Goal: Task Accomplishment & Management: Use online tool/utility

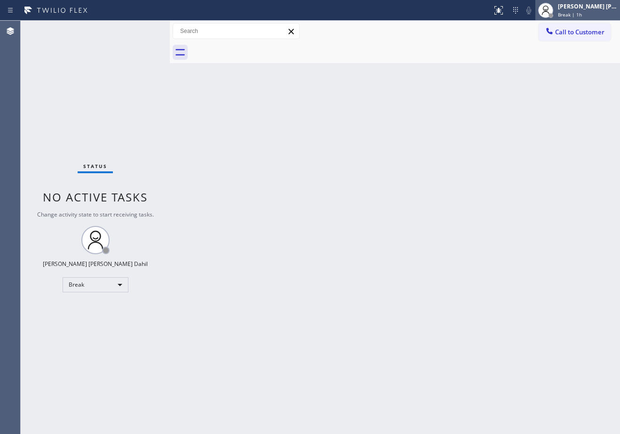
click at [582, 16] on span "Break | 1h" at bounding box center [570, 14] width 24 height 7
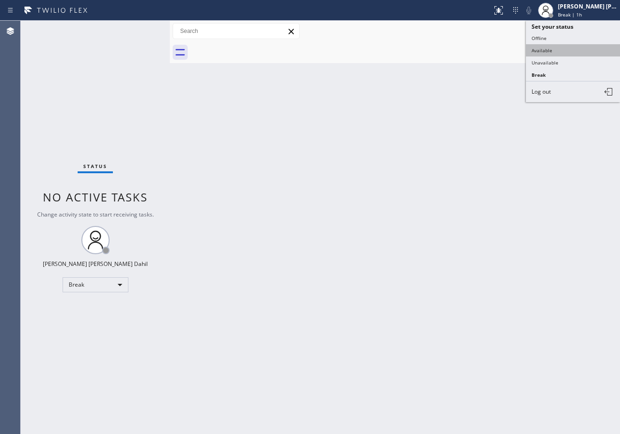
click at [569, 50] on button "Available" at bounding box center [573, 50] width 94 height 12
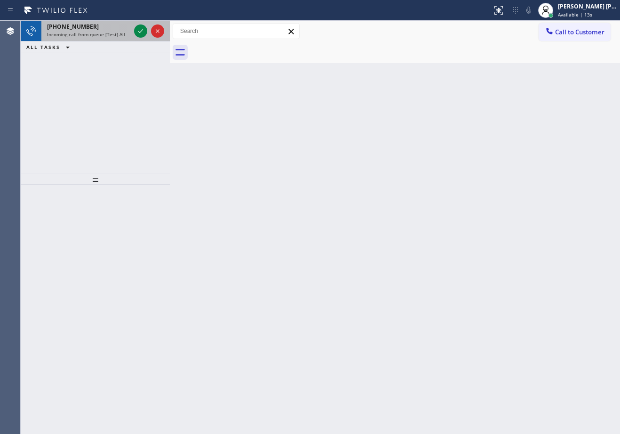
click at [106, 37] on span "Incoming call from queue [Test] All" at bounding box center [86, 34] width 78 height 7
click at [142, 31] on icon at bounding box center [140, 30] width 11 height 11
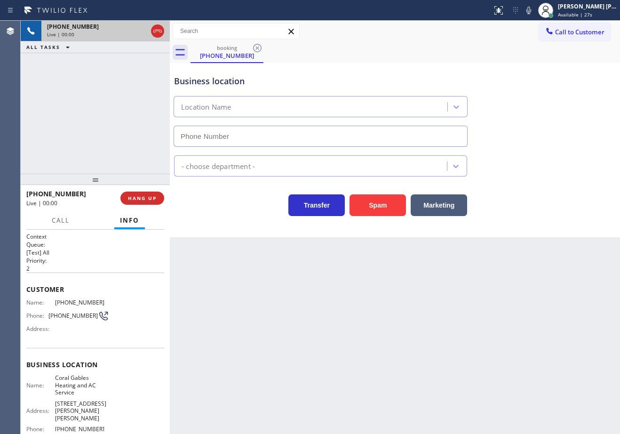
type input "[PHONE_NUMBER]"
click at [382, 334] on div "Back to Dashboard Change Sender ID Customers Technicians Select a contact Outbo…" at bounding box center [395, 227] width 450 height 413
click at [138, 200] on span "HANG UP" at bounding box center [142, 198] width 29 height 7
click at [139, 199] on span "HANG UP" at bounding box center [142, 198] width 29 height 7
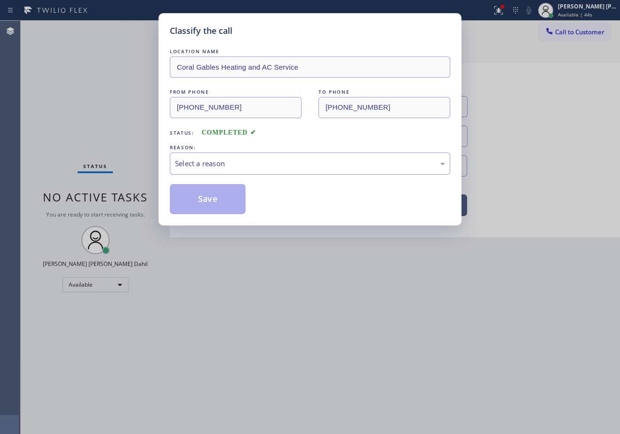
click at [216, 175] on div "LOCATION NAME Coral Gables Heating and AC Service FROM PHONE [PHONE_NUMBER] TO …" at bounding box center [310, 130] width 280 height 167
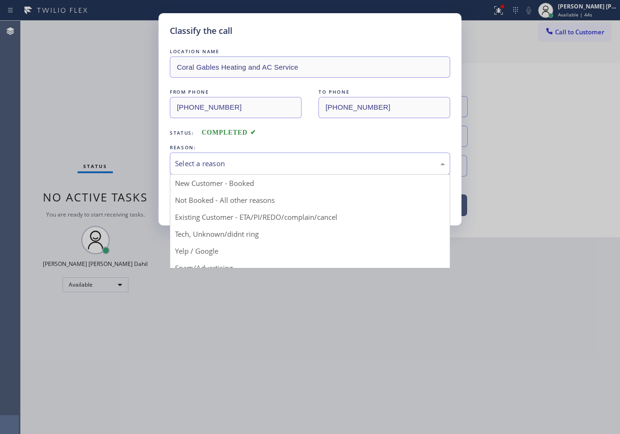
click at [225, 168] on div "Select a reason" at bounding box center [310, 163] width 270 height 11
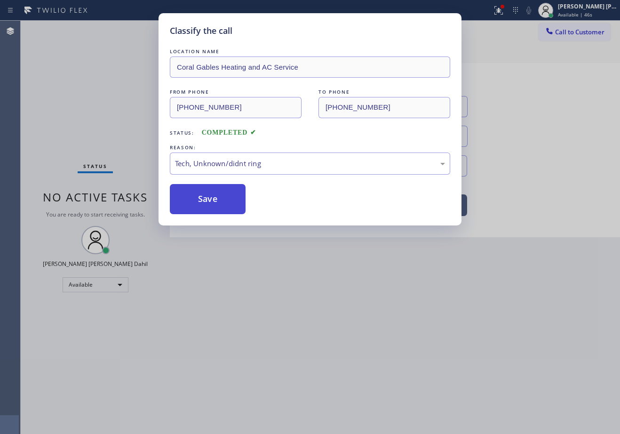
click at [209, 205] on button "Save" at bounding box center [208, 199] width 76 height 30
click at [210, 204] on button "Save" at bounding box center [208, 199] width 76 height 30
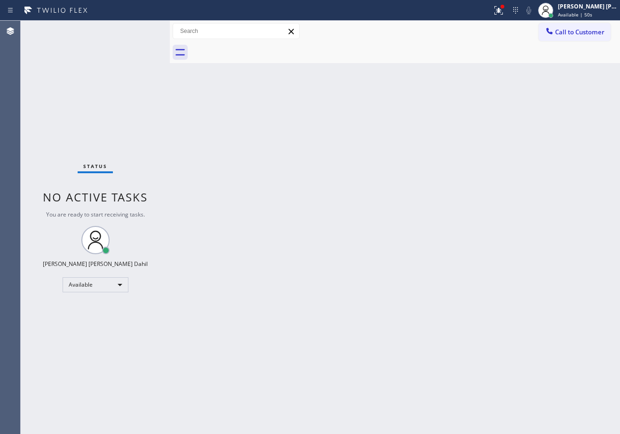
click at [202, 201] on div "Back to Dashboard Change Sender ID Customers Technicians Select a contact Outbo…" at bounding box center [395, 227] width 450 height 413
click at [509, 16] on button at bounding box center [498, 10] width 21 height 21
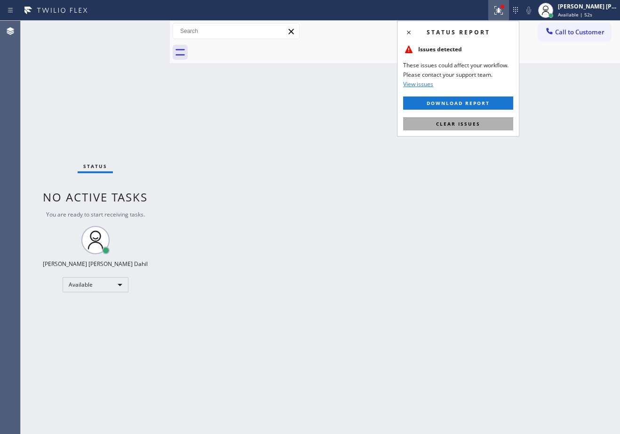
click at [470, 124] on span "Clear issues" at bounding box center [458, 123] width 44 height 7
click at [469, 143] on div "Back to Dashboard Change Sender ID Customers Technicians Select a contact Outbo…" at bounding box center [395, 227] width 450 height 413
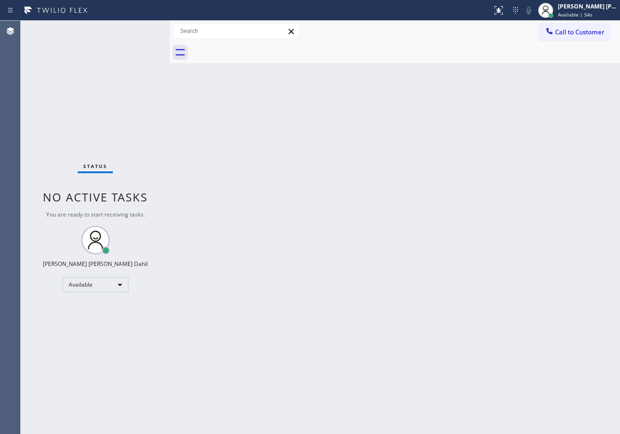
drag, startPoint x: 245, startPoint y: 221, endPoint x: 274, endPoint y: 336, distance: 119.1
click at [245, 221] on div "Back to Dashboard Change Sender ID Customers Technicians Select a contact Outbo…" at bounding box center [395, 227] width 450 height 413
click at [100, 95] on div "Status No active tasks You are ready to start receiving tasks. [PERSON_NAME] [P…" at bounding box center [95, 227] width 149 height 413
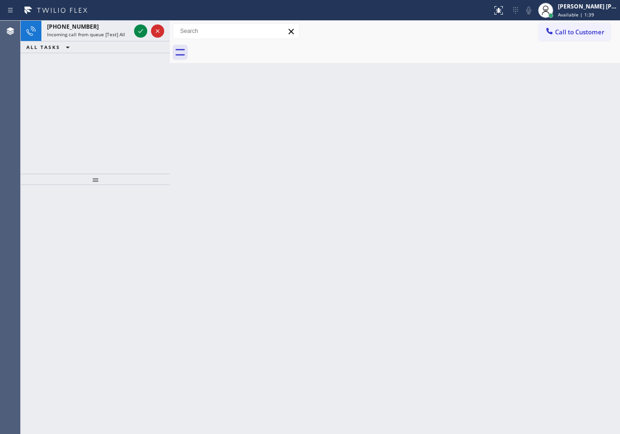
click at [375, 182] on div "Back to Dashboard Change Sender ID Customers Technicians Select a contact Outbo…" at bounding box center [395, 227] width 450 height 413
click at [82, 31] on div "[PHONE_NUMBER] Incoming call from queue [Test] All" at bounding box center [86, 31] width 91 height 21
click at [142, 31] on icon at bounding box center [140, 30] width 11 height 11
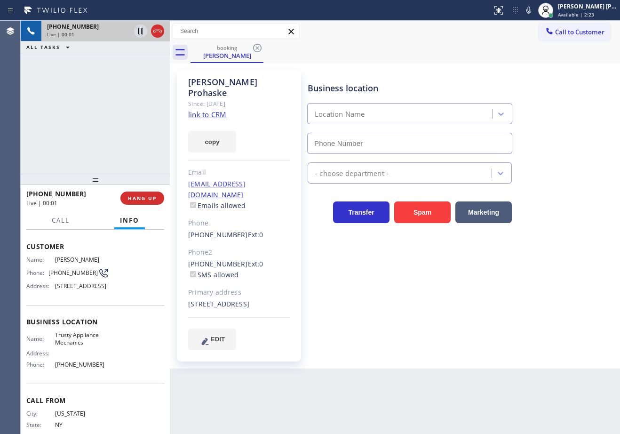
scroll to position [75, 0]
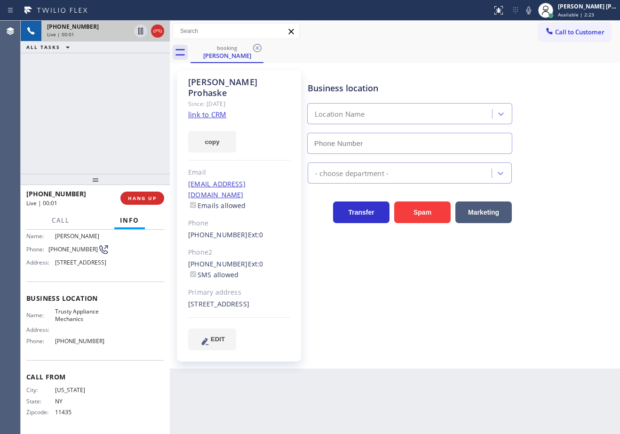
type input "[PHONE_NUMBER]"
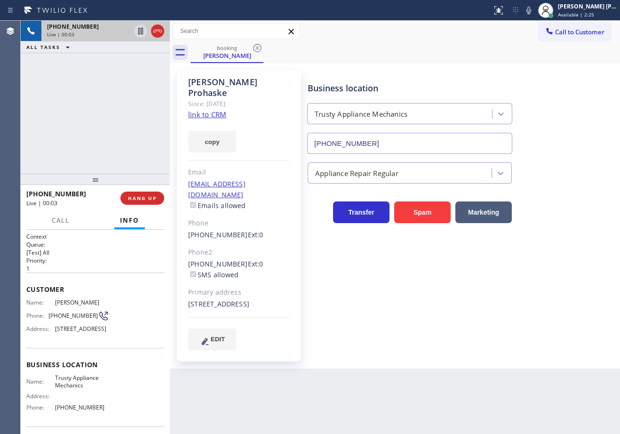
click at [199, 110] on link "link to CRM" at bounding box center [207, 114] width 38 height 9
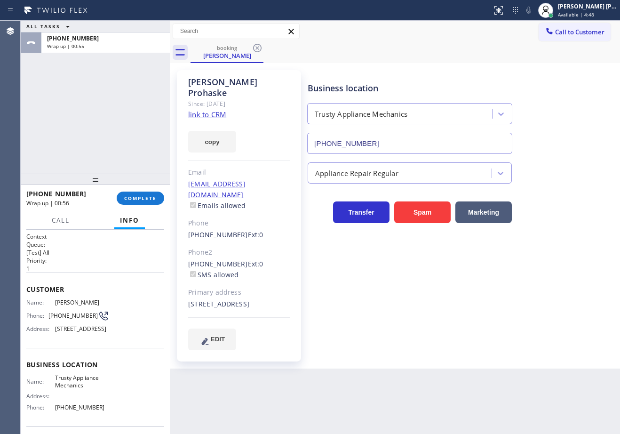
click at [111, 113] on div "ALL TASKS ALL TASKS ACTIVE TASKS TASKS IN WRAP UP [PHONE_NUMBER] Wrap up | 00:55" at bounding box center [95, 97] width 149 height 153
click at [132, 183] on div at bounding box center [95, 179] width 149 height 11
click at [139, 194] on div "[PHONE_NUMBER] Wrap up | 00:56 COMPLETE" at bounding box center [95, 198] width 138 height 24
click at [140, 198] on span "COMPLETE" at bounding box center [140, 198] width 32 height 7
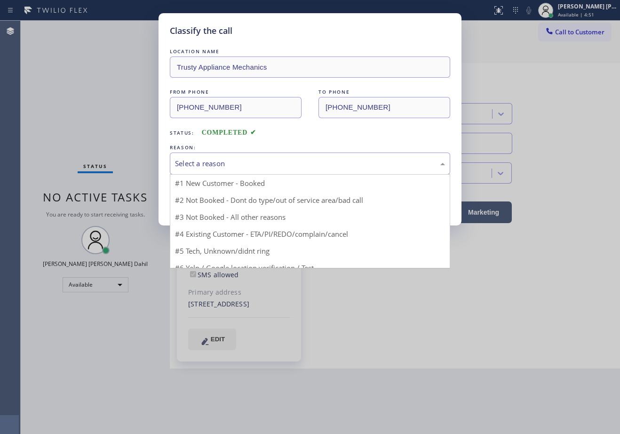
click at [226, 164] on div "Select a reason" at bounding box center [310, 163] width 270 height 11
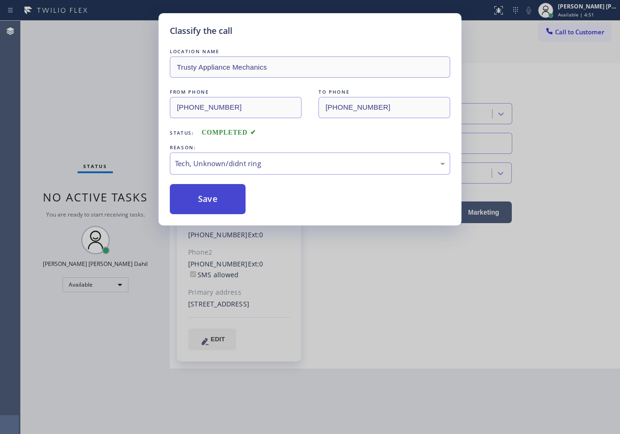
click at [217, 199] on button "Save" at bounding box center [208, 199] width 76 height 30
click at [217, 198] on button "Save" at bounding box center [208, 199] width 76 height 30
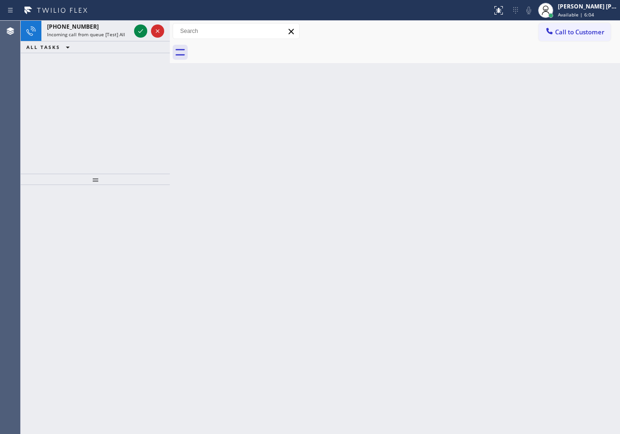
drag, startPoint x: 352, startPoint y: 64, endPoint x: 239, endPoint y: 70, distance: 113.0
click at [352, 64] on div "Back to Dashboard Change Sender ID Customers Technicians Select a contact Outbo…" at bounding box center [395, 227] width 450 height 413
click at [123, 32] on div "Incoming call from queue [Test] All" at bounding box center [88, 34] width 83 height 7
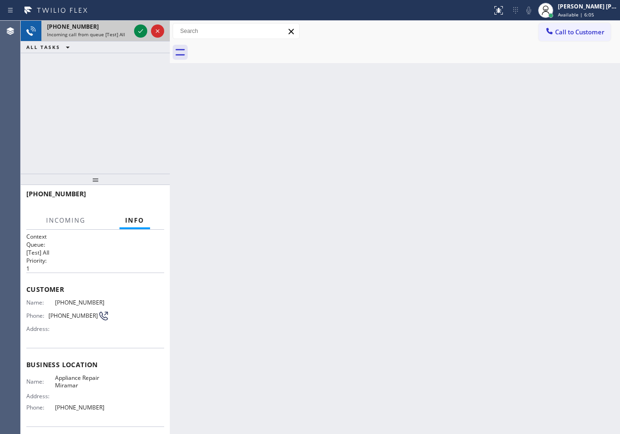
click at [124, 32] on div "Incoming call from queue [Test] All" at bounding box center [88, 34] width 83 height 7
click at [140, 30] on icon at bounding box center [140, 30] width 11 height 11
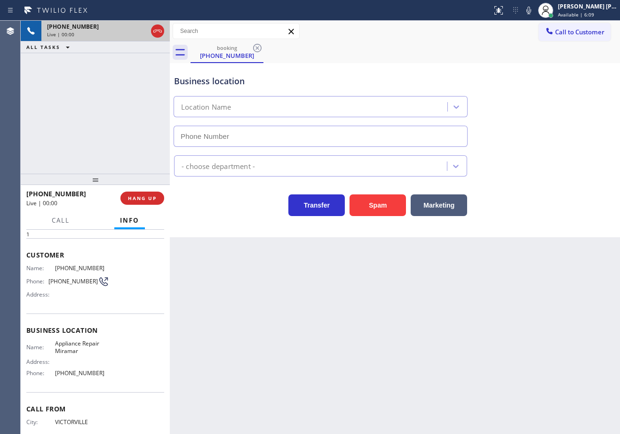
scroll to position [65, 0]
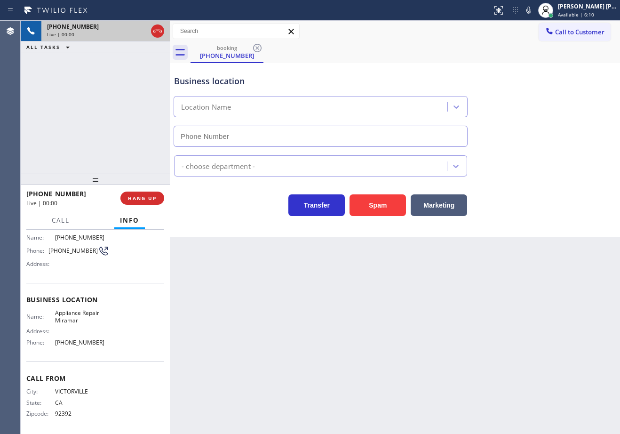
type input "[PHONE_NUMBER]"
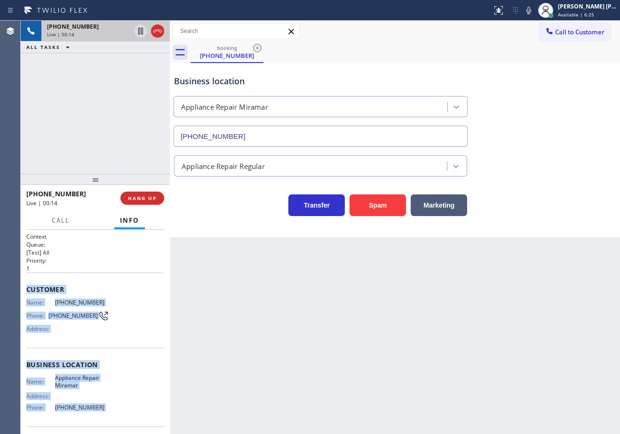
scroll to position [66, 0]
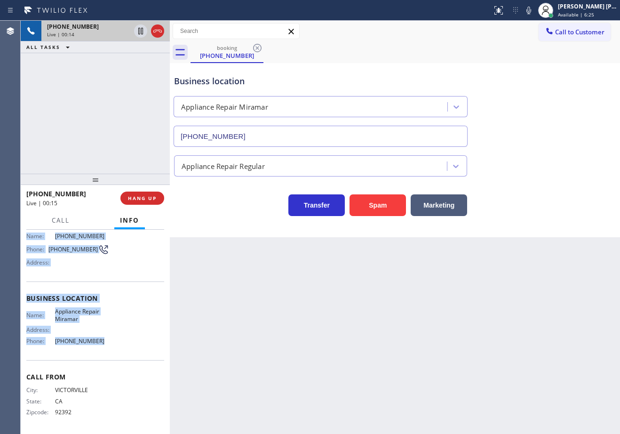
drag, startPoint x: 22, startPoint y: 286, endPoint x: 109, endPoint y: 340, distance: 102.8
click at [109, 340] on div "Context Queue: [Test] All Priority: 1 Customer Name: [PHONE_NUMBER] Phone: [PHO…" at bounding box center [95, 331] width 149 height 204
copy div "Customer Name: [PHONE_NUMBER] Phone: [PHONE_NUMBER] Address: Business location …"
drag, startPoint x: 358, startPoint y: 349, endPoint x: 336, endPoint y: 347, distance: 22.7
click at [354, 348] on div "Back to Dashboard Change Sender ID Customers Technicians Select a contact Outbo…" at bounding box center [395, 227] width 450 height 413
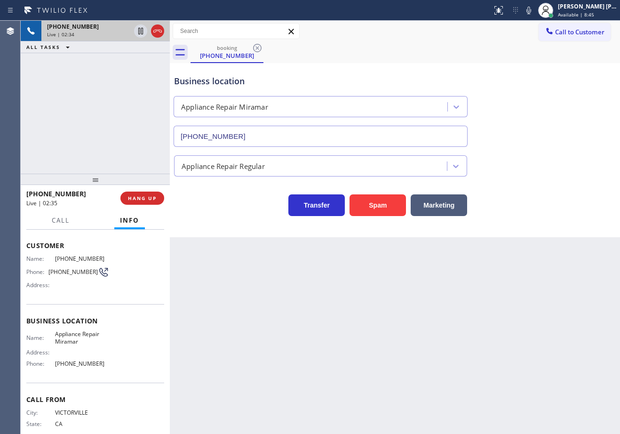
scroll to position [0, 0]
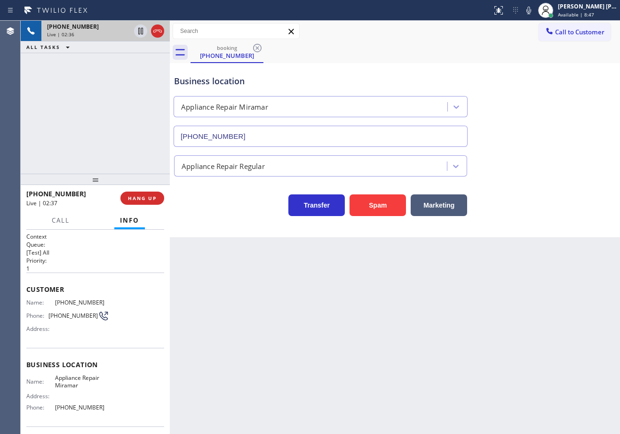
drag, startPoint x: 540, startPoint y: 17, endPoint x: 537, endPoint y: 57, distance: 40.1
click at [540, 16] on div "Status report No issues detected If you experience an issue, please download th…" at bounding box center [554, 10] width 132 height 21
click at [534, 10] on icon at bounding box center [528, 10] width 11 height 11
click at [553, 89] on div "Business location Appliance Repair [GEOGRAPHIC_DATA] [PHONE_NUMBER]" at bounding box center [394, 104] width 445 height 85
click at [532, 11] on rect at bounding box center [528, 9] width 7 height 7
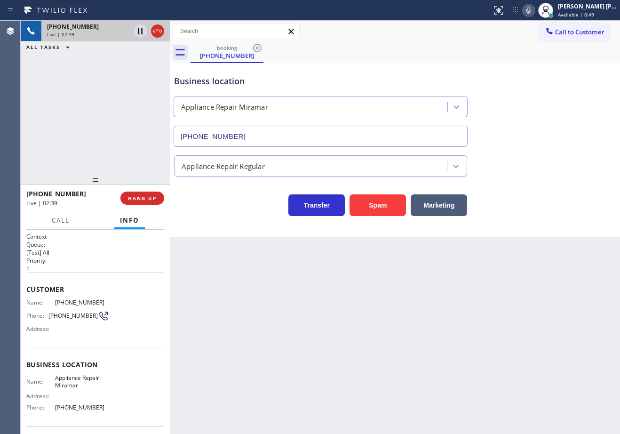
click at [553, 80] on div "Business location Appliance Repair [GEOGRAPHIC_DATA] [PHONE_NUMBER]" at bounding box center [394, 104] width 445 height 85
drag, startPoint x: 543, startPoint y: 69, endPoint x: 542, endPoint y: 33, distance: 35.8
click at [543, 67] on div "Business location Appliance Repair [GEOGRAPHIC_DATA] [PHONE_NUMBER]" at bounding box center [394, 104] width 445 height 85
drag, startPoint x: 538, startPoint y: 11, endPoint x: 549, endPoint y: 76, distance: 65.8
click at [531, 11] on icon at bounding box center [528, 11] width 5 height 8
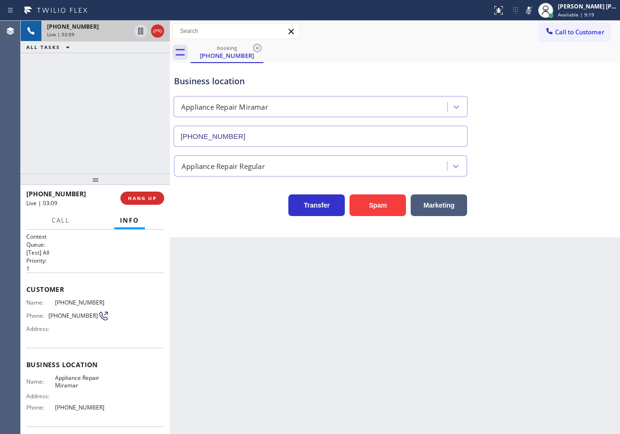
click at [558, 94] on div "Business location Appliance Repair [GEOGRAPHIC_DATA] [PHONE_NUMBER]" at bounding box center [394, 104] width 445 height 85
click at [113, 67] on div "[PHONE_NUMBER] Live | 03:09 ALL TASKS ALL TASKS ACTIVE TASKS TASKS IN WRAP UP" at bounding box center [95, 97] width 149 height 153
click at [140, 32] on icon at bounding box center [140, 31] width 5 height 7
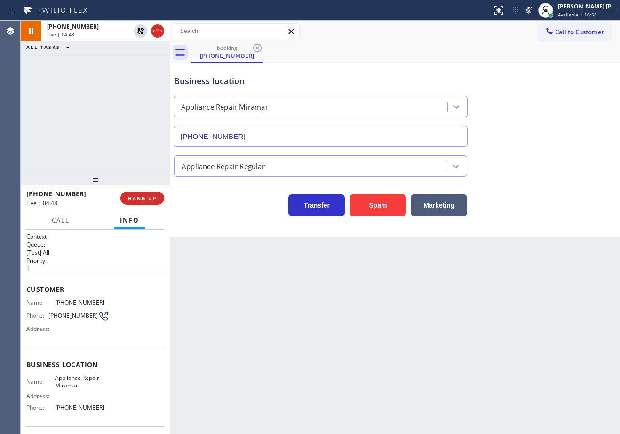
drag, startPoint x: 138, startPoint y: 33, endPoint x: 402, endPoint y: 33, distance: 263.8
click at [138, 33] on icon at bounding box center [140, 30] width 11 height 11
click at [534, 13] on icon at bounding box center [528, 10] width 11 height 11
drag, startPoint x: 563, startPoint y: 127, endPoint x: 542, endPoint y: 148, distance: 29.3
click at [563, 130] on div "Business location Appliance Repair [GEOGRAPHIC_DATA] [PHONE_NUMBER]" at bounding box center [394, 104] width 445 height 85
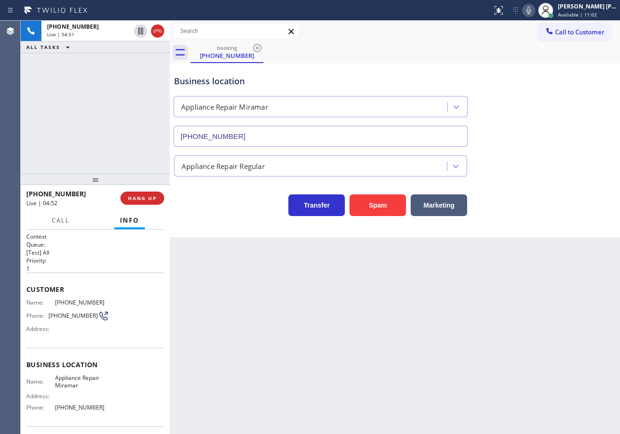
click at [488, 59] on div "booking [PHONE_NUMBER]" at bounding box center [404, 52] width 429 height 21
click at [508, 76] on div "Business location Appliance Repair [GEOGRAPHIC_DATA] [PHONE_NUMBER]" at bounding box center [394, 104] width 445 height 85
click at [107, 74] on div "[PHONE_NUMBER] Live | 07:30 ALL TASKS ALL TASKS ACTIVE TASKS TASKS IN WRAP UP […" at bounding box center [95, 97] width 149 height 153
click at [107, 73] on div "[PHONE_NUMBER] Reserved" at bounding box center [86, 63] width 91 height 21
click at [107, 71] on div "[PHONE_NUMBER] Reserved" at bounding box center [86, 63] width 91 height 21
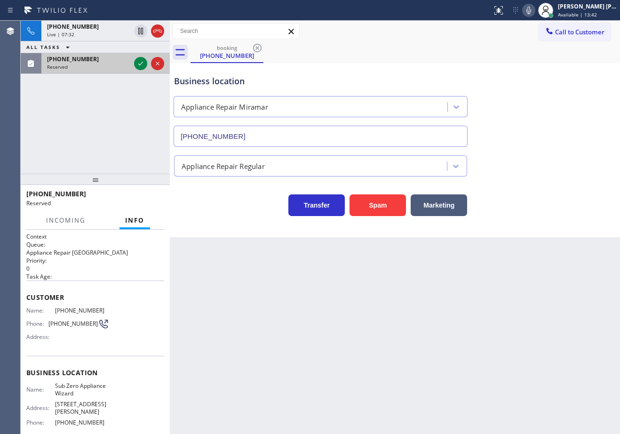
click at [109, 70] on div "[PHONE_NUMBER] Reserved" at bounding box center [86, 63] width 91 height 21
click at [142, 64] on icon at bounding box center [140, 63] width 11 height 11
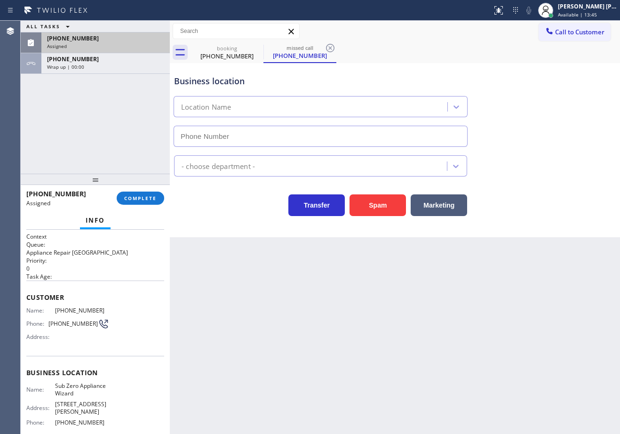
click at [136, 41] on div "[PHONE_NUMBER]" at bounding box center [105, 38] width 117 height 8
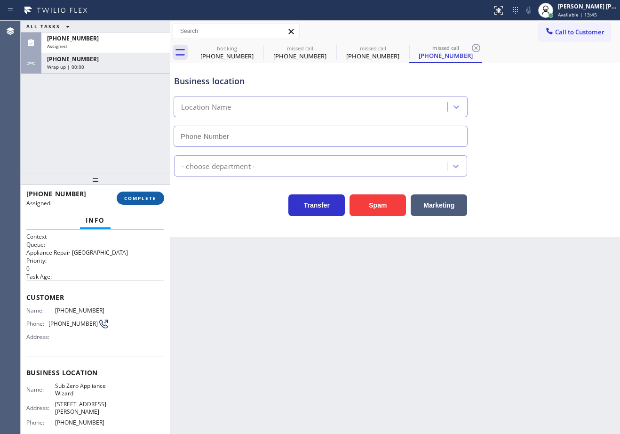
click at [137, 185] on div at bounding box center [95, 179] width 149 height 11
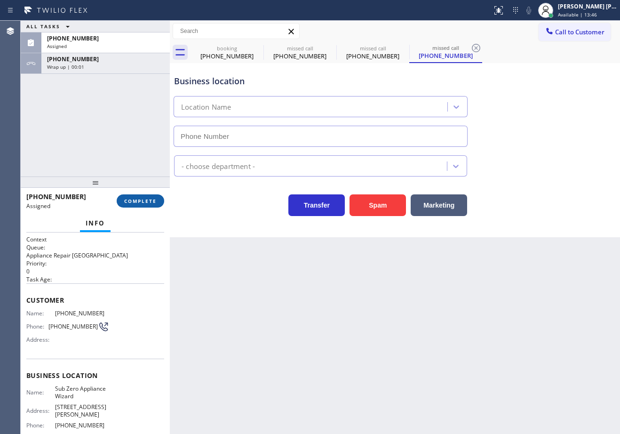
drag, startPoint x: 139, startPoint y: 194, endPoint x: 142, endPoint y: 202, distance: 8.5
click at [139, 196] on button "COMPLETE" at bounding box center [140, 200] width 47 height 13
type input "[PHONE_NUMBER]"
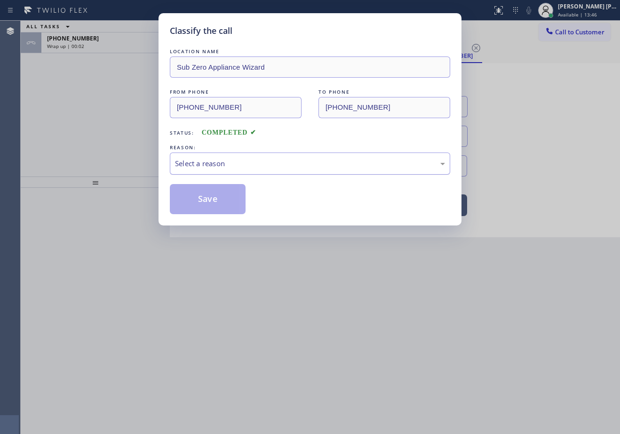
click at [228, 165] on div "Select a reason" at bounding box center [310, 163] width 270 height 11
drag, startPoint x: 214, startPoint y: 204, endPoint x: 206, endPoint y: 60, distance: 144.6
click at [213, 204] on button "Save" at bounding box center [208, 199] width 76 height 30
click at [212, 203] on button "Save" at bounding box center [208, 199] width 76 height 30
click at [128, 128] on div "Classify the call LOCATION NAME Sub Zero Appliance Wizard FROM PHONE [PHONE_NUM…" at bounding box center [310, 217] width 620 height 434
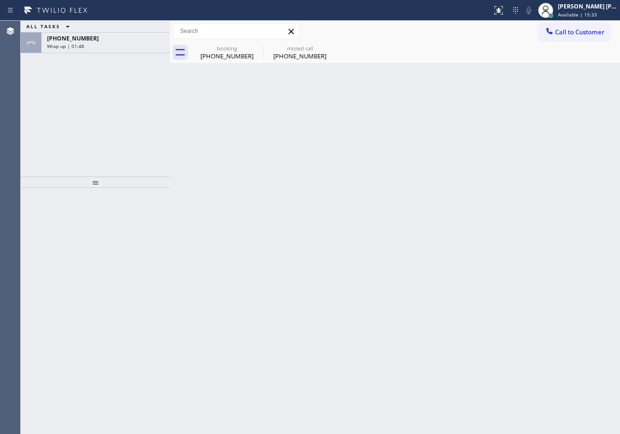
drag, startPoint x: 113, startPoint y: 43, endPoint x: 135, endPoint y: 123, distance: 82.9
click at [113, 44] on div "Wrap up | 01:48" at bounding box center [105, 46] width 117 height 7
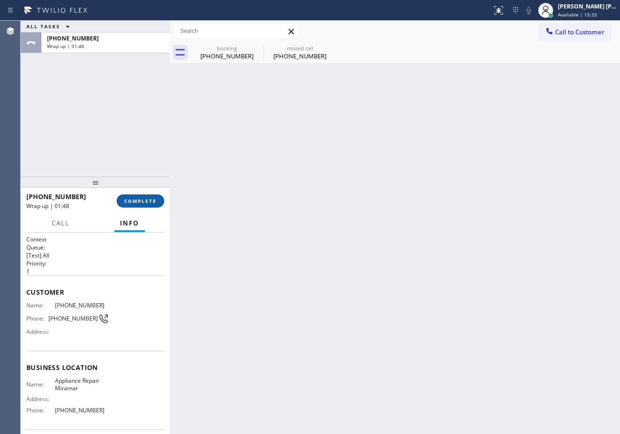
click at [136, 198] on span "COMPLETE" at bounding box center [140, 201] width 32 height 7
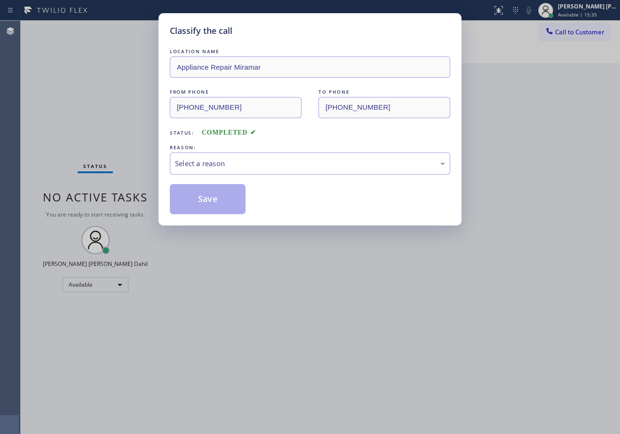
click at [216, 174] on div "LOCATION NAME Appliance Repair Miramar FROM PHONE [PHONE_NUMBER] TO PHONE [PHON…" at bounding box center [310, 130] width 280 height 167
click at [224, 171] on div "Select a reason" at bounding box center [310, 163] width 280 height 22
click at [212, 203] on button "Save" at bounding box center [208, 199] width 76 height 30
click at [212, 204] on button "Save" at bounding box center [208, 199] width 76 height 30
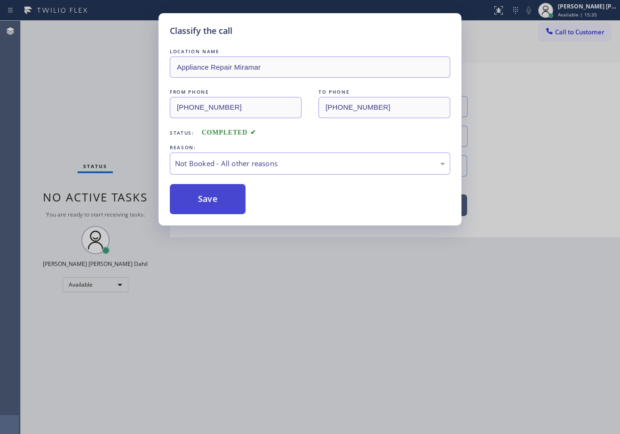
click at [201, 202] on button "Save" at bounding box center [208, 199] width 76 height 30
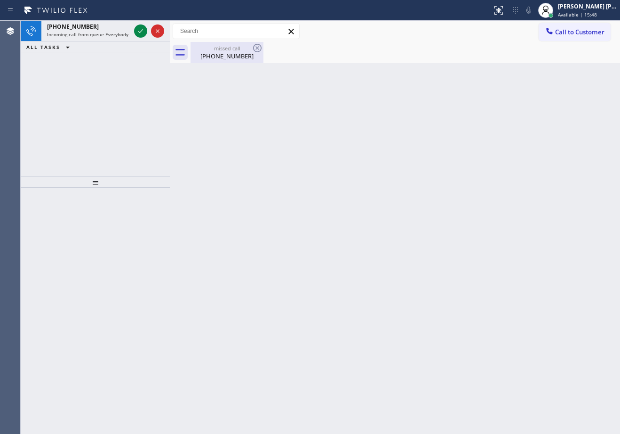
drag, startPoint x: 224, startPoint y: 53, endPoint x: 252, endPoint y: 131, distance: 83.1
click at [225, 53] on div "[PHONE_NUMBER]" at bounding box center [226, 56] width 71 height 8
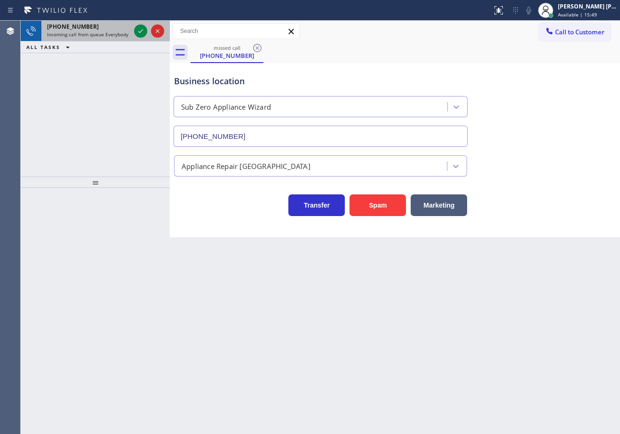
click at [258, 46] on icon at bounding box center [257, 47] width 11 height 11
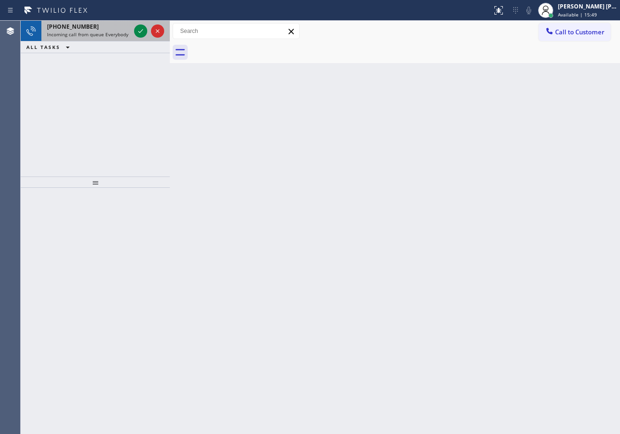
click at [105, 31] on span "Incoming call from queue Everybody" at bounding box center [87, 34] width 81 height 7
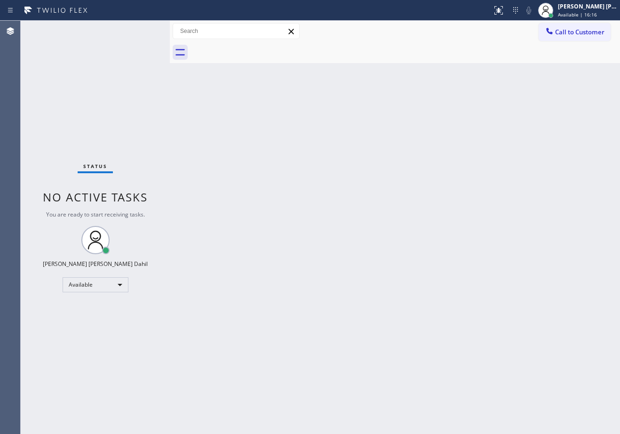
drag, startPoint x: 375, startPoint y: 233, endPoint x: 463, endPoint y: 287, distance: 103.2
click at [381, 237] on div "Back to Dashboard Change Sender ID Customers Technicians Select a contact Outbo…" at bounding box center [395, 227] width 450 height 413
drag, startPoint x: 373, startPoint y: 302, endPoint x: 379, endPoint y: 297, distance: 8.3
click at [383, 300] on div "Back to Dashboard Change Sender ID Customers Technicians Select a contact Outbo…" at bounding box center [395, 227] width 450 height 413
click at [408, 122] on div "Back to Dashboard Change Sender ID Customers Technicians Select a contact Outbo…" at bounding box center [395, 227] width 450 height 413
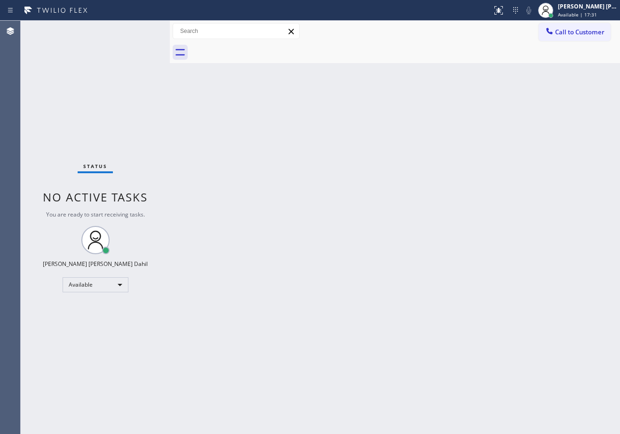
click at [408, 122] on div "Back to Dashboard Change Sender ID Customers Technicians Select a contact Outbo…" at bounding box center [395, 227] width 450 height 413
click at [370, 283] on div "Back to Dashboard Change Sender ID Customers Technicians Select a contact Outbo…" at bounding box center [395, 227] width 450 height 413
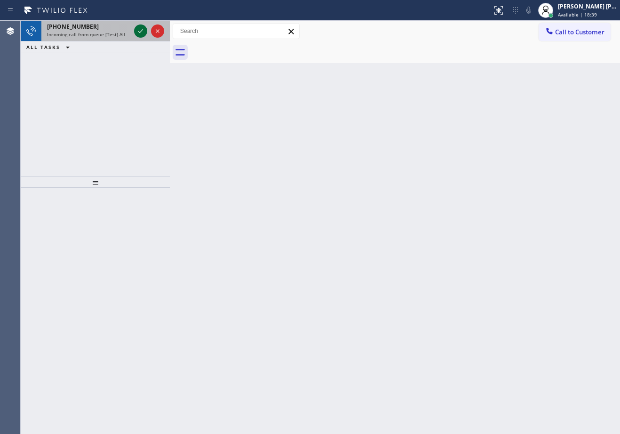
click at [142, 31] on icon at bounding box center [140, 30] width 11 height 11
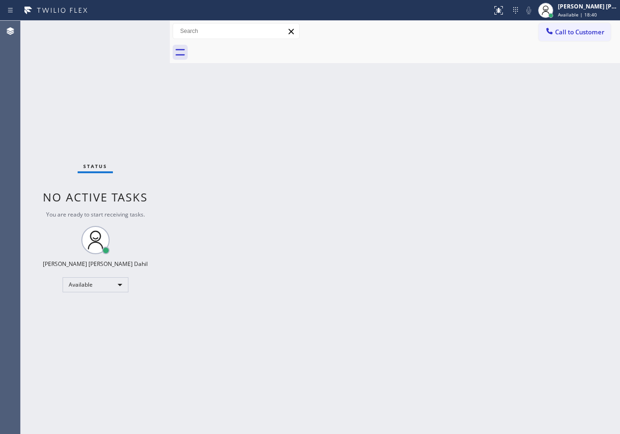
click at [142, 31] on div "Status No active tasks You are ready to start receiving tasks. [PERSON_NAME] [P…" at bounding box center [95, 227] width 149 height 413
click at [502, 7] on div at bounding box center [498, 10] width 21 height 11
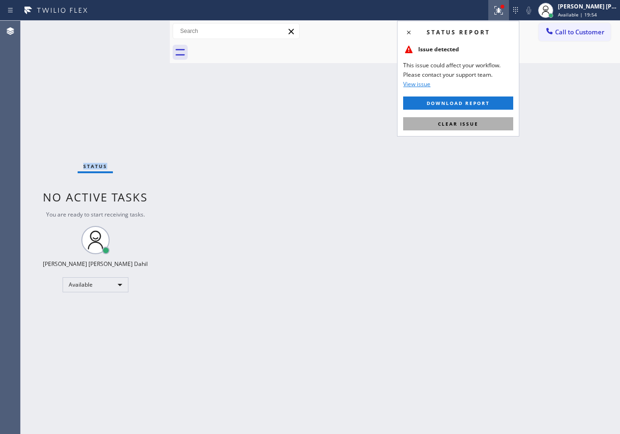
click at [466, 128] on button "Clear issue" at bounding box center [458, 123] width 110 height 13
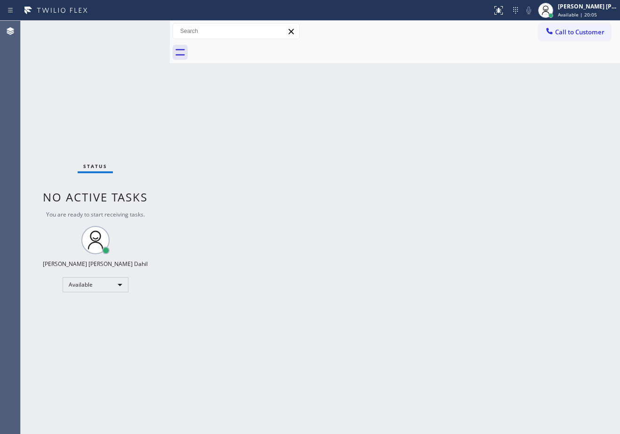
click at [442, 264] on div "Back to Dashboard Change Sender ID Customers Technicians Select a contact Outbo…" at bounding box center [395, 227] width 450 height 413
click at [333, 271] on div "Back to Dashboard Change Sender ID Customers Technicians Select a contact Outbo…" at bounding box center [395, 227] width 450 height 413
click at [345, 237] on div "Back to Dashboard Change Sender ID Customers Technicians Select a contact Outbo…" at bounding box center [395, 227] width 450 height 413
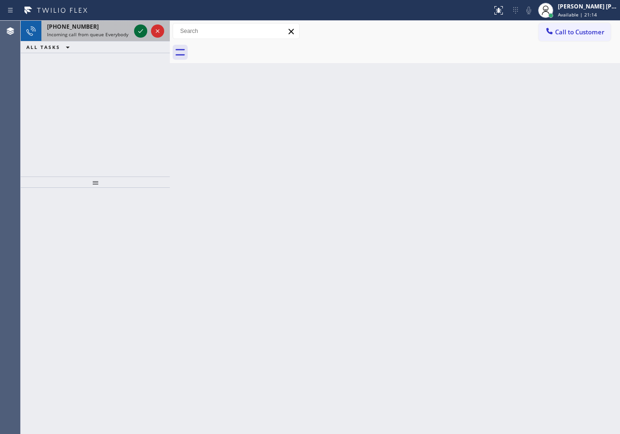
click at [142, 31] on icon at bounding box center [140, 30] width 11 height 11
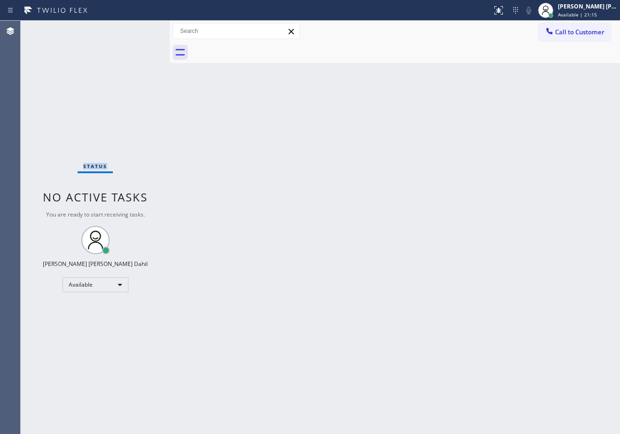
click at [142, 31] on div "Status No active tasks You are ready to start receiving tasks. [PERSON_NAME] [P…" at bounding box center [95, 227] width 149 height 413
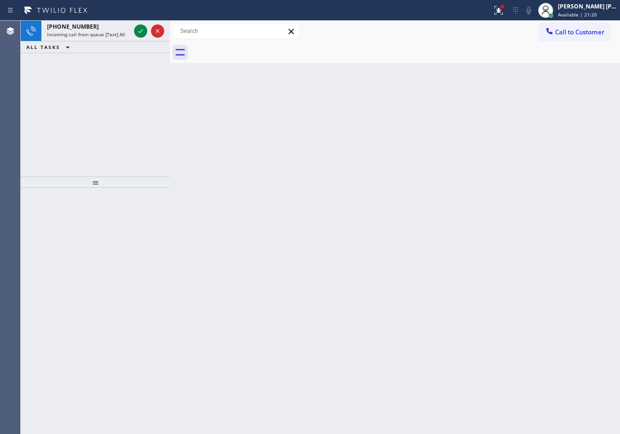
click at [142, 31] on icon at bounding box center [140, 30] width 11 height 11
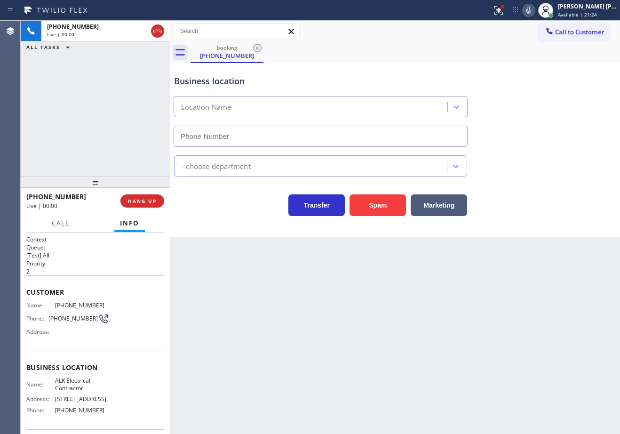
type input "[PHONE_NUMBER]"
click at [361, 205] on button "Spam" at bounding box center [377, 205] width 56 height 22
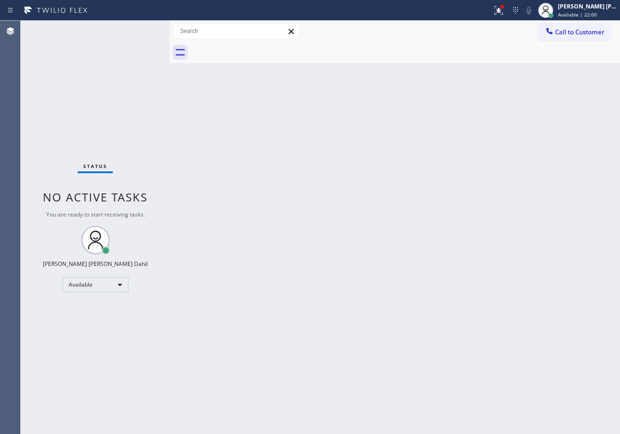
click at [350, 251] on div "Back to Dashboard Change Sender ID Customers Technicians Select a contact Outbo…" at bounding box center [395, 227] width 450 height 413
click at [350, 257] on div "Back to Dashboard Change Sender ID Customers Technicians Select a contact Outbo…" at bounding box center [395, 227] width 450 height 413
click at [142, 31] on div "Status No active tasks You are ready to start receiving tasks. [PERSON_NAME] [P…" at bounding box center [95, 227] width 149 height 413
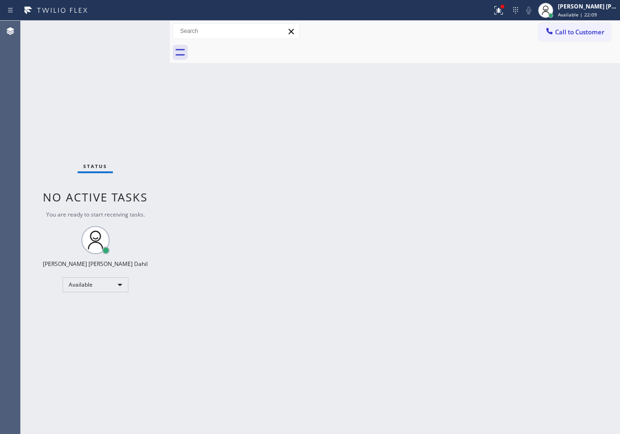
click at [319, 165] on div "Back to Dashboard Change Sender ID Customers Technicians Select a contact Outbo…" at bounding box center [395, 227] width 450 height 413
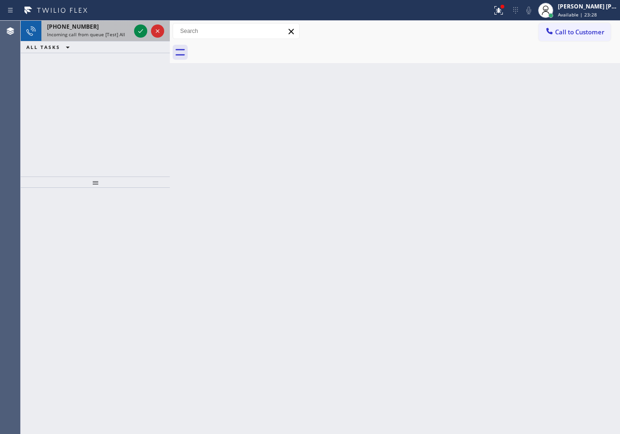
click at [103, 30] on div "[PHONE_NUMBER]" at bounding box center [88, 27] width 83 height 8
click at [104, 30] on div "[PHONE_NUMBER]" at bounding box center [88, 27] width 83 height 8
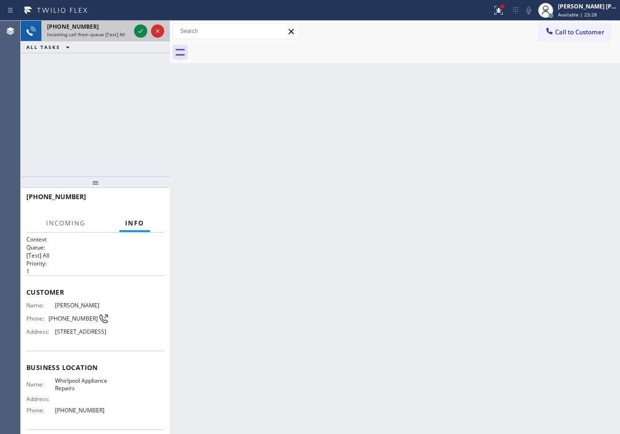
click at [109, 30] on div "[PHONE_NUMBER]" at bounding box center [88, 27] width 83 height 8
click at [119, 28] on div "[PHONE_NUMBER]" at bounding box center [88, 27] width 83 height 8
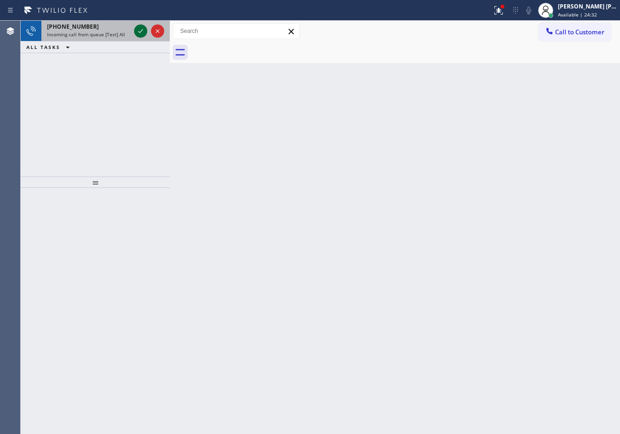
click at [142, 31] on icon at bounding box center [140, 30] width 11 height 11
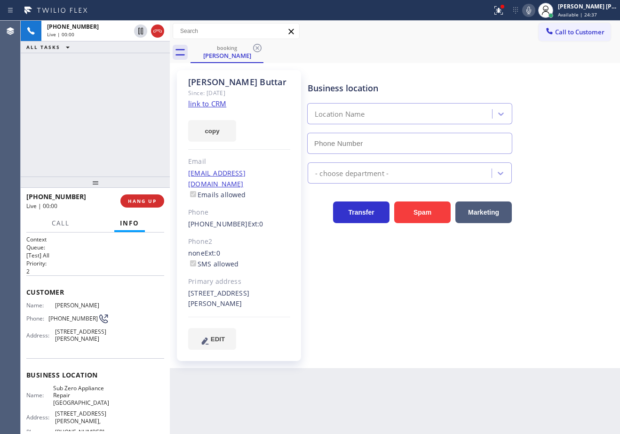
type input "[PHONE_NUMBER]"
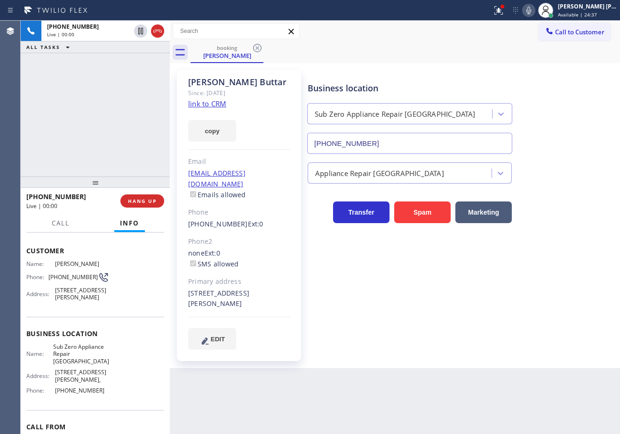
scroll to position [37, 0]
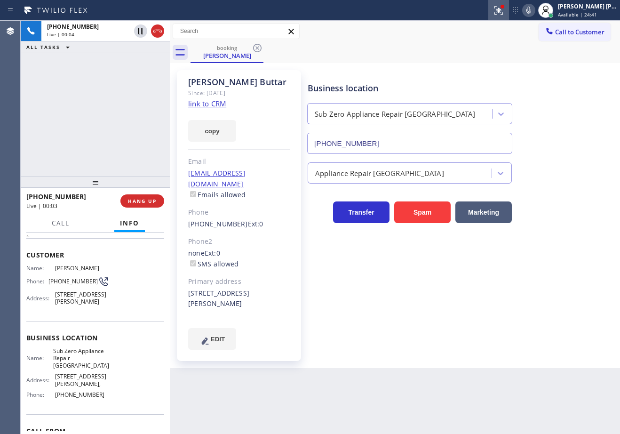
click at [504, 10] on icon at bounding box center [498, 10] width 11 height 11
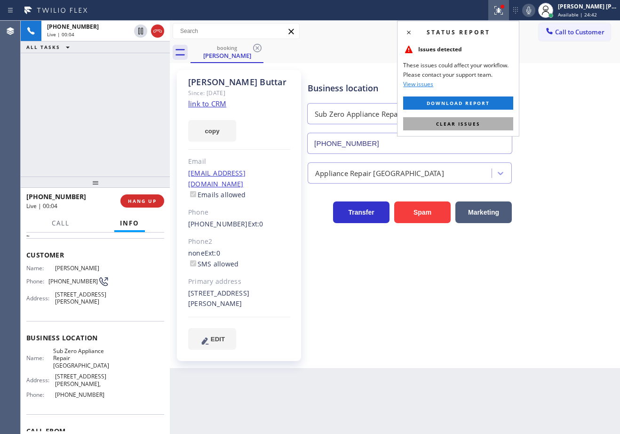
click at [494, 122] on button "Clear issues" at bounding box center [458, 123] width 110 height 13
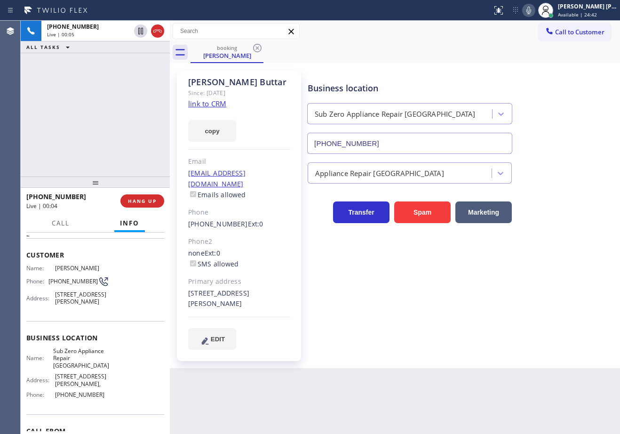
click at [564, 126] on div "Business location Sub Zero Appliance Repair [GEOGRAPHIC_DATA] [PHONE_NUMBER]" at bounding box center [462, 111] width 312 height 85
click at [209, 103] on link "link to CRM" at bounding box center [207, 103] width 38 height 9
click at [132, 85] on div "[PHONE_NUMBER] Live | 00:32 ALL TASKS ALL TASKS ACTIVE TASKS TASKS IN WRAP UP" at bounding box center [95, 99] width 149 height 156
drag, startPoint x: 537, startPoint y: 13, endPoint x: 500, endPoint y: 41, distance: 46.4
click at [534, 13] on icon at bounding box center [528, 10] width 11 height 11
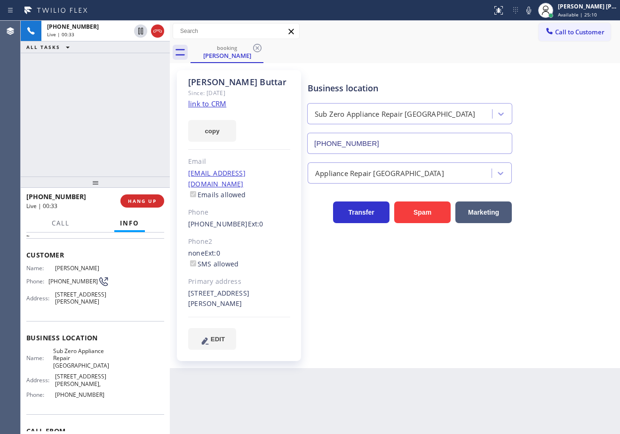
drag, startPoint x: 500, startPoint y: 41, endPoint x: 490, endPoint y: 41, distance: 10.3
click at [495, 41] on div "Call to Customer Outbound call Location Clean Duct Co Your caller id phone numb…" at bounding box center [395, 31] width 450 height 21
click at [141, 29] on icon at bounding box center [140, 31] width 5 height 7
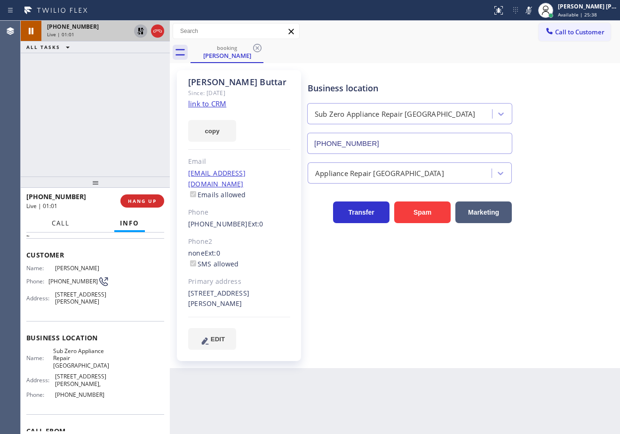
click at [71, 222] on button "Call" at bounding box center [60, 223] width 29 height 18
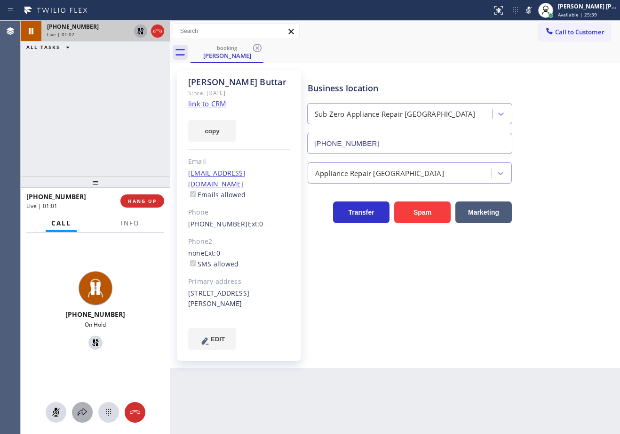
click at [74, 407] on div at bounding box center [82, 411] width 21 height 11
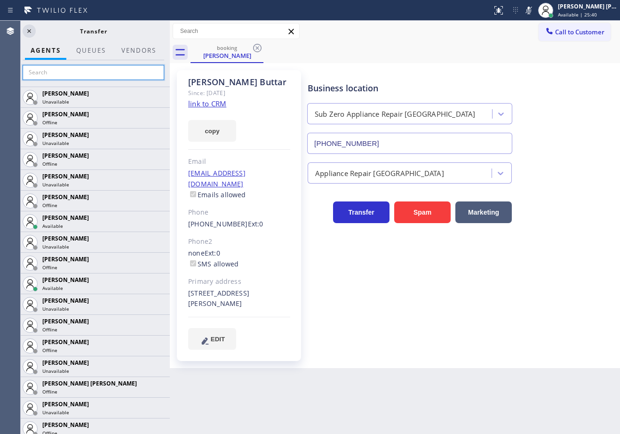
click at [70, 77] on input "text" at bounding box center [94, 72] width 142 height 15
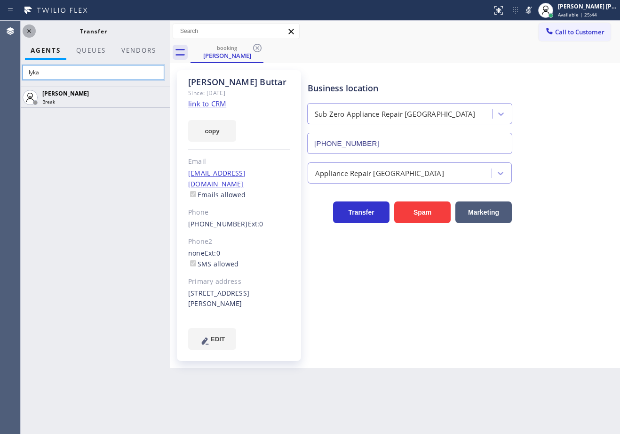
type input "lyka"
click at [31, 31] on icon at bounding box center [29, 30] width 11 height 11
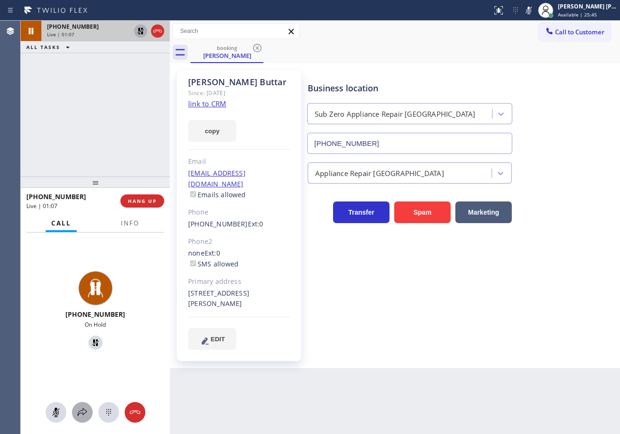
click at [78, 414] on icon at bounding box center [82, 412] width 9 height 8
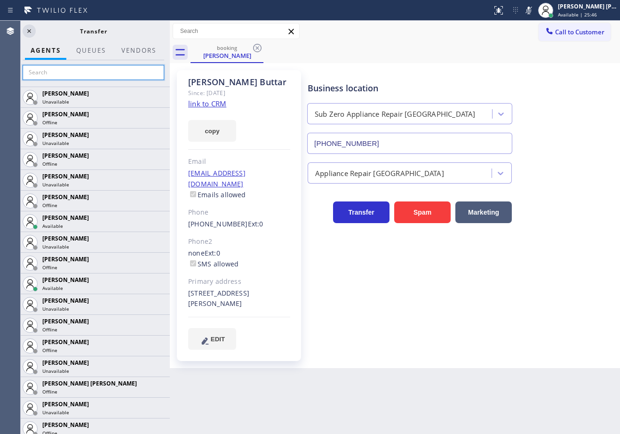
click at [54, 76] on input "text" at bounding box center [94, 72] width 142 height 15
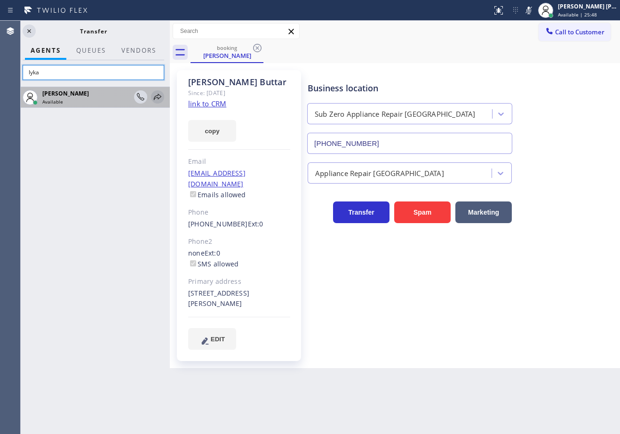
type input "lyka"
click at [160, 95] on icon at bounding box center [158, 97] width 8 height 6
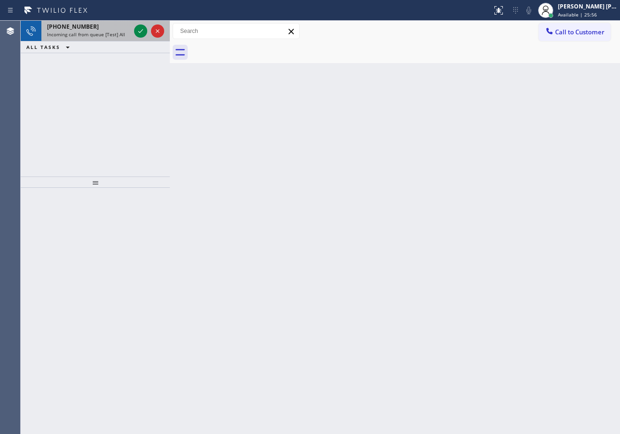
click at [96, 29] on div "[PHONE_NUMBER]" at bounding box center [88, 27] width 83 height 8
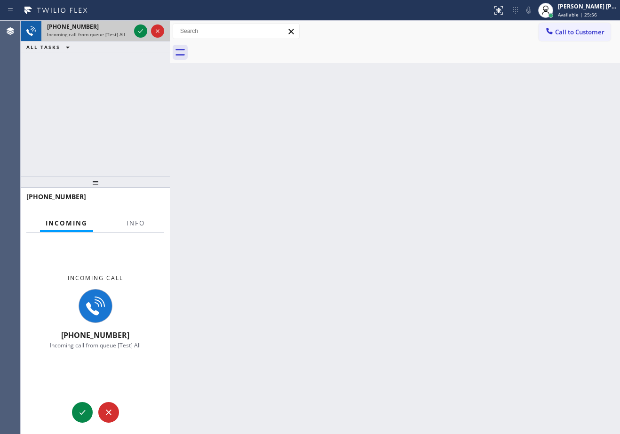
click at [96, 29] on div "[PHONE_NUMBER]" at bounding box center [88, 27] width 83 height 8
drag, startPoint x: 96, startPoint y: 29, endPoint x: 109, endPoint y: 109, distance: 80.9
click at [97, 31] on div "[PHONE_NUMBER] Incoming call from queue [Test] All" at bounding box center [86, 31] width 91 height 21
click at [142, 222] on span "Info" at bounding box center [135, 223] width 18 height 8
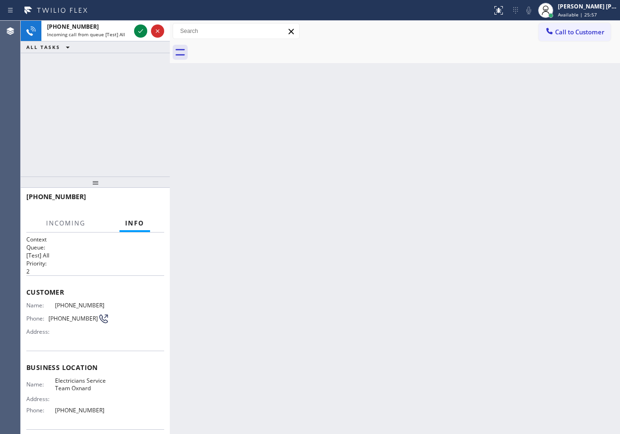
click at [142, 222] on span "Info" at bounding box center [134, 223] width 19 height 8
click at [97, 95] on div "[PHONE_NUMBER] Incoming call from queue [Test] All ALL TASKS ALL TASKS ACTIVE T…" at bounding box center [95, 99] width 149 height 156
click at [116, 31] on span "Incoming call from queue [Test] All" at bounding box center [86, 34] width 78 height 7
click at [140, 34] on icon at bounding box center [140, 30] width 11 height 11
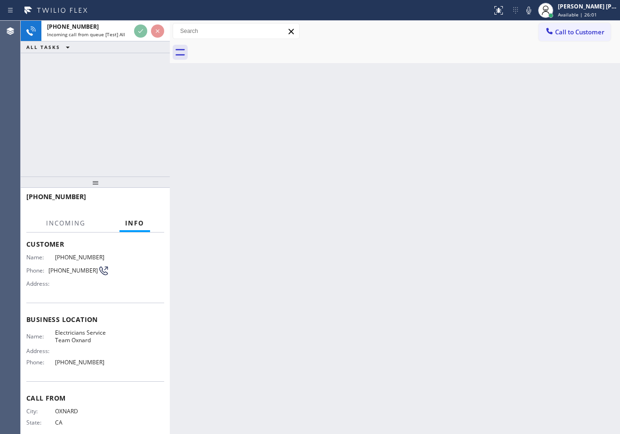
scroll to position [69, 0]
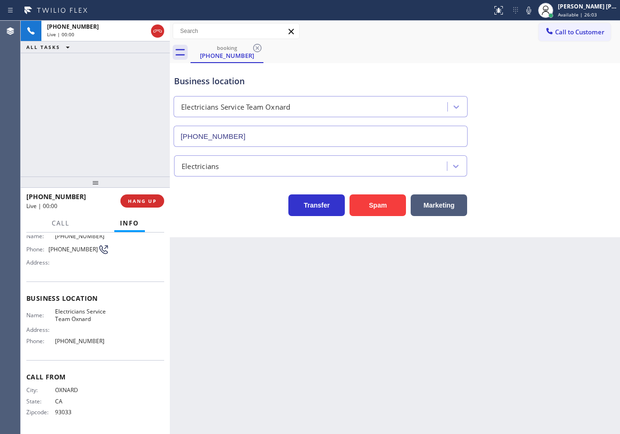
type input "[PHONE_NUMBER]"
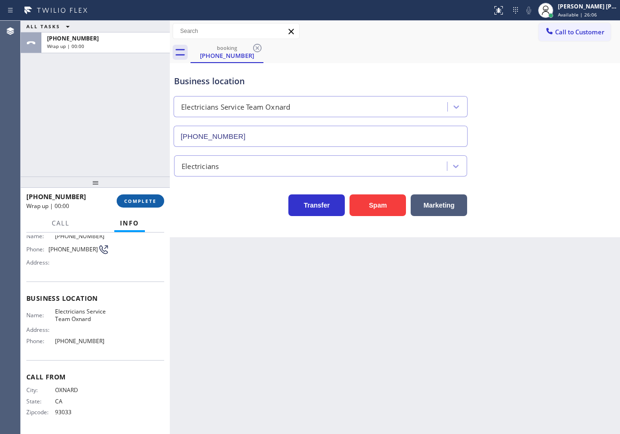
click at [142, 194] on button "COMPLETE" at bounding box center [140, 200] width 47 height 13
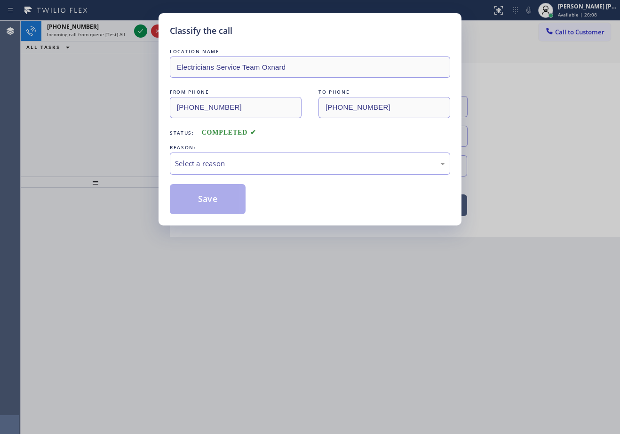
click at [210, 175] on div "LOCATION NAME Electricians Service Team Oxnard FROM PHONE [PHONE_NUMBER] TO PHO…" at bounding box center [310, 130] width 280 height 167
click at [222, 160] on div "Select a reason" at bounding box center [310, 163] width 270 height 11
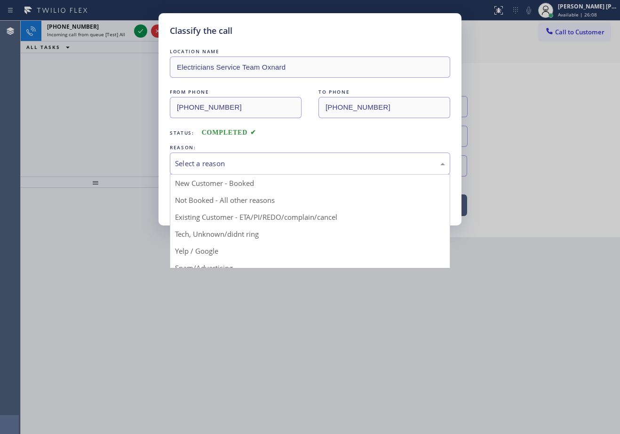
drag, startPoint x: 238, startPoint y: 235, endPoint x: 214, endPoint y: 208, distance: 36.6
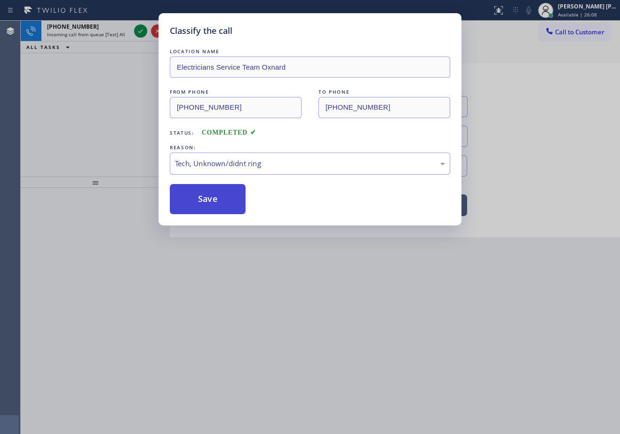
click at [213, 207] on button "Save" at bounding box center [208, 199] width 76 height 30
click at [211, 203] on button "Save" at bounding box center [208, 199] width 76 height 30
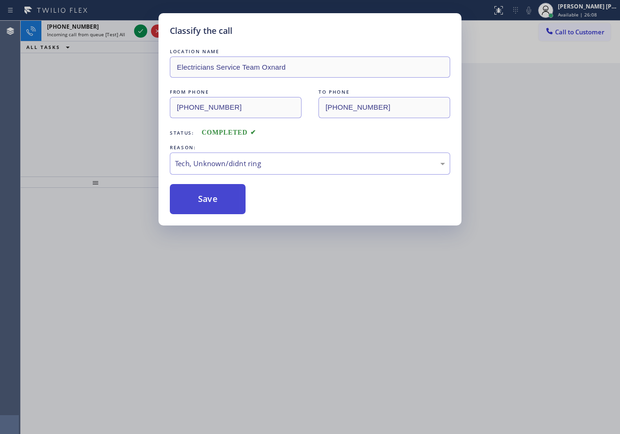
click at [211, 202] on button "Save" at bounding box center [208, 199] width 76 height 30
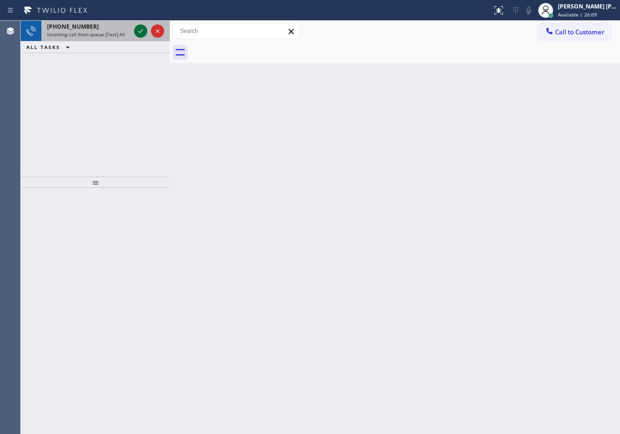
click at [142, 31] on icon at bounding box center [140, 30] width 11 height 11
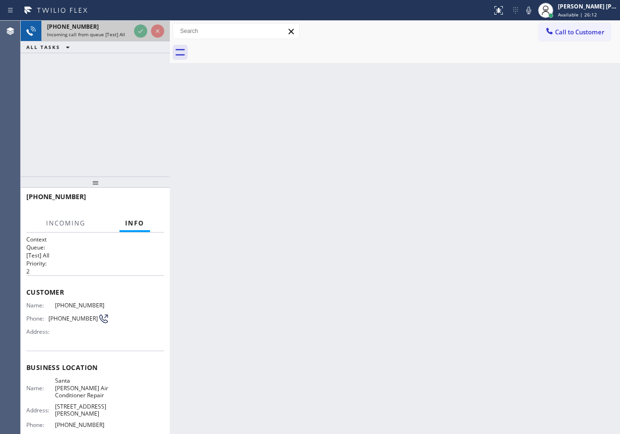
click at [130, 31] on div "Incoming call from queue [Test] All" at bounding box center [88, 34] width 83 height 7
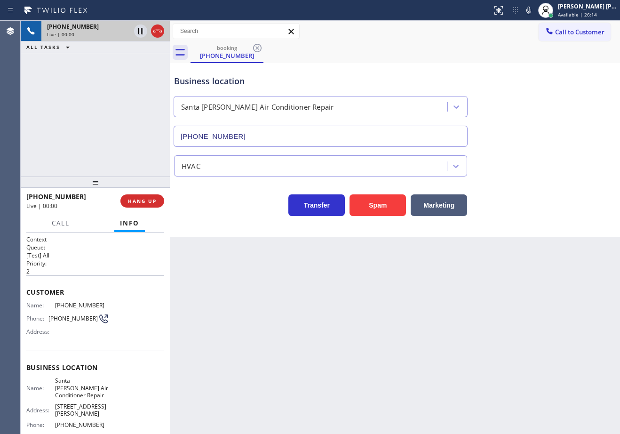
type input "[PHONE_NUMBER]"
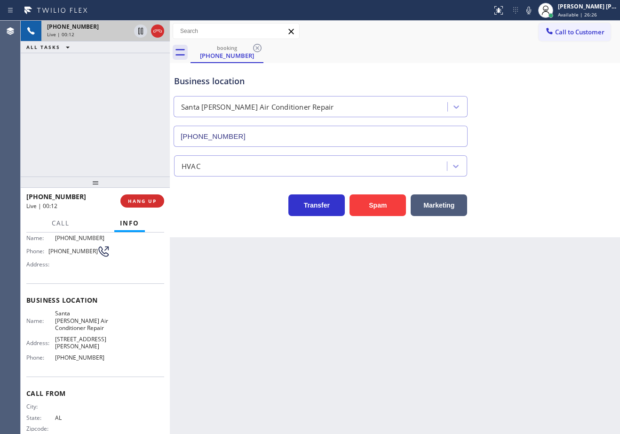
scroll to position [77, 0]
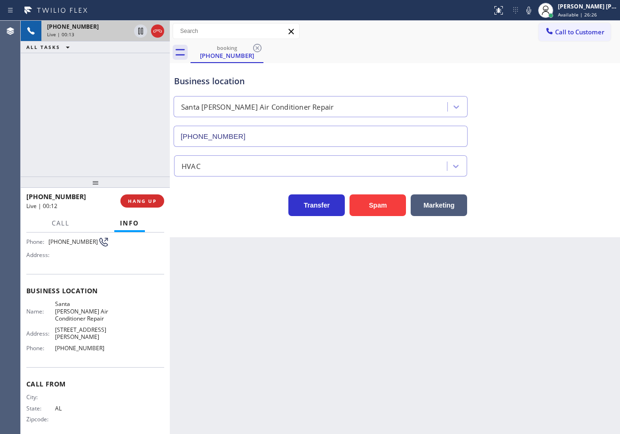
click at [74, 135] on div "[PHONE_NUMBER] Live | 00:13 ALL TASKS ALL TASKS ACTIVE TASKS TASKS IN WRAP UP" at bounding box center [95, 99] width 149 height 156
click at [126, 202] on button "HANG UP" at bounding box center [142, 200] width 44 height 13
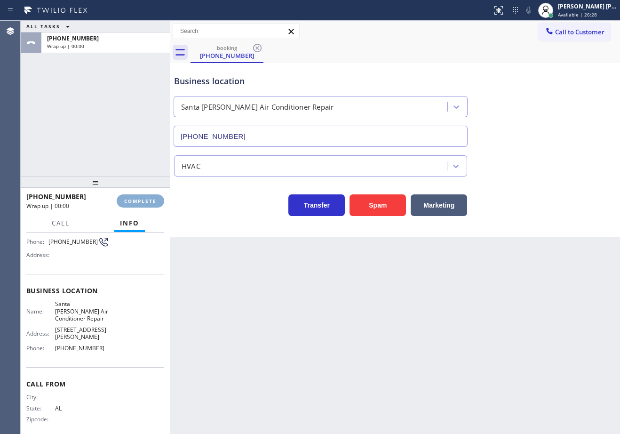
click at [126, 202] on span "COMPLETE" at bounding box center [140, 201] width 32 height 7
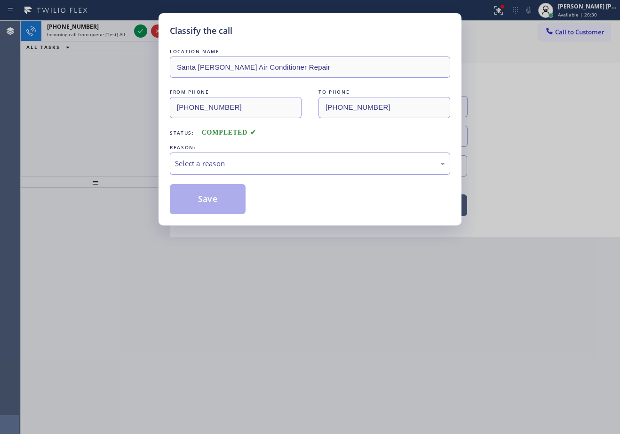
click at [220, 166] on div "Select a reason" at bounding box center [310, 163] width 270 height 11
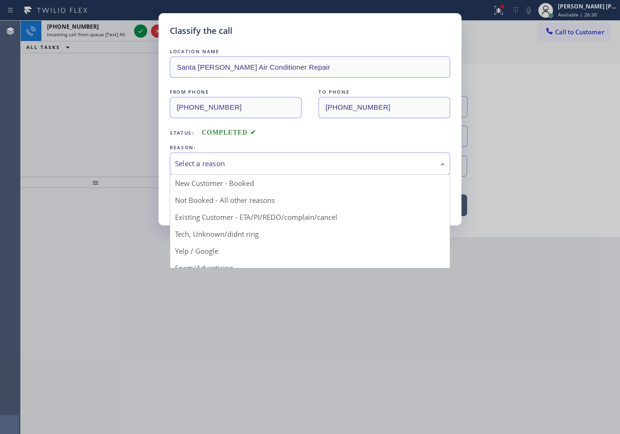
click at [248, 165] on div "Select a reason" at bounding box center [310, 163] width 270 height 11
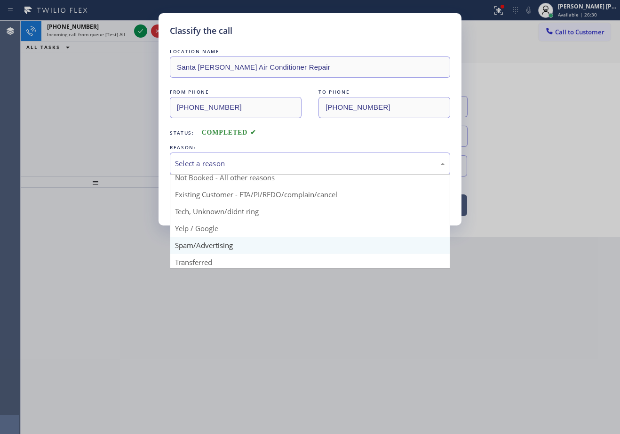
scroll to position [59, 0]
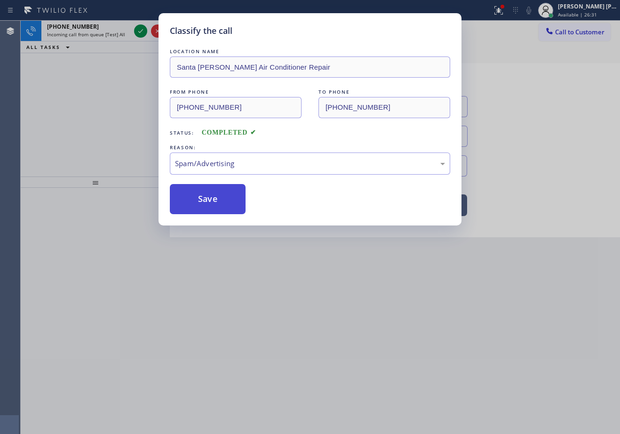
click at [210, 186] on button "Save" at bounding box center [208, 199] width 76 height 30
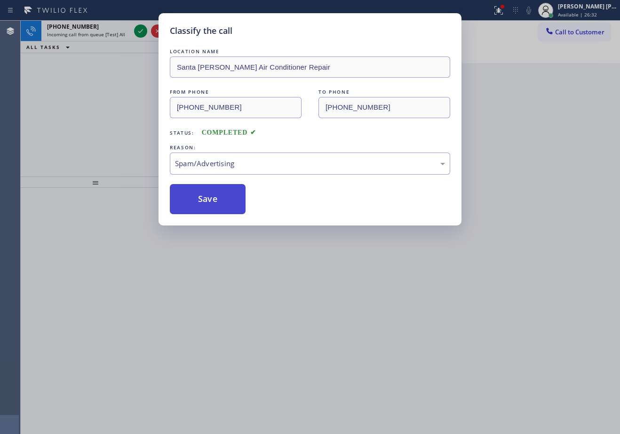
click at [213, 201] on button "Save" at bounding box center [208, 199] width 76 height 30
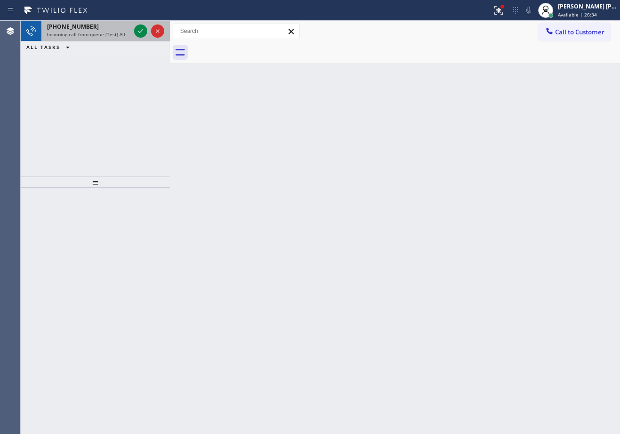
click at [124, 37] on div "Incoming call from queue [Test] All" at bounding box center [88, 34] width 83 height 7
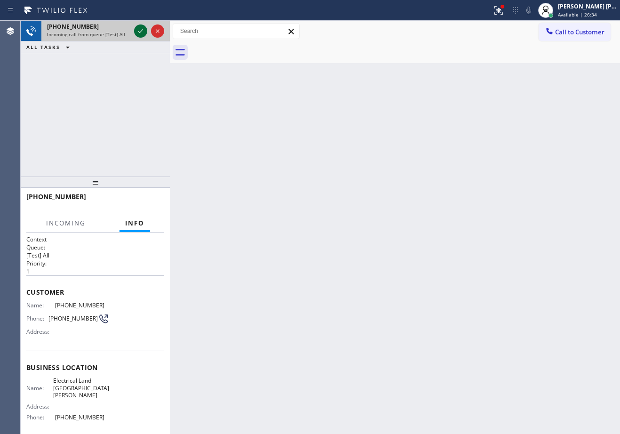
click at [142, 34] on icon at bounding box center [140, 30] width 11 height 11
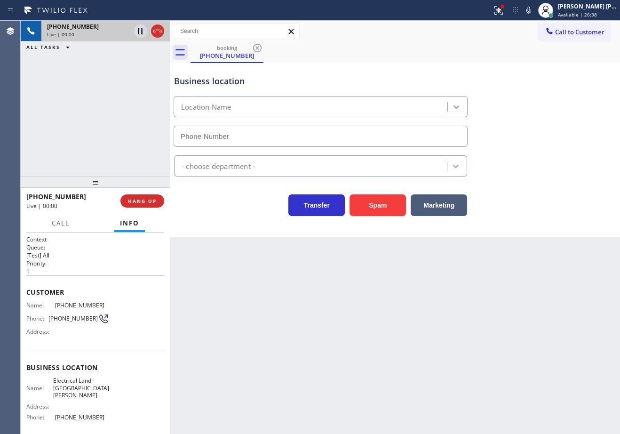
type input "[PHONE_NUMBER]"
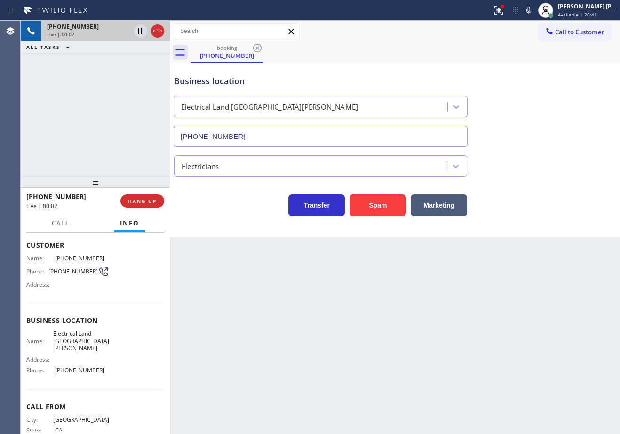
drag, startPoint x: 514, startPoint y: 12, endPoint x: 514, endPoint y: 32, distance: 19.3
click at [504, 12] on icon at bounding box center [498, 10] width 11 height 11
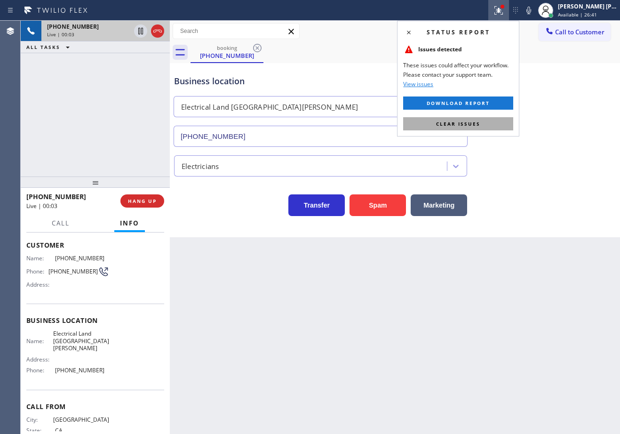
click at [499, 119] on button "Clear issues" at bounding box center [458, 123] width 110 height 13
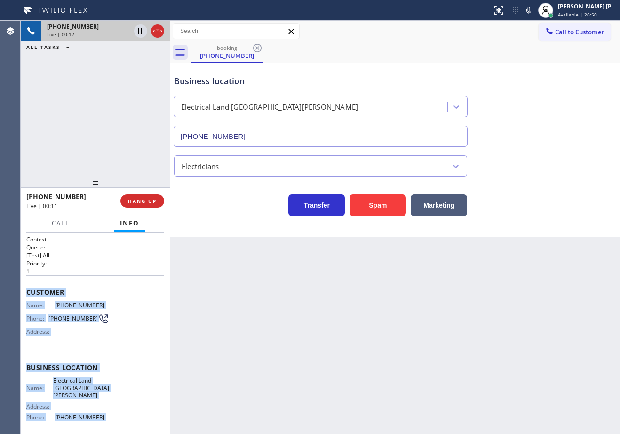
scroll to position [69, 0]
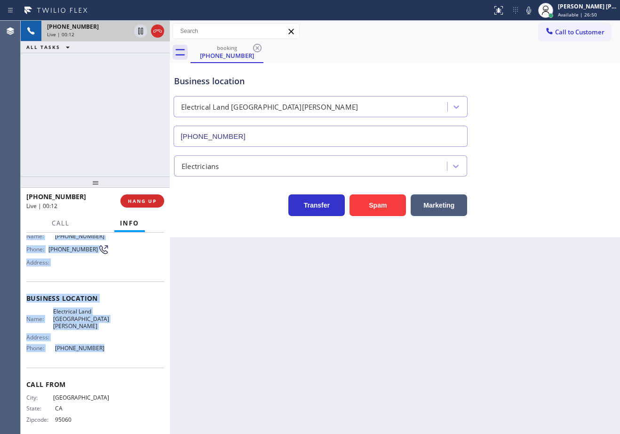
drag, startPoint x: 118, startPoint y: 452, endPoint x: 117, endPoint y: 342, distance: 110.5
click at [117, 342] on div "Context Queue: [Test] All Priority: 1 Customer Name: [PHONE_NUMBER] Phone: [PHO…" at bounding box center [95, 332] width 149 height 201
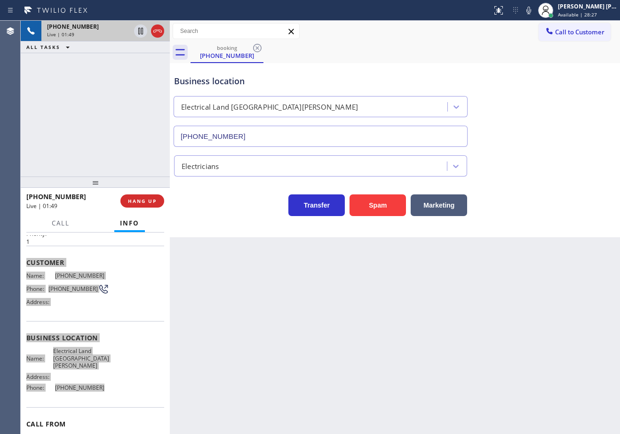
scroll to position [0, 0]
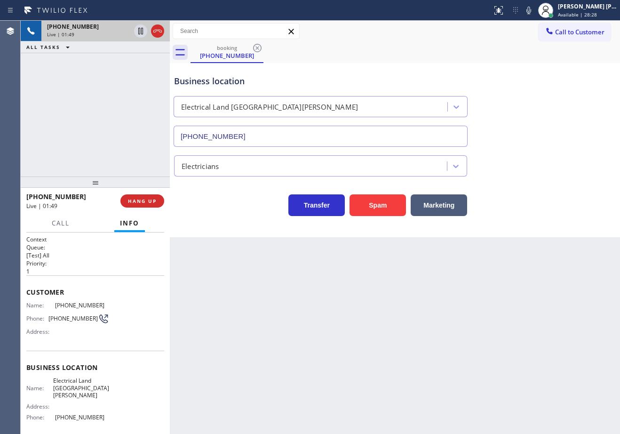
click at [78, 150] on div "[PHONE_NUMBER] Live | 01:49 ALL TASKS ALL TASKS ACTIVE TASKS TASKS IN WRAP UP" at bounding box center [95, 99] width 149 height 156
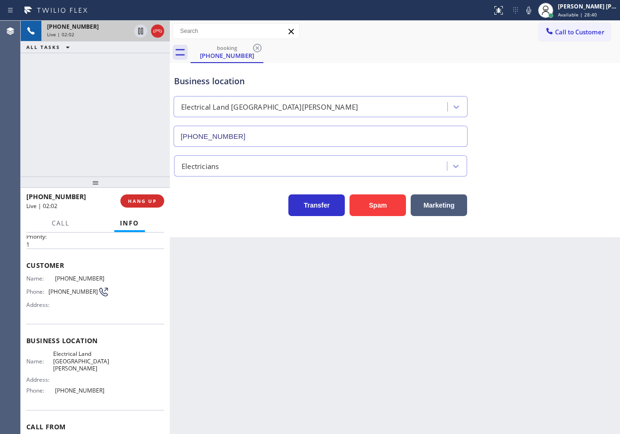
scroll to position [69, 0]
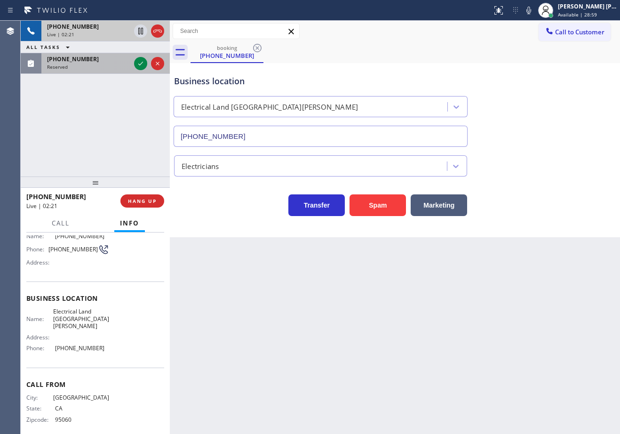
click at [104, 67] on div "Reserved" at bounding box center [88, 66] width 83 height 7
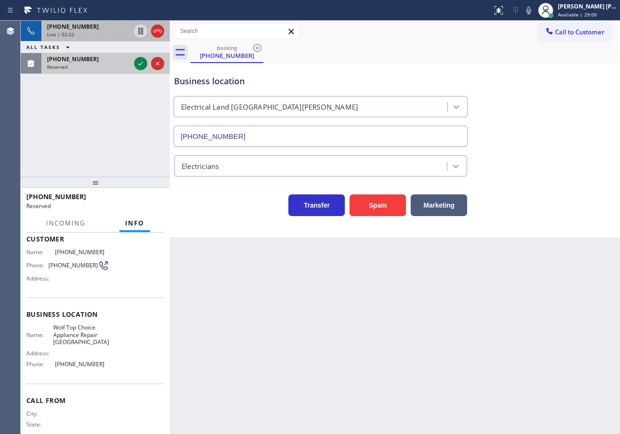
click at [104, 67] on div "Reserved" at bounding box center [88, 66] width 83 height 7
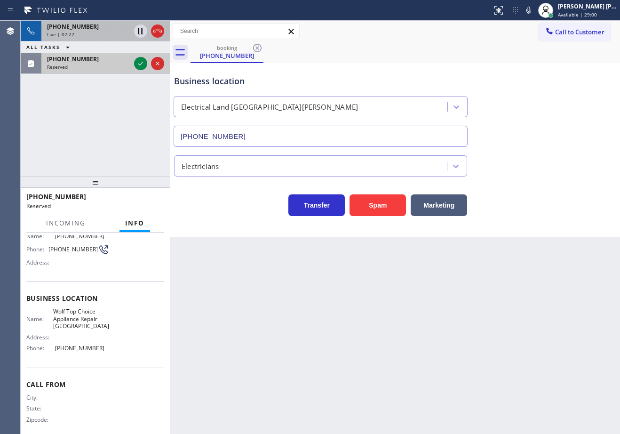
drag, startPoint x: 104, startPoint y: 67, endPoint x: 110, endPoint y: 65, distance: 5.4
click at [106, 66] on div "Reserved" at bounding box center [88, 66] width 83 height 7
click at [139, 63] on icon at bounding box center [140, 63] width 11 height 11
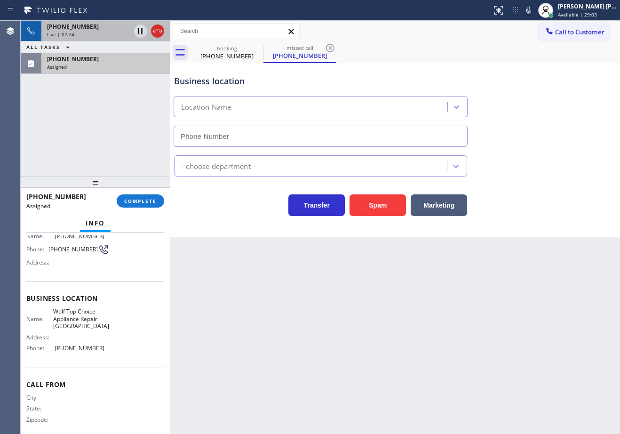
type input "[PHONE_NUMBER]"
click at [97, 66] on div "Assigned" at bounding box center [105, 66] width 117 height 7
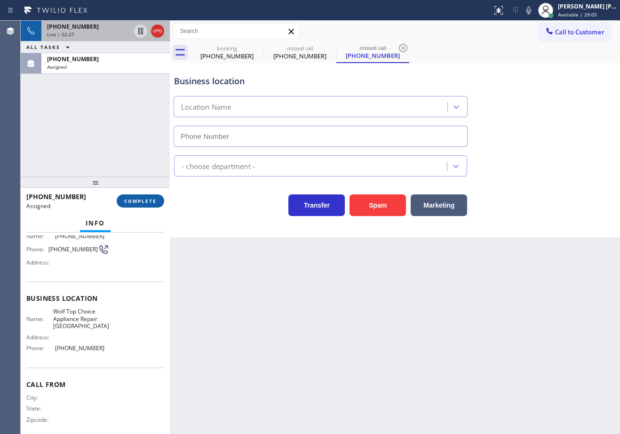
click at [153, 204] on span "COMPLETE" at bounding box center [140, 201] width 32 height 7
type input "[PHONE_NUMBER]"
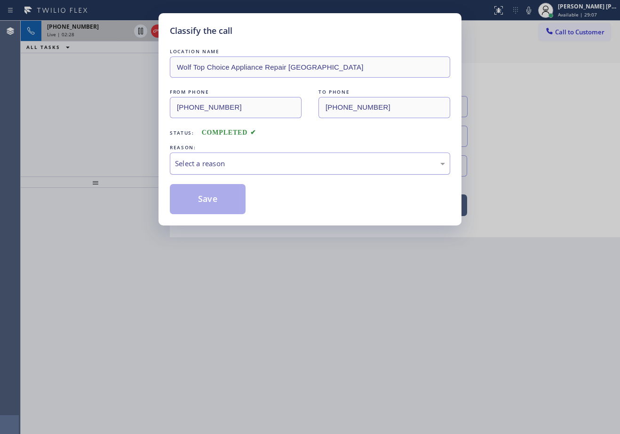
click at [222, 167] on div "Select a reason" at bounding box center [310, 163] width 270 height 11
drag, startPoint x: 225, startPoint y: 158, endPoint x: 229, endPoint y: 164, distance: 6.9
click at [229, 164] on div "#3 Not Booked - All other reasons" at bounding box center [310, 163] width 270 height 11
click at [229, 211] on button "Save" at bounding box center [208, 199] width 76 height 30
click at [229, 206] on button "Save" at bounding box center [208, 199] width 76 height 30
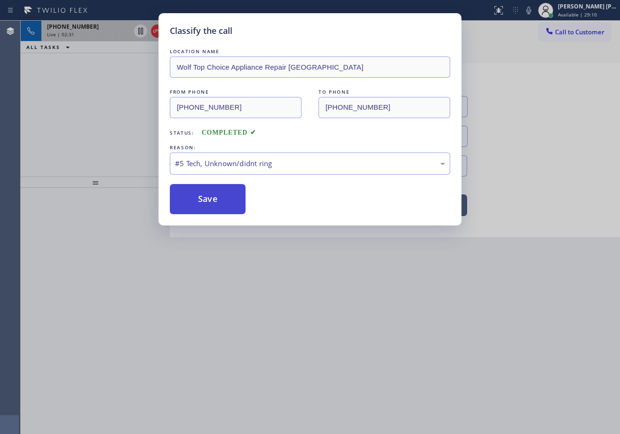
click at [229, 202] on button "Save" at bounding box center [208, 199] width 76 height 30
click at [229, 201] on button "Save" at bounding box center [208, 199] width 76 height 30
click at [150, 112] on div "Classify the call LOCATION NAME Wolf Top Choice Appliance Repair [GEOGRAPHIC_DA…" at bounding box center [310, 217] width 620 height 434
click at [195, 200] on button "Save" at bounding box center [208, 199] width 76 height 30
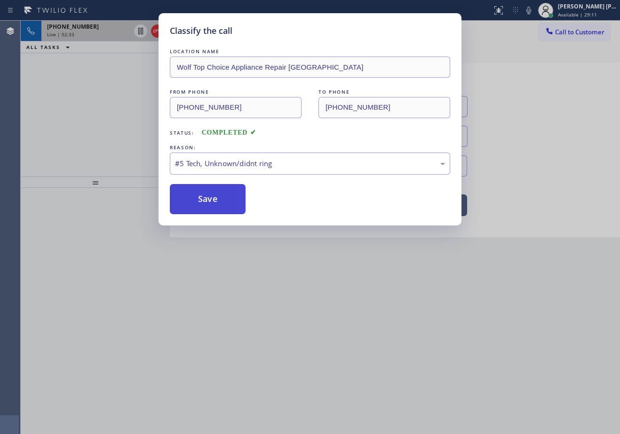
click at [195, 200] on button "Save" at bounding box center [208, 199] width 76 height 30
click at [196, 201] on button "Save" at bounding box center [208, 199] width 76 height 30
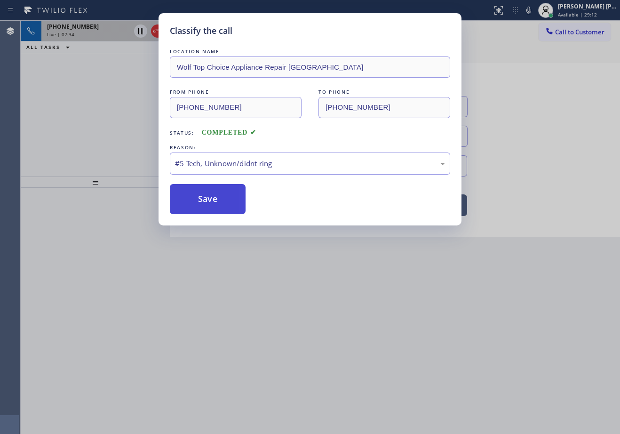
click at [196, 201] on button "Save" at bounding box center [208, 199] width 76 height 30
click at [203, 194] on button "Save" at bounding box center [208, 199] width 76 height 30
click at [204, 195] on button "Save" at bounding box center [208, 199] width 76 height 30
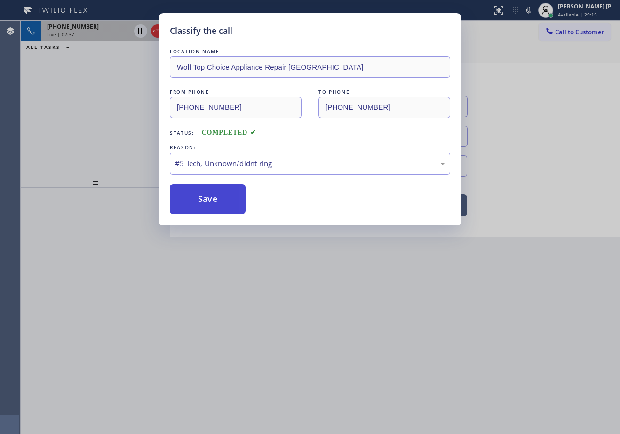
click at [204, 195] on button "Save" at bounding box center [208, 199] width 76 height 30
click at [206, 195] on button "Save" at bounding box center [208, 199] width 76 height 30
click at [210, 196] on button "Save" at bounding box center [208, 199] width 76 height 30
click at [209, 207] on button "Save" at bounding box center [208, 199] width 76 height 30
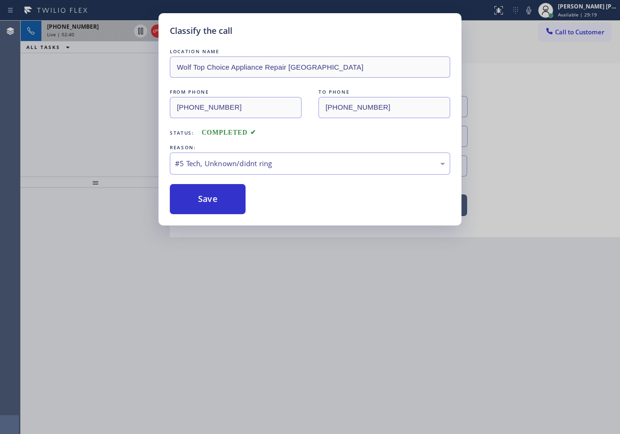
drag, startPoint x: 209, startPoint y: 207, endPoint x: 247, endPoint y: 174, distance: 50.0
click at [212, 204] on button "Save" at bounding box center [208, 199] width 76 height 30
click at [248, 173] on div "#5 Tech, Unknown/didnt ring" at bounding box center [310, 163] width 280 height 22
click at [221, 197] on button "Save" at bounding box center [208, 199] width 76 height 30
click at [221, 198] on button "Save" at bounding box center [208, 199] width 76 height 30
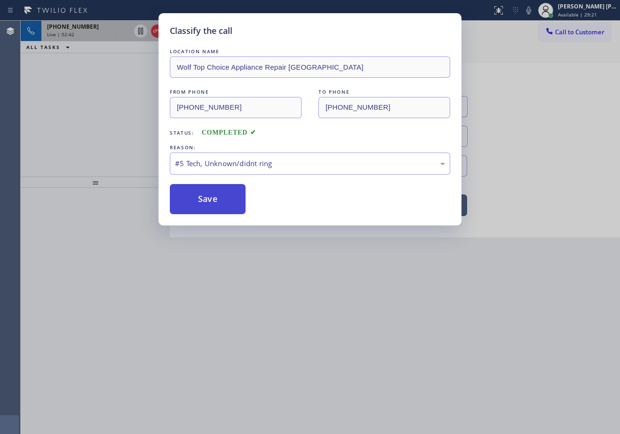
click at [221, 198] on button "Save" at bounding box center [208, 199] width 76 height 30
click at [220, 203] on button "Save" at bounding box center [208, 199] width 76 height 30
click at [220, 199] on button "Save" at bounding box center [208, 199] width 76 height 30
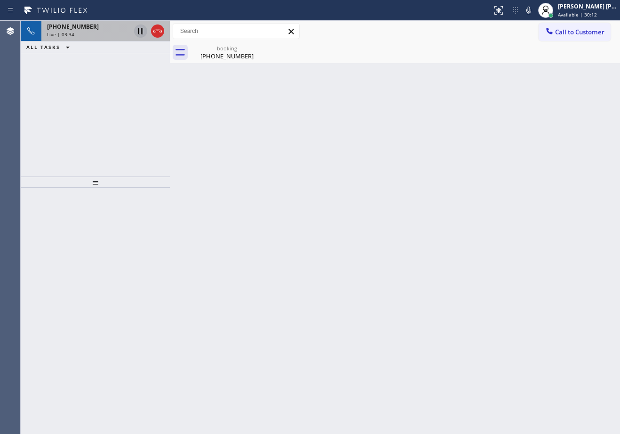
click at [142, 32] on icon at bounding box center [140, 30] width 11 height 11
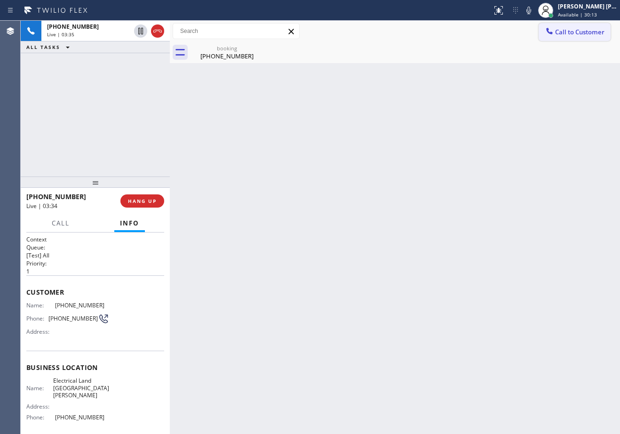
drag, startPoint x: 539, startPoint y: 10, endPoint x: 542, endPoint y: 34, distance: 24.1
click at [534, 11] on icon at bounding box center [528, 10] width 11 height 11
click at [88, 51] on div "ALL TASKS ALL TASKS ACTIVE TASKS TASKS IN WRAP UP" at bounding box center [95, 47] width 149 height 12
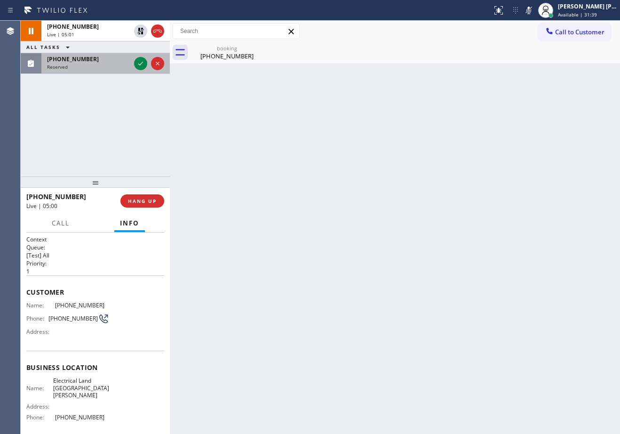
click at [104, 61] on div "[PHONE_NUMBER]" at bounding box center [88, 59] width 83 height 8
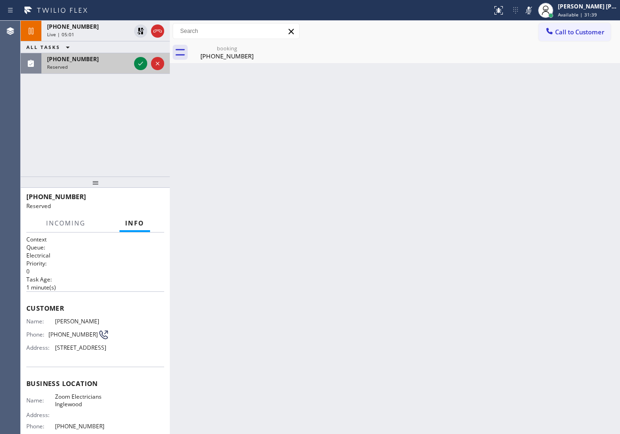
click at [105, 61] on div "[PHONE_NUMBER]" at bounding box center [88, 59] width 83 height 8
click at [145, 62] on icon at bounding box center [140, 63] width 11 height 11
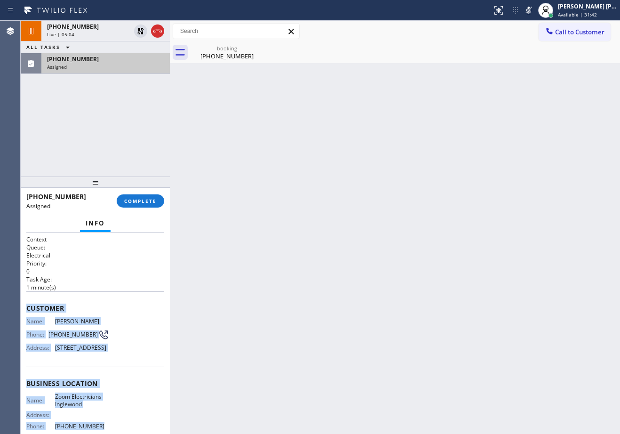
scroll to position [100, 0]
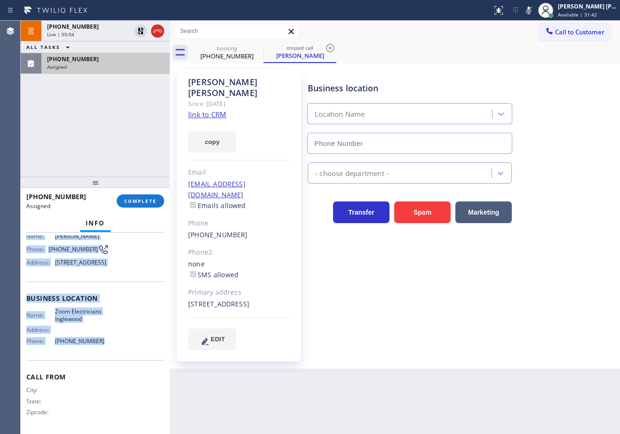
drag, startPoint x: 27, startPoint y: 307, endPoint x: 105, endPoint y: 332, distance: 82.4
click at [105, 337] on div "Context Queue: Electrical Priority: 0 Task Age: [DEMOGRAPHIC_DATA] minute(s) Cu…" at bounding box center [95, 290] width 138 height 281
type input "[PHONE_NUMBER]"
click at [136, 188] on div at bounding box center [95, 181] width 149 height 11
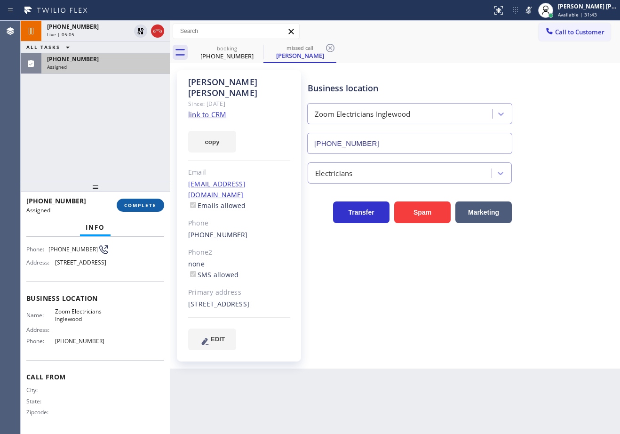
click at [137, 204] on span "COMPLETE" at bounding box center [140, 205] width 32 height 7
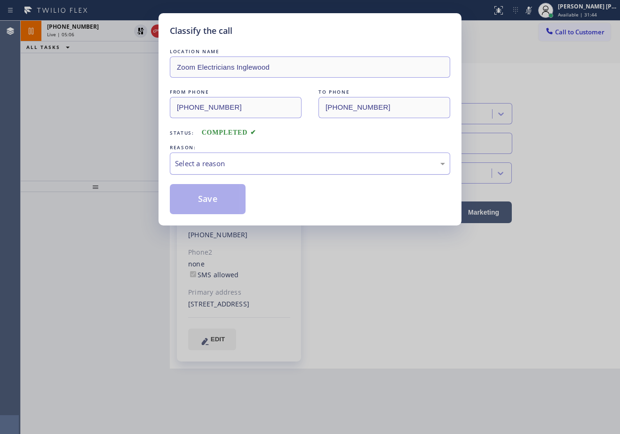
click at [195, 169] on div "Select a reason" at bounding box center [310, 163] width 280 height 22
click at [204, 195] on button "Save" at bounding box center [208, 199] width 76 height 30
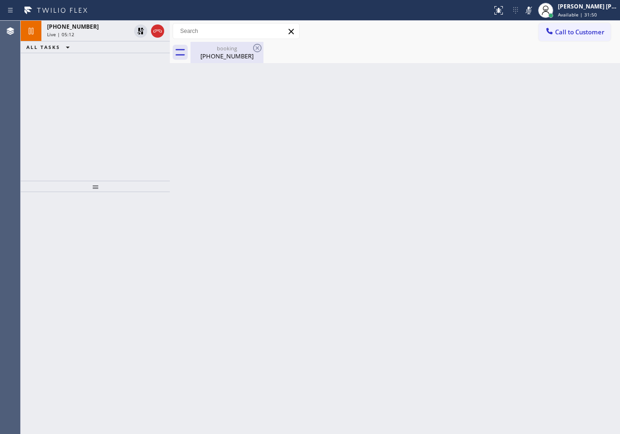
click at [217, 56] on div "[PHONE_NUMBER]" at bounding box center [226, 56] width 71 height 8
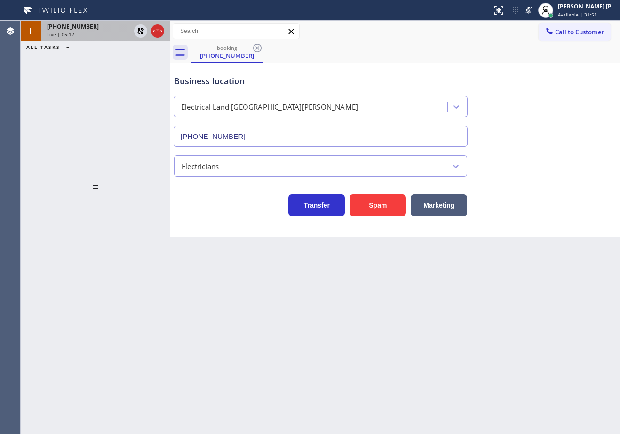
click at [118, 35] on div "Live | 05:12" at bounding box center [88, 34] width 83 height 7
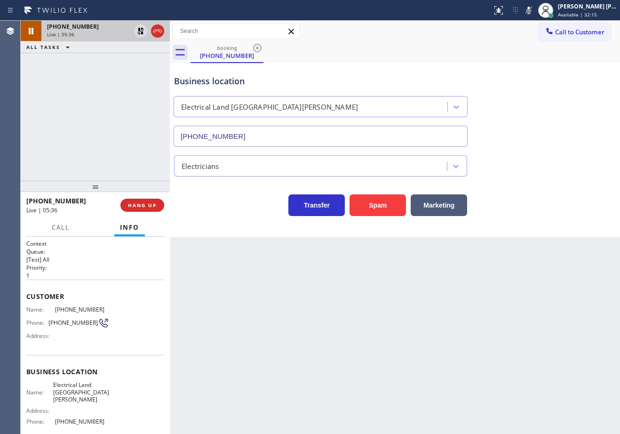
drag, startPoint x: 72, startPoint y: 89, endPoint x: 109, endPoint y: 40, distance: 61.1
click at [74, 88] on div "[PHONE_NUMBER] Live | 05:36 ALL TASKS ALL TASKS ACTIVE TASKS TASKS IN WRAP UP" at bounding box center [95, 101] width 149 height 160
click at [108, 94] on div "[PHONE_NUMBER] Live | 06:02 ALL TASKS ALL TASKS ACTIVE TASKS TASKS IN WRAP UP" at bounding box center [95, 101] width 149 height 160
click at [141, 34] on icon at bounding box center [140, 30] width 11 height 11
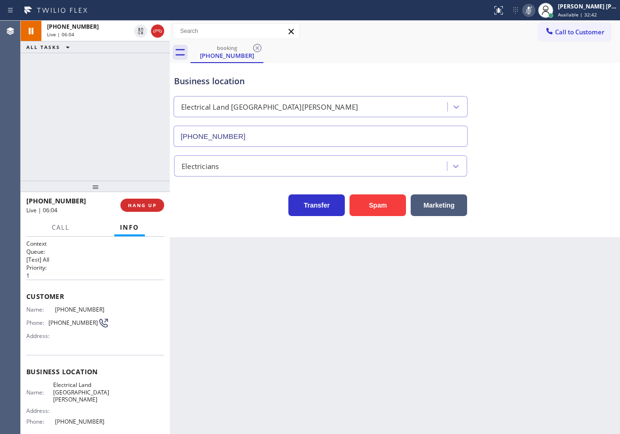
click at [534, 12] on icon at bounding box center [528, 10] width 11 height 11
click at [283, 266] on div "Back to Dashboard Change Sender ID Customers Technicians Select a contact Outbo…" at bounding box center [395, 227] width 450 height 413
click at [595, 76] on div "Business location Electrical Land [GEOGRAPHIC_DATA][PERSON_NAME] [PHONE_NUMBER]" at bounding box center [394, 104] width 445 height 85
click at [534, 7] on icon at bounding box center [528, 10] width 11 height 11
click at [540, 99] on div "Business location Electrical Land [GEOGRAPHIC_DATA][PERSON_NAME] [PHONE_NUMBER]" at bounding box center [394, 104] width 445 height 85
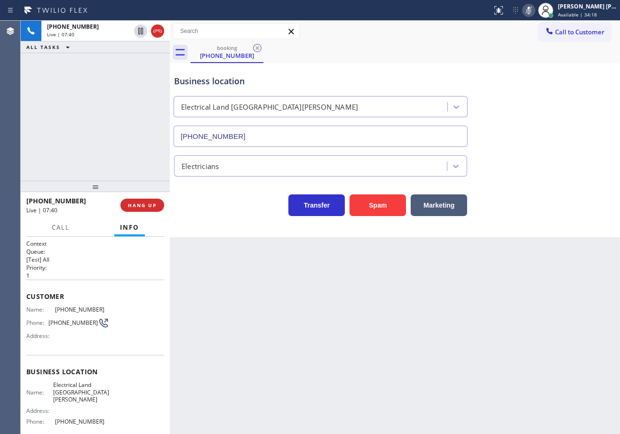
click at [531, 11] on icon at bounding box center [528, 11] width 5 height 8
click at [533, 136] on div "Business location Electrical Land [GEOGRAPHIC_DATA][PERSON_NAME] [PHONE_NUMBER]" at bounding box center [394, 104] width 445 height 85
click at [115, 96] on div "[PHONE_NUMBER] Live | 09:17 ALL TASKS ALL TASKS ACTIVE TASKS TASKS IN WRAP UP" at bounding box center [95, 101] width 149 height 160
click at [529, 74] on div "Business location Electrical Land [GEOGRAPHIC_DATA][PERSON_NAME] [PHONE_NUMBER]" at bounding box center [394, 104] width 445 height 85
drag, startPoint x: 536, startPoint y: 11, endPoint x: 536, endPoint y: 92, distance: 80.4
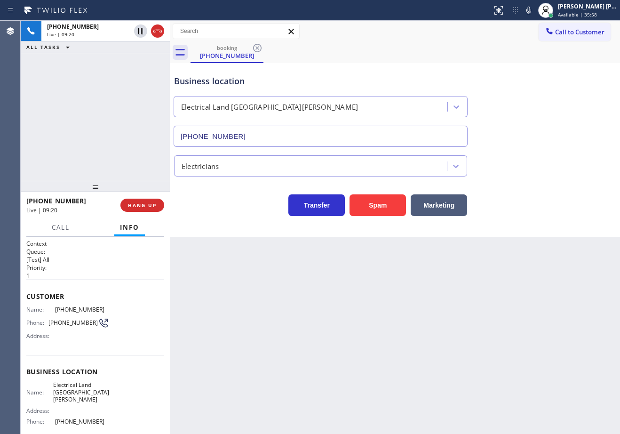
click at [534, 11] on icon at bounding box center [528, 10] width 11 height 11
click at [537, 107] on div "Business location Electrical Land [GEOGRAPHIC_DATA][PERSON_NAME] [PHONE_NUMBER]" at bounding box center [394, 104] width 445 height 85
drag, startPoint x: 154, startPoint y: 108, endPoint x: 140, endPoint y: 54, distance: 55.8
click at [154, 106] on div "[PHONE_NUMBER] Live | 09:21 ALL TASKS ALL TASKS ACTIVE TASKS TASKS IN WRAP UP" at bounding box center [95, 101] width 149 height 160
click at [140, 30] on icon at bounding box center [140, 31] width 5 height 7
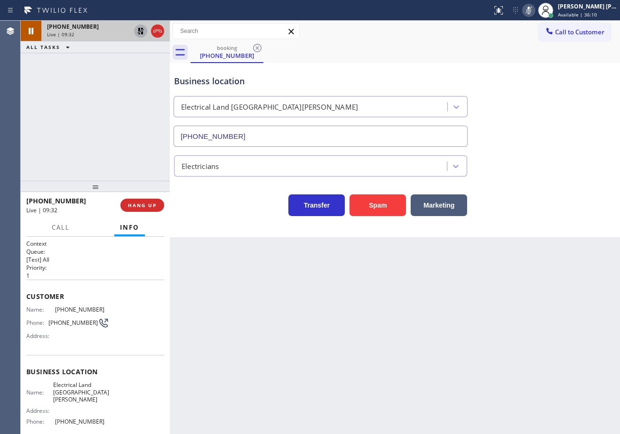
click at [533, 12] on icon at bounding box center [528, 10] width 11 height 11
click at [139, 35] on icon at bounding box center [140, 30] width 11 height 11
drag, startPoint x: 125, startPoint y: 75, endPoint x: 148, endPoint y: 91, distance: 28.2
click at [126, 76] on div "[PHONE_NUMBER] Live | 09:33 ALL TASKS ALL TASKS ACTIVE TASKS TASKS IN WRAP UP" at bounding box center [95, 101] width 149 height 160
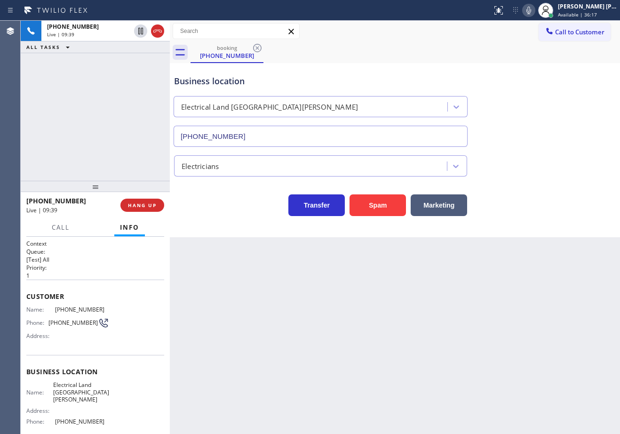
click at [522, 71] on div "Business location Electrical Land [GEOGRAPHIC_DATA][PERSON_NAME] [PHONE_NUMBER]" at bounding box center [394, 104] width 445 height 85
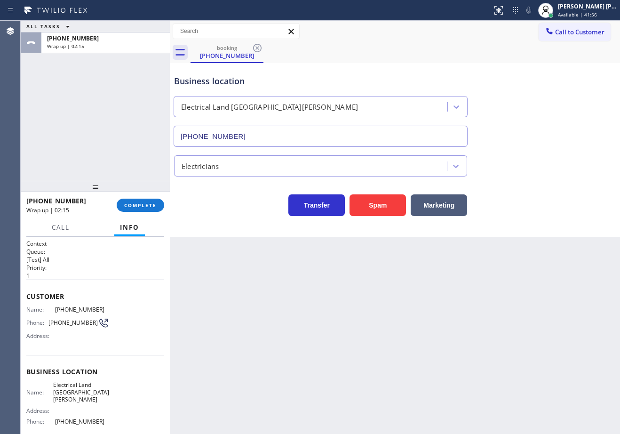
click at [135, 219] on button "Info" at bounding box center [129, 227] width 31 height 18
click at [138, 209] on button "COMPLETE" at bounding box center [140, 204] width 47 height 13
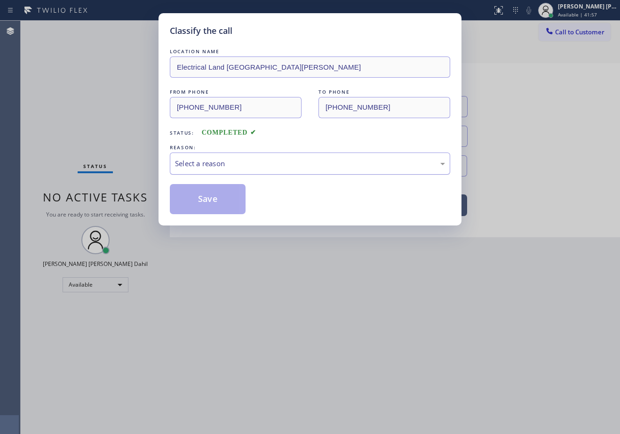
click at [221, 164] on div "Select a reason" at bounding box center [310, 163] width 270 height 11
click at [215, 197] on button "Save" at bounding box center [208, 199] width 76 height 30
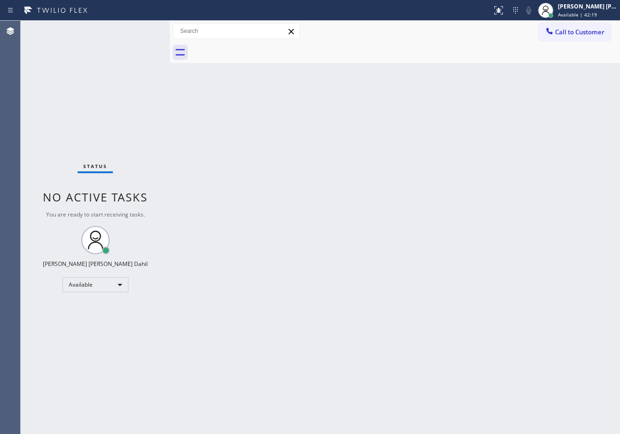
drag, startPoint x: 428, startPoint y: 351, endPoint x: 458, endPoint y: 360, distance: 31.8
click at [443, 354] on div "Back to Dashboard Change Sender ID Customers Technicians Select a contact Outbo…" at bounding box center [395, 227] width 450 height 413
click at [229, 174] on div "Back to Dashboard Change Sender ID Customers Technicians Select a contact Outbo…" at bounding box center [395, 227] width 450 height 413
click at [389, 57] on div at bounding box center [404, 52] width 429 height 21
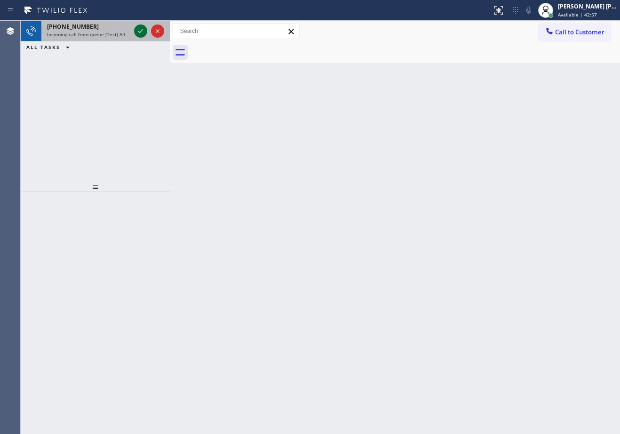
click at [142, 31] on icon at bounding box center [140, 30] width 11 height 11
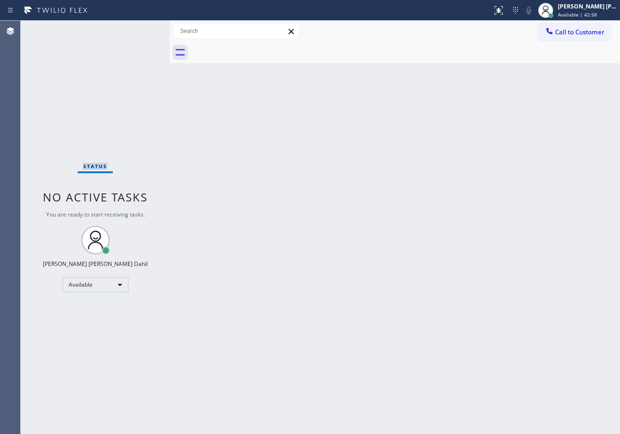
click at [142, 31] on div "Status No active tasks You are ready to start receiving tasks. [PERSON_NAME] [P…" at bounding box center [95, 227] width 149 height 413
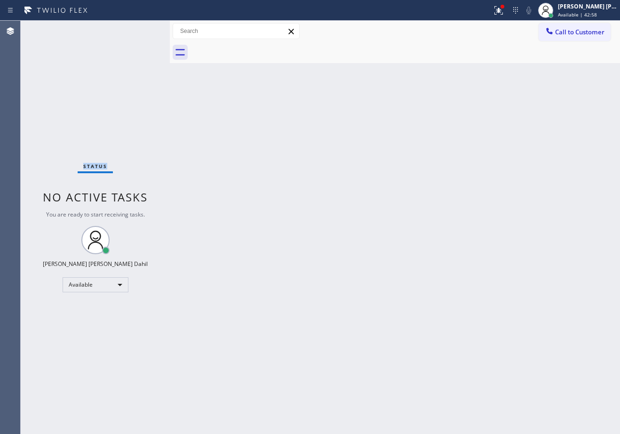
click at [142, 31] on div "Status No active tasks You are ready to start receiving tasks. [PERSON_NAME] [P…" at bounding box center [95, 227] width 149 height 413
click at [225, 159] on div "Back to Dashboard Change Sender ID Customers Technicians Select a contact Outbo…" at bounding box center [395, 227] width 450 height 413
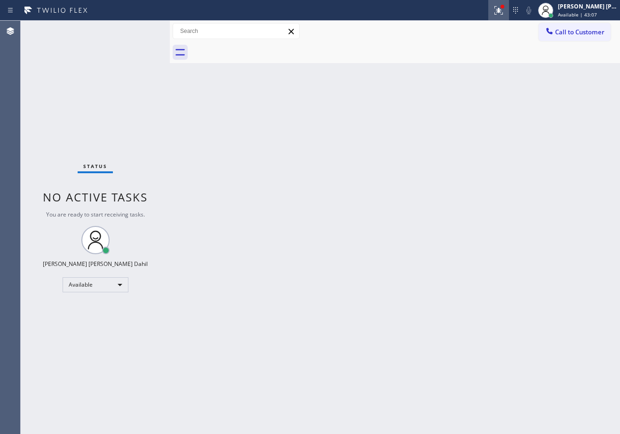
click at [509, 3] on button at bounding box center [498, 10] width 21 height 21
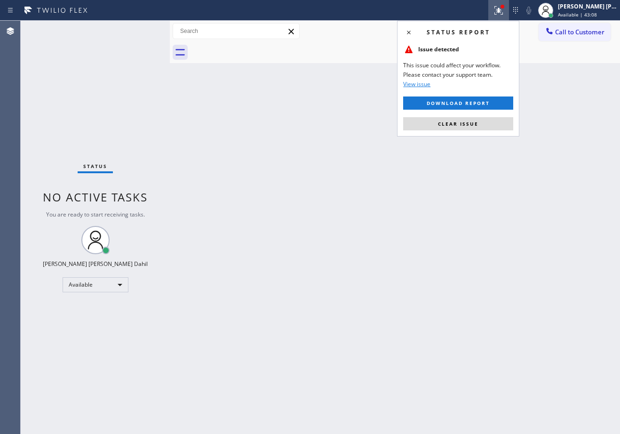
click at [481, 133] on div "Status report Issue detected This issue could affect your workflow. Please cont…" at bounding box center [458, 79] width 122 height 116
click at [483, 130] on div "Status report Issue detected This issue could affect your workflow. Please cont…" at bounding box center [458, 79] width 122 height 116
click at [483, 130] on button "Clear issue" at bounding box center [458, 123] width 110 height 13
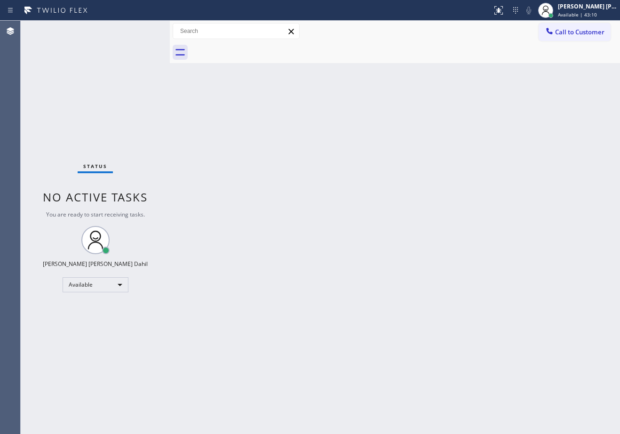
click at [243, 149] on div "Back to Dashboard Change Sender ID Customers Technicians Select a contact Outbo…" at bounding box center [395, 227] width 450 height 413
drag, startPoint x: 192, startPoint y: 176, endPoint x: 223, endPoint y: 239, distance: 70.0
click at [192, 177] on div "Back to Dashboard Change Sender ID Customers Technicians Select a contact Outbo…" at bounding box center [395, 227] width 450 height 413
click at [590, 12] on span "Available | 46:05" at bounding box center [577, 14] width 39 height 7
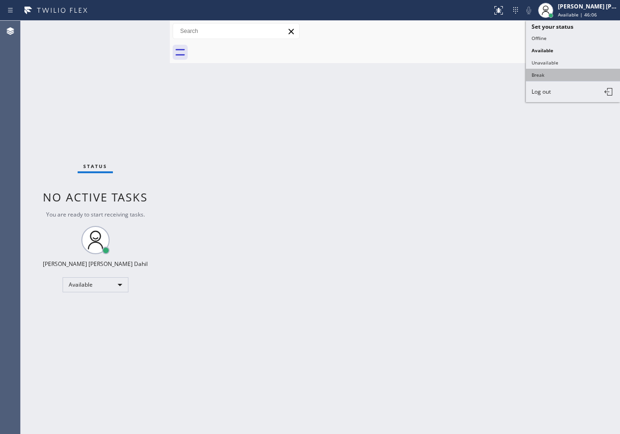
click at [561, 73] on button "Break" at bounding box center [573, 75] width 94 height 12
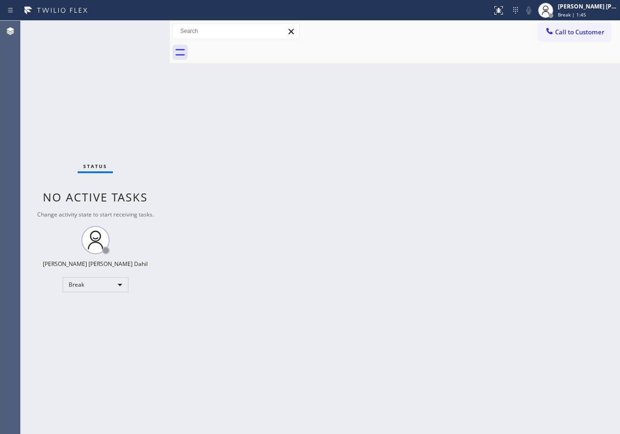
drag, startPoint x: 587, startPoint y: 10, endPoint x: 554, endPoint y: 35, distance: 40.9
click at [587, 10] on div "[PERSON_NAME] [PERSON_NAME] Dahil" at bounding box center [587, 6] width 59 height 8
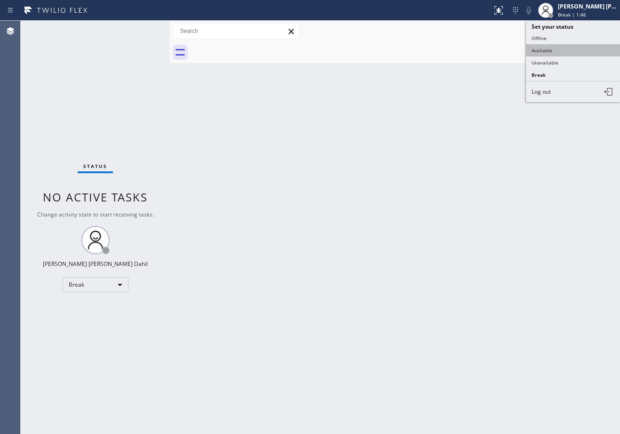
click at [555, 47] on button "Available" at bounding box center [573, 50] width 94 height 12
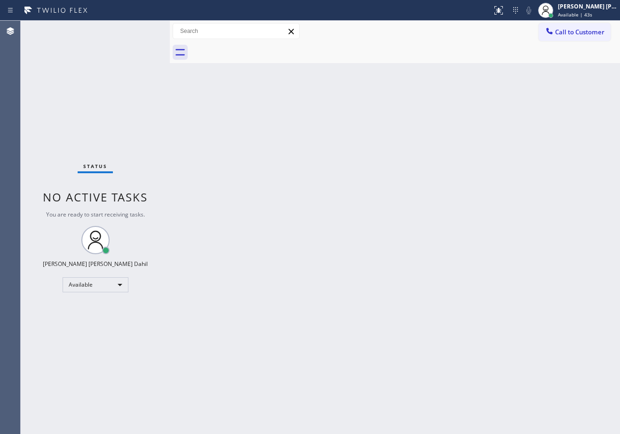
click at [531, 105] on div "Back to Dashboard Change Sender ID Customers Technicians Select a contact Outbo…" at bounding box center [395, 227] width 450 height 413
click at [250, 106] on div "Back to Dashboard Change Sender ID Customers Technicians Select a contact Outbo…" at bounding box center [395, 227] width 450 height 413
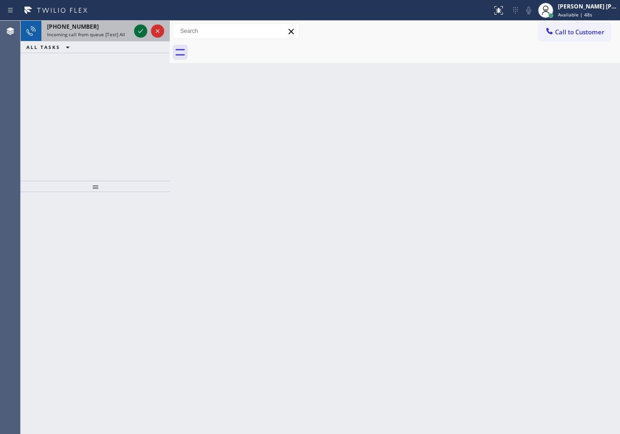
click at [142, 31] on icon at bounding box center [140, 30] width 11 height 11
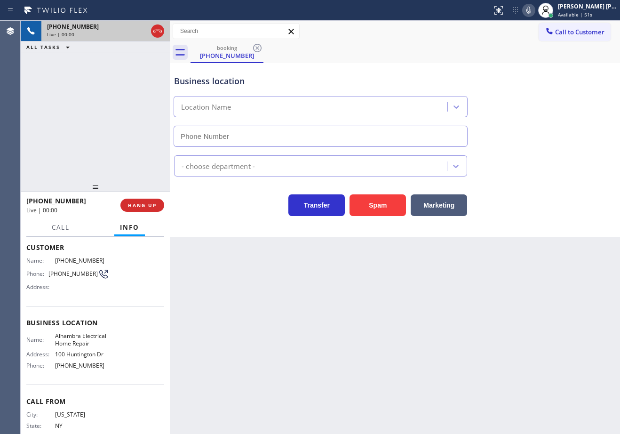
type input "[PHONE_NUMBER]"
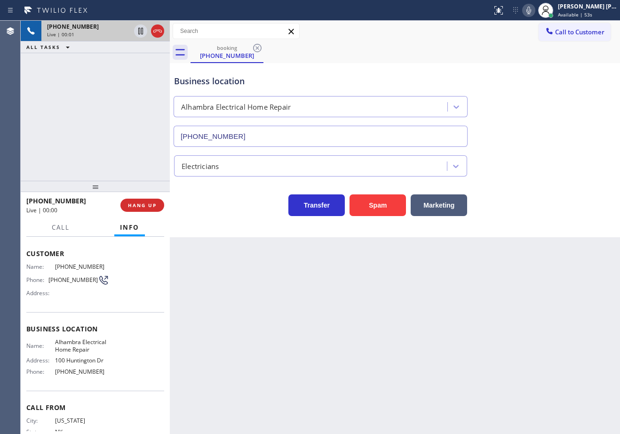
scroll to position [73, 0]
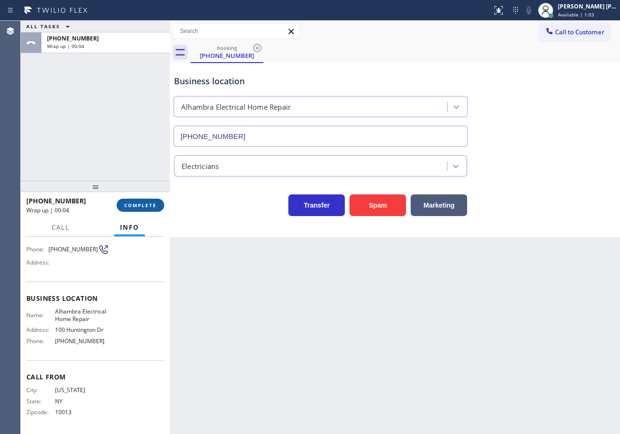
click at [142, 202] on span "COMPLETE" at bounding box center [140, 205] width 32 height 7
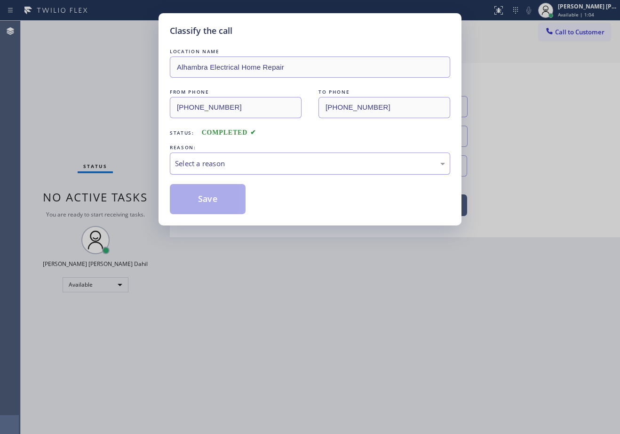
click at [219, 156] on div "Select a reason" at bounding box center [310, 163] width 280 height 22
click at [196, 196] on button "Save" at bounding box center [208, 199] width 76 height 30
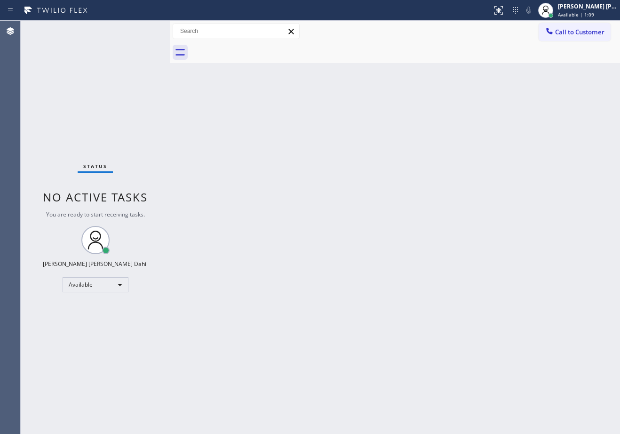
click at [340, 207] on div "Back to Dashboard Change Sender ID Customers Technicians Select a contact Outbo…" at bounding box center [395, 227] width 450 height 413
click at [378, 345] on div "Back to Dashboard Change Sender ID Customers Technicians Select a contact Outbo…" at bounding box center [395, 227] width 450 height 413
click at [362, 296] on div "Back to Dashboard Change Sender ID Customers Technicians Select a contact Outbo…" at bounding box center [395, 227] width 450 height 413
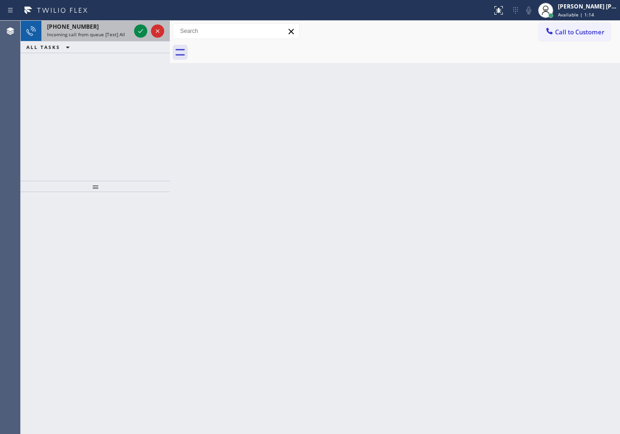
drag, startPoint x: 113, startPoint y: 38, endPoint x: 119, endPoint y: 35, distance: 7.2
click at [113, 37] on div "[PHONE_NUMBER] Incoming call from queue [Test] All" at bounding box center [86, 31] width 91 height 21
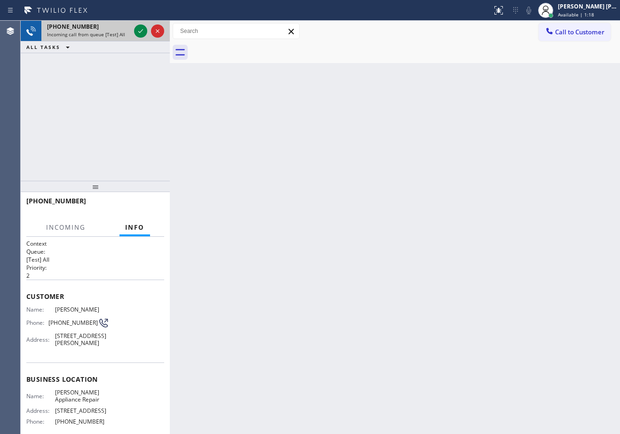
click at [131, 32] on div "[PHONE_NUMBER] Incoming call from queue [Test] All" at bounding box center [86, 31] width 91 height 21
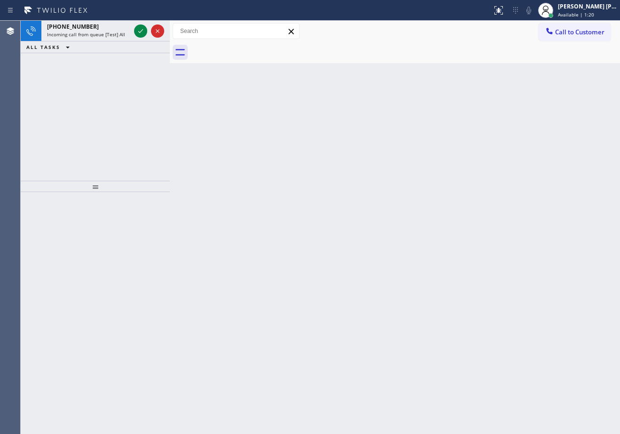
click at [141, 31] on icon at bounding box center [140, 31] width 5 height 4
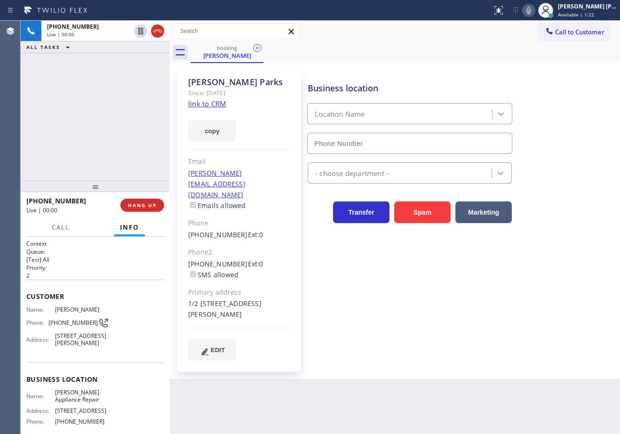
type input "[PHONE_NUMBER]"
click at [220, 104] on link "link to CRM" at bounding box center [207, 103] width 38 height 9
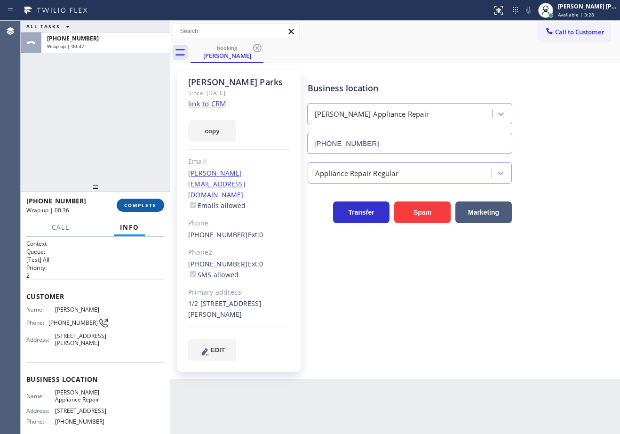
click at [132, 201] on button "COMPLETE" at bounding box center [140, 204] width 47 height 13
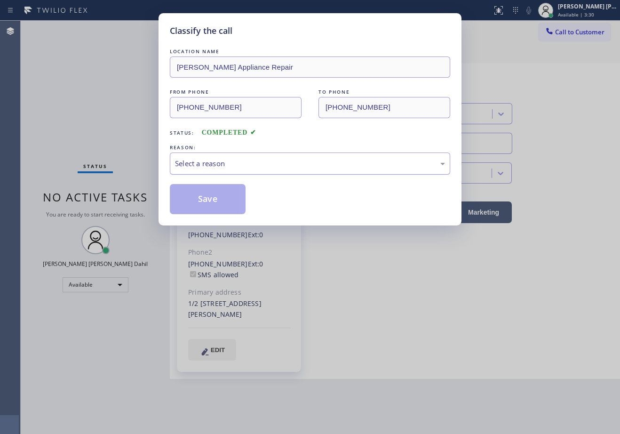
click at [240, 170] on div "Select a reason" at bounding box center [310, 163] width 280 height 22
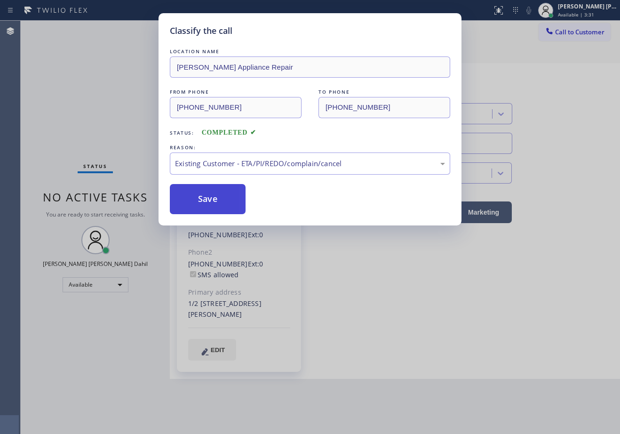
click at [219, 207] on button "Save" at bounding box center [208, 199] width 76 height 30
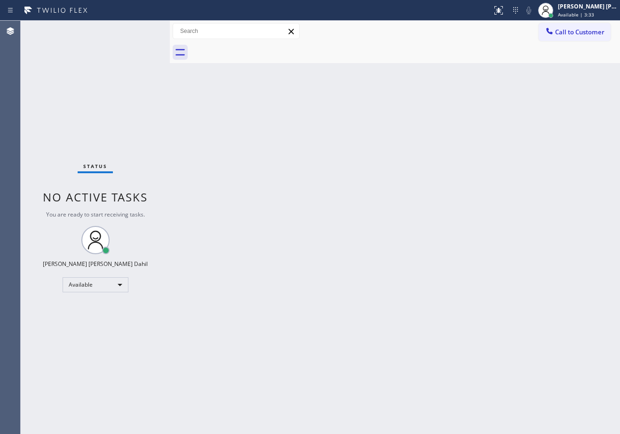
click at [401, 330] on div "Back to Dashboard Change Sender ID Customers Technicians Select a contact Outbo…" at bounding box center [395, 227] width 450 height 413
click at [491, 312] on div "Back to Dashboard Change Sender ID Customers Technicians Select a contact Outbo…" at bounding box center [395, 227] width 450 height 413
click at [527, 310] on div "Back to Dashboard Change Sender ID Customers Technicians Select a contact Outbo…" at bounding box center [395, 227] width 450 height 413
click at [272, 284] on div "Back to Dashboard Change Sender ID Customers Technicians Select a contact Outbo…" at bounding box center [395, 227] width 450 height 413
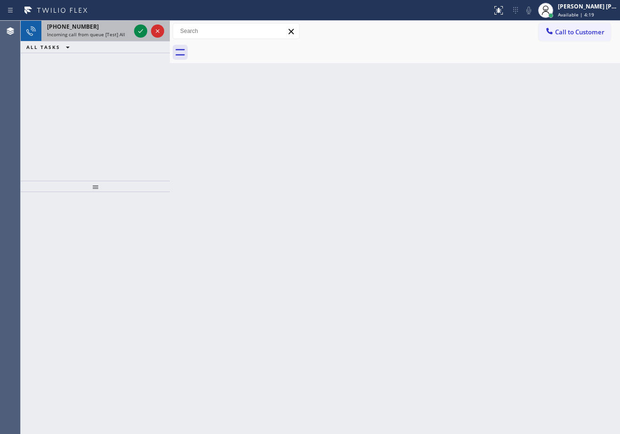
click at [112, 26] on div "[PHONE_NUMBER]" at bounding box center [88, 27] width 83 height 8
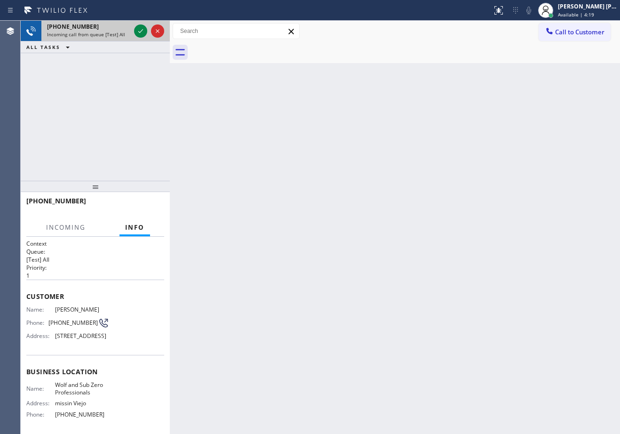
click at [112, 26] on div "[PHONE_NUMBER]" at bounding box center [88, 27] width 83 height 8
click at [124, 26] on div "[PHONE_NUMBER]" at bounding box center [88, 27] width 83 height 8
click at [110, 35] on span "Incoming call from queue [Test] All" at bounding box center [86, 34] width 78 height 7
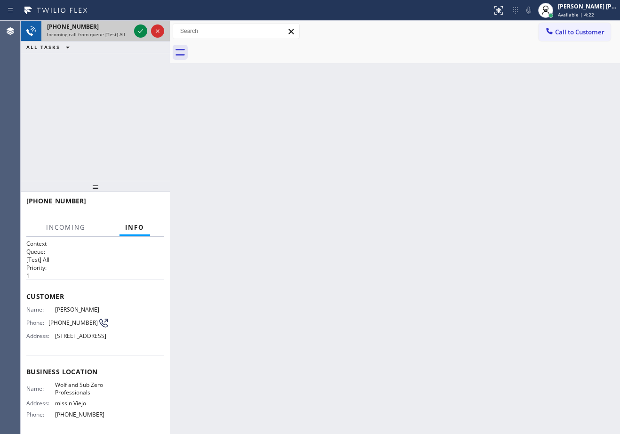
click at [110, 35] on span "Incoming call from queue [Test] All" at bounding box center [86, 34] width 78 height 7
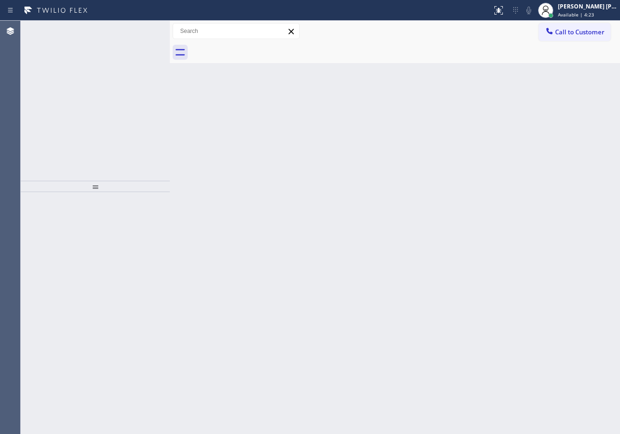
click at [110, 35] on span "Incoming call from queue [Test] All" at bounding box center [86, 34] width 78 height 7
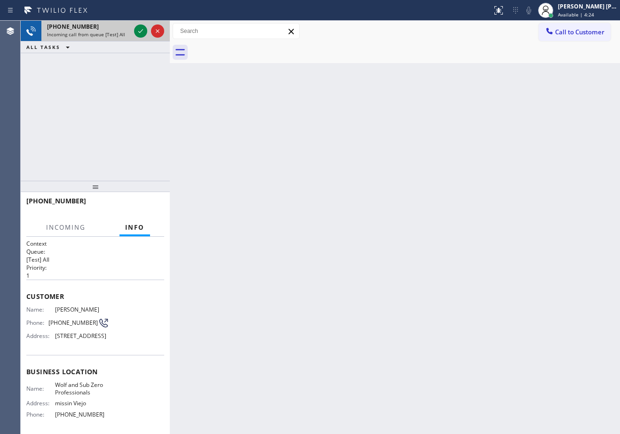
click at [112, 34] on span "Incoming call from queue [Test] All" at bounding box center [86, 34] width 78 height 7
click at [138, 32] on icon at bounding box center [140, 30] width 11 height 11
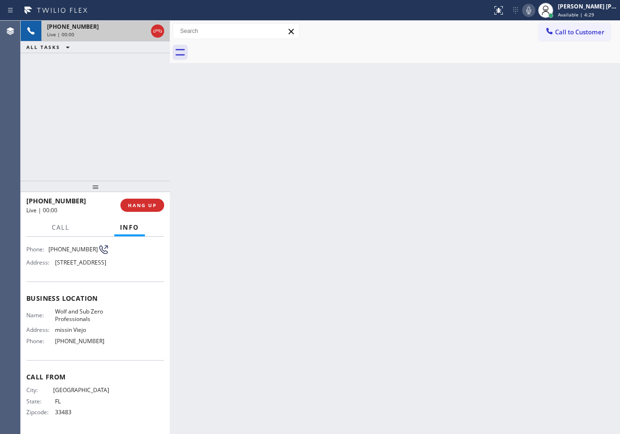
scroll to position [88, 0]
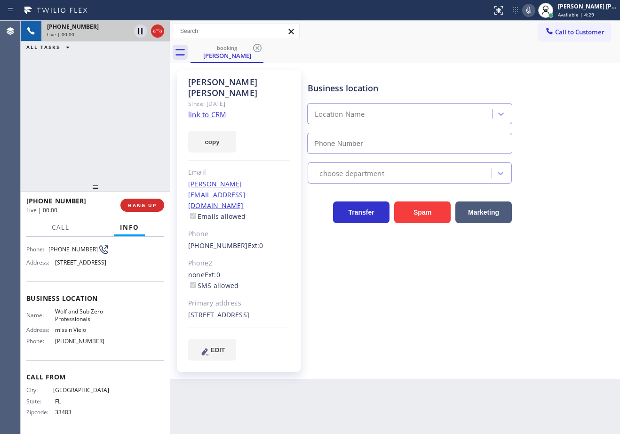
type input "[PHONE_NUMBER]"
click at [483, 55] on div "booking [PERSON_NAME]" at bounding box center [404, 52] width 429 height 21
click at [212, 110] on link "link to CRM" at bounding box center [207, 114] width 38 height 9
click at [518, 63] on div "booking [PERSON_NAME]" at bounding box center [404, 52] width 429 height 21
click at [510, 72] on div "Business location Wolf and Sub Zero Professionals [PHONE_NUMBER]" at bounding box center [410, 112] width 208 height 81
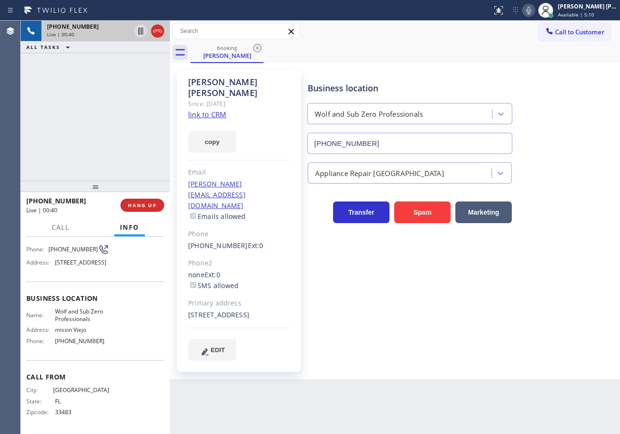
click at [510, 72] on div "Business location Wolf and Sub Zero Professionals [PHONE_NUMBER]" at bounding box center [410, 112] width 208 height 81
click at [531, 12] on icon at bounding box center [528, 11] width 5 height 8
click at [536, 55] on div "booking [PERSON_NAME]" at bounding box center [404, 52] width 429 height 21
click at [121, 90] on div "[PHONE_NUMBER] Live | 00:43 ALL TASKS ALL TASKS ACTIVE TASKS TASKS IN WRAP UP" at bounding box center [95, 101] width 149 height 160
click at [141, 30] on icon at bounding box center [140, 30] width 11 height 11
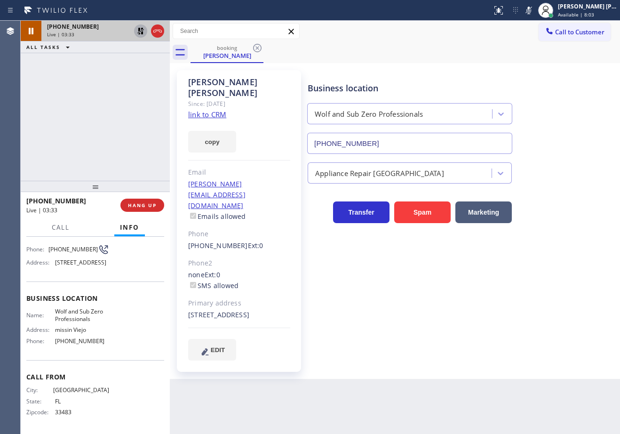
drag, startPoint x: 537, startPoint y: 12, endPoint x: 532, endPoint y: 16, distance: 6.0
click at [532, 12] on rect at bounding box center [528, 9] width 7 height 7
click at [521, 26] on div "Call to Customer Outbound call Location Clean Duct Co Your caller id phone numb…" at bounding box center [395, 31] width 450 height 16
drag, startPoint x: 139, startPoint y: 30, endPoint x: 210, endPoint y: 67, distance: 80.4
click at [137, 30] on icon at bounding box center [140, 30] width 11 height 11
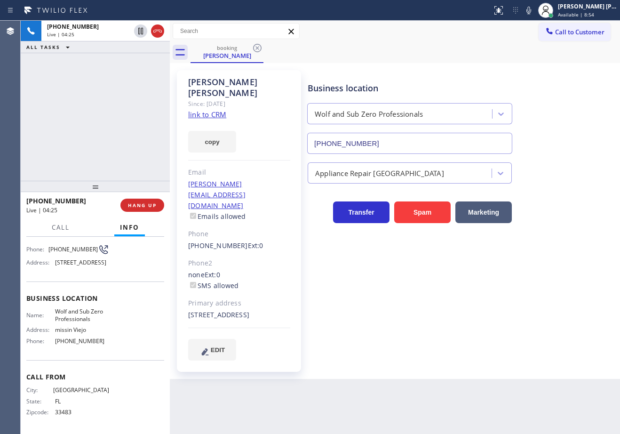
drag, startPoint x: 109, startPoint y: 80, endPoint x: 135, endPoint y: 79, distance: 26.4
click at [110, 81] on div "[PHONE_NUMBER] Live | 04:25 ALL TASKS ALL TASKS ACTIVE TASKS TASKS IN WRAP UP" at bounding box center [95, 101] width 149 height 160
drag, startPoint x: 536, startPoint y: 13, endPoint x: 533, endPoint y: 39, distance: 26.5
click at [534, 13] on icon at bounding box center [528, 10] width 11 height 11
click at [533, 39] on div "Call to Customer Outbound call Location Clean Duct Co Your caller id phone numb…" at bounding box center [395, 31] width 450 height 16
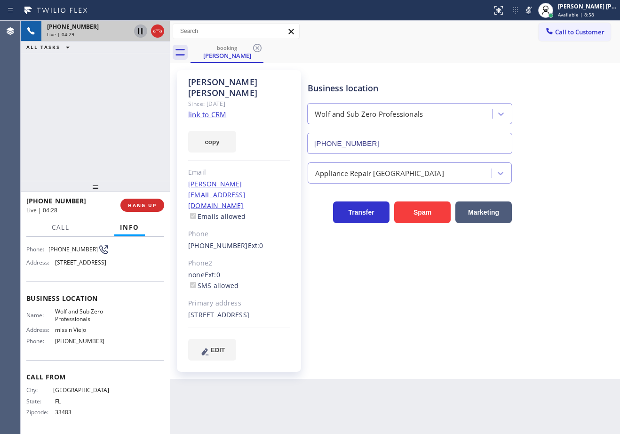
click at [145, 32] on icon at bounding box center [140, 30] width 11 height 11
drag, startPoint x: 497, startPoint y: 56, endPoint x: 522, endPoint y: 29, distance: 37.6
click at [497, 56] on div "booking [PERSON_NAME]" at bounding box center [404, 52] width 429 height 21
click at [534, 10] on icon at bounding box center [528, 10] width 11 height 11
click at [528, 34] on div "Call to Customer Outbound call Location Clean Duct Co Your caller id phone numb…" at bounding box center [395, 31] width 450 height 16
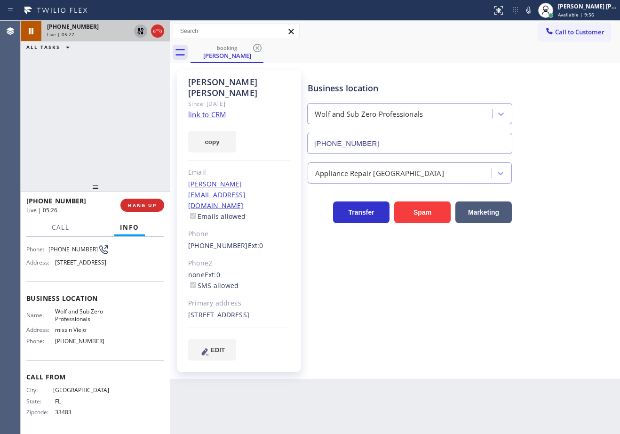
click at [139, 29] on icon at bounding box center [140, 31] width 7 height 7
click at [128, 55] on div "[PHONE_NUMBER] Live | 05:27 ALL TASKS ALL TASKS ACTIVE TASKS TASKS IN WRAP UP" at bounding box center [95, 101] width 149 height 160
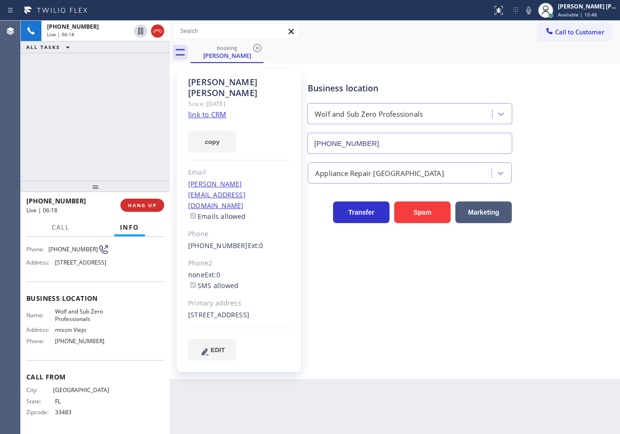
drag, startPoint x: 538, startPoint y: 11, endPoint x: 537, endPoint y: 27, distance: 16.5
click at [531, 11] on icon at bounding box center [528, 11] width 5 height 8
click at [537, 27] on div "Call to Customer Outbound call Location Clean Duct Co Your caller id phone numb…" at bounding box center [395, 31] width 450 height 16
click at [531, 8] on icon at bounding box center [528, 11] width 5 height 8
drag, startPoint x: 580, startPoint y: 158, endPoint x: 581, endPoint y: 165, distance: 6.2
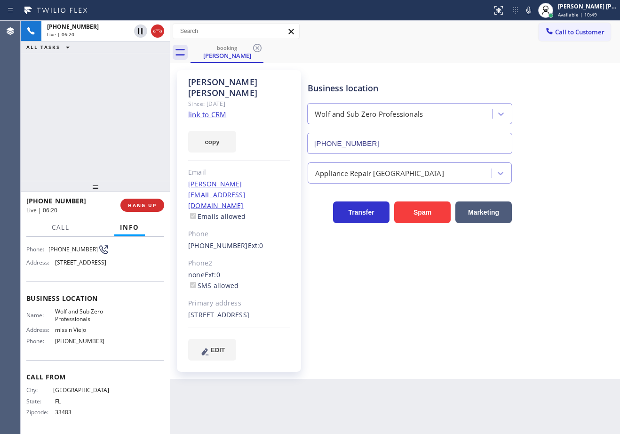
click at [581, 165] on div "Appliance Repair [GEOGRAPHIC_DATA]" at bounding box center [462, 169] width 312 height 30
click at [134, 76] on div "[PHONE_NUMBER] Live | 06:23 ALL TASKS ALL TASKS ACTIVE TASKS TASKS IN WRAP UP" at bounding box center [95, 101] width 149 height 160
click at [84, 123] on div "[PHONE_NUMBER] Live | 06:25 ALL TASKS ALL TASKS ACTIVE TASKS TASKS IN WRAP UP" at bounding box center [95, 101] width 149 height 160
drag, startPoint x: 152, startPoint y: 31, endPoint x: 157, endPoint y: 46, distance: 15.3
click at [153, 32] on icon at bounding box center [157, 30] width 11 height 11
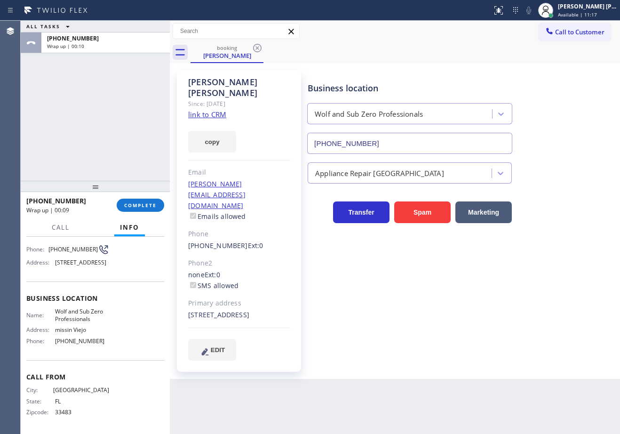
click at [76, 100] on div "ALL TASKS ALL TASKS ACTIVE TASKS TASKS IN WRAP UP [PHONE_NUMBER] Wrap up | 00:10" at bounding box center [95, 101] width 149 height 160
click at [152, 200] on button "COMPLETE" at bounding box center [140, 204] width 47 height 13
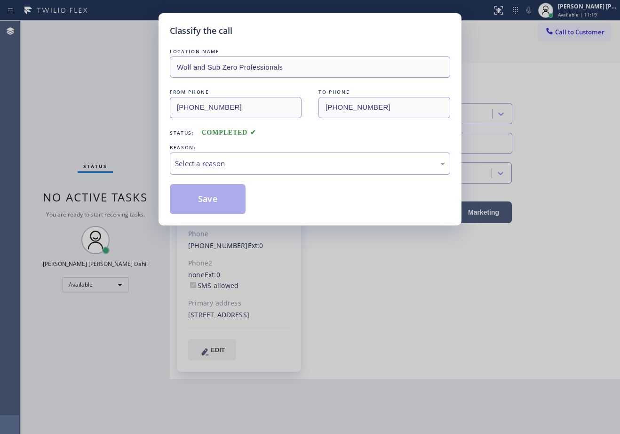
click at [205, 164] on div "Select a reason" at bounding box center [310, 163] width 270 height 11
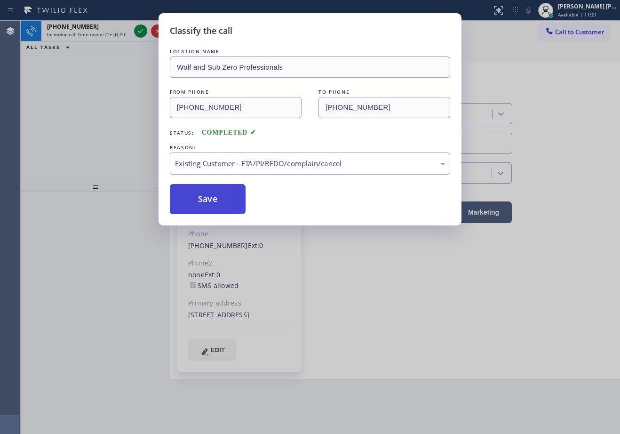
click at [213, 200] on button "Save" at bounding box center [208, 199] width 76 height 30
click at [213, 198] on button "Save" at bounding box center [208, 199] width 76 height 30
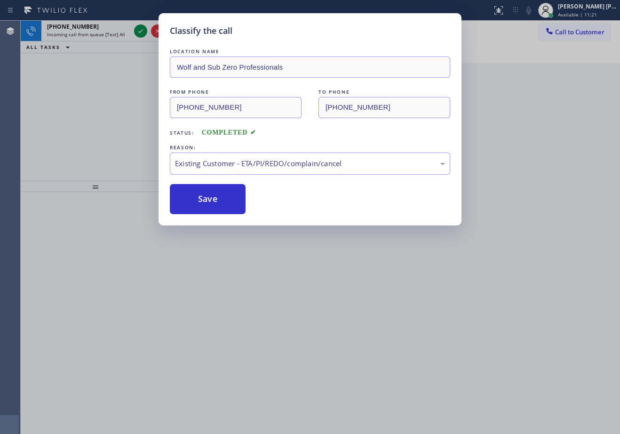
click at [118, 40] on div "Classify the call LOCATION NAME Wolf and Sub Zero Professionals FROM PHONE [PHO…" at bounding box center [310, 217] width 620 height 434
click at [118, 36] on div "Classify the call LOCATION NAME Wolf and Sub Zero Professionals FROM PHONE [PHO…" at bounding box center [310, 217] width 620 height 434
click at [118, 35] on span "Incoming call from queue [Test] All" at bounding box center [86, 34] width 78 height 7
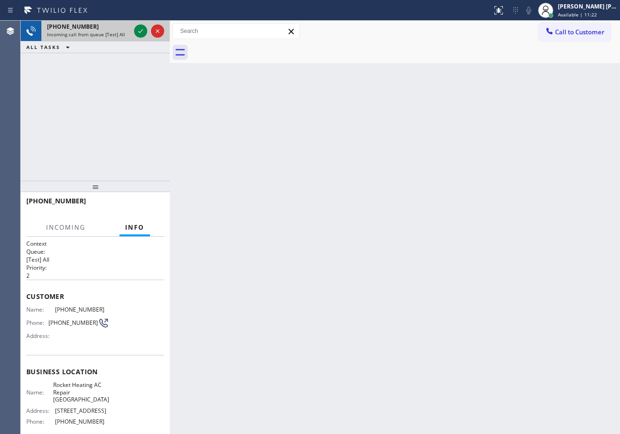
click at [118, 35] on span "Incoming call from queue [Test] All" at bounding box center [86, 34] width 78 height 7
click at [118, 33] on span "Incoming call from queue [Test] All" at bounding box center [86, 34] width 78 height 7
click at [134, 29] on div at bounding box center [140, 30] width 13 height 11
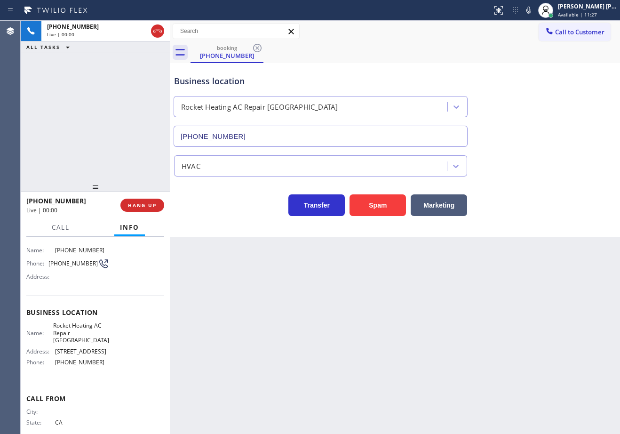
type input "[PHONE_NUMBER]"
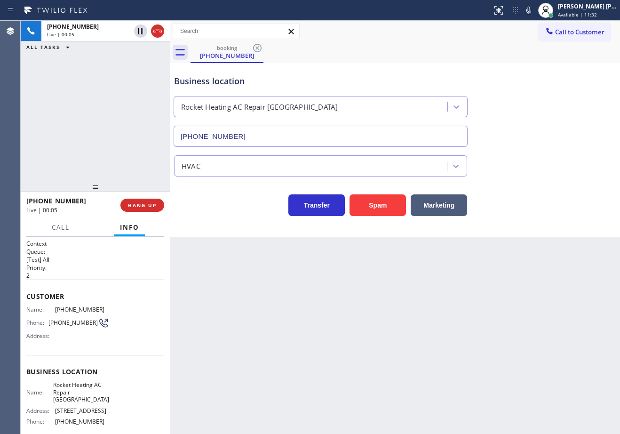
click at [469, 72] on div "Business location Rocket Heating AC Repair [GEOGRAPHIC_DATA] [PHONE_NUMBER]" at bounding box center [320, 105] width 297 height 81
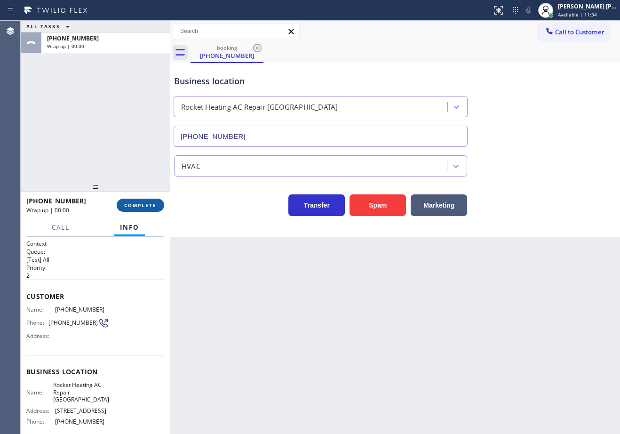
click at [132, 204] on span "COMPLETE" at bounding box center [140, 205] width 32 height 7
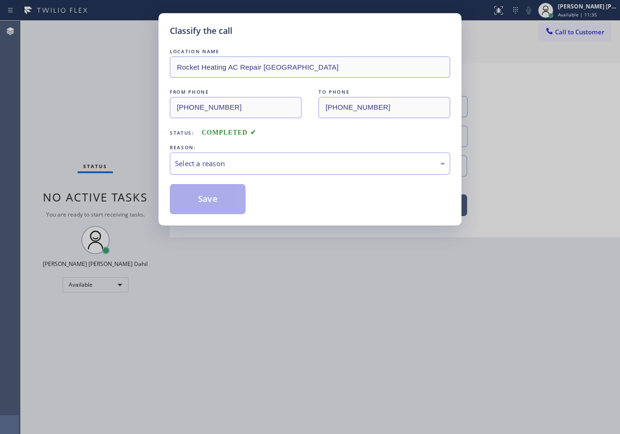
click at [227, 164] on div "Select a reason" at bounding box center [310, 163] width 280 height 22
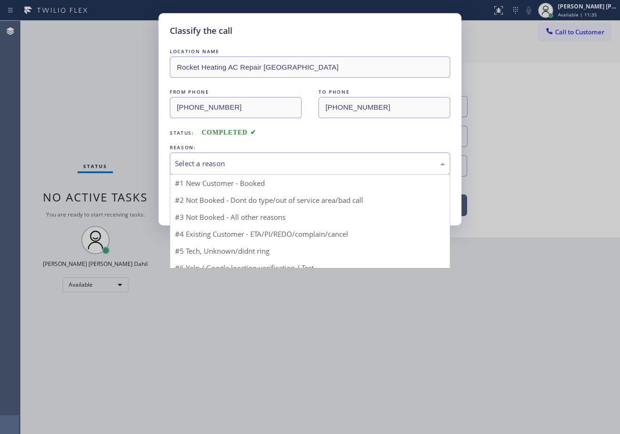
click at [239, 169] on div "Select a reason" at bounding box center [310, 163] width 280 height 22
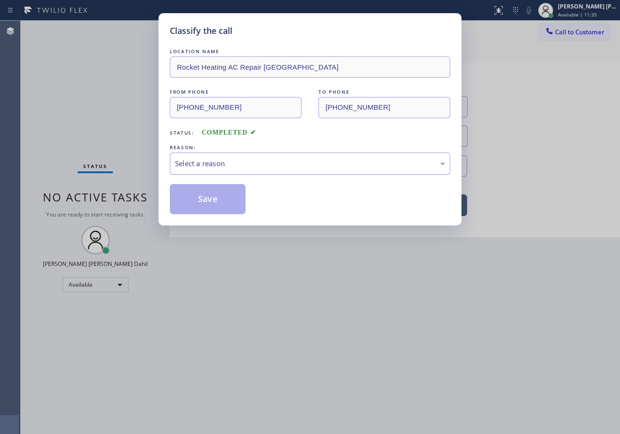
click at [239, 169] on div "Select a reason" at bounding box center [310, 163] width 280 height 22
drag, startPoint x: 224, startPoint y: 205, endPoint x: 219, endPoint y: 199, distance: 8.0
click at [223, 205] on button "Save" at bounding box center [208, 199] width 76 height 30
click at [218, 199] on button "Save" at bounding box center [208, 199] width 76 height 30
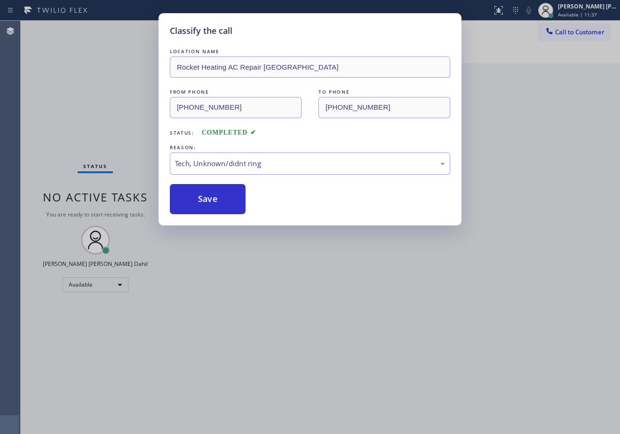
drag, startPoint x: 302, startPoint y: 331, endPoint x: 573, endPoint y: 431, distance: 289.2
click at [365, 366] on div "Classify the call LOCATION NAME Rocket Heating AC Repair Saratoga FROM PHONE [P…" at bounding box center [310, 217] width 620 height 434
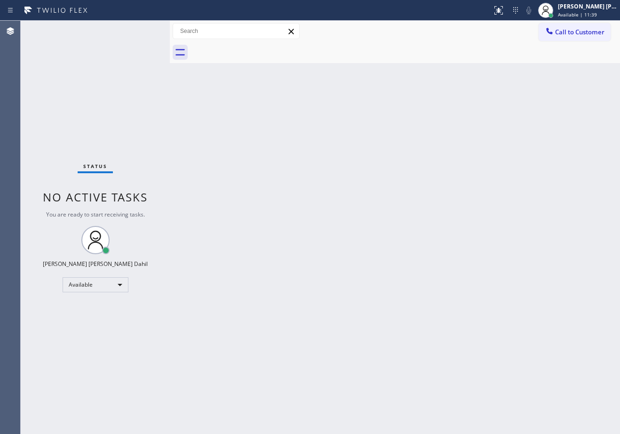
click at [278, 204] on div "Back to Dashboard Change Sender ID Customers Technicians Select a contact Outbo…" at bounding box center [395, 227] width 450 height 413
click at [505, 333] on div "Back to Dashboard Change Sender ID Customers Technicians Select a contact Outbo…" at bounding box center [395, 227] width 450 height 413
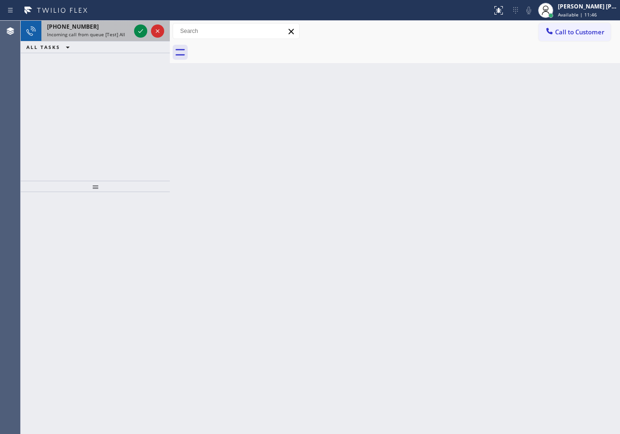
click at [94, 36] on span "Incoming call from queue [Test] All" at bounding box center [86, 34] width 78 height 7
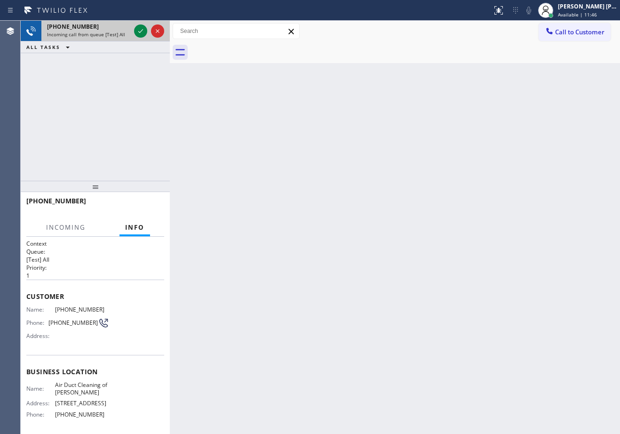
click at [95, 37] on span "Incoming call from queue [Test] All" at bounding box center [86, 34] width 78 height 7
click at [138, 33] on icon at bounding box center [140, 30] width 11 height 11
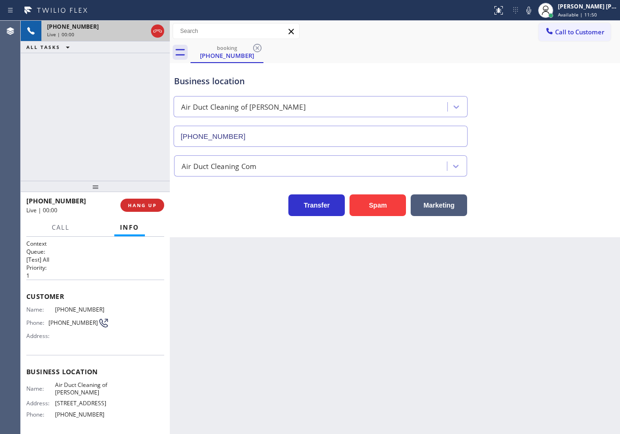
scroll to position [2, 0]
type input "[PHONE_NUMBER]"
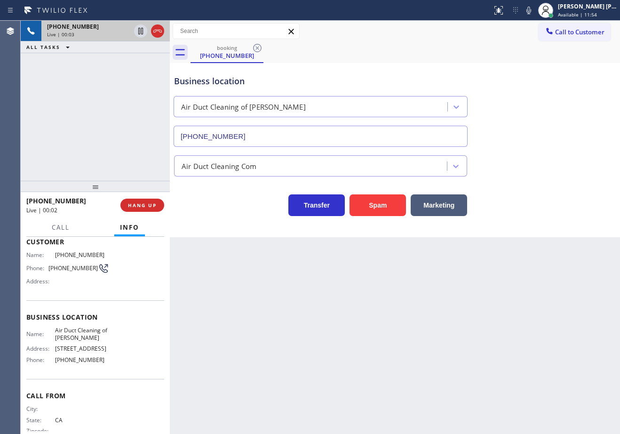
scroll to position [0, 0]
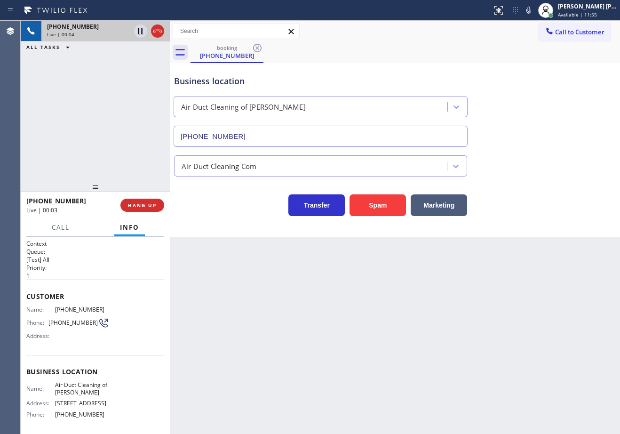
drag, startPoint x: 538, startPoint y: 13, endPoint x: 543, endPoint y: 67, distance: 54.8
click at [534, 15] on icon at bounding box center [528, 10] width 11 height 11
click at [543, 67] on div "Business location Air Duct Cleaning of [PERSON_NAME] [PHONE_NUMBER]" at bounding box center [394, 104] width 445 height 85
click at [531, 12] on icon at bounding box center [528, 11] width 5 height 8
click at [550, 130] on div "Business location Air Duct Cleaning of [PERSON_NAME] [PHONE_NUMBER]" at bounding box center [394, 104] width 445 height 85
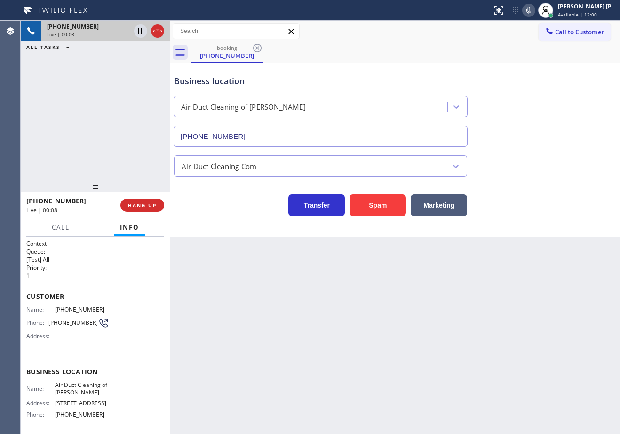
click at [239, 332] on div "Back to Dashboard Change Sender ID Customers Technicians Select a contact Outbo…" at bounding box center [395, 227] width 450 height 413
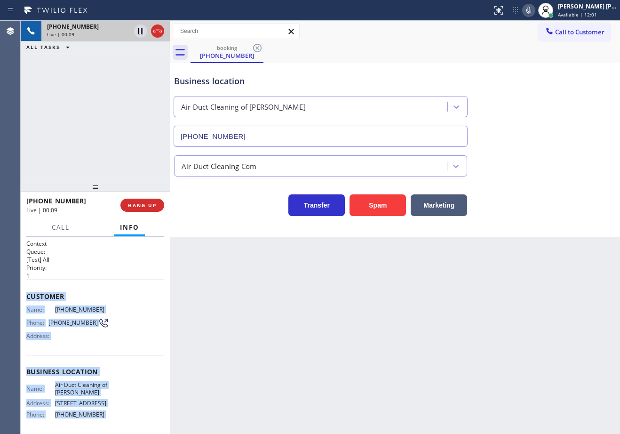
scroll to position [73, 0]
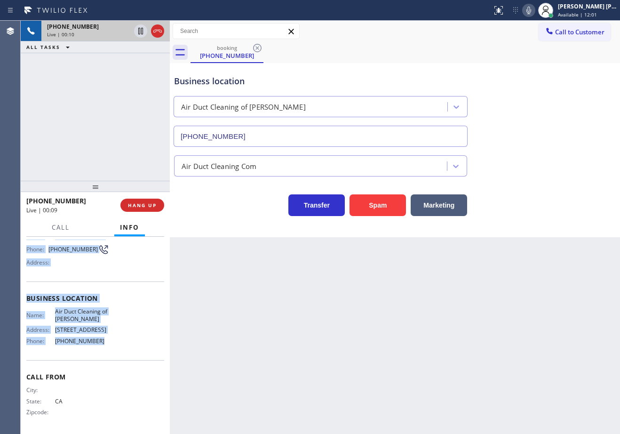
drag, startPoint x: 23, startPoint y: 292, endPoint x: 578, endPoint y: 159, distance: 570.4
click at [115, 349] on div "Context Queue: [Test] All Priority: 1 Customer Name: [PHONE_NUMBER] Phone: [PHO…" at bounding box center [95, 335] width 149 height 197
copy div "Customer Name: [PHONE_NUMBER] Phone: [PHONE_NUMBER] Address: Business location …"
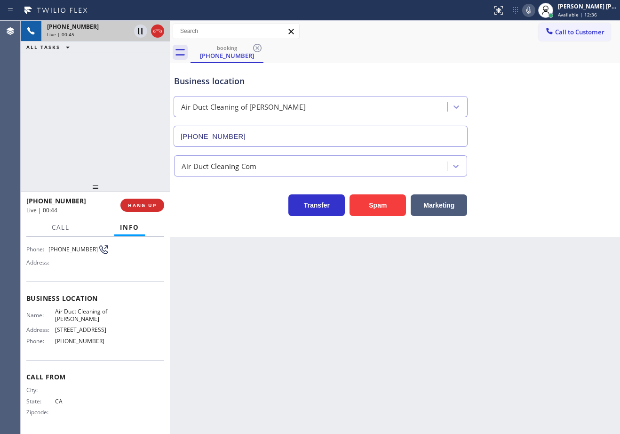
click at [458, 271] on div "Back to Dashboard Change Sender ID Customers Technicians Select a contact Outbo…" at bounding box center [395, 227] width 450 height 413
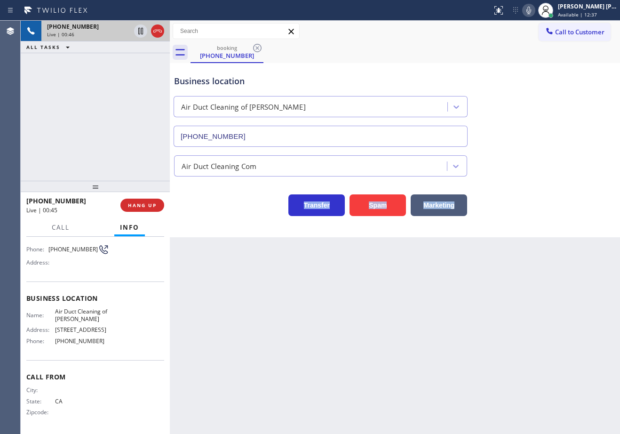
click at [458, 271] on div "Back to Dashboard Change Sender ID Customers Technicians Select a contact Outbo…" at bounding box center [395, 227] width 450 height 413
click at [444, 205] on button "Marketing" at bounding box center [439, 205] width 56 height 22
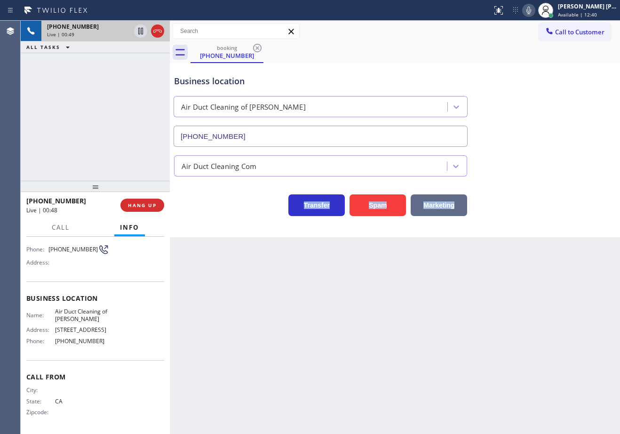
click at [444, 205] on button "Marketing" at bounding box center [439, 205] width 56 height 22
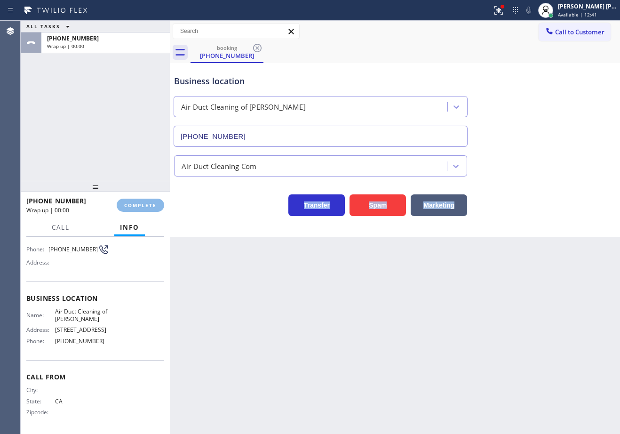
click at [110, 208] on div "Wrap up | 00:00" at bounding box center [68, 210] width 84 height 8
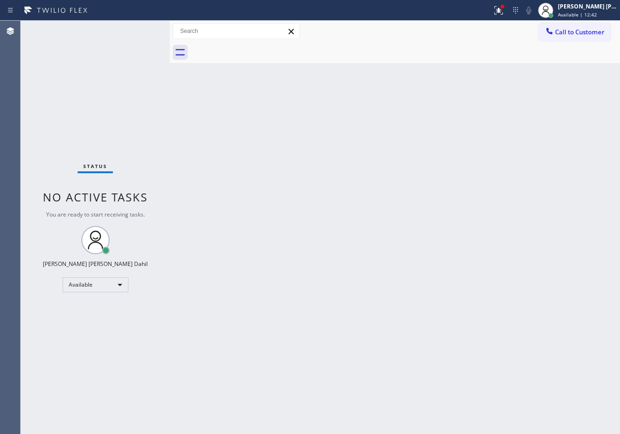
click at [459, 150] on div "Back to Dashboard Change Sender ID Customers Technicians Select a contact Outbo…" at bounding box center [395, 227] width 450 height 413
click at [507, 3] on button at bounding box center [498, 10] width 21 height 21
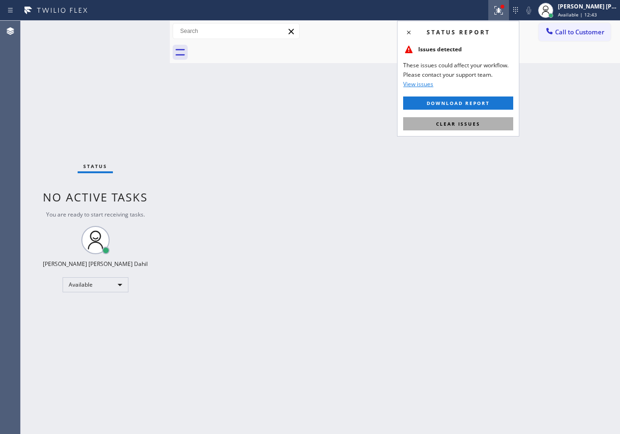
click at [482, 122] on button "Clear issues" at bounding box center [458, 123] width 110 height 13
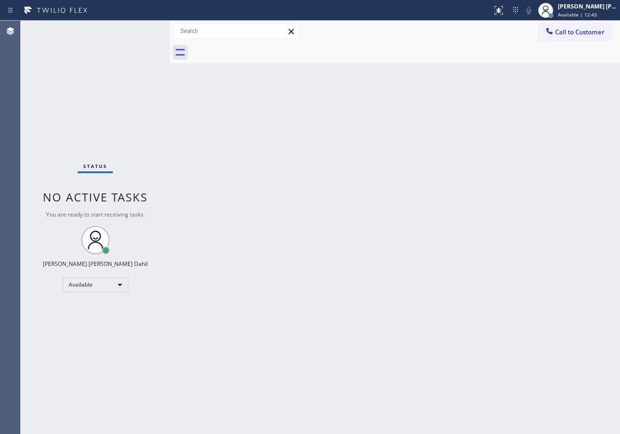
click at [482, 122] on div "Back to Dashboard Change Sender ID Customers Technicians Select a contact Outbo…" at bounding box center [395, 227] width 450 height 413
click at [253, 158] on div "Back to Dashboard Change Sender ID Customers Technicians Select a contact Outbo…" at bounding box center [395, 227] width 450 height 413
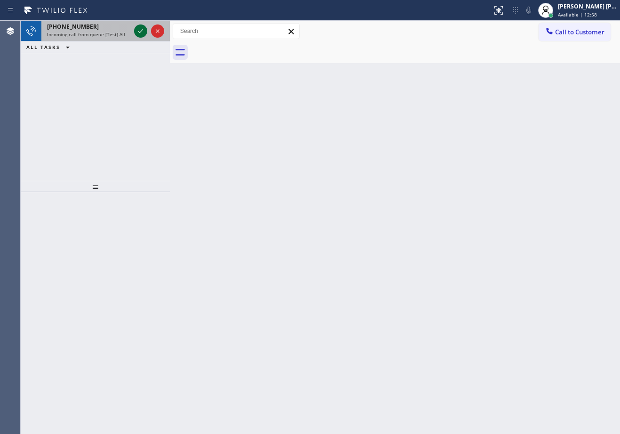
drag, startPoint x: 125, startPoint y: 30, endPoint x: 134, endPoint y: 31, distance: 9.4
click at [125, 30] on div "[PHONE_NUMBER]" at bounding box center [88, 27] width 83 height 8
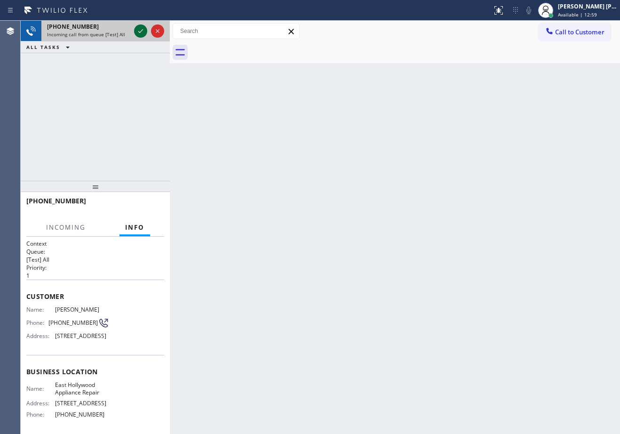
click at [138, 29] on icon at bounding box center [140, 30] width 11 height 11
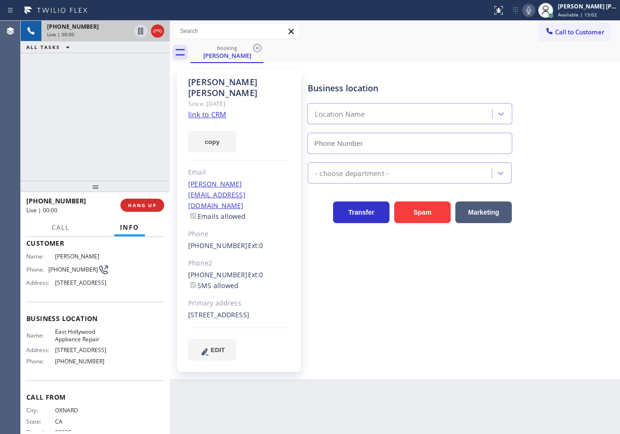
scroll to position [88, 0]
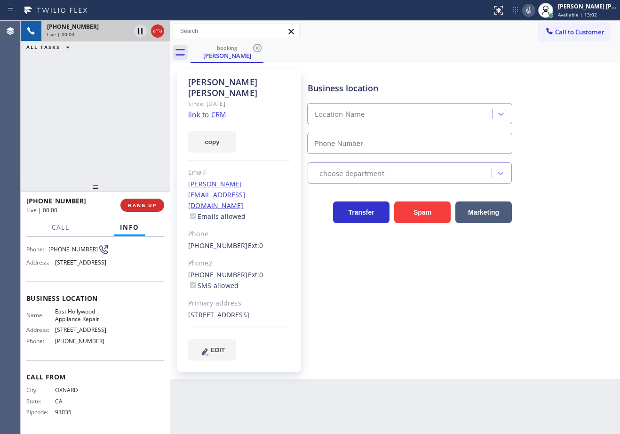
type input "[PHONE_NUMBER]"
click at [215, 110] on link "link to CRM" at bounding box center [207, 114] width 38 height 9
click at [134, 97] on div "[PHONE_NUMBER] Live | 01:39 ALL TASKS ALL TASKS ACTIVE TASKS TASKS IN WRAP UP" at bounding box center [95, 101] width 149 height 160
click at [470, 34] on div "Call to Customer Outbound call Location Clean Duct Co Your caller id phone numb…" at bounding box center [395, 31] width 450 height 16
click at [534, 11] on icon at bounding box center [528, 10] width 11 height 11
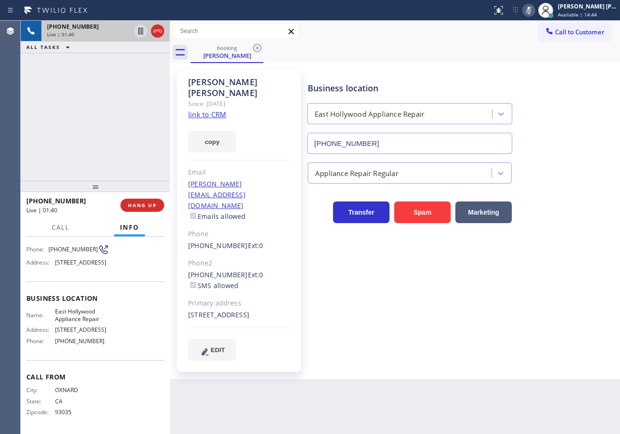
click at [498, 37] on div "Call to Customer Outbound call Location Clean Duct Co Your caller id phone numb…" at bounding box center [395, 31] width 450 height 16
click at [141, 33] on icon at bounding box center [140, 30] width 11 height 11
click at [130, 81] on div "[PHONE_NUMBER] Live | 02:16 ALL TASKS ALL TASKS ACTIVE TASKS TASKS IN WRAP UP" at bounding box center [95, 101] width 149 height 160
click at [137, 47] on div "ALL TASKS ALL TASKS ACTIVE TASKS TASKS IN WRAP UP" at bounding box center [95, 47] width 149 height 12
click at [142, 33] on icon at bounding box center [140, 31] width 7 height 7
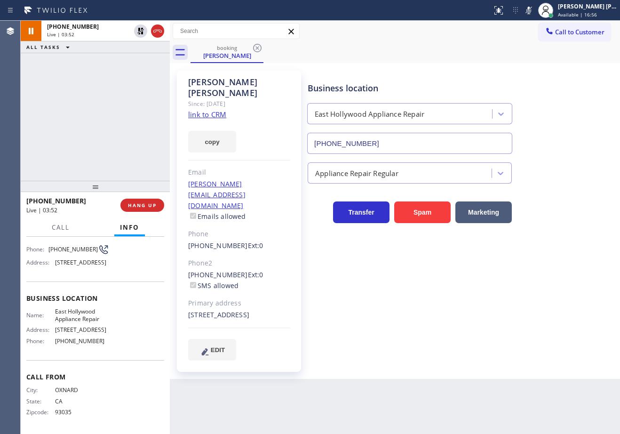
drag, startPoint x: 538, startPoint y: 12, endPoint x: 574, endPoint y: 123, distance: 116.1
click at [534, 13] on icon at bounding box center [528, 10] width 11 height 11
click at [575, 123] on div "Business location [GEOGRAPHIC_DATA] Appliance Repair [PHONE_NUMBER]" at bounding box center [462, 111] width 312 height 85
click at [558, 71] on div "Business location [GEOGRAPHIC_DATA] Appliance Repair [PHONE_NUMBER]" at bounding box center [462, 111] width 312 height 85
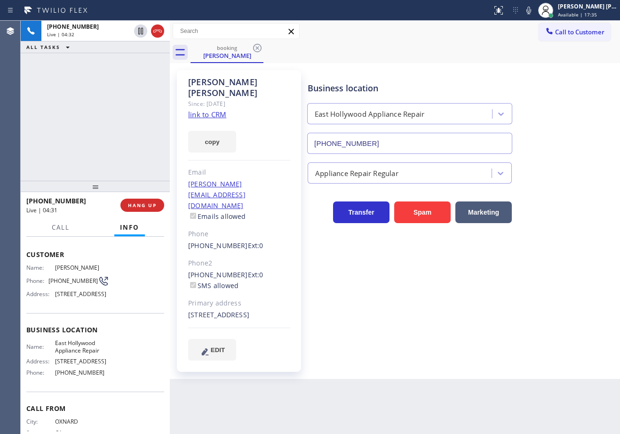
scroll to position [0, 0]
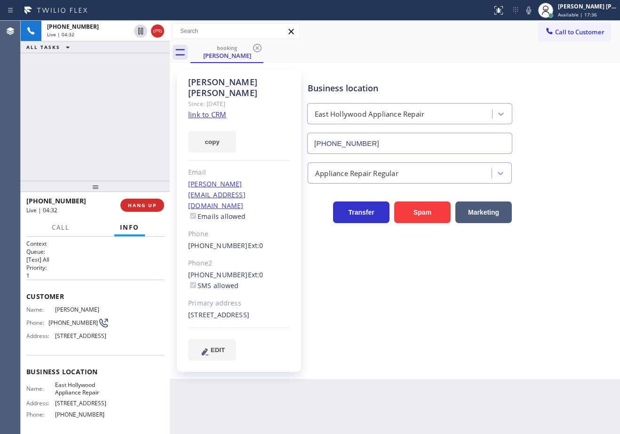
click at [101, 128] on div "[PHONE_NUMBER] Live | 04:32 ALL TASKS ALL TASKS ACTIVE TASKS TASKS IN WRAP UP" at bounding box center [95, 101] width 149 height 160
click at [211, 110] on link "link to CRM" at bounding box center [207, 114] width 38 height 9
drag, startPoint x: 47, startPoint y: 322, endPoint x: 88, endPoint y: 325, distance: 40.6
click at [88, 325] on div "Phone: [PHONE_NUMBER]" at bounding box center [67, 322] width 83 height 11
copy div "[PHONE_NUMBER]"
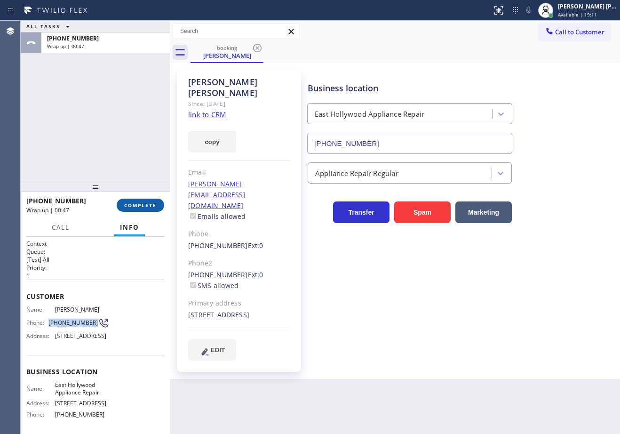
click at [137, 209] on button "COMPLETE" at bounding box center [140, 204] width 47 height 13
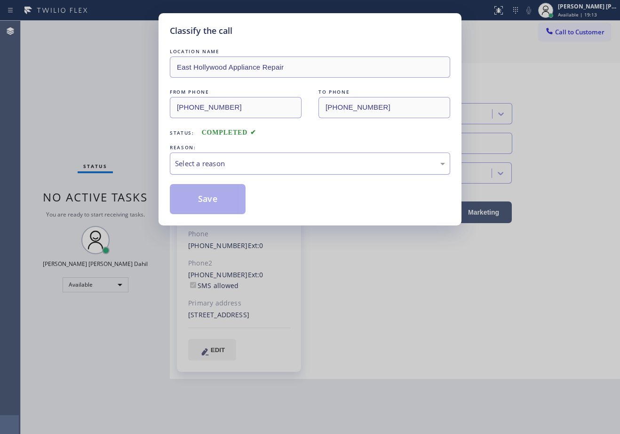
click at [215, 167] on div "Select a reason" at bounding box center [310, 163] width 270 height 11
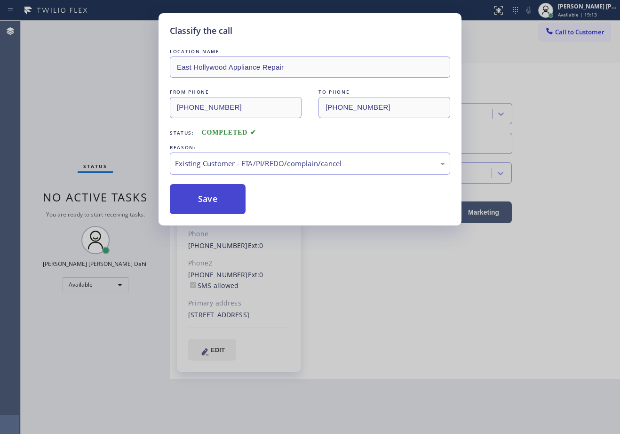
click at [203, 201] on button "Save" at bounding box center [208, 199] width 76 height 30
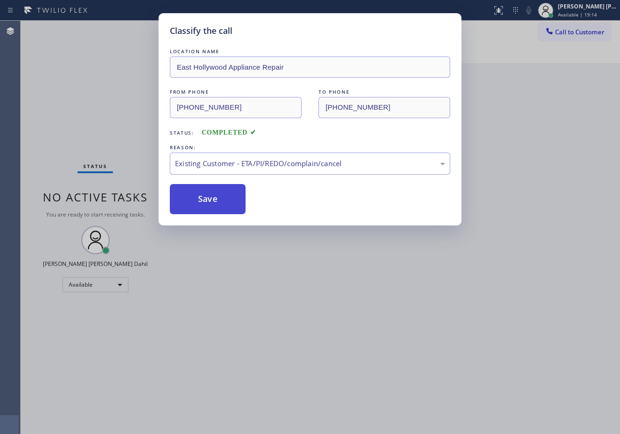
click at [203, 201] on button "Save" at bounding box center [208, 199] width 76 height 30
drag, startPoint x: 433, startPoint y: 349, endPoint x: 575, endPoint y: 388, distance: 146.7
click at [437, 350] on div "Classify the call LOCATION NAME [GEOGRAPHIC_DATA] Appliance Repair FROM PHONE […" at bounding box center [310, 217] width 620 height 434
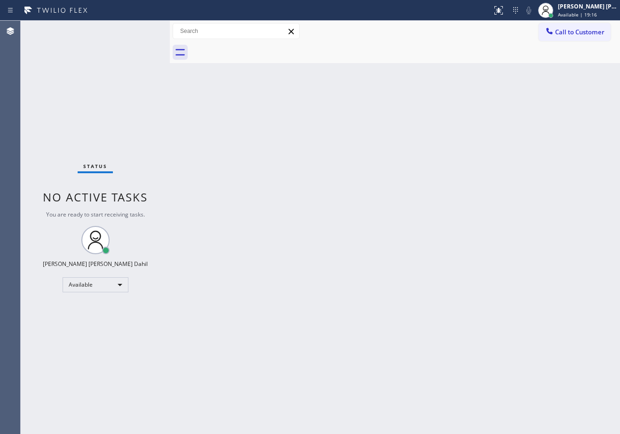
click at [496, 336] on div "Back to Dashboard Change Sender ID Customers Technicians Select a contact Outbo…" at bounding box center [395, 227] width 450 height 413
click at [516, 63] on div "Back to Dashboard Change Sender ID Customers Technicians Select a contact Outbo…" at bounding box center [395, 227] width 450 height 413
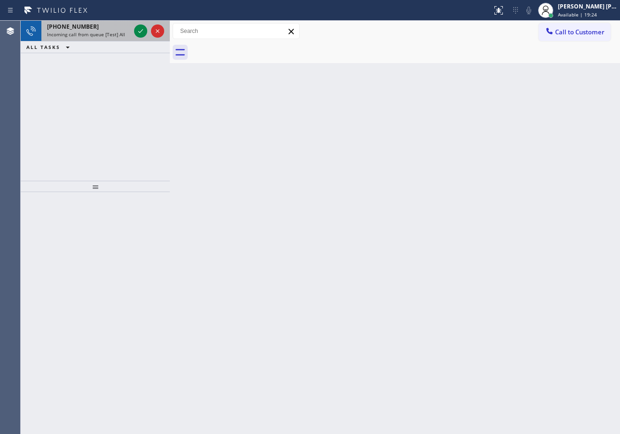
click at [84, 27] on span "[PHONE_NUMBER]" at bounding box center [73, 27] width 52 height 8
click at [85, 27] on span "[PHONE_NUMBER]" at bounding box center [73, 27] width 52 height 8
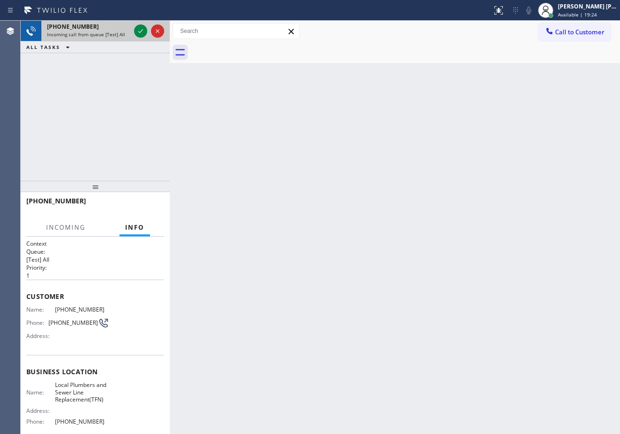
click at [86, 27] on span "[PHONE_NUMBER]" at bounding box center [73, 27] width 52 height 8
click at [139, 34] on icon at bounding box center [140, 30] width 11 height 11
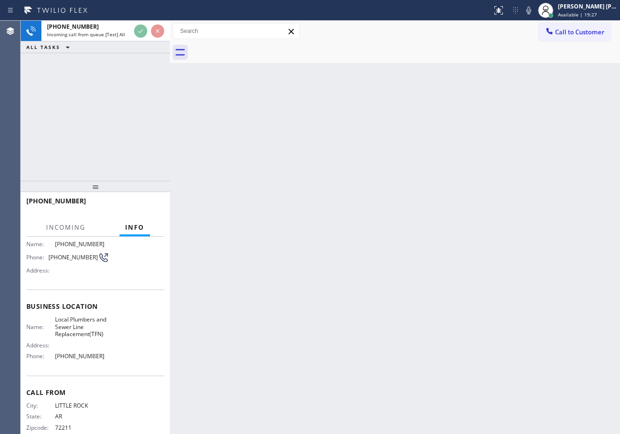
scroll to position [81, 0]
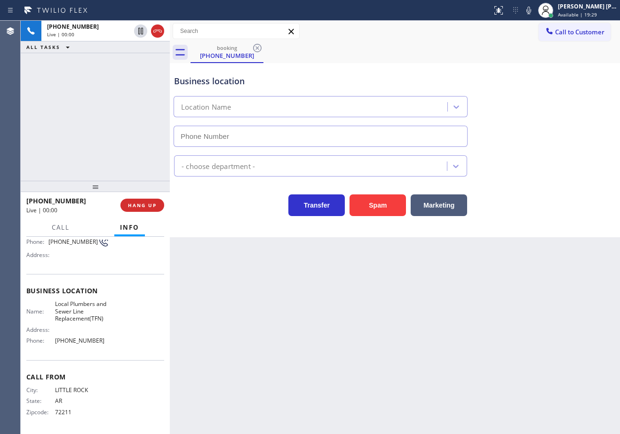
type input "[PHONE_NUMBER]"
click at [97, 201] on div "[PHONE_NUMBER]" at bounding box center [69, 200] width 87 height 9
click at [170, 203] on div at bounding box center [170, 227] width 0 height 413
drag, startPoint x: 168, startPoint y: 204, endPoint x: 158, endPoint y: 204, distance: 10.3
click at [170, 204] on div at bounding box center [170, 227] width 0 height 413
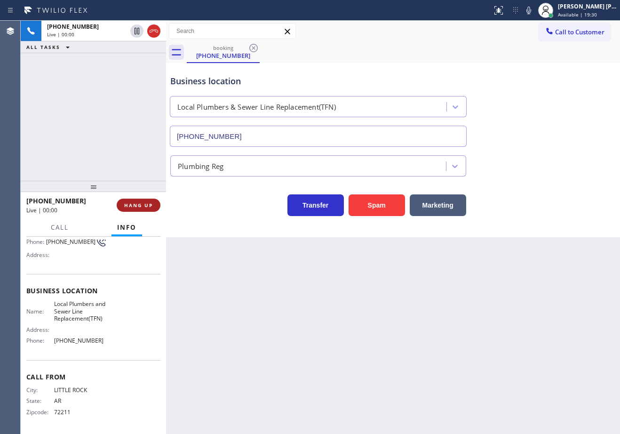
click at [152, 203] on span "HANG UP" at bounding box center [138, 205] width 29 height 7
click at [151, 203] on span "HANG UP" at bounding box center [138, 205] width 29 height 7
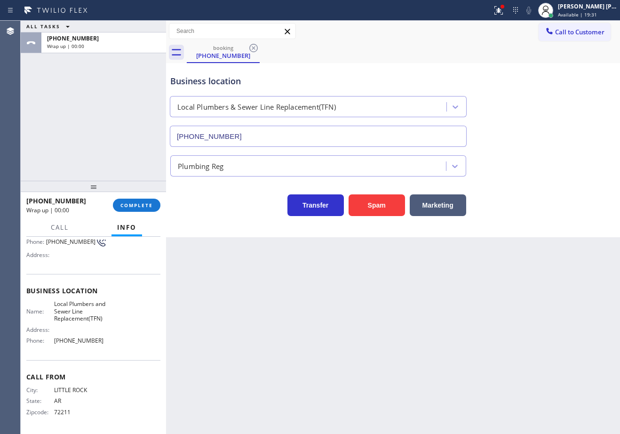
click at [150, 196] on div "[PHONE_NUMBER] Wrap up | 00:00 COMPLETE" at bounding box center [93, 205] width 134 height 24
click at [150, 198] on button "COMPLETE" at bounding box center [136, 204] width 47 height 13
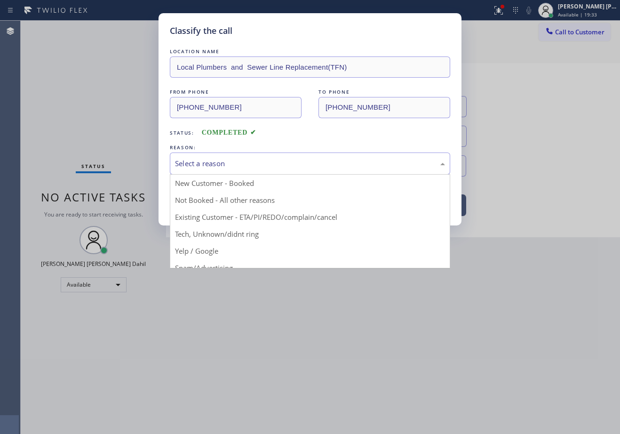
click at [205, 163] on div "Select a reason" at bounding box center [310, 163] width 270 height 11
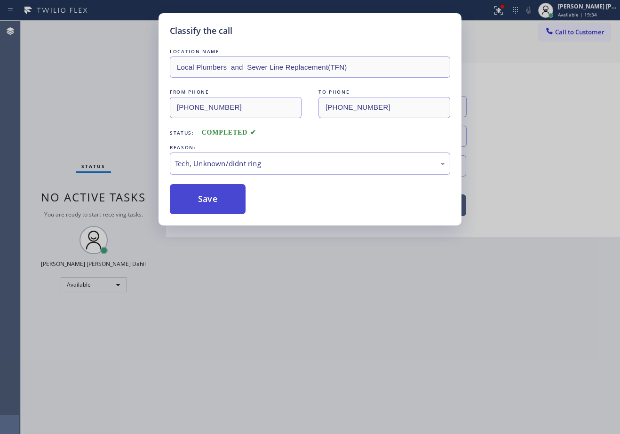
click at [218, 205] on button "Save" at bounding box center [208, 199] width 76 height 30
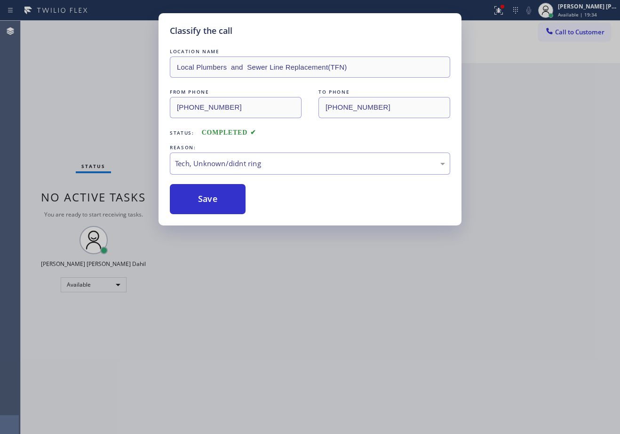
click at [102, 107] on div "Classify the call LOCATION NAME Local Plumbers and Sewer Line Replacement(TFN) …" at bounding box center [310, 217] width 620 height 434
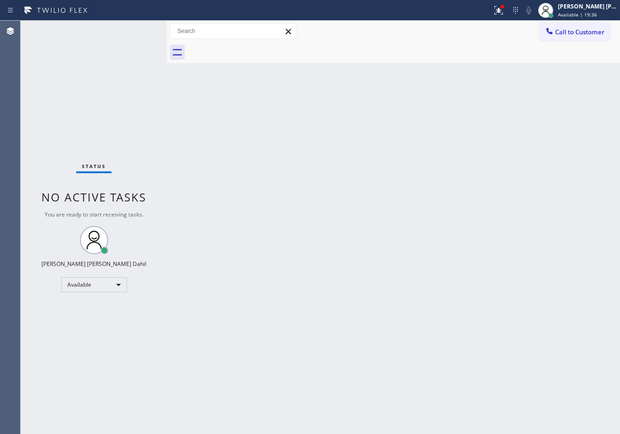
click at [167, 34] on div at bounding box center [167, 227] width 0 height 413
click at [298, 187] on div "Back to Dashboard Change Sender ID Customers Technicians Select a contact Outbo…" at bounding box center [394, 227] width 452 height 413
click at [142, 31] on div "Status No active tasks You are ready to start receiving tasks. [PERSON_NAME] [P…" at bounding box center [94, 227] width 147 height 413
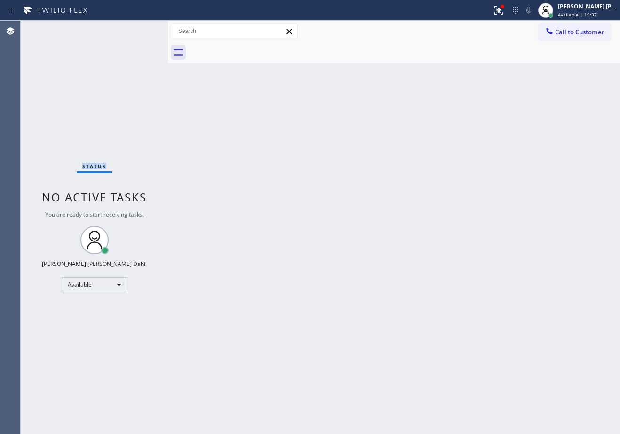
click at [142, 31] on div "Status No active tasks You are ready to start receiving tasks. [PERSON_NAME] [P…" at bounding box center [94, 227] width 147 height 413
click at [523, 68] on div "Back to Dashboard Change Sender ID Customers Technicians Select a contact Outbo…" at bounding box center [394, 227] width 452 height 413
drag, startPoint x: 471, startPoint y: 268, endPoint x: 490, endPoint y: 336, distance: 70.9
click at [471, 268] on div "Back to Dashboard Change Sender ID Customers Technicians Select a contact Outbo…" at bounding box center [394, 227] width 452 height 413
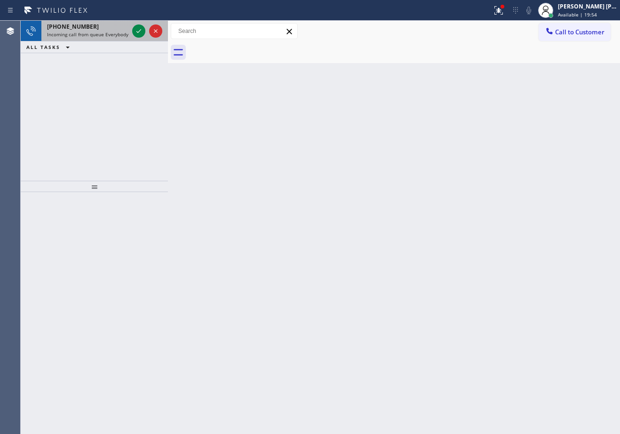
click at [93, 30] on div "[PHONE_NUMBER]" at bounding box center [87, 27] width 81 height 8
click at [93, 31] on div "[PHONE_NUMBER] Incoming call from queue Everybody" at bounding box center [85, 31] width 89 height 21
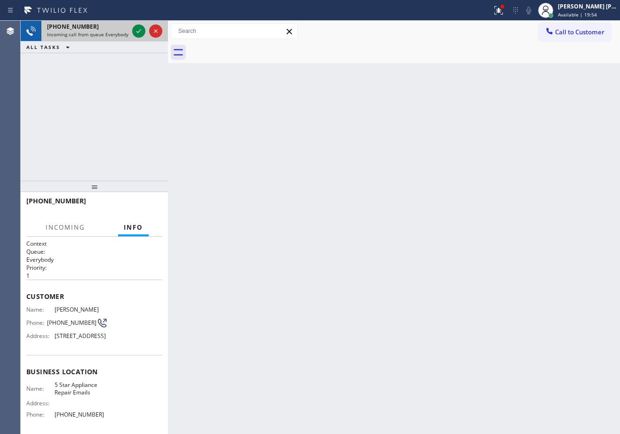
click at [93, 31] on div "[PHONE_NUMBER] Incoming call from queue Everybody" at bounding box center [85, 31] width 89 height 21
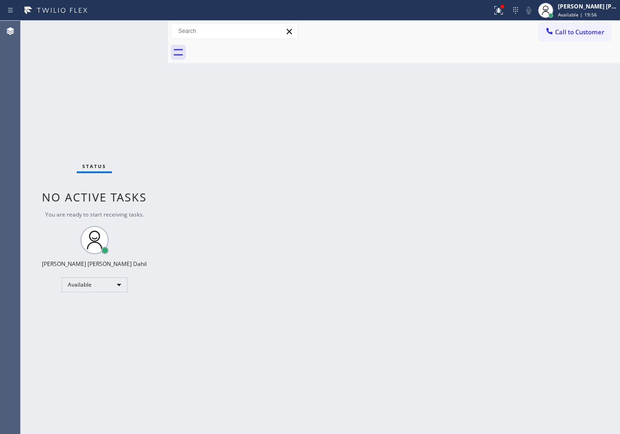
drag, startPoint x: 374, startPoint y: 279, endPoint x: 455, endPoint y: 380, distance: 129.8
click at [387, 280] on div "Back to Dashboard Change Sender ID Customers Technicians Select a contact Outbo…" at bounding box center [394, 227] width 452 height 413
drag, startPoint x: 373, startPoint y: 52, endPoint x: 379, endPoint y: 53, distance: 6.7
click at [374, 52] on div at bounding box center [404, 52] width 431 height 21
click at [501, 9] on icon at bounding box center [499, 9] width 6 height 3
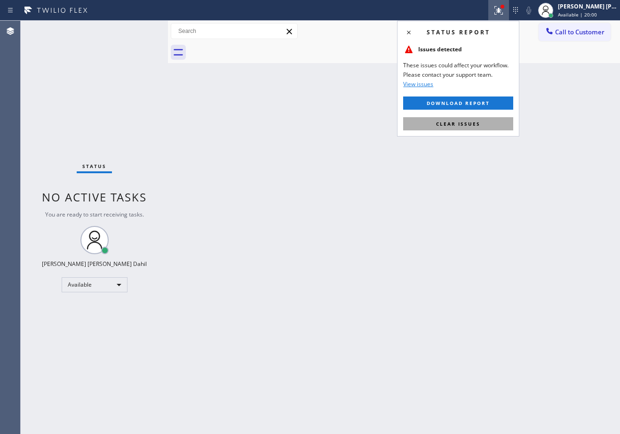
click at [479, 128] on button "Clear issues" at bounding box center [458, 123] width 110 height 13
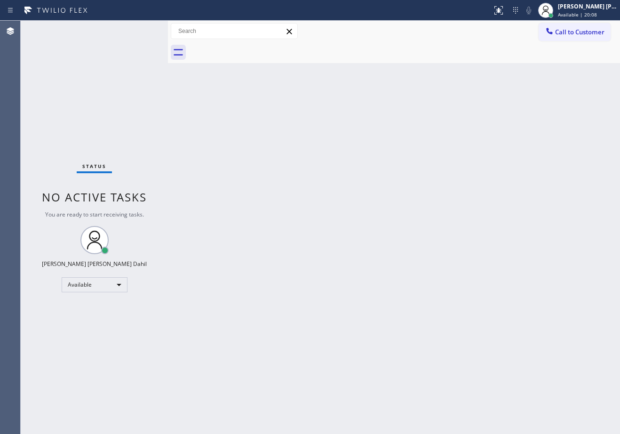
click at [335, 48] on div at bounding box center [404, 52] width 431 height 21
click at [483, 335] on div "Back to Dashboard Change Sender ID Customers Technicians Select a contact Outbo…" at bounding box center [394, 227] width 452 height 413
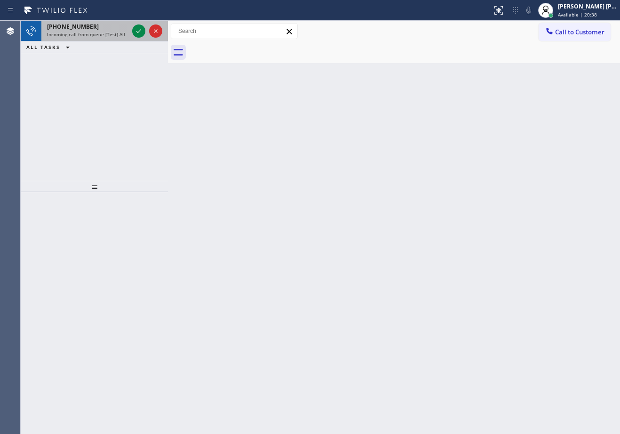
click at [97, 29] on div "[PHONE_NUMBER]" at bounding box center [87, 27] width 81 height 8
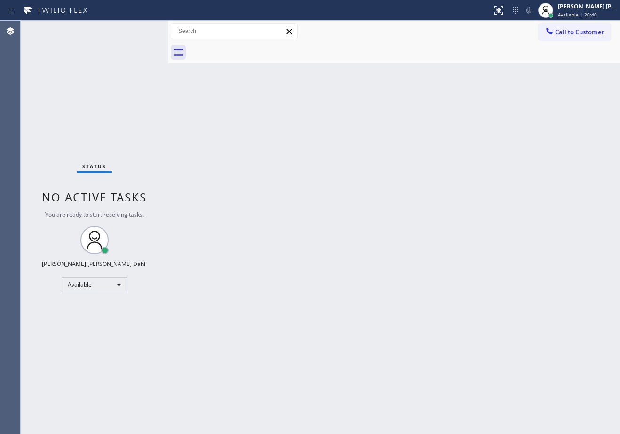
drag, startPoint x: 343, startPoint y: 215, endPoint x: 362, endPoint y: 213, distance: 19.0
click at [348, 215] on div "Back to Dashboard Change Sender ID Customers Technicians Select a contact Outbo…" at bounding box center [394, 227] width 452 height 413
click at [466, 340] on div "Back to Dashboard Change Sender ID Customers Technicians Select a contact Outbo…" at bounding box center [394, 227] width 452 height 413
drag, startPoint x: 335, startPoint y: 68, endPoint x: 333, endPoint y: 55, distance: 12.8
click at [333, 55] on div "Back to Dashboard Change Sender ID Customers Technicians Select a contact Outbo…" at bounding box center [394, 227] width 452 height 413
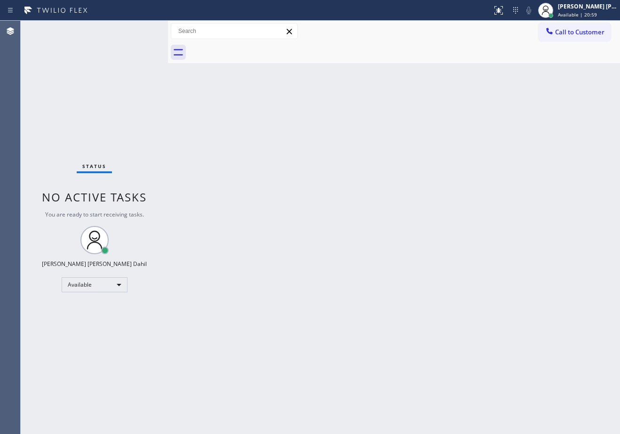
click at [333, 55] on div at bounding box center [404, 52] width 431 height 21
click at [343, 64] on div "Back to Dashboard Change Sender ID Customers Technicians Select a contact Outbo…" at bounding box center [394, 227] width 452 height 413
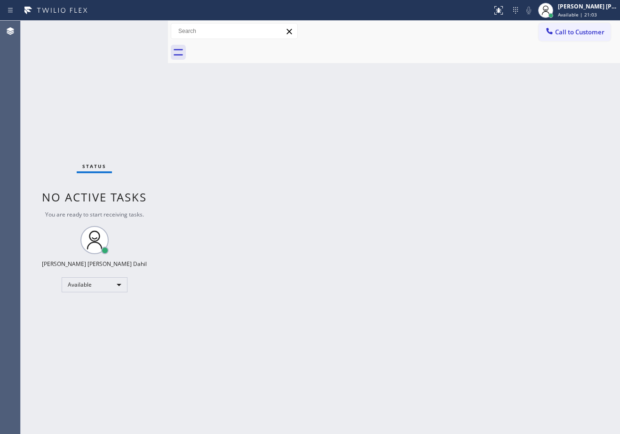
click at [495, 65] on div "Back to Dashboard Change Sender ID Customers Technicians Select a contact Outbo…" at bounding box center [394, 227] width 452 height 413
click at [250, 67] on div "Back to Dashboard Change Sender ID Customers Technicians Select a contact Outbo…" at bounding box center [394, 227] width 452 height 413
click at [383, 62] on div at bounding box center [404, 52] width 431 height 21
click at [194, 65] on div "Back to Dashboard Change Sender ID Customers Technicians Select a contact Outbo…" at bounding box center [394, 227] width 452 height 413
click at [371, 63] on div "Back to Dashboard Change Sender ID Customers Technicians Select a contact Outbo…" at bounding box center [394, 227] width 452 height 413
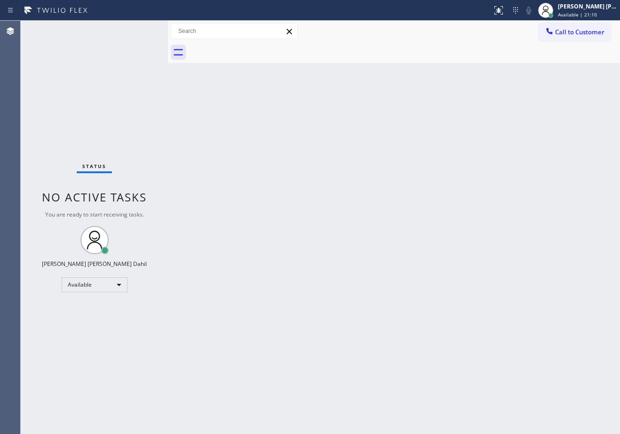
click at [590, 63] on div "Back to Dashboard Change Sender ID Customers Technicians Select a contact Outbo…" at bounding box center [394, 227] width 452 height 413
click at [373, 280] on div "Back to Dashboard Change Sender ID Customers Technicians Select a contact Outbo…" at bounding box center [394, 227] width 452 height 413
click at [353, 52] on div at bounding box center [404, 52] width 431 height 21
click at [470, 45] on div at bounding box center [404, 52] width 431 height 21
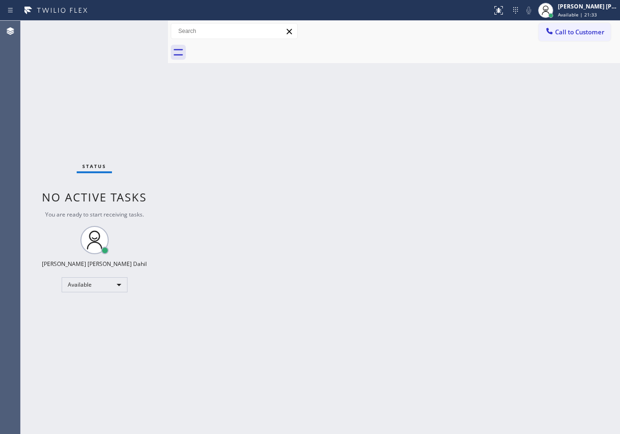
click at [449, 299] on div "Back to Dashboard Change Sender ID Customers Technicians Select a contact Outbo…" at bounding box center [394, 227] width 452 height 413
click at [252, 79] on div "Back to Dashboard Change Sender ID Customers Technicians Select a contact Outbo…" at bounding box center [394, 227] width 452 height 413
click at [235, 87] on div "Back to Dashboard Change Sender ID Customers Technicians Select a contact Outbo…" at bounding box center [394, 227] width 452 height 413
drag, startPoint x: 390, startPoint y: 71, endPoint x: 390, endPoint y: 63, distance: 8.0
click at [390, 64] on div "Back to Dashboard Change Sender ID Customers Technicians Select a contact Outbo…" at bounding box center [394, 227] width 452 height 413
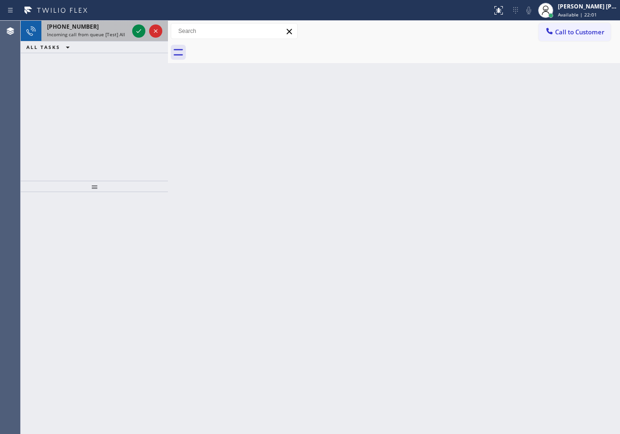
click at [117, 30] on div "[PHONE_NUMBER] Incoming call from queue [Test] All" at bounding box center [85, 31] width 89 height 21
click at [118, 30] on div "[PHONE_NUMBER]" at bounding box center [87, 27] width 81 height 8
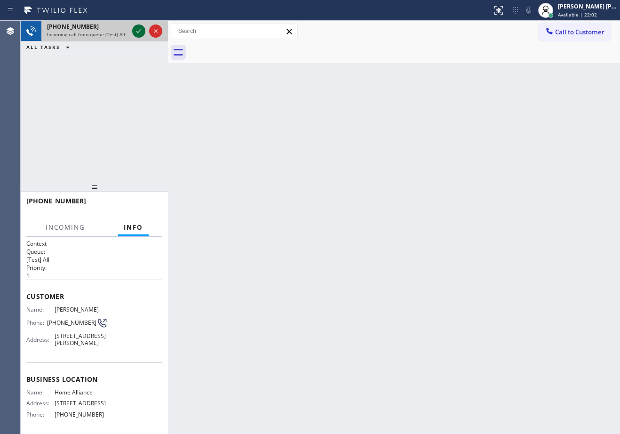
click at [136, 32] on icon at bounding box center [138, 30] width 11 height 11
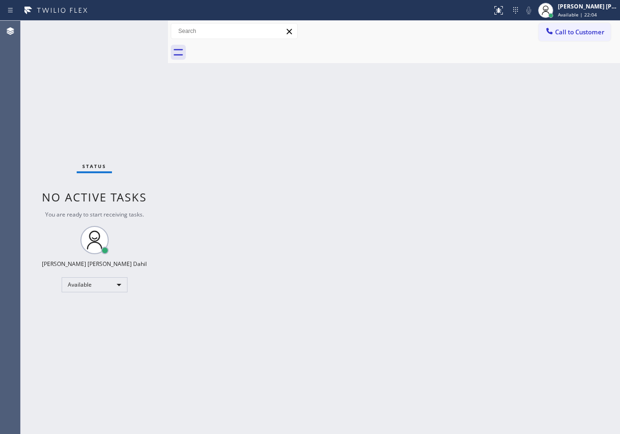
click at [406, 178] on div "Back to Dashboard Change Sender ID Customers Technicians Select a contact Outbo…" at bounding box center [394, 227] width 452 height 413
click at [360, 159] on div "Back to Dashboard Change Sender ID Customers Technicians Select a contact Outbo…" at bounding box center [394, 227] width 452 height 413
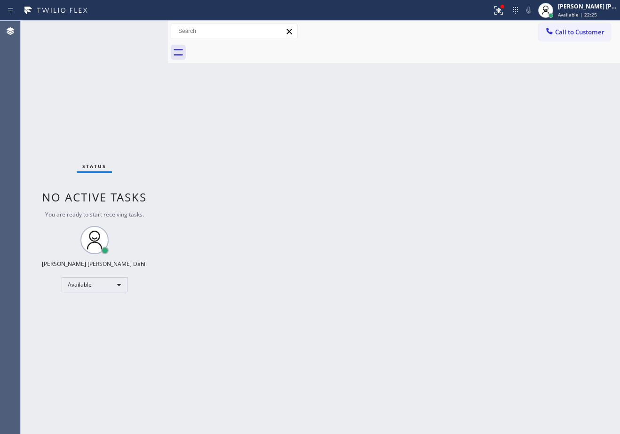
click at [361, 164] on div "Back to Dashboard Change Sender ID Customers Technicians Select a contact Outbo…" at bounding box center [394, 227] width 452 height 413
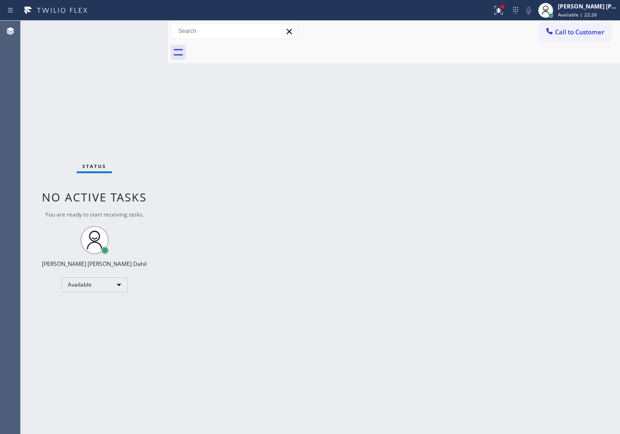
click at [361, 164] on div "Back to Dashboard Change Sender ID Customers Technicians Select a contact Outbo…" at bounding box center [394, 227] width 452 height 413
click at [518, 72] on div "Back to Dashboard Change Sender ID Customers Technicians Select a contact Outbo…" at bounding box center [394, 227] width 452 height 413
click at [523, 328] on div "Back to Dashboard Change Sender ID Customers Technicians Select a contact Outbo…" at bounding box center [394, 227] width 452 height 413
click at [514, 48] on div at bounding box center [404, 52] width 431 height 21
click at [502, 2] on button at bounding box center [498, 10] width 21 height 21
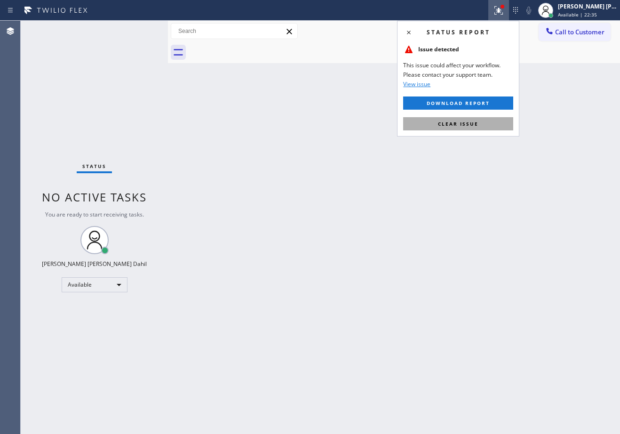
click at [467, 130] on button "Clear issue" at bounding box center [458, 123] width 110 height 13
click at [467, 130] on div "Back to Dashboard Change Sender ID Customers Technicians Select a contact Outbo…" at bounding box center [394, 227] width 452 height 413
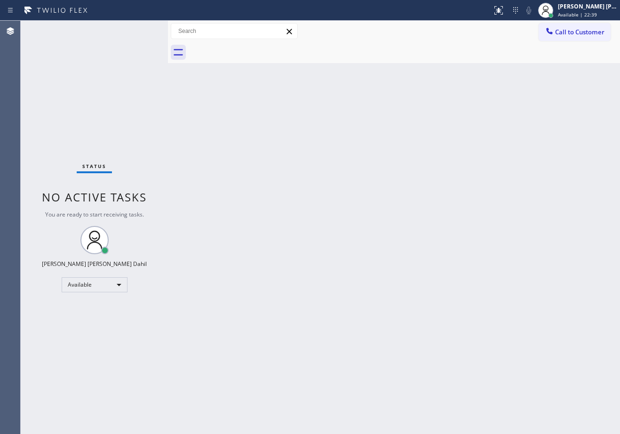
click at [302, 204] on div "Back to Dashboard Change Sender ID Customers Technicians Select a contact Outbo…" at bounding box center [394, 227] width 452 height 413
click at [287, 150] on div "Back to Dashboard Change Sender ID Customers Technicians Select a contact Outbo…" at bounding box center [394, 227] width 452 height 413
click at [128, 60] on div "Status No active tasks You are ready to start receiving tasks. [PERSON_NAME] [P…" at bounding box center [94, 227] width 147 height 413
click at [430, 234] on div "Back to Dashboard Change Sender ID Customers Technicians Select a contact Outbo…" at bounding box center [394, 227] width 452 height 413
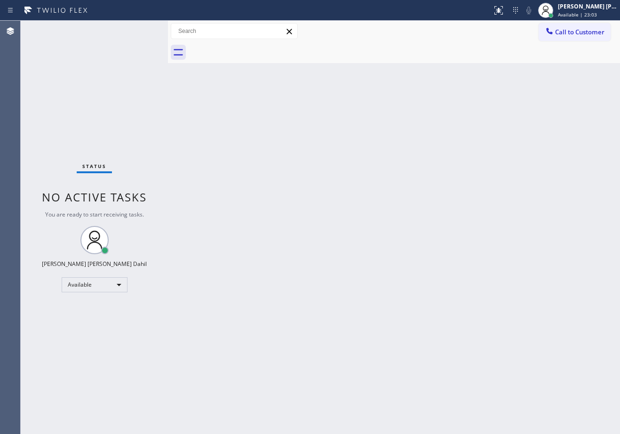
click at [442, 240] on div "Back to Dashboard Change Sender ID Customers Technicians Select a contact Outbo…" at bounding box center [394, 227] width 452 height 413
click at [442, 71] on div "Back to Dashboard Change Sender ID Customers Technicians Select a contact Outbo…" at bounding box center [394, 227] width 452 height 413
click at [337, 57] on div at bounding box center [404, 52] width 431 height 21
click at [324, 151] on div "Back to Dashboard Change Sender ID Customers Technicians Select a contact Outbo…" at bounding box center [394, 227] width 452 height 413
click at [425, 308] on div "Back to Dashboard Change Sender ID Customers Technicians Select a contact Outbo…" at bounding box center [394, 227] width 452 height 413
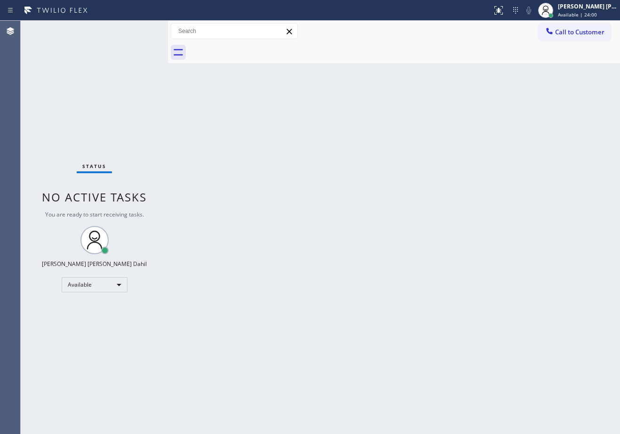
click at [430, 299] on div "Back to Dashboard Change Sender ID Customers Technicians Select a contact Outbo…" at bounding box center [394, 227] width 452 height 413
click at [259, 86] on div "Back to Dashboard Change Sender ID Customers Technicians Select a contact Outbo…" at bounding box center [394, 227] width 452 height 413
drag, startPoint x: 276, startPoint y: 179, endPoint x: 267, endPoint y: 162, distance: 19.1
click at [277, 179] on div "Back to Dashboard Change Sender ID Customers Technicians Select a contact Outbo…" at bounding box center [394, 227] width 452 height 413
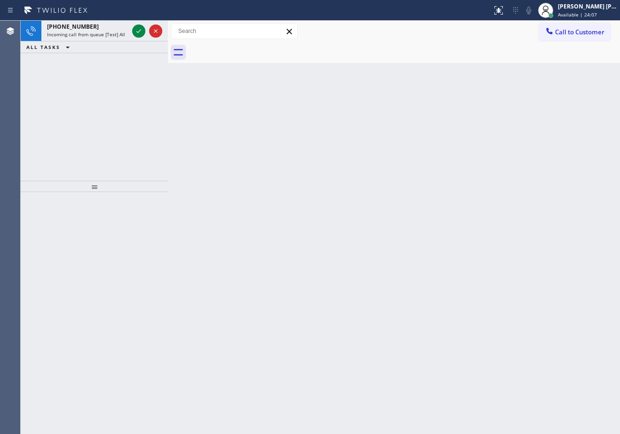
click at [319, 61] on div at bounding box center [404, 52] width 431 height 21
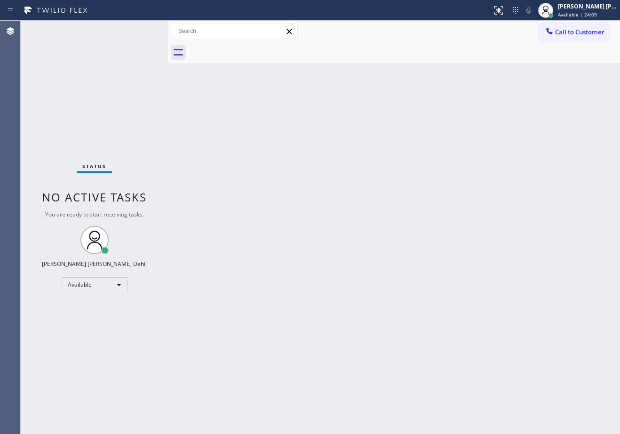
click at [90, 24] on div "Status No active tasks You are ready to start receiving tasks. [PERSON_NAME] [P…" at bounding box center [94, 227] width 147 height 413
click at [355, 163] on div "Back to Dashboard Change Sender ID Customers Technicians Select a contact Outbo…" at bounding box center [394, 227] width 452 height 413
drag, startPoint x: 293, startPoint y: 88, endPoint x: 284, endPoint y: 71, distance: 19.0
click at [293, 88] on div "Back to Dashboard Change Sender ID Customers Technicians Select a contact Outbo…" at bounding box center [394, 227] width 452 height 413
click at [281, 156] on div "Back to Dashboard Change Sender ID Customers Technicians Select a contact Outbo…" at bounding box center [394, 227] width 452 height 413
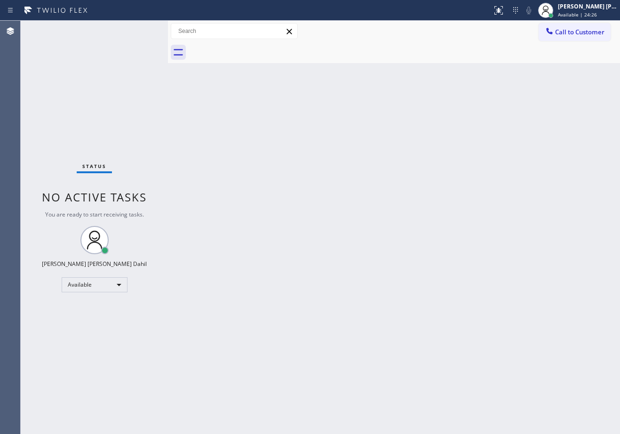
click at [388, 61] on div at bounding box center [404, 52] width 431 height 21
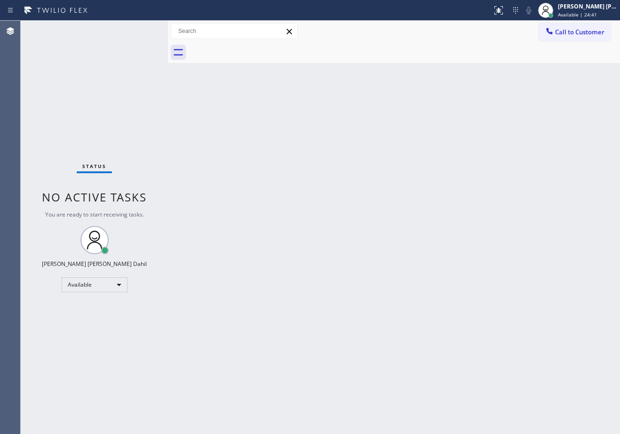
click at [363, 66] on div "Back to Dashboard Change Sender ID Customers Technicians Select a contact Outbo…" at bounding box center [394, 227] width 452 height 413
click at [349, 74] on div "Back to Dashboard Change Sender ID Customers Technicians Select a contact Outbo…" at bounding box center [394, 227] width 452 height 413
click at [310, 238] on div "Back to Dashboard Change Sender ID Customers Technicians Select a contact Outbo…" at bounding box center [394, 227] width 452 height 413
click at [353, 290] on div "Back to Dashboard Change Sender ID Customers Technicians Select a contact Outbo…" at bounding box center [394, 227] width 452 height 413
click at [369, 56] on div "Back to Dashboard Change Sender ID Customers Technicians Select a contact Outbo…" at bounding box center [394, 227] width 452 height 413
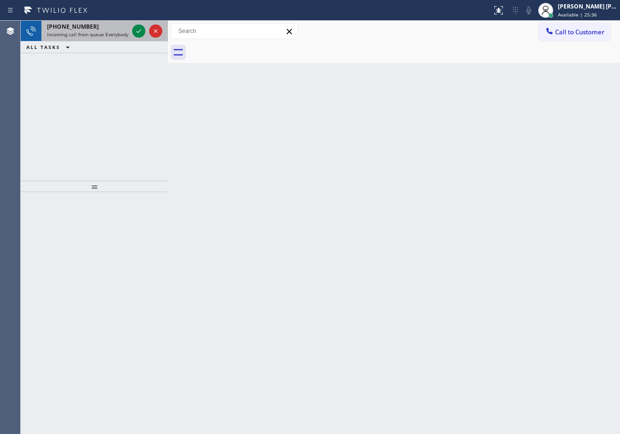
click at [129, 28] on div "[PHONE_NUMBER] Incoming call from queue Everybody" at bounding box center [85, 31] width 89 height 21
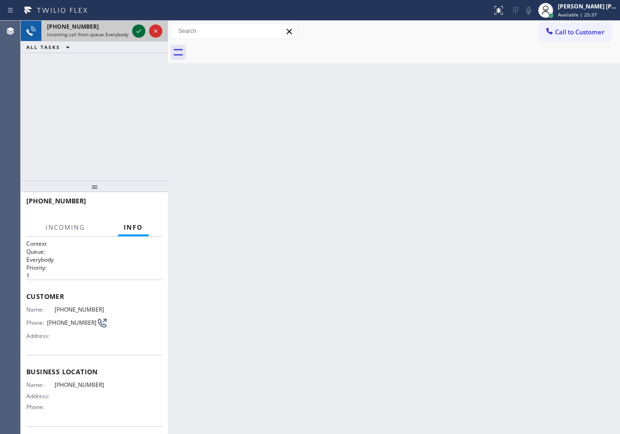
click at [137, 27] on icon at bounding box center [138, 30] width 11 height 11
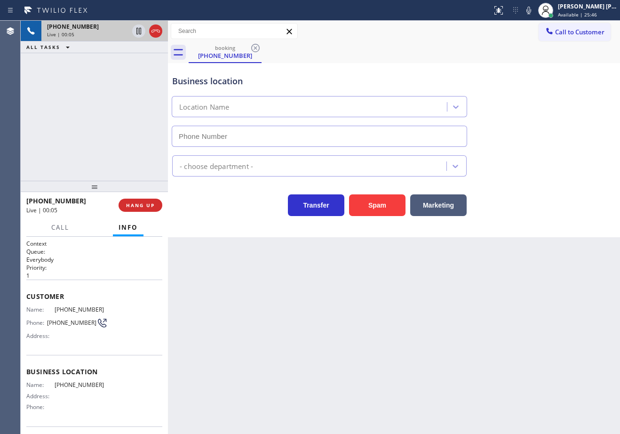
click at [393, 322] on div "Back to Dashboard Change Sender ID Customers Technicians Select a contact Outbo…" at bounding box center [394, 227] width 452 height 413
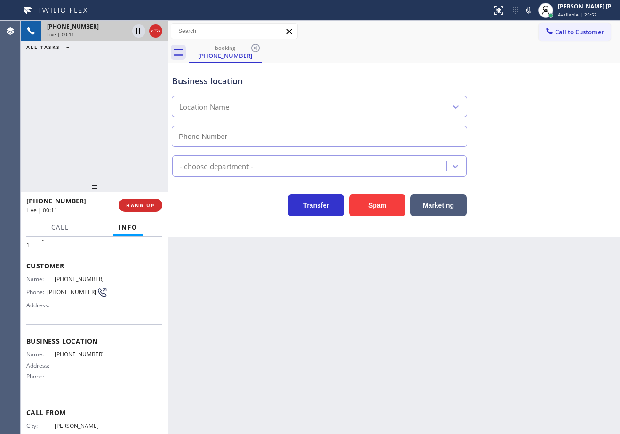
scroll to position [66, 0]
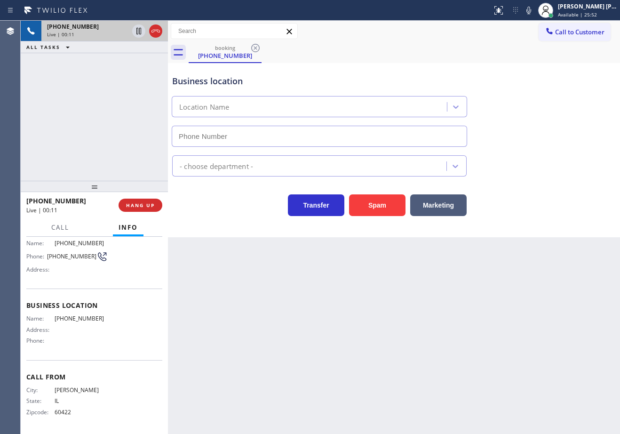
click at [300, 334] on div "Back to Dashboard Change Sender ID Customers Technicians Select a contact Outbo…" at bounding box center [394, 227] width 452 height 413
click at [144, 204] on span "HANG UP" at bounding box center [140, 205] width 29 height 7
click at [145, 204] on span "HANG UP" at bounding box center [140, 205] width 29 height 7
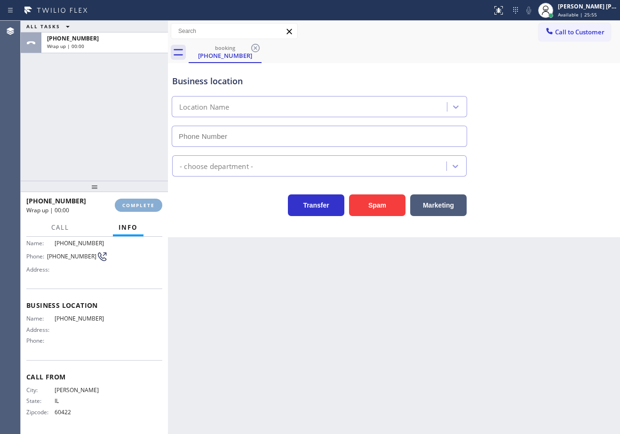
click at [145, 204] on span "COMPLETE" at bounding box center [138, 205] width 32 height 7
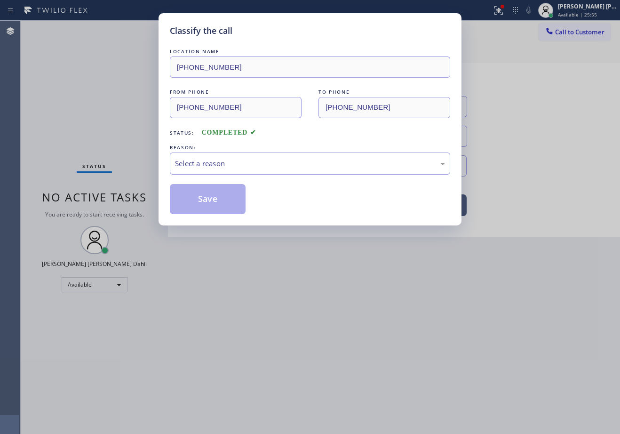
click at [145, 204] on div "Classify the call LOCATION NAME [PHONE_NUMBER] FROM PHONE [PHONE_NUMBER] TO PHO…" at bounding box center [310, 217] width 620 height 434
click at [347, 168] on div "Select a reason" at bounding box center [310, 163] width 270 height 11
drag, startPoint x: 163, startPoint y: 191, endPoint x: 179, endPoint y: 196, distance: 17.3
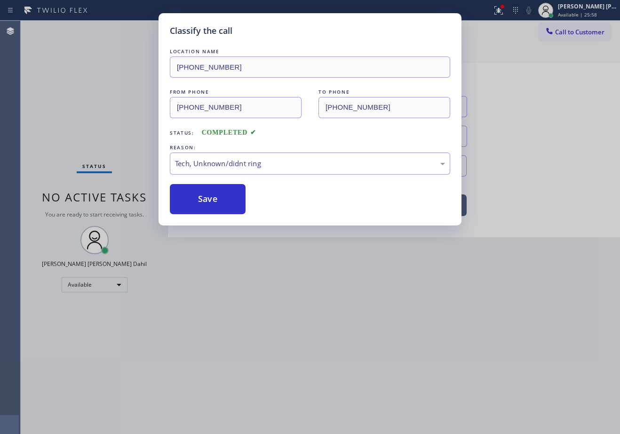
click at [164, 191] on div "Classify the call LOCATION NAME [PHONE_NUMBER] FROM PHONE [PHONE_NUMBER] TO PHO…" at bounding box center [309, 119] width 303 height 212
click at [197, 201] on button "Save" at bounding box center [208, 199] width 76 height 30
click at [198, 202] on button "Save" at bounding box center [208, 199] width 76 height 30
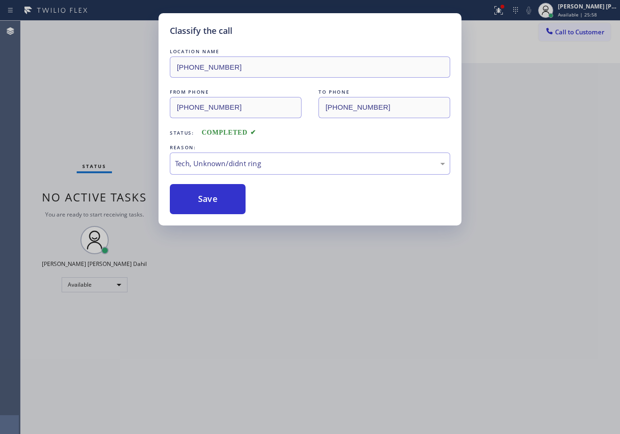
drag, startPoint x: 383, startPoint y: 319, endPoint x: 458, endPoint y: 330, distance: 75.5
click at [387, 319] on div "Classify the call LOCATION NAME [PHONE_NUMBER] FROM PHONE [PHONE_NUMBER] TO PHO…" at bounding box center [310, 217] width 620 height 434
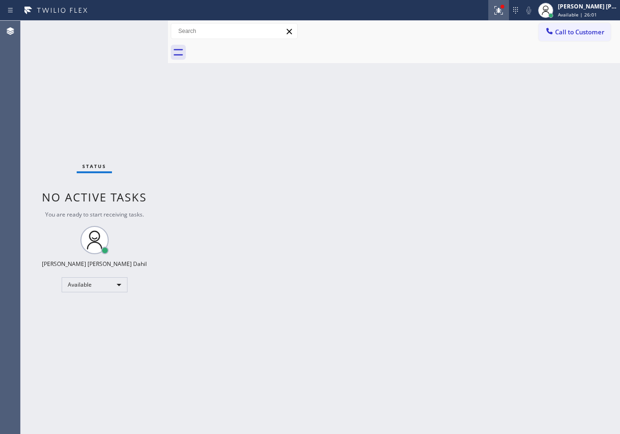
click at [504, 8] on icon at bounding box center [498, 10] width 11 height 11
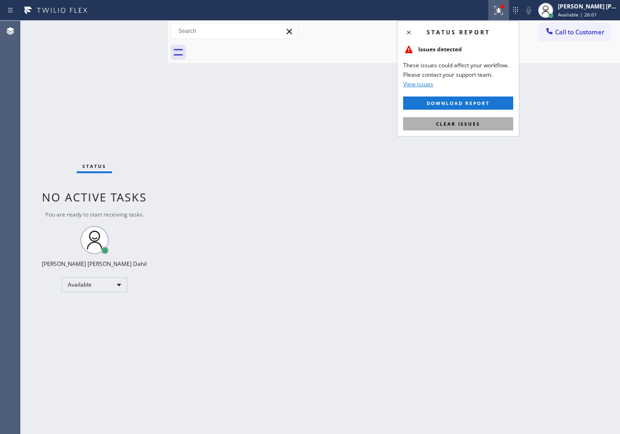
click at [471, 123] on span "Clear issues" at bounding box center [458, 123] width 44 height 7
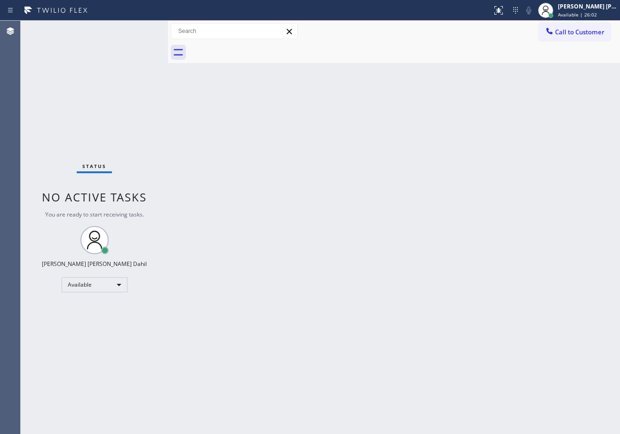
click at [473, 128] on div "Back to Dashboard Change Sender ID Customers Technicians Select a contact Outbo…" at bounding box center [394, 227] width 452 height 413
click at [391, 153] on div "Back to Dashboard Change Sender ID Customers Technicians Select a contact Outbo…" at bounding box center [394, 227] width 452 height 413
click at [326, 297] on div "Back to Dashboard Change Sender ID Customers Technicians Select a contact Outbo…" at bounding box center [394, 227] width 452 height 413
click at [456, 45] on div at bounding box center [404, 52] width 431 height 21
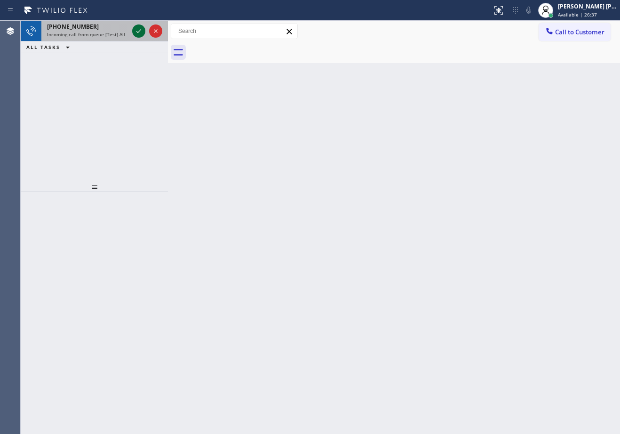
click at [142, 31] on icon at bounding box center [138, 30] width 11 height 11
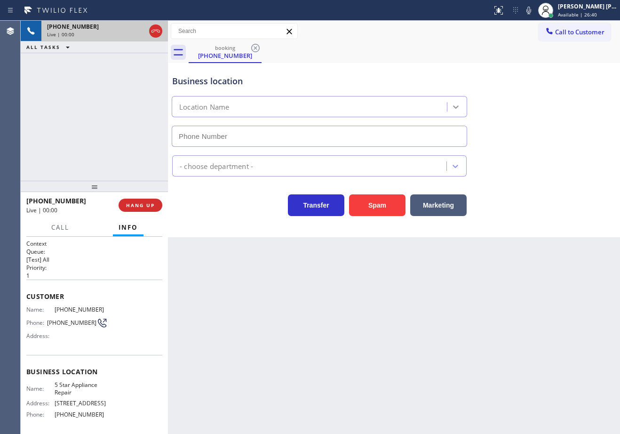
type input "[PHONE_NUMBER]"
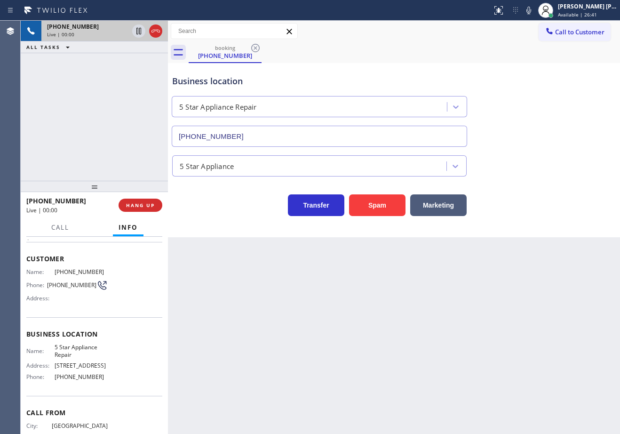
scroll to position [73, 0]
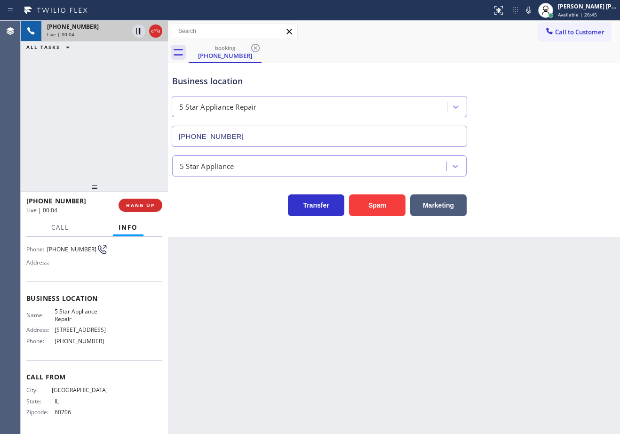
click at [295, 346] on div "Back to Dashboard Change Sender ID Customers Technicians Select a contact Outbo…" at bounding box center [394, 227] width 452 height 413
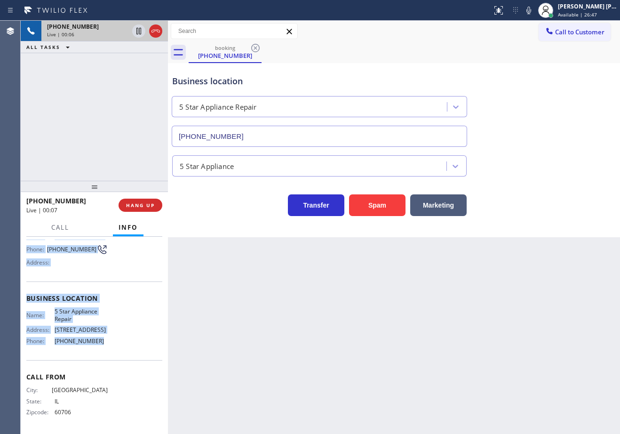
drag, startPoint x: 66, startPoint y: 430, endPoint x: 457, endPoint y: 267, distance: 423.5
click at [101, 346] on div "Context Queue: [Test] All Priority: 1 Customer Name: [PHONE_NUMBER] Phone: [PHO…" at bounding box center [94, 335] width 147 height 197
copy div "Customer Name: [PHONE_NUMBER] Phone: [PHONE_NUMBER] Address: Business location …"
click at [534, 10] on icon at bounding box center [528, 10] width 11 height 11
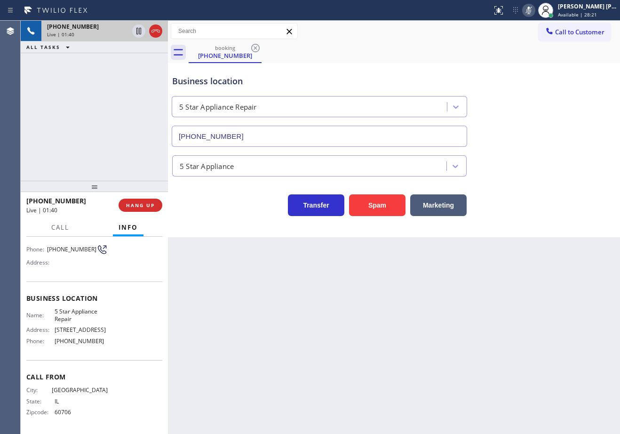
drag, startPoint x: 437, startPoint y: 306, endPoint x: 505, endPoint y: 342, distance: 76.6
click at [463, 322] on div "Back to Dashboard Change Sender ID Customers Technicians Select a contact Outbo…" at bounding box center [394, 227] width 452 height 413
click at [594, 357] on div "Back to Dashboard Change Sender ID Customers Technicians Select a contact Outbo…" at bounding box center [394, 227] width 452 height 413
click at [511, 65] on div "Business location 5 Star Appliance Repair [PHONE_NUMBER]" at bounding box center [393, 104] width 447 height 85
click at [534, 7] on icon at bounding box center [528, 10] width 11 height 11
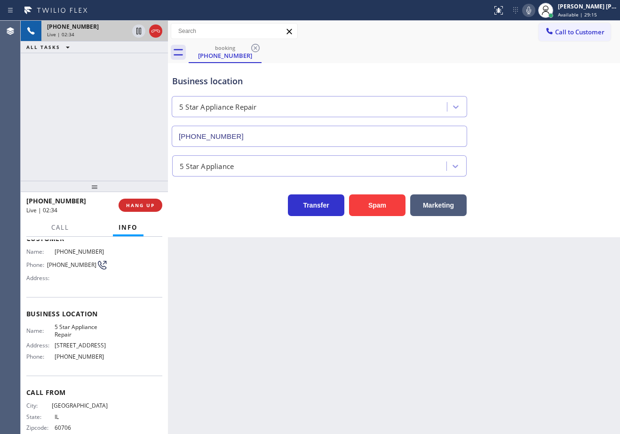
scroll to position [0, 0]
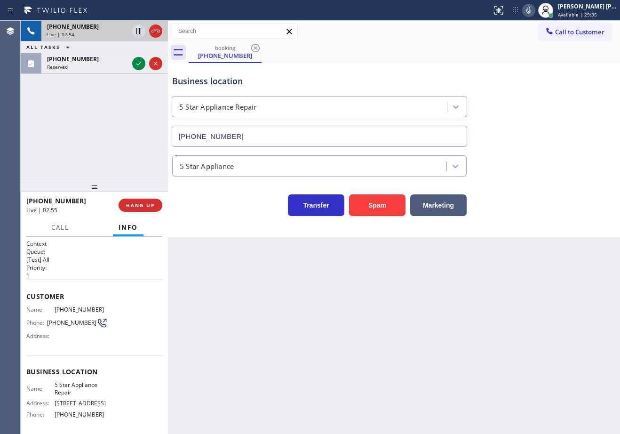
click at [515, 279] on div "Back to Dashboard Change Sender ID Customers Technicians Select a contact Outbo…" at bounding box center [394, 227] width 452 height 413
click at [550, 215] on div "Transfer Spam Marketing" at bounding box center [393, 201] width 447 height 30
click at [552, 215] on div "Transfer Spam Marketing" at bounding box center [393, 201] width 447 height 30
click at [553, 216] on div "Business location 5 Star Appliance Repair [PHONE_NUMBER] 5 Star Appliance Trans…" at bounding box center [394, 150] width 452 height 174
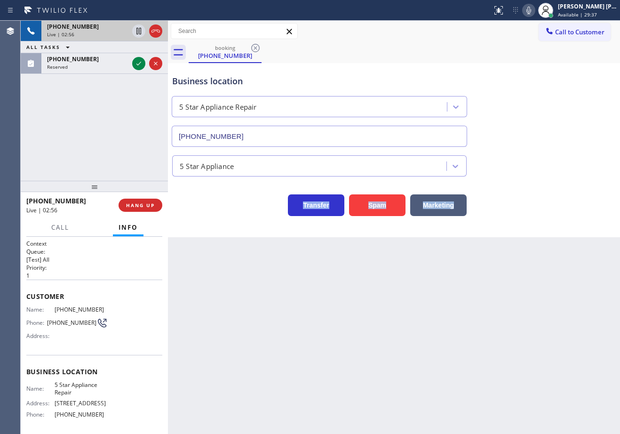
click at [553, 216] on div "Business location 5 Star Appliance Repair [PHONE_NUMBER] 5 Star Appliance Trans…" at bounding box center [394, 150] width 452 height 174
click at [550, 216] on div "Business location 5 Star Appliance Repair [PHONE_NUMBER] 5 Star Appliance Trans…" at bounding box center [394, 150] width 452 height 174
click at [551, 216] on div "Business location 5 Star Appliance Repair [PHONE_NUMBER] 5 Star Appliance Trans…" at bounding box center [394, 150] width 452 height 174
click at [552, 215] on div "Transfer Spam Marketing" at bounding box center [393, 201] width 447 height 30
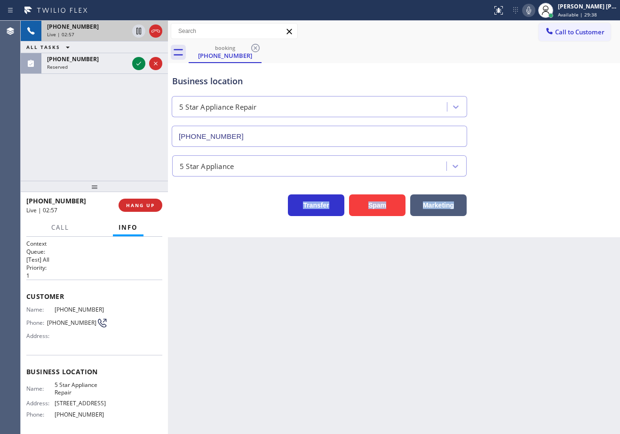
click at [552, 214] on div "Transfer Spam Marketing" at bounding box center [393, 201] width 447 height 30
click at [553, 214] on div "Transfer Spam Marketing" at bounding box center [393, 201] width 447 height 30
click at [134, 110] on div "[PHONE_NUMBER] Live | 02:58 ALL TASKS ALL TASKS ACTIVE TASKS TASKS IN WRAP UP […" at bounding box center [94, 101] width 147 height 160
click at [136, 112] on div "[PHONE_NUMBER] Live | 02:58 ALL TASKS ALL TASKS ACTIVE TASKS TASKS IN WRAP UP […" at bounding box center [94, 101] width 147 height 160
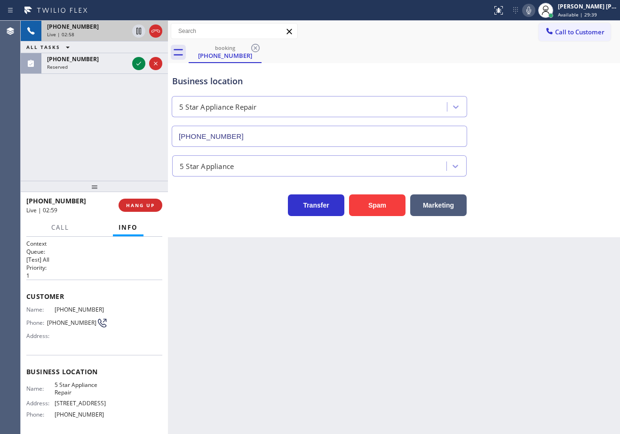
click at [136, 112] on div "[PHONE_NUMBER] Live | 02:58 ALL TASKS ALL TASKS ACTIVE TASKS TASKS IN WRAP UP […" at bounding box center [94, 101] width 147 height 160
click at [133, 112] on div "[PHONE_NUMBER] Live | 02:59 ALL TASKS ALL TASKS ACTIVE TASKS TASKS IN WRAP UP […" at bounding box center [94, 101] width 147 height 160
click at [132, 112] on div "[PHONE_NUMBER] Live | 02:59 ALL TASKS ALL TASKS ACTIVE TASKS TASKS IN WRAP UP […" at bounding box center [94, 101] width 147 height 160
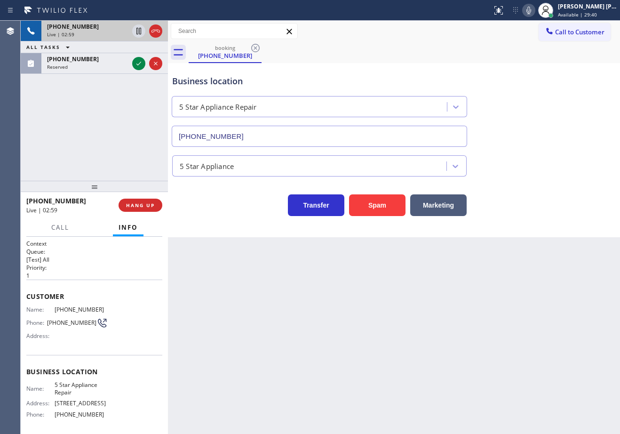
click at [131, 111] on div "[PHONE_NUMBER] Live | 02:59 ALL TASKS ALL TASKS ACTIVE TASKS TASKS IN WRAP UP […" at bounding box center [94, 101] width 147 height 160
click at [534, 11] on icon at bounding box center [528, 10] width 11 height 11
click at [567, 91] on div "Business location 5 Star Appliance Repair [PHONE_NUMBER]" at bounding box center [393, 104] width 447 height 85
click at [137, 33] on icon at bounding box center [138, 30] width 11 height 11
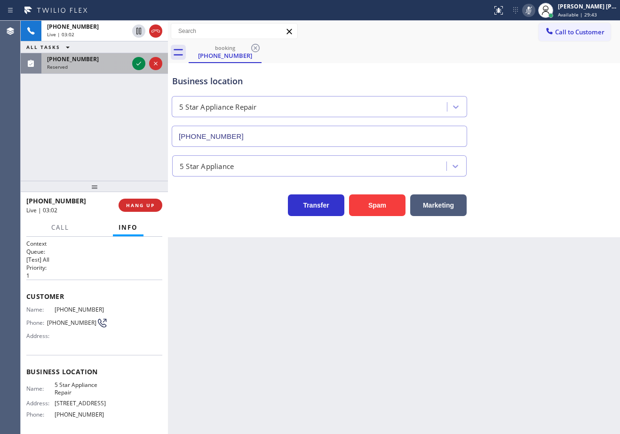
click at [126, 61] on div "[PHONE_NUMBER]" at bounding box center [87, 59] width 81 height 8
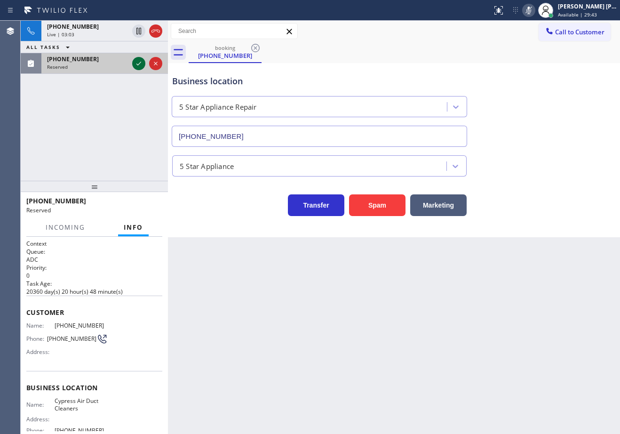
click at [139, 63] on icon at bounding box center [138, 63] width 11 height 11
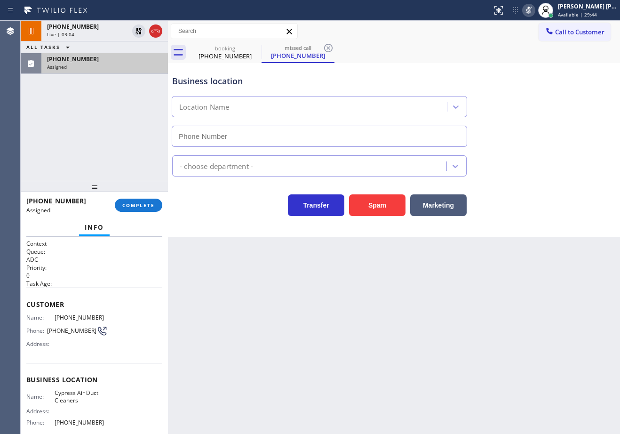
type input "[PHONE_NUMBER]"
click at [150, 209] on button "COMPLETE" at bounding box center [138, 204] width 47 height 13
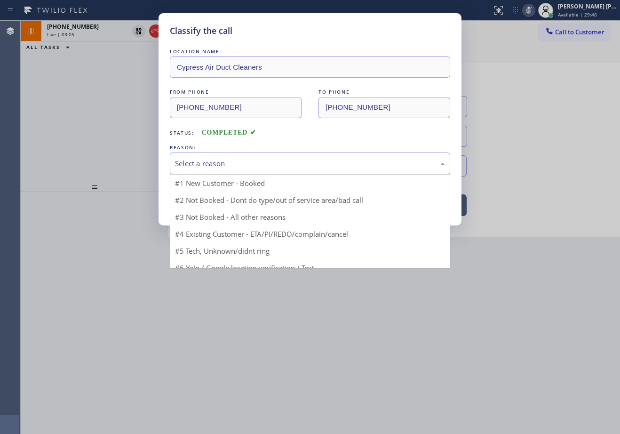
click at [264, 157] on div "Select a reason" at bounding box center [310, 163] width 280 height 22
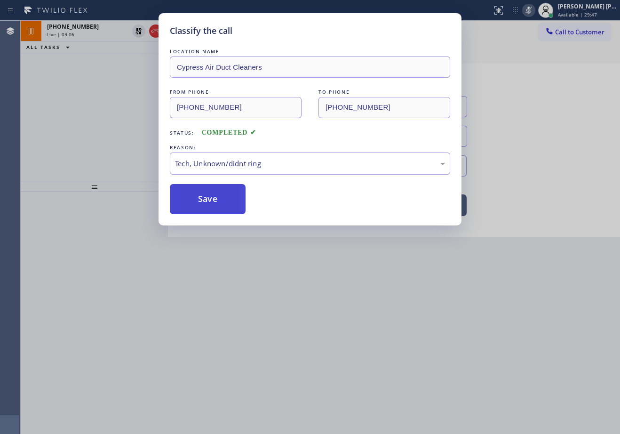
click at [221, 199] on button "Save" at bounding box center [208, 199] width 76 height 30
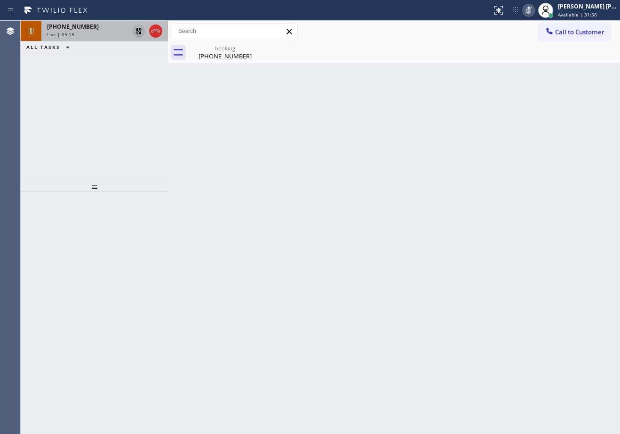
click at [137, 29] on icon at bounding box center [138, 31] width 7 height 7
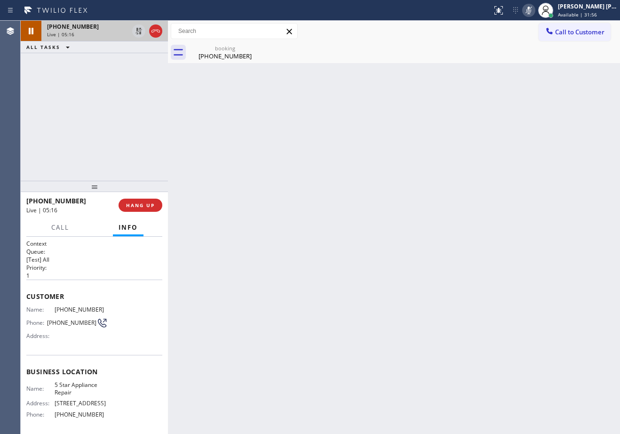
click at [105, 25] on div "[PHONE_NUMBER]" at bounding box center [87, 27] width 81 height 8
click at [534, 8] on icon at bounding box center [528, 10] width 11 height 11
click at [547, 109] on div "Back to Dashboard Change Sender ID Customers Technicians Select a contact Outbo…" at bounding box center [394, 227] width 452 height 413
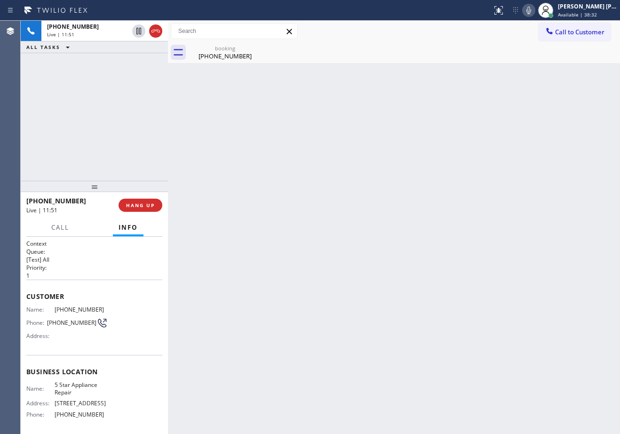
click at [99, 133] on div "[PHONE_NUMBER] Live | 11:51 ALL TASKS ALL TASKS ACTIVE TASKS TASKS IN WRAP UP" at bounding box center [94, 101] width 147 height 160
click at [105, 39] on div "[PHONE_NUMBER] Live | 11:52" at bounding box center [85, 31] width 89 height 21
drag, startPoint x: 158, startPoint y: 30, endPoint x: 155, endPoint y: 5, distance: 25.5
click at [158, 30] on icon at bounding box center [155, 30] width 11 height 11
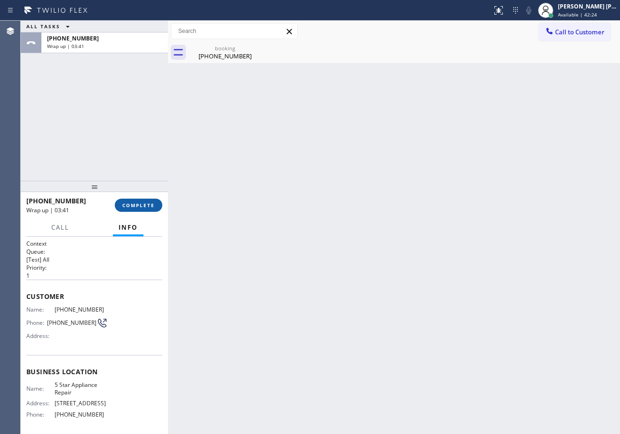
click at [127, 203] on span "COMPLETE" at bounding box center [138, 205] width 32 height 7
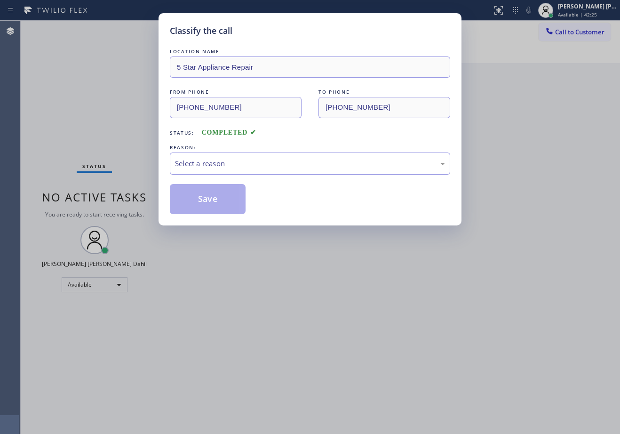
click at [231, 170] on div "Select a reason" at bounding box center [310, 163] width 280 height 22
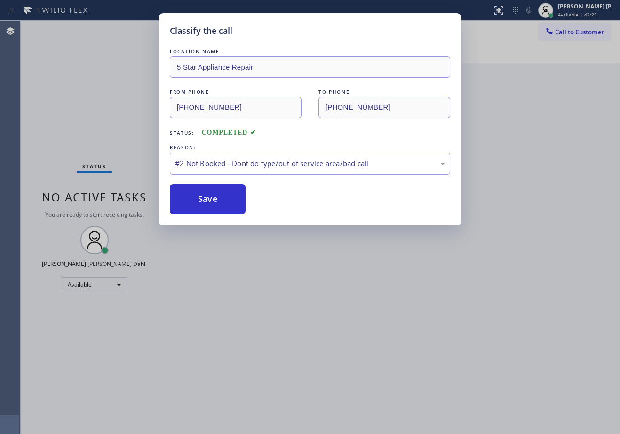
click at [215, 199] on button "Save" at bounding box center [208, 199] width 76 height 30
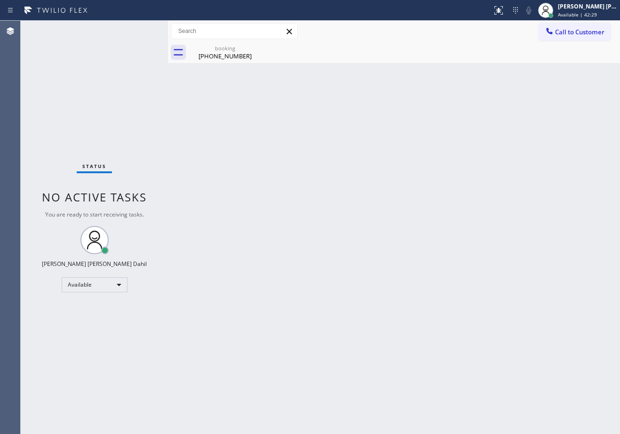
click at [229, 68] on div "Back to Dashboard Change Sender ID Customers Technicians Select a contact Outbo…" at bounding box center [394, 227] width 452 height 413
click at [229, 60] on div "booking [PHONE_NUMBER]" at bounding box center [225, 52] width 71 height 21
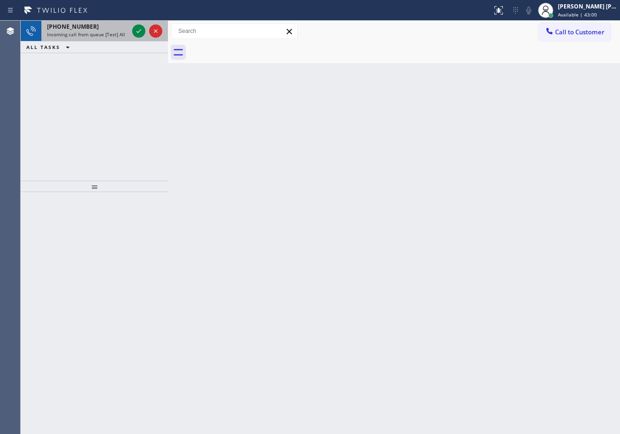
click at [111, 40] on div "[PHONE_NUMBER] Incoming call from queue [Test] All" at bounding box center [85, 31] width 89 height 21
click at [111, 39] on div "[PHONE_NUMBER] Incoming call from queue [Test] All" at bounding box center [85, 31] width 89 height 21
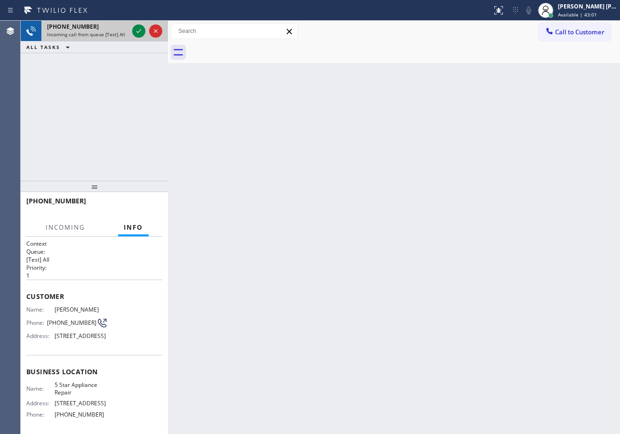
click at [112, 38] on div "[PHONE_NUMBER] Incoming call from queue [Test] All" at bounding box center [85, 31] width 89 height 21
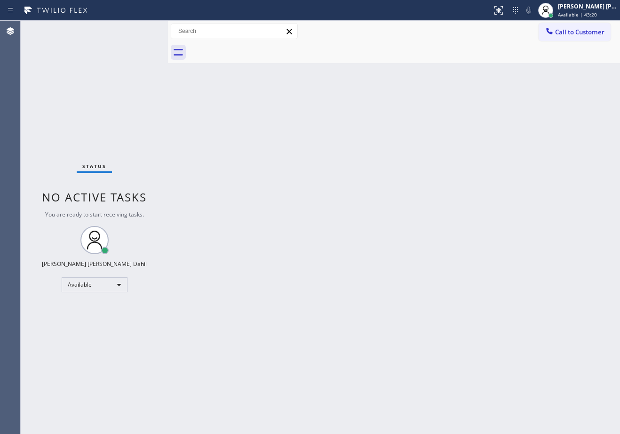
drag, startPoint x: 442, startPoint y: 67, endPoint x: 498, endPoint y: 65, distance: 56.9
click at [442, 67] on div "Back to Dashboard Change Sender ID Customers Technicians Select a contact Outbo…" at bounding box center [394, 227] width 452 height 413
click at [491, 352] on div "Back to Dashboard Change Sender ID Customers Technicians Select a contact Outbo…" at bounding box center [394, 227] width 452 height 413
click at [403, 37] on div "Call to Customer Outbound call Location Search location Your caller id phone nu…" at bounding box center [394, 31] width 452 height 16
click at [458, 74] on div "Back to Dashboard Change Sender ID Customers Technicians Select a contact Outbo…" at bounding box center [394, 227] width 452 height 413
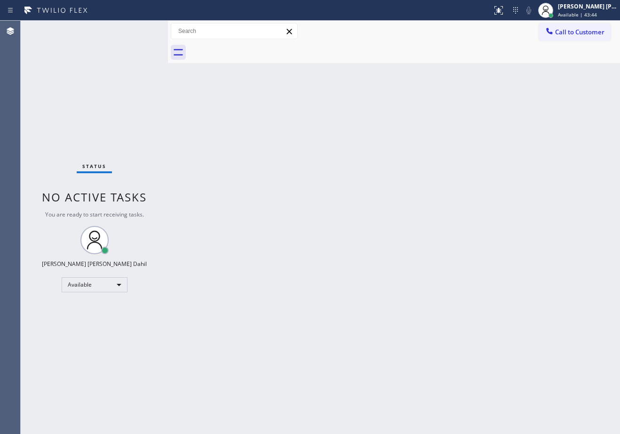
drag, startPoint x: 406, startPoint y: 81, endPoint x: 472, endPoint y: 148, distance: 93.8
click at [419, 91] on div "Back to Dashboard Change Sender ID Customers Technicians Select a contact Outbo…" at bounding box center [394, 227] width 452 height 413
click at [235, 94] on div "Back to Dashboard Change Sender ID Customers Technicians Select a contact Outbo…" at bounding box center [394, 227] width 452 height 413
click at [237, 93] on div "Back to Dashboard Change Sender ID Customers Technicians Select a contact Outbo…" at bounding box center [394, 227] width 452 height 413
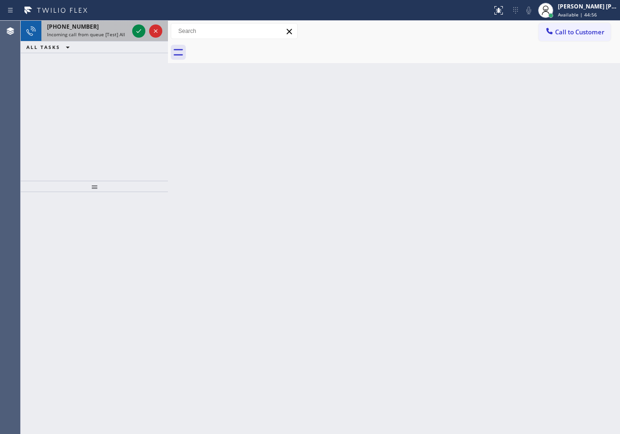
click at [113, 27] on div "[PHONE_NUMBER]" at bounding box center [87, 27] width 81 height 8
click at [115, 27] on div "[PHONE_NUMBER]" at bounding box center [87, 27] width 81 height 8
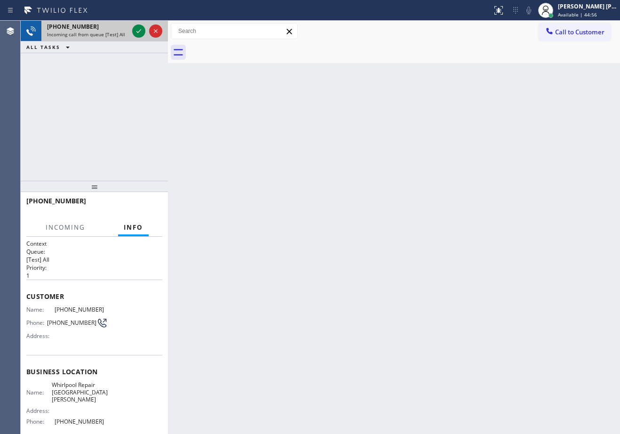
click at [115, 27] on div "[PHONE_NUMBER]" at bounding box center [87, 27] width 81 height 8
click at [138, 31] on icon at bounding box center [138, 30] width 11 height 11
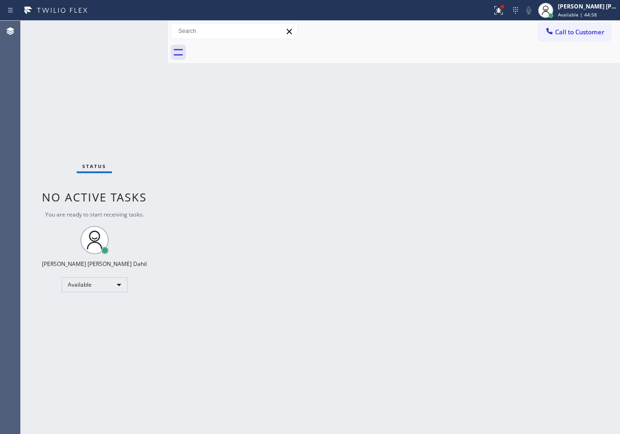
drag, startPoint x: 363, startPoint y: 125, endPoint x: 386, endPoint y: 115, distance: 24.2
click at [370, 122] on div "Back to Dashboard Change Sender ID Customers Technicians Select a contact Outbo…" at bounding box center [394, 227] width 452 height 413
click at [509, 10] on div at bounding box center [498, 10] width 21 height 11
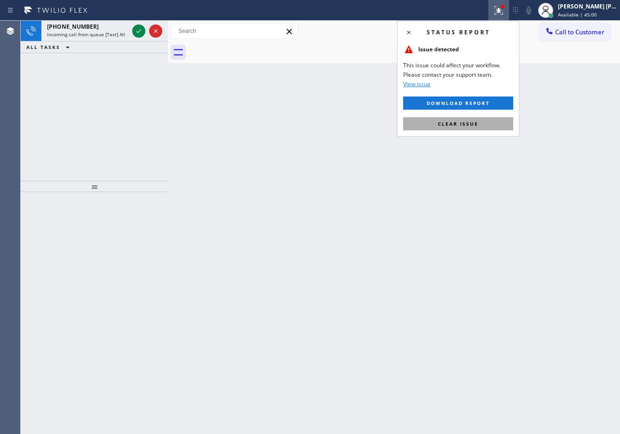
click at [462, 119] on button "Clear issue" at bounding box center [458, 123] width 110 height 13
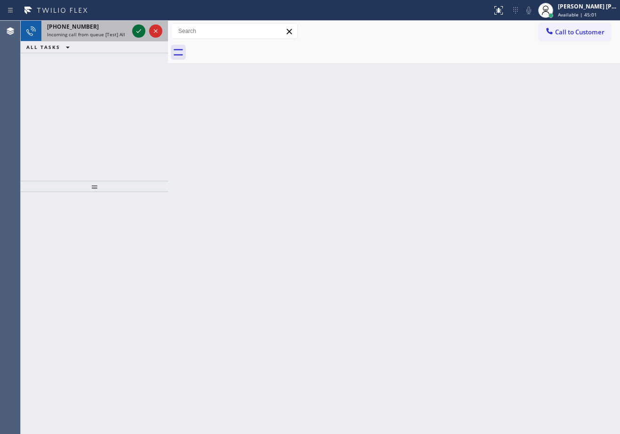
click at [141, 32] on icon at bounding box center [138, 30] width 11 height 11
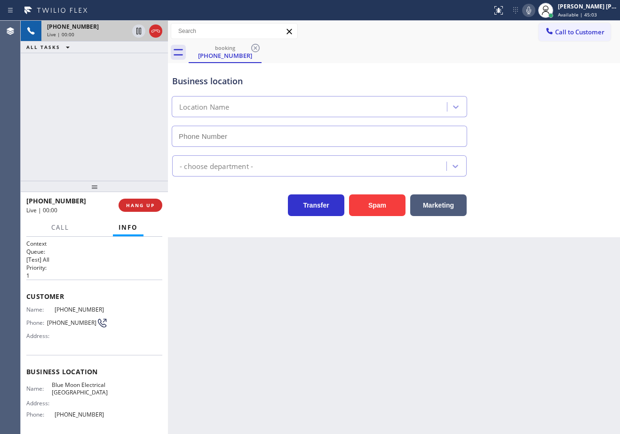
type input "[PHONE_NUMBER]"
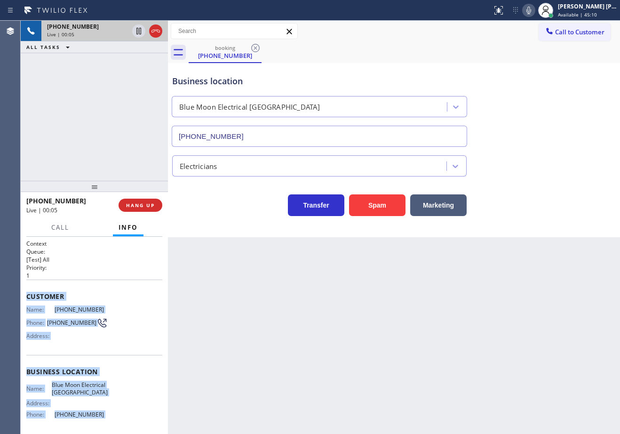
scroll to position [81, 0]
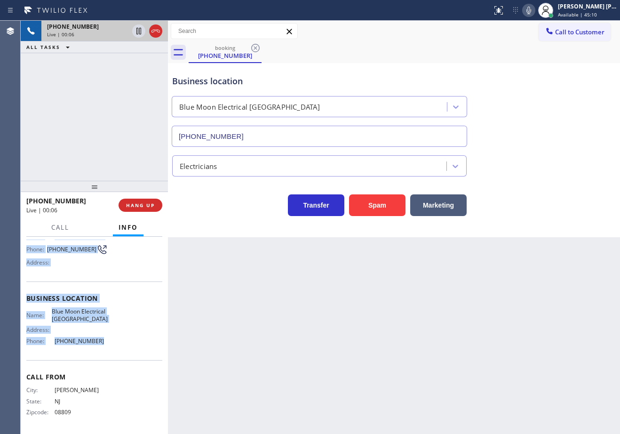
drag, startPoint x: 23, startPoint y: 292, endPoint x: 118, endPoint y: 348, distance: 110.7
click at [118, 348] on div "Context Queue: [Test] All Priority: 1 Customer Name: [PHONE_NUMBER] Phone: [PHO…" at bounding box center [94, 335] width 147 height 197
copy div "Customer Name: [PHONE_NUMBER] Phone: [PHONE_NUMBER] Address: Business location …"
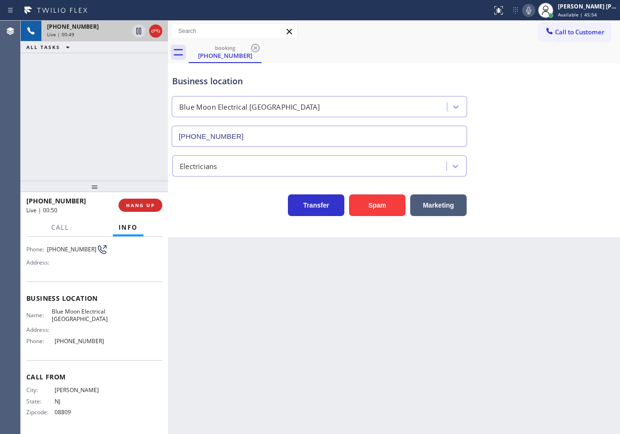
click at [512, 304] on div "Back to Dashboard Change Sender ID Customers Technicians Select a contact Outbo…" at bounding box center [394, 227] width 452 height 413
click at [536, 63] on div "Business location Blue Moon Electrical [GEOGRAPHIC_DATA] [PHONE_NUMBER]" at bounding box center [393, 104] width 447 height 85
click at [529, 169] on div "Electricians" at bounding box center [393, 163] width 447 height 25
click at [529, 168] on div "Electricians" at bounding box center [393, 163] width 447 height 25
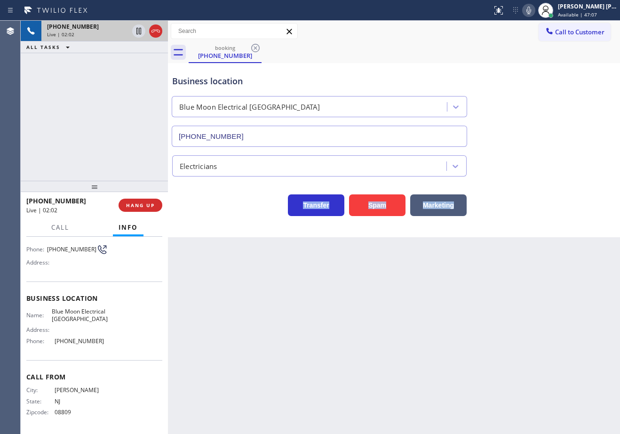
click at [529, 168] on div "Electricians" at bounding box center [393, 163] width 447 height 25
click at [547, 40] on button "Call to Customer" at bounding box center [574, 32] width 72 height 18
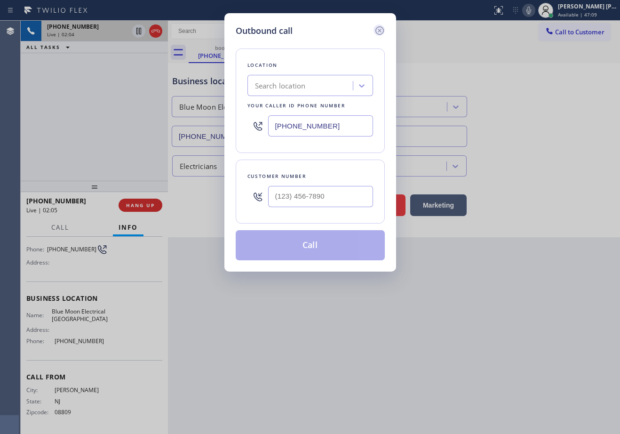
click at [378, 29] on icon at bounding box center [379, 30] width 8 height 8
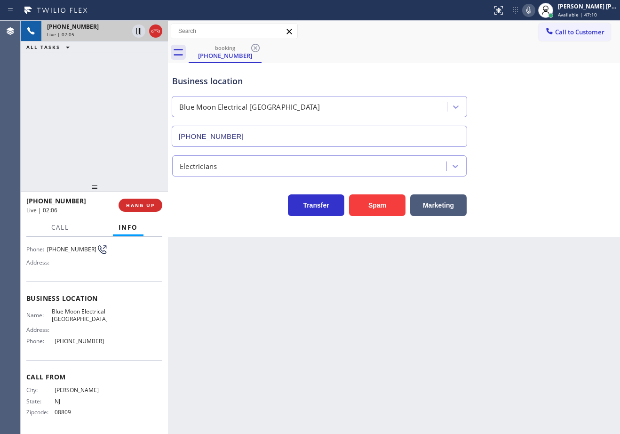
click at [139, 31] on icon at bounding box center [138, 30] width 11 height 11
drag, startPoint x: 540, startPoint y: 10, endPoint x: 538, endPoint y: 30, distance: 19.3
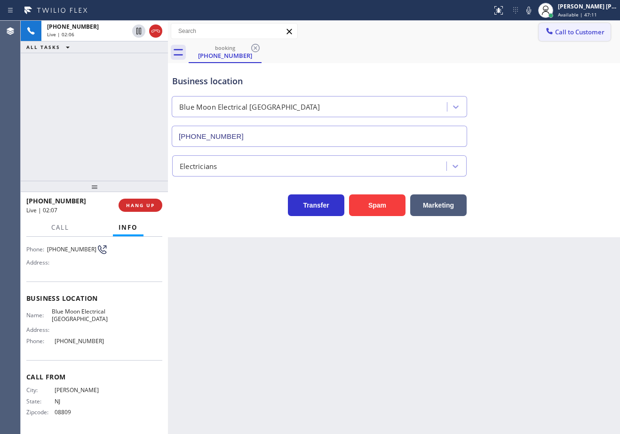
click at [531, 11] on icon at bounding box center [528, 11] width 5 height 8
click at [539, 79] on div "Business location Blue Moon Electrical [GEOGRAPHIC_DATA] [PHONE_NUMBER]" at bounding box center [393, 104] width 447 height 85
click at [112, 83] on div "[PHONE_NUMBER] Live | 05:31 ALL TASKS ALL TASKS ACTIVE TASKS TASKS IN WRAP UP […" at bounding box center [94, 101] width 147 height 160
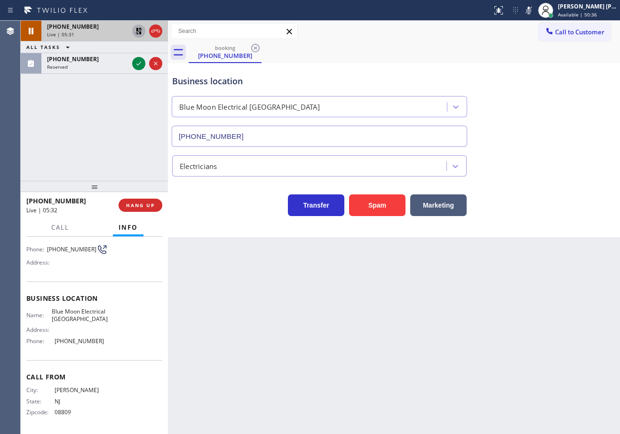
click at [139, 31] on icon at bounding box center [138, 30] width 11 height 11
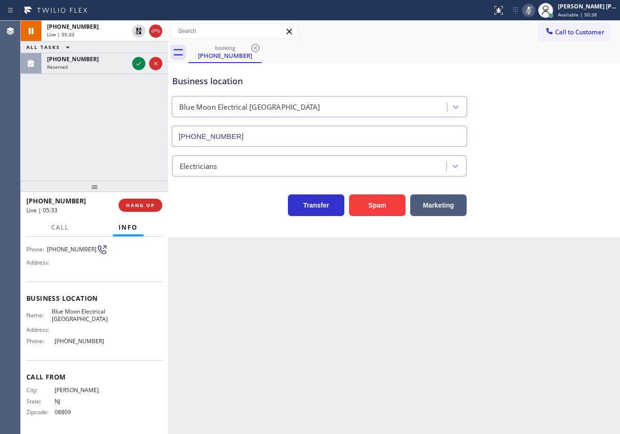
click at [534, 9] on icon at bounding box center [528, 10] width 11 height 11
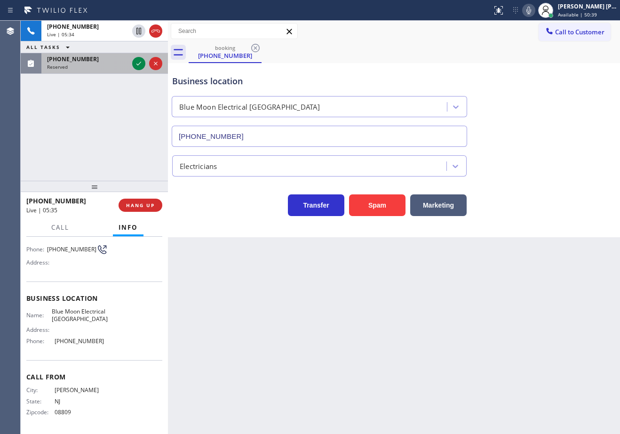
click at [104, 65] on div "Reserved" at bounding box center [87, 66] width 81 height 7
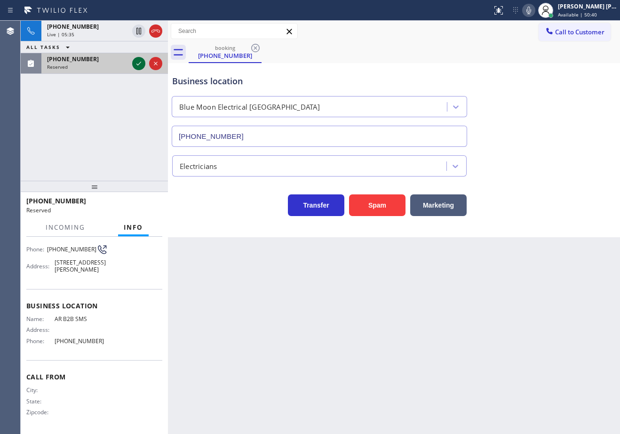
click at [136, 63] on icon at bounding box center [138, 63] width 11 height 11
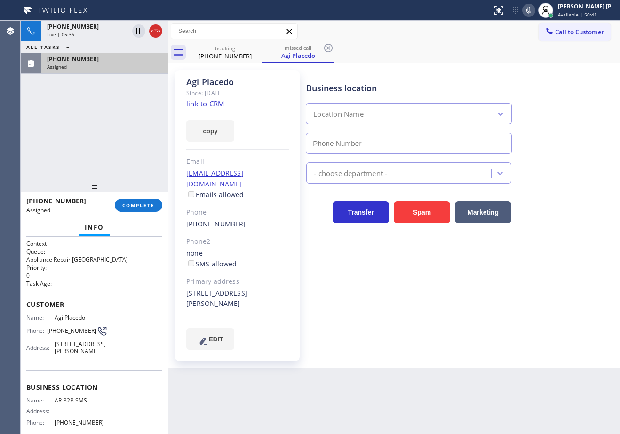
click at [134, 212] on div "[PHONE_NUMBER] Assigned COMPLETE" at bounding box center [94, 205] width 136 height 24
click at [134, 209] on div "[PHONE_NUMBER] Assigned COMPLETE" at bounding box center [94, 205] width 136 height 24
click at [134, 205] on span "COMPLETE" at bounding box center [138, 205] width 32 height 7
type input "[PHONE_NUMBER]"
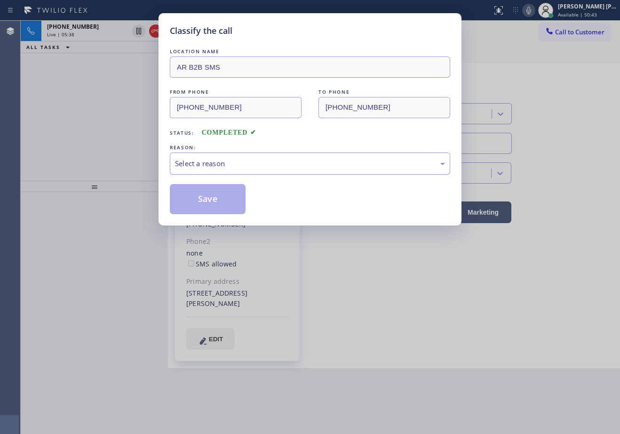
click at [226, 164] on div "Select a reason" at bounding box center [310, 163] width 270 height 11
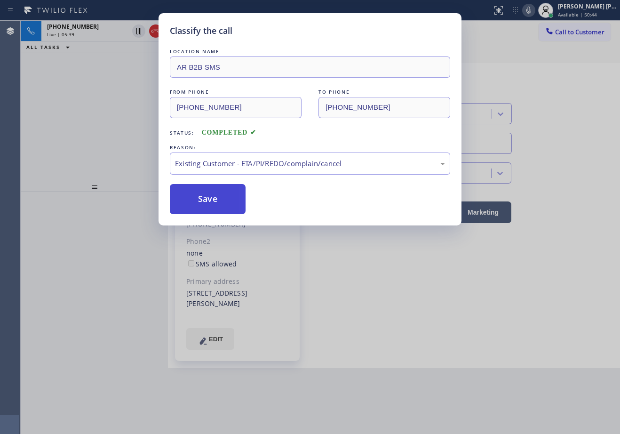
click at [211, 199] on button "Save" at bounding box center [208, 199] width 76 height 30
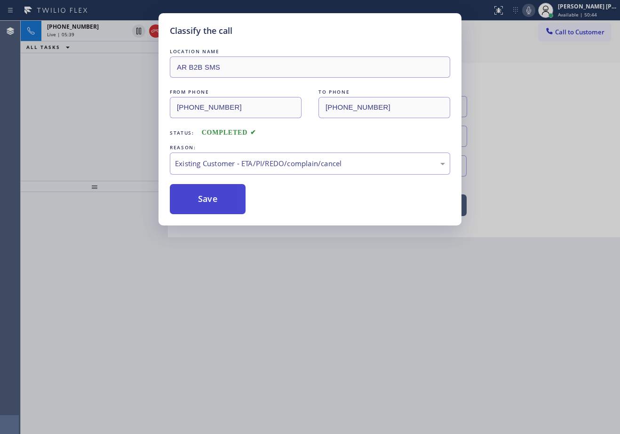
click at [211, 199] on button "Save" at bounding box center [208, 199] width 76 height 30
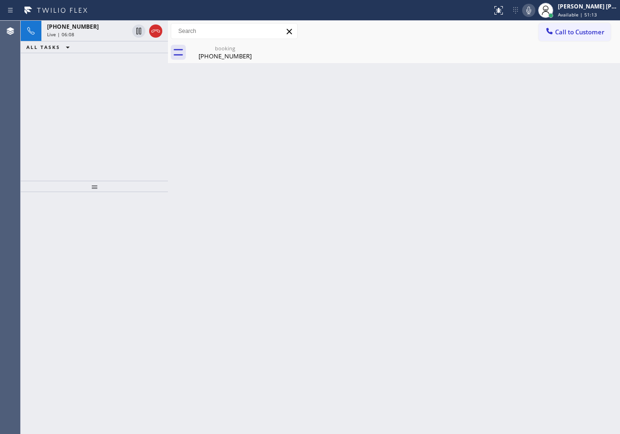
click at [417, 34] on div "Call to Customer Outbound call Location Clean Duct Co Your caller id phone numb…" at bounding box center [394, 31] width 452 height 16
click at [546, 208] on div "Back to Dashboard Change Sender ID Customers Technicians Select a contact Outbo…" at bounding box center [394, 227] width 452 height 413
click at [404, 60] on div "booking [PHONE_NUMBER]" at bounding box center [404, 52] width 431 height 21
click at [436, 59] on div "booking [PHONE_NUMBER]" at bounding box center [404, 52] width 431 height 21
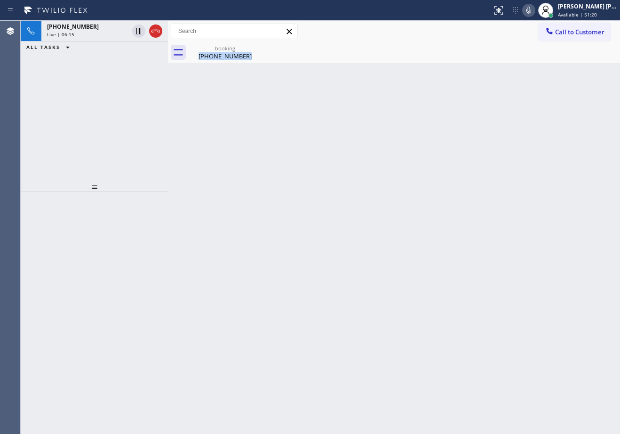
click at [436, 59] on div "booking [PHONE_NUMBER]" at bounding box center [404, 52] width 431 height 21
click at [559, 56] on div "booking [PHONE_NUMBER]" at bounding box center [404, 52] width 431 height 21
click at [534, 8] on icon at bounding box center [528, 10] width 11 height 11
click at [559, 82] on div "Back to Dashboard Change Sender ID Customers Technicians Select a contact Outbo…" at bounding box center [394, 227] width 452 height 413
click at [119, 77] on div "[PHONE_NUMBER] Live | 06:18 ALL TASKS ALL TASKS ACTIVE TASKS TASKS IN WRAP UP" at bounding box center [94, 101] width 147 height 160
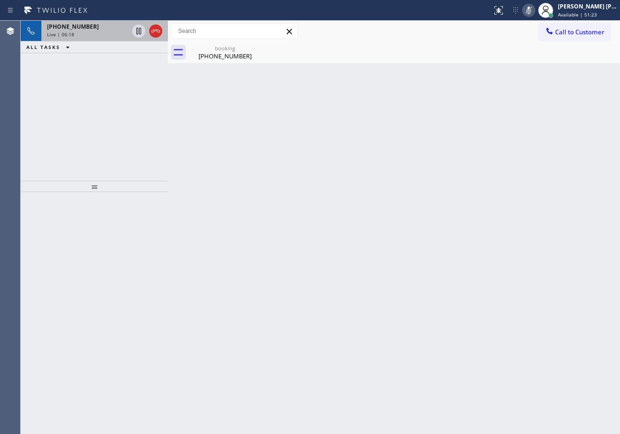
drag, startPoint x: 117, startPoint y: 33, endPoint x: 131, endPoint y: 32, distance: 14.6
click at [117, 32] on div "Live | 06:18" at bounding box center [87, 34] width 81 height 7
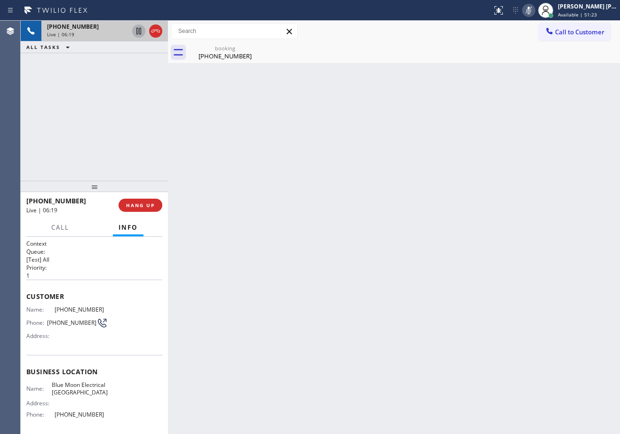
click at [137, 31] on icon at bounding box center [138, 31] width 5 height 7
drag, startPoint x: 140, startPoint y: 27, endPoint x: 146, endPoint y: 28, distance: 6.2
click at [140, 27] on icon at bounding box center [138, 30] width 11 height 11
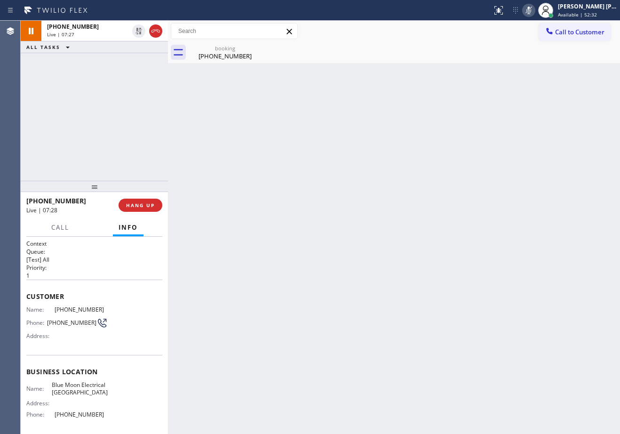
click at [531, 8] on icon at bounding box center [528, 11] width 5 height 8
drag, startPoint x: 583, startPoint y: 147, endPoint x: 584, endPoint y: 153, distance: 5.7
click at [584, 152] on div "Back to Dashboard Change Sender ID Customers Technicians Select a contact Outbo…" at bounding box center [394, 227] width 452 height 413
drag, startPoint x: 537, startPoint y: 12, endPoint x: 534, endPoint y: 37, distance: 25.1
click at [534, 12] on icon at bounding box center [528, 10] width 11 height 11
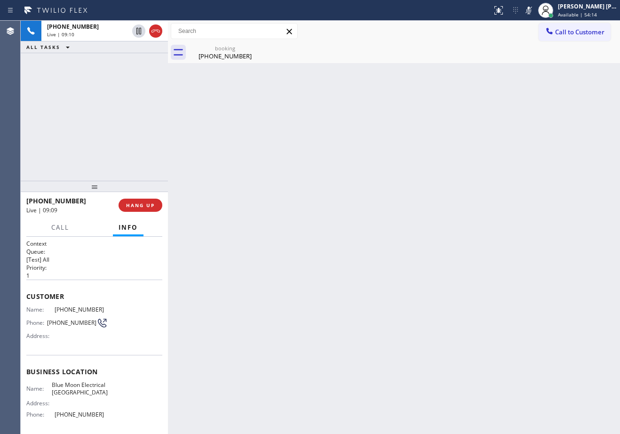
click at [535, 80] on div "Back to Dashboard Change Sender ID Customers Technicians Select a contact Outbo…" at bounding box center [394, 227] width 452 height 413
click at [534, 10] on icon at bounding box center [528, 10] width 11 height 11
click at [231, 62] on div "booking [PHONE_NUMBER]" at bounding box center [225, 52] width 71 height 21
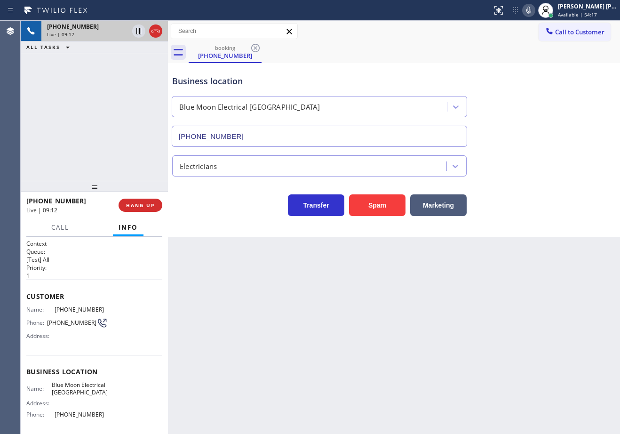
click at [111, 32] on div "Live | 09:12" at bounding box center [87, 34] width 81 height 7
click at [426, 60] on div "booking [PHONE_NUMBER]" at bounding box center [404, 52] width 431 height 21
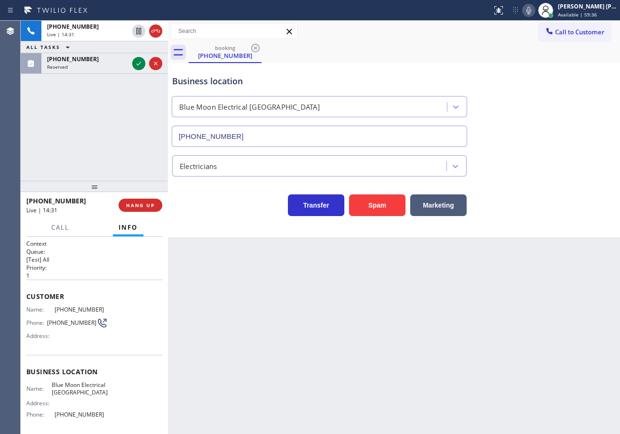
click at [75, 110] on div "[PHONE_NUMBER] Live | 14:31 ALL TASKS ALL TASKS ACTIVE TASKS TASKS IN WRAP UP […" at bounding box center [94, 101] width 147 height 160
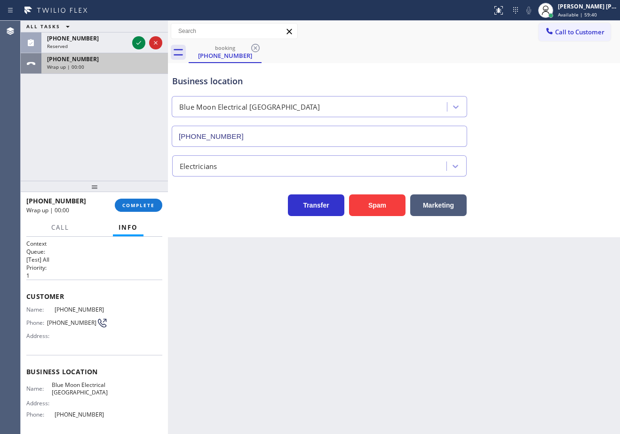
click at [121, 63] on div "[PHONE_NUMBER]" at bounding box center [104, 59] width 115 height 8
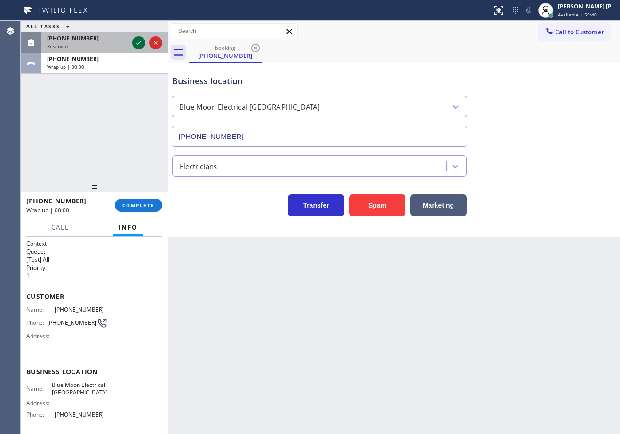
click at [128, 41] on div "[PHONE_NUMBER]" at bounding box center [87, 38] width 81 height 8
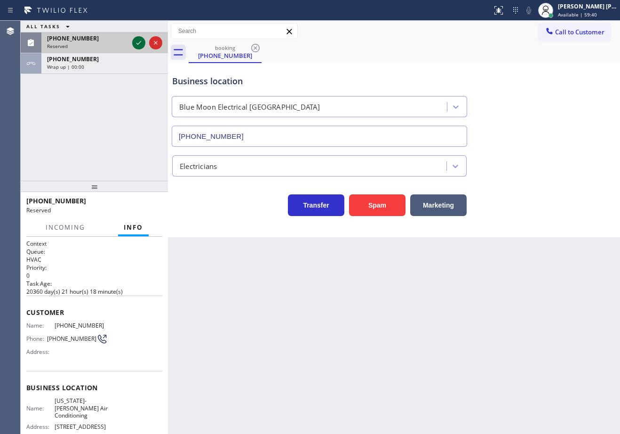
click at [136, 41] on icon at bounding box center [138, 42] width 11 height 11
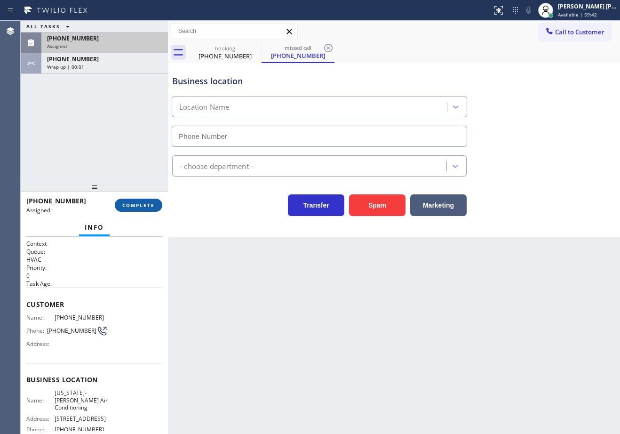
click at [141, 204] on span "COMPLETE" at bounding box center [138, 205] width 32 height 7
type input "[PHONE_NUMBER]"
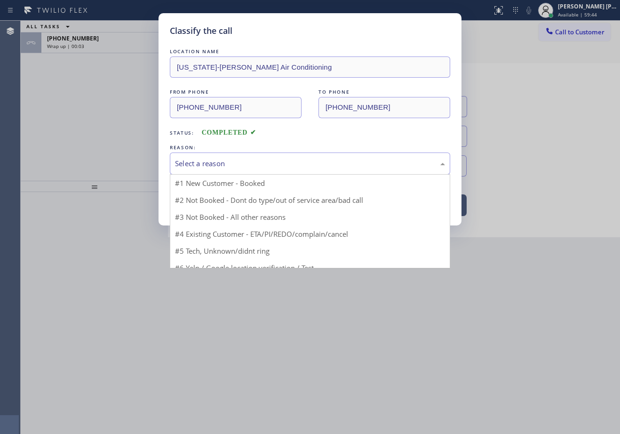
click at [216, 167] on div "Select a reason" at bounding box center [310, 163] width 270 height 11
drag, startPoint x: 240, startPoint y: 234, endPoint x: 213, endPoint y: 202, distance: 41.4
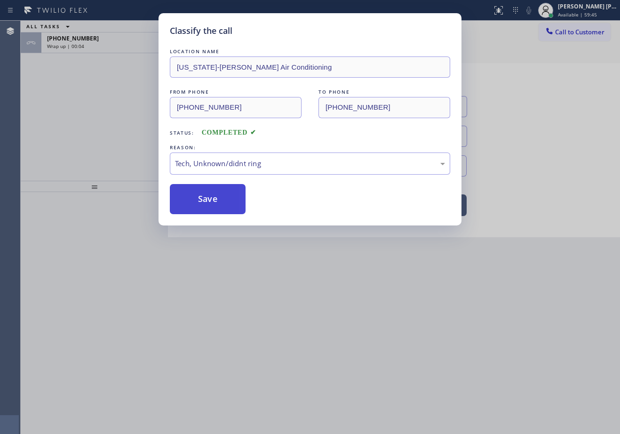
click at [213, 202] on button "Save" at bounding box center [208, 199] width 76 height 30
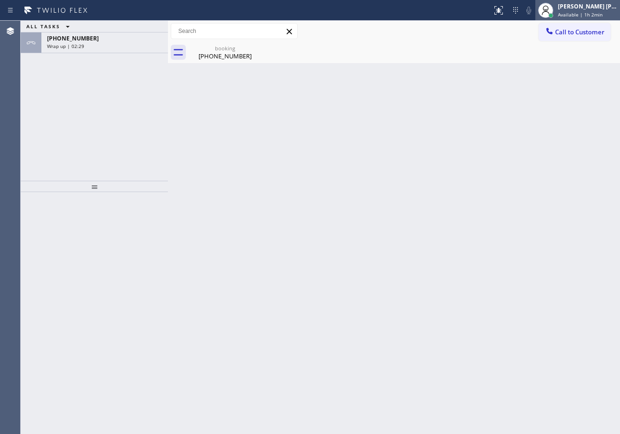
click at [574, 4] on div "[PERSON_NAME] [PERSON_NAME] Dahil" at bounding box center [587, 6] width 59 height 8
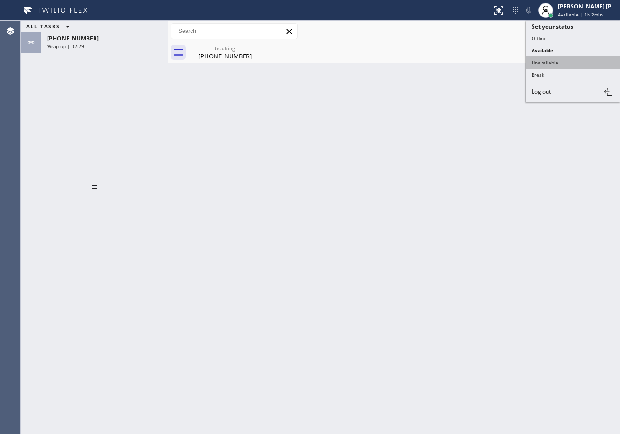
click at [555, 58] on button "Unavailable" at bounding box center [573, 62] width 94 height 12
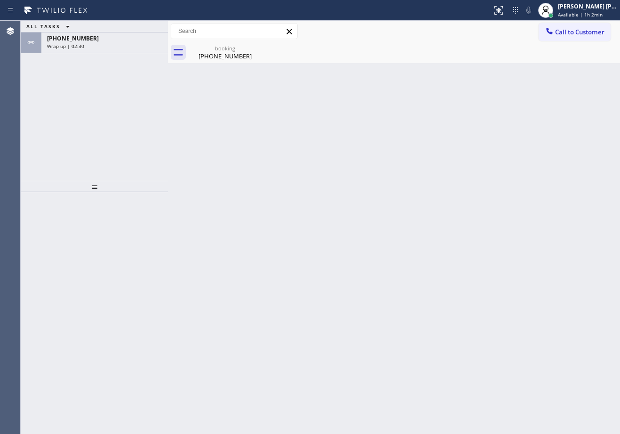
click at [119, 40] on div "[PHONE_NUMBER]" at bounding box center [104, 38] width 115 height 8
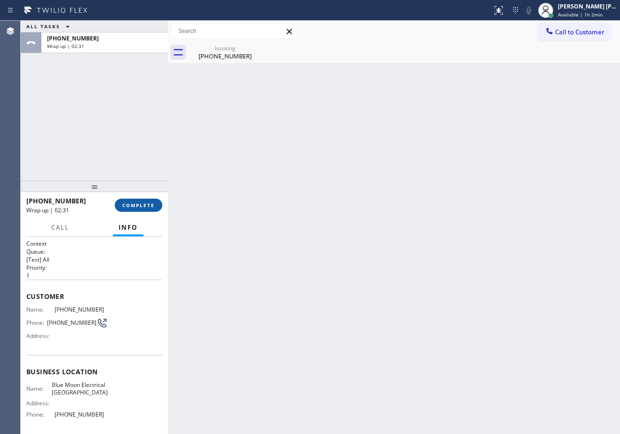
click at [139, 202] on span "COMPLETE" at bounding box center [138, 205] width 32 height 7
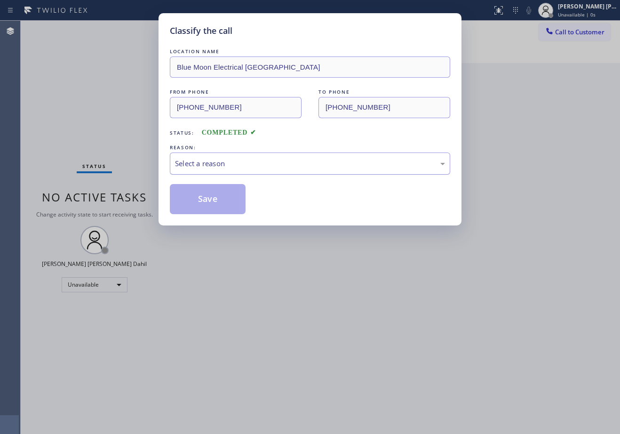
click at [226, 167] on div "Select a reason" at bounding box center [310, 163] width 270 height 11
click at [211, 201] on button "Save" at bounding box center [208, 199] width 76 height 30
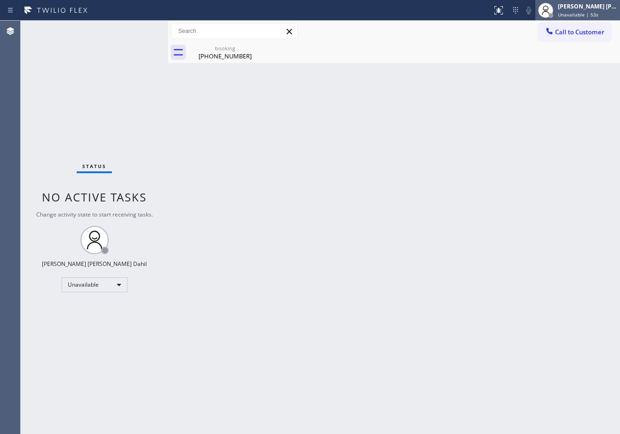
click at [569, 12] on span "Unavailable | 53s" at bounding box center [578, 14] width 40 height 7
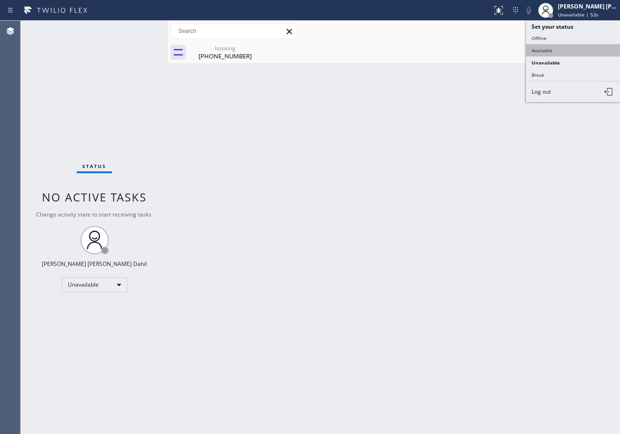
click at [555, 50] on button "Available" at bounding box center [573, 50] width 94 height 12
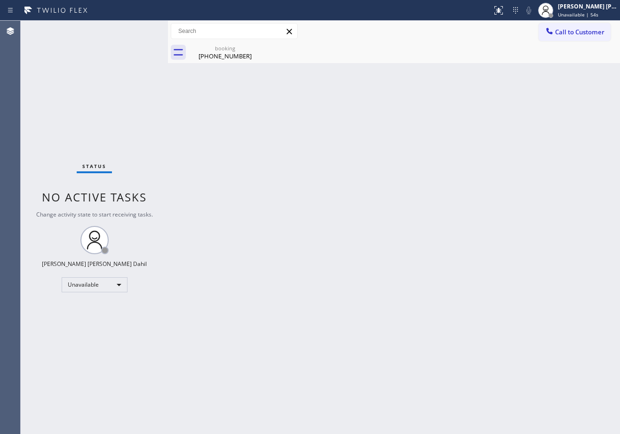
drag, startPoint x: 213, startPoint y: 50, endPoint x: 243, endPoint y: 88, distance: 48.3
click at [214, 50] on div "booking" at bounding box center [225, 48] width 71 height 7
drag, startPoint x: 285, startPoint y: 134, endPoint x: 344, endPoint y: 203, distance: 91.1
click at [287, 137] on div "Back to Dashboard Change Sender ID Customers Technicians Select a contact Outbo…" at bounding box center [394, 227] width 452 height 413
click at [415, 334] on div "Back to Dashboard Change Sender ID Customers Technicians Select a contact Outbo…" at bounding box center [394, 227] width 452 height 413
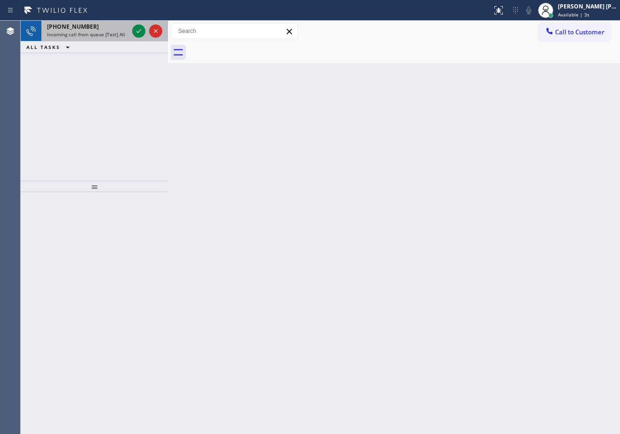
click at [98, 39] on div "[PHONE_NUMBER] Incoming call from queue [Test] All" at bounding box center [85, 31] width 89 height 21
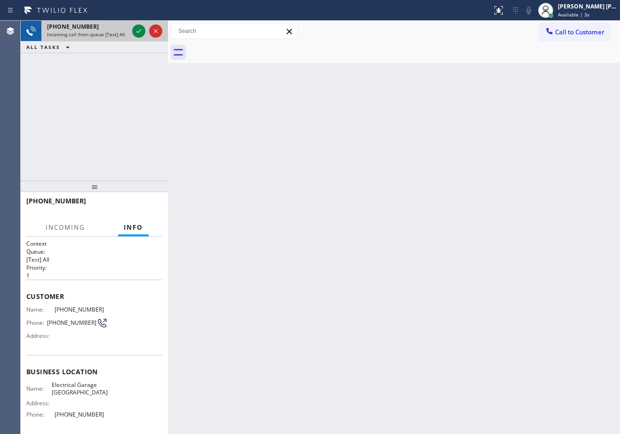
click at [99, 37] on span "Incoming call from queue [Test] All" at bounding box center [86, 34] width 78 height 7
click at [142, 31] on icon at bounding box center [138, 30] width 11 height 11
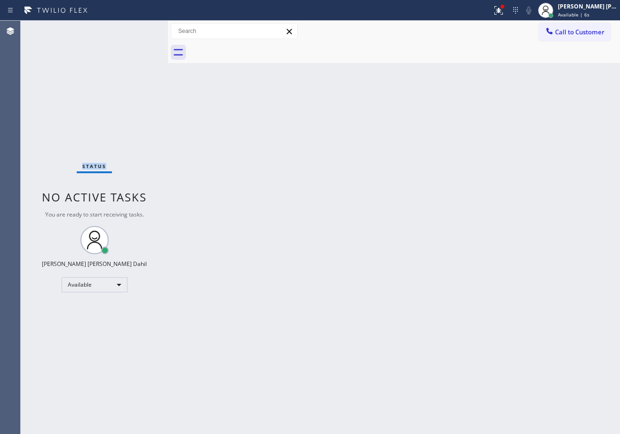
click at [142, 31] on div "Status No active tasks You are ready to start receiving tasks. [PERSON_NAME] [P…" at bounding box center [94, 227] width 147 height 413
click at [170, 35] on div at bounding box center [170, 227] width 0 height 413
click at [263, 232] on div "Back to Dashboard Change Sender ID Customers Technicians Select a contact Outbo…" at bounding box center [395, 227] width 449 height 413
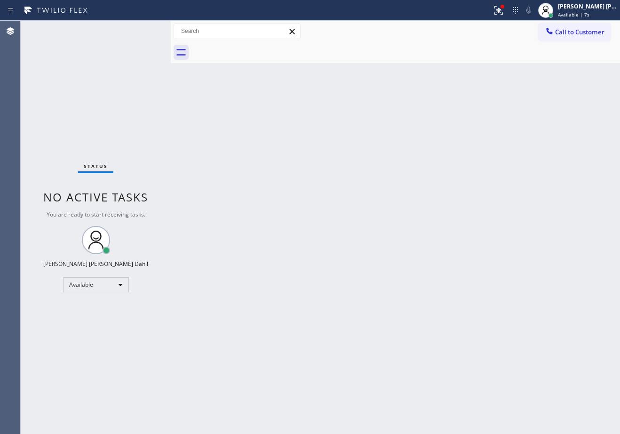
click at [142, 31] on div "Status No active tasks You are ready to start receiving tasks. [PERSON_NAME] [P…" at bounding box center [96, 227] width 150 height 413
drag, startPoint x: 510, startPoint y: 10, endPoint x: 509, endPoint y: 23, distance: 12.3
click at [500, 11] on icon at bounding box center [497, 9] width 6 height 7
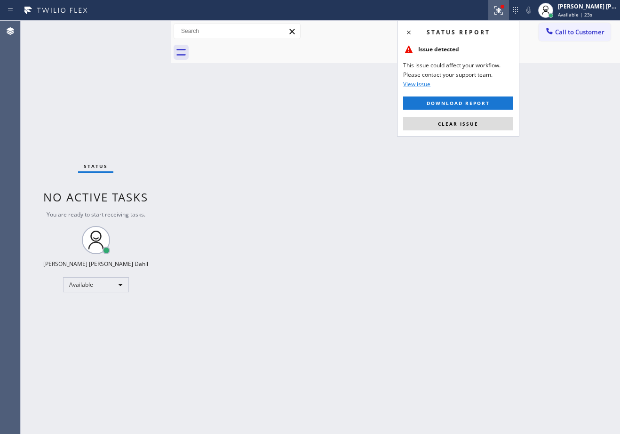
click at [484, 130] on div "Status report Issue detected This issue could affect your workflow. Please cont…" at bounding box center [458, 79] width 122 height 116
click at [484, 128] on button "Clear issue" at bounding box center [458, 123] width 110 height 13
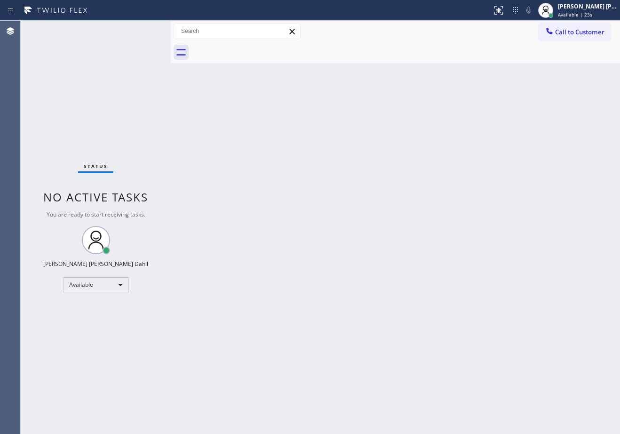
click at [484, 128] on div "Back to Dashboard Change Sender ID Customers Technicians Select a contact Outbo…" at bounding box center [395, 227] width 449 height 413
click at [485, 132] on div "Back to Dashboard Change Sender ID Customers Technicians Select a contact Outbo…" at bounding box center [395, 227] width 449 height 413
click at [142, 31] on div "Status No active tasks You are ready to start receiving tasks. [PERSON_NAME] [P…" at bounding box center [96, 227] width 150 height 413
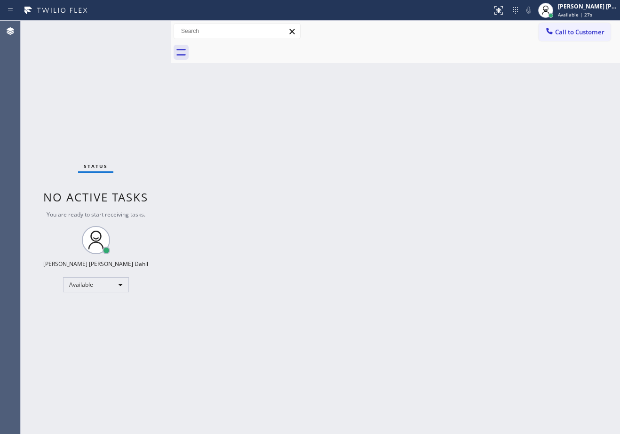
click at [396, 245] on div "Back to Dashboard Change Sender ID Customers Technicians Select a contact Outbo…" at bounding box center [395, 227] width 449 height 413
click at [334, 197] on div "Back to Dashboard Change Sender ID Customers Technicians Select a contact Outbo…" at bounding box center [395, 227] width 449 height 413
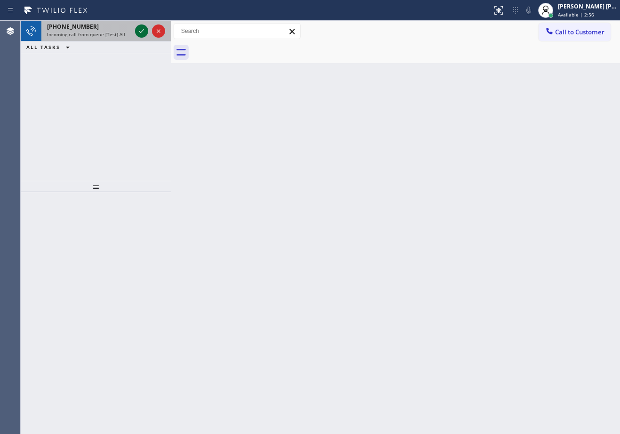
click at [142, 31] on icon at bounding box center [141, 31] width 5 height 4
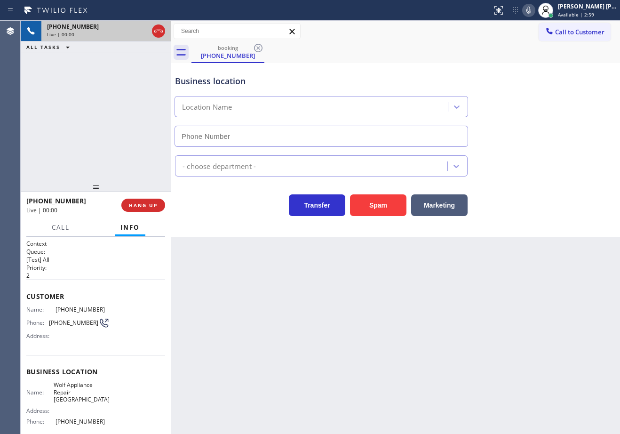
type input "[PHONE_NUMBER]"
click at [371, 198] on button "Spam" at bounding box center [378, 205] width 56 height 22
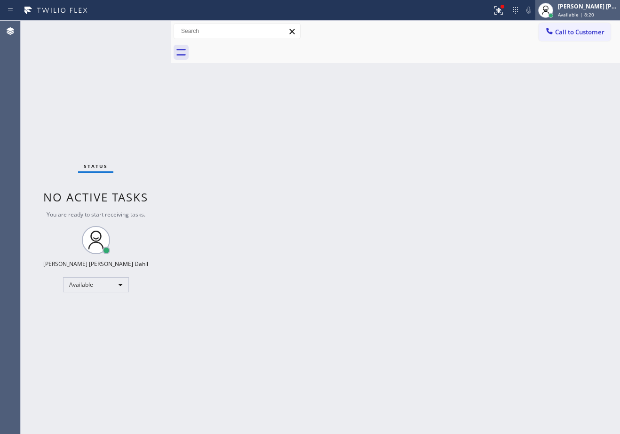
click at [568, 10] on div "[PERSON_NAME] [PERSON_NAME] Dahil Available | 8:20" at bounding box center [588, 10] width 64 height 16
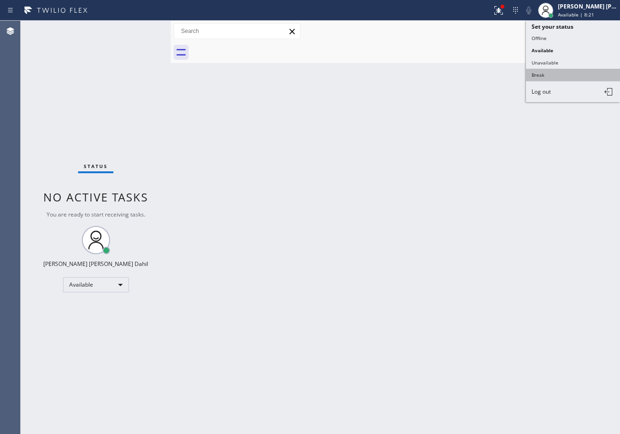
click at [560, 76] on button "Break" at bounding box center [573, 75] width 94 height 12
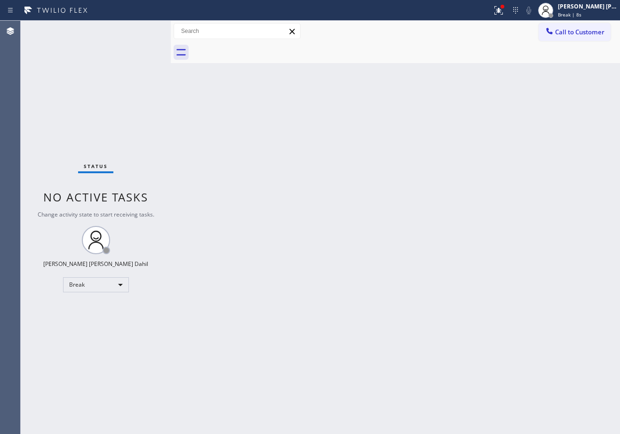
click at [252, 52] on div at bounding box center [405, 52] width 428 height 21
click at [575, 18] on div "[PERSON_NAME] [PERSON_NAME] Dahil Break | 15:03" at bounding box center [588, 10] width 64 height 16
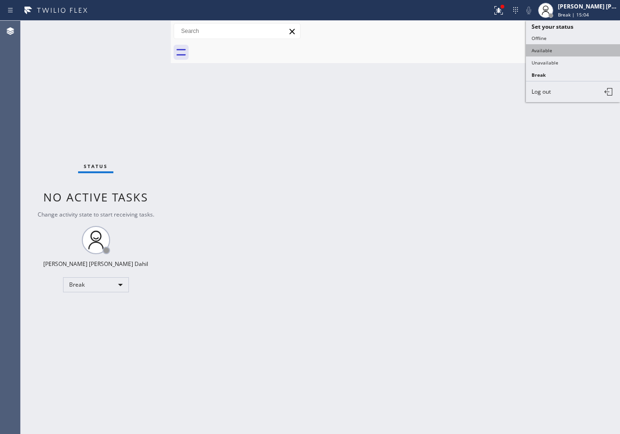
click at [558, 49] on button "Available" at bounding box center [573, 50] width 94 height 12
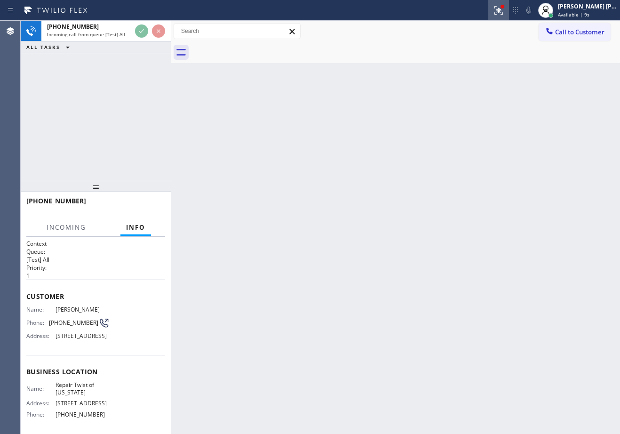
click at [504, 13] on icon at bounding box center [498, 10] width 11 height 11
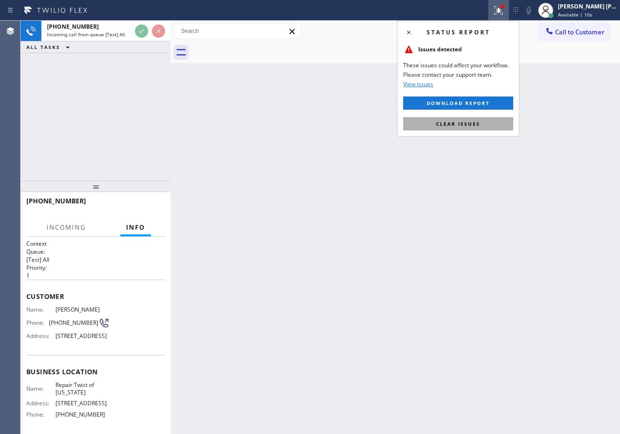
click at [498, 123] on button "Clear issues" at bounding box center [458, 123] width 110 height 13
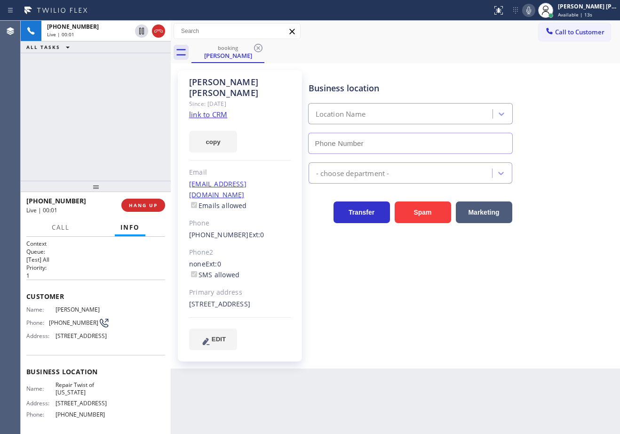
type input "[PHONE_NUMBER]"
click at [212, 110] on link "link to CRM" at bounding box center [208, 114] width 38 height 9
click at [534, 11] on icon at bounding box center [528, 10] width 11 height 11
click at [534, 8] on icon at bounding box center [528, 10] width 11 height 11
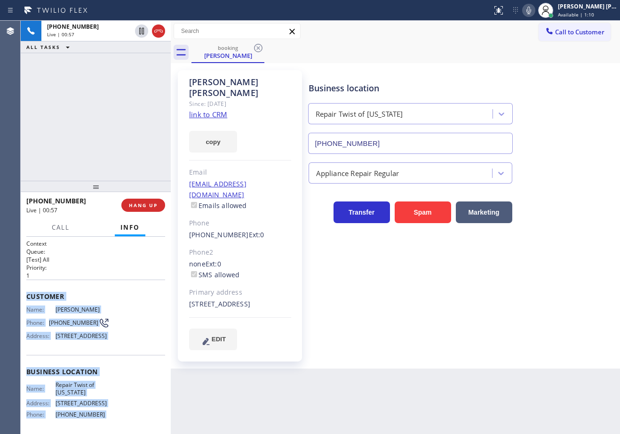
scroll to position [103, 0]
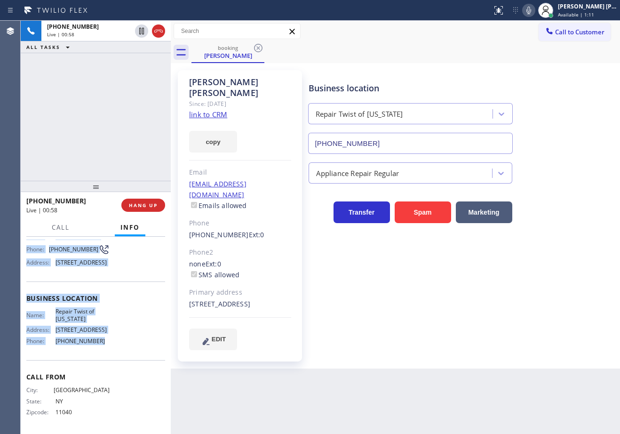
drag, startPoint x: 43, startPoint y: 309, endPoint x: 137, endPoint y: 347, distance: 101.3
click at [137, 347] on div "Context Queue: [Test] All Priority: 1 Customer Name: [PERSON_NAME] Phone: [PHON…" at bounding box center [96, 335] width 150 height 197
copy div "Customer Name: [PERSON_NAME] Phone: [PHONE_NUMBER] Address: [STREET_ADDRESS] Bu…"
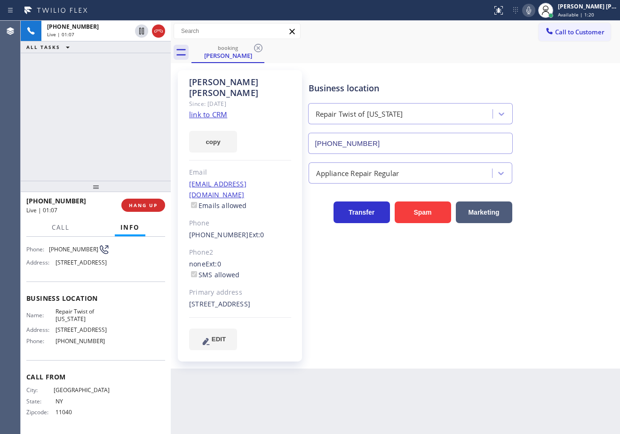
drag, startPoint x: 436, startPoint y: 286, endPoint x: 445, endPoint y: 278, distance: 12.0
click at [444, 279] on div "Business location Repair Twist of [US_STATE] [PHONE_NUMBER] Appliance Repair Re…" at bounding box center [462, 209] width 311 height 275
click at [551, 5] on icon at bounding box center [545, 10] width 11 height 11
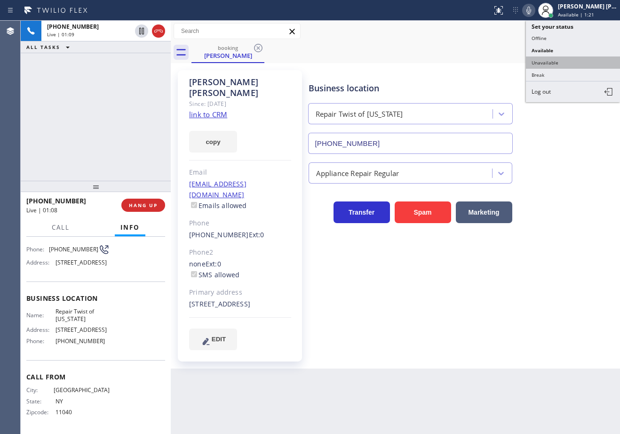
click at [556, 63] on button "Unavailable" at bounding box center [573, 62] width 94 height 12
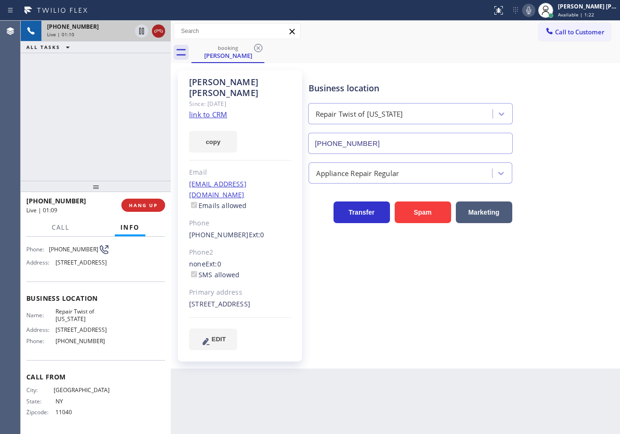
click at [159, 32] on icon at bounding box center [158, 30] width 11 height 11
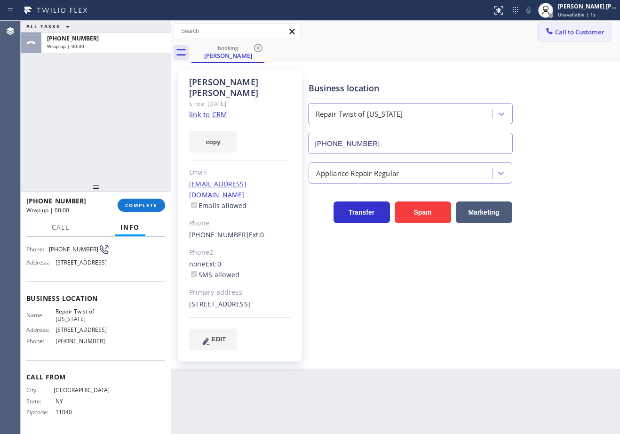
click at [563, 36] on span "Call to Customer" at bounding box center [579, 32] width 49 height 8
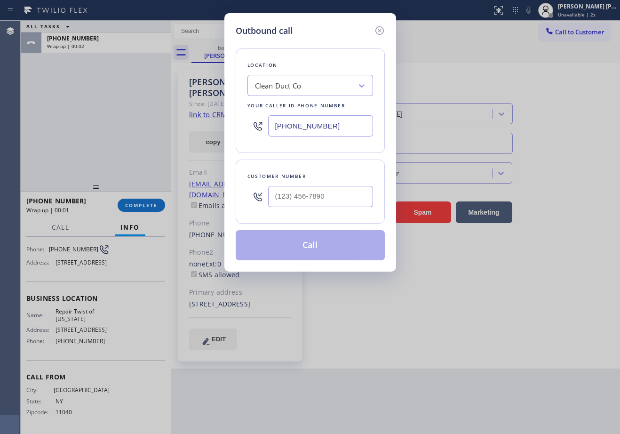
click at [337, 193] on input "text" at bounding box center [320, 196] width 105 height 21
paste input "718) 347-0161"
type input "[PHONE_NUMBER]"
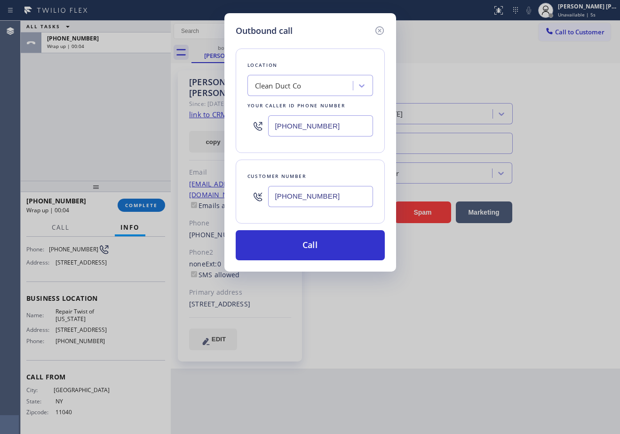
click at [350, 122] on input "[PHONE_NUMBER]" at bounding box center [320, 125] width 105 height 21
paste input "347) 284-617"
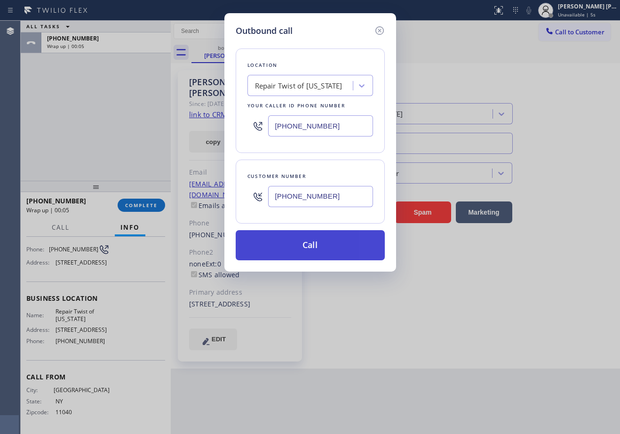
type input "[PHONE_NUMBER]"
click at [304, 241] on button "Call" at bounding box center [310, 245] width 149 height 30
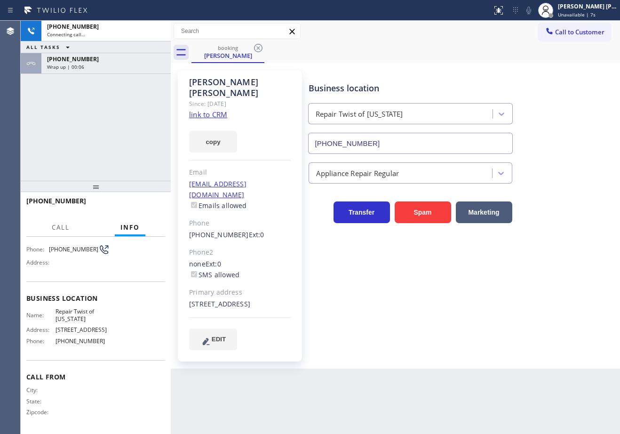
scroll to position [88, 0]
click at [97, 70] on div "Wrap up | 00:07" at bounding box center [106, 66] width 118 height 7
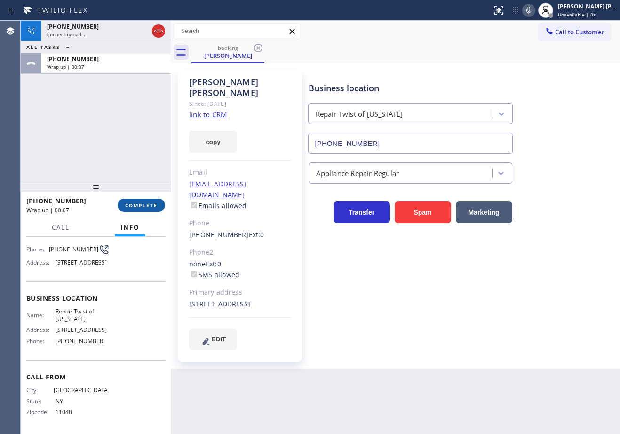
scroll to position [103, 0]
click at [139, 202] on span "COMPLETE" at bounding box center [141, 205] width 32 height 7
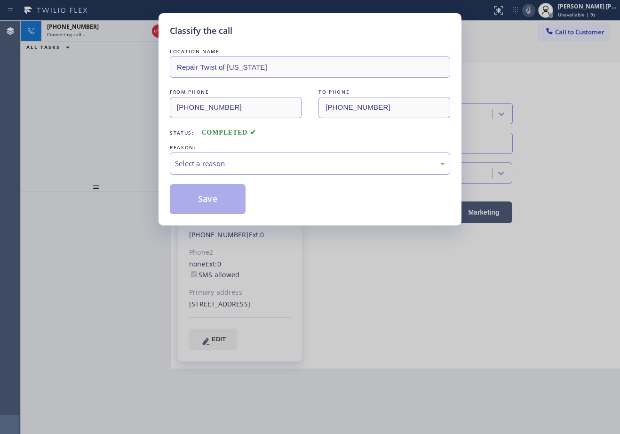
click at [246, 164] on div "Select a reason" at bounding box center [310, 163] width 270 height 11
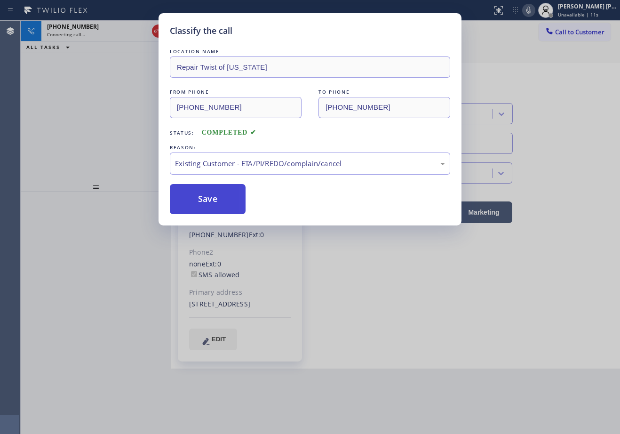
click at [195, 208] on button "Save" at bounding box center [208, 199] width 76 height 30
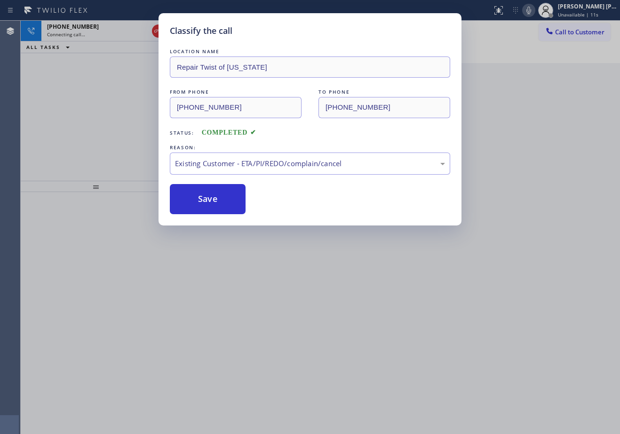
drag, startPoint x: 101, startPoint y: 129, endPoint x: 103, endPoint y: 109, distance: 19.8
click at [103, 116] on div "Classify the call LOCATION NAME Repair Twist of [US_STATE] FROM PHONE [PHONE_NU…" at bounding box center [310, 217] width 620 height 434
click at [104, 33] on div "Classify the call LOCATION NAME Repair Twist of [US_STATE] FROM PHONE [PHONE_NU…" at bounding box center [310, 217] width 620 height 434
click at [104, 33] on div "Connecting call…" at bounding box center [97, 34] width 101 height 7
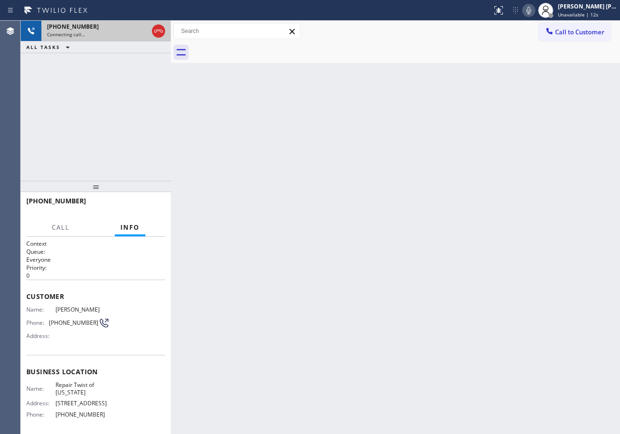
click at [105, 33] on div "Connecting call…" at bounding box center [97, 34] width 101 height 7
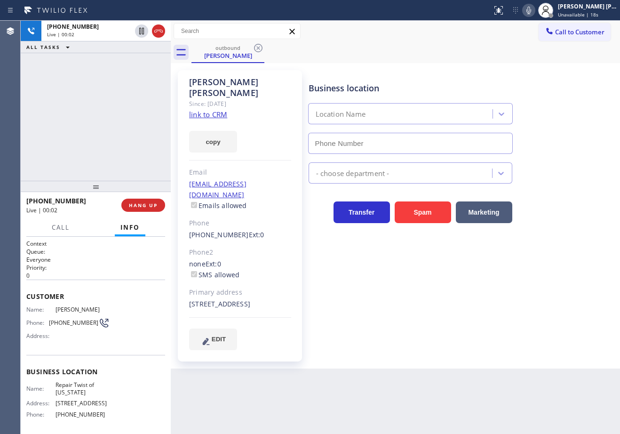
type input "[PHONE_NUMBER]"
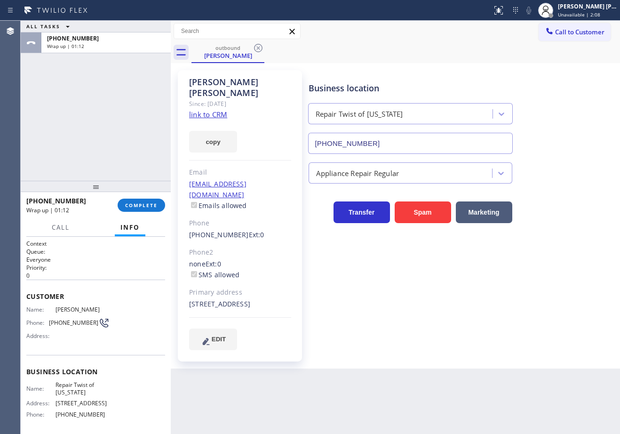
drag, startPoint x: 69, startPoint y: 115, endPoint x: 80, endPoint y: 124, distance: 14.0
click at [70, 115] on div "ALL TASKS ALL TASKS ACTIVE TASKS TASKS IN WRAP UP [PHONE_NUMBER] Wrap up | 01:12" at bounding box center [96, 101] width 150 height 160
click at [134, 208] on button "COMPLETE" at bounding box center [141, 204] width 47 height 13
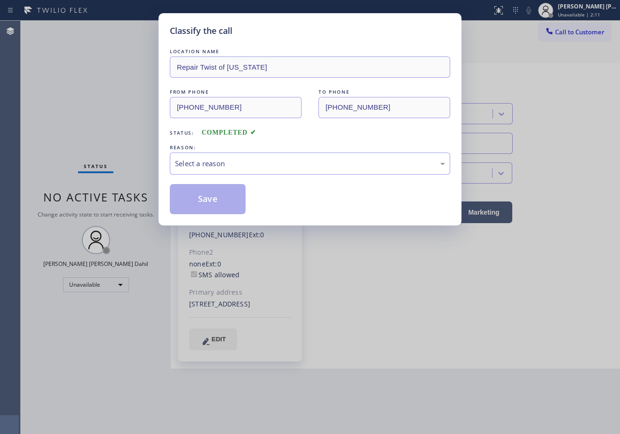
click at [235, 172] on div "Select a reason" at bounding box center [310, 163] width 280 height 22
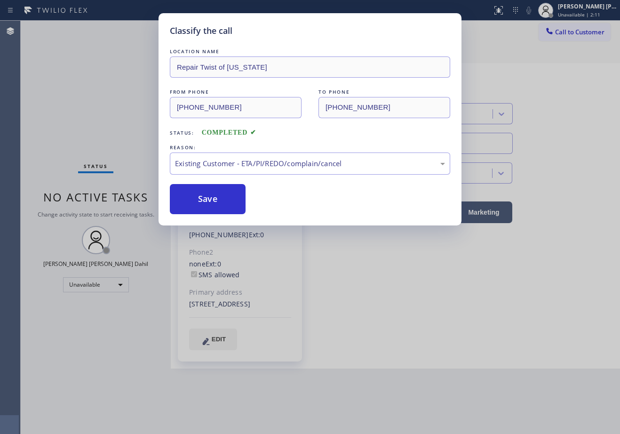
drag, startPoint x: 240, startPoint y: 212, endPoint x: 189, endPoint y: 193, distance: 54.8
click at [189, 193] on button "Save" at bounding box center [208, 199] width 76 height 30
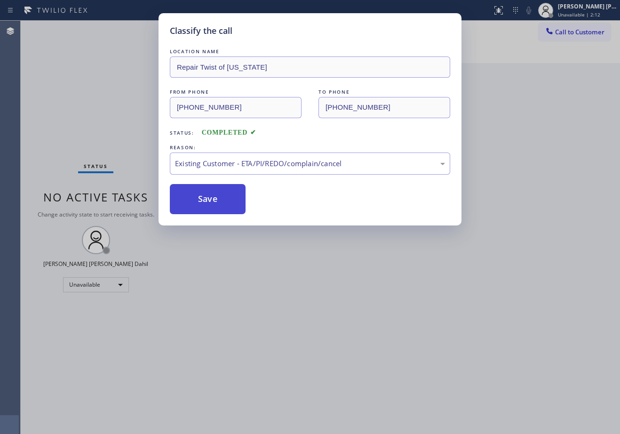
click at [189, 193] on button "Save" at bounding box center [208, 199] width 76 height 30
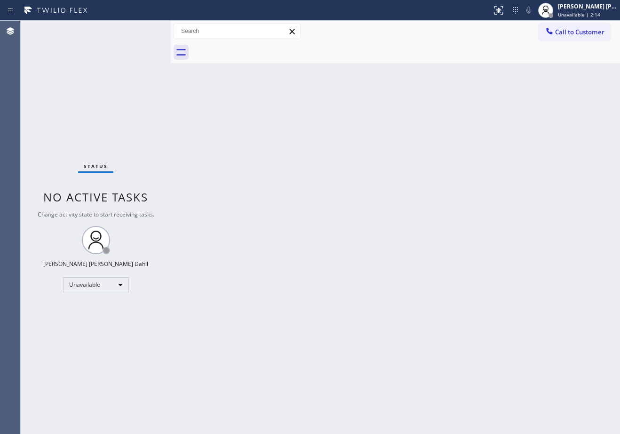
drag, startPoint x: 467, startPoint y: 342, endPoint x: 474, endPoint y: 363, distance: 21.7
click at [466, 343] on div "Back to Dashboard Change Sender ID Customers Technicians Select a contact Outbo…" at bounding box center [395, 227] width 449 height 413
drag, startPoint x: 575, startPoint y: 8, endPoint x: 573, endPoint y: 16, distance: 8.8
click at [575, 8] on div "[PERSON_NAME] [PERSON_NAME] Dahil" at bounding box center [587, 6] width 59 height 8
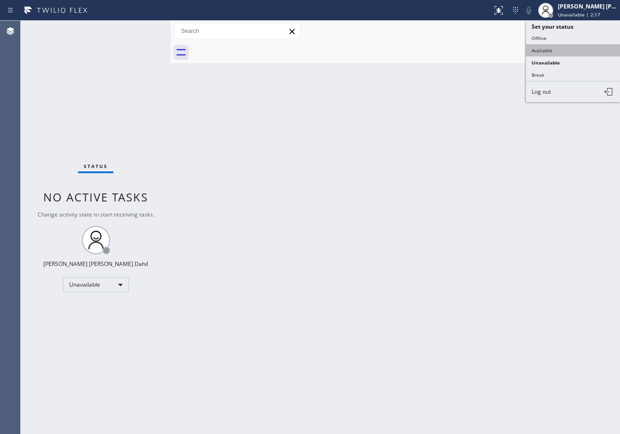
click at [546, 45] on button "Available" at bounding box center [573, 50] width 94 height 12
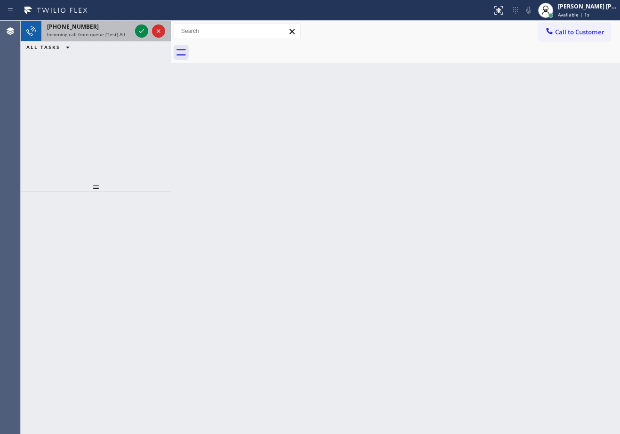
click at [110, 40] on div "[PHONE_NUMBER] Incoming call from queue [Test] All ALL TASKS ALL TASKS ACTIVE T…" at bounding box center [96, 37] width 150 height 32
click at [115, 36] on span "Incoming call from queue [Test] All" at bounding box center [86, 34] width 78 height 7
click at [116, 36] on span "Incoming call from queue [Test] All" at bounding box center [86, 34] width 78 height 7
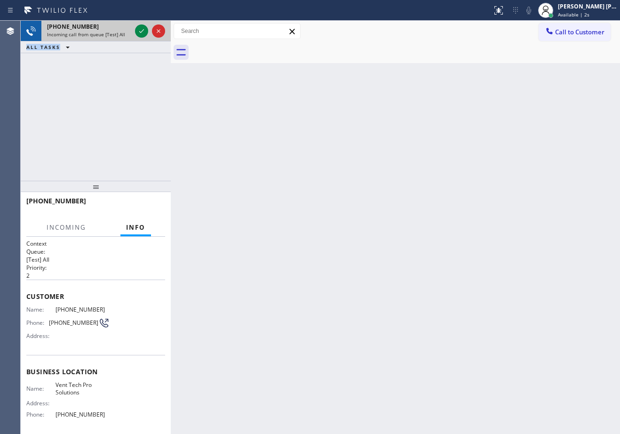
click at [116, 36] on span "Incoming call from queue [Test] All" at bounding box center [86, 34] width 78 height 7
click at [140, 31] on icon at bounding box center [141, 30] width 11 height 11
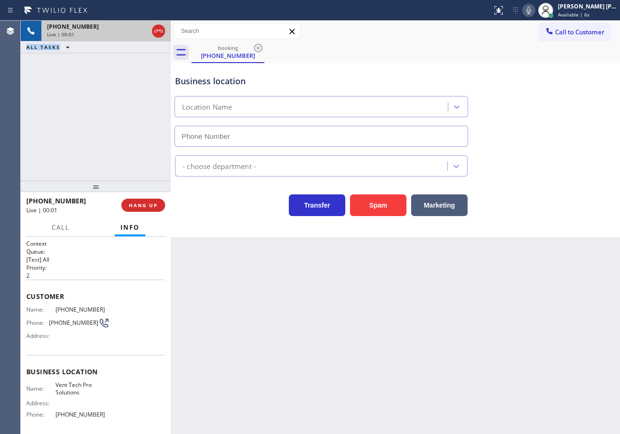
type input "[PHONE_NUMBER]"
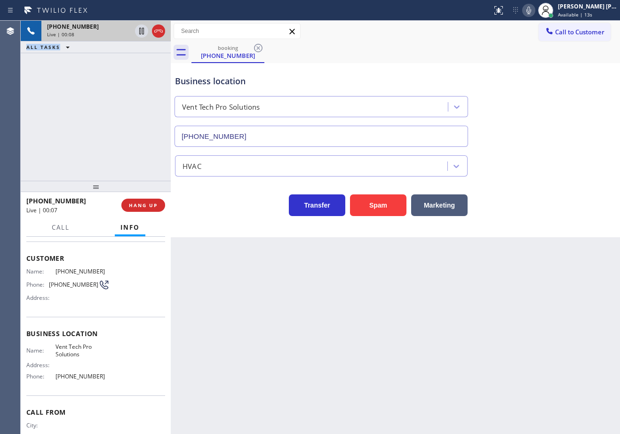
scroll to position [73, 0]
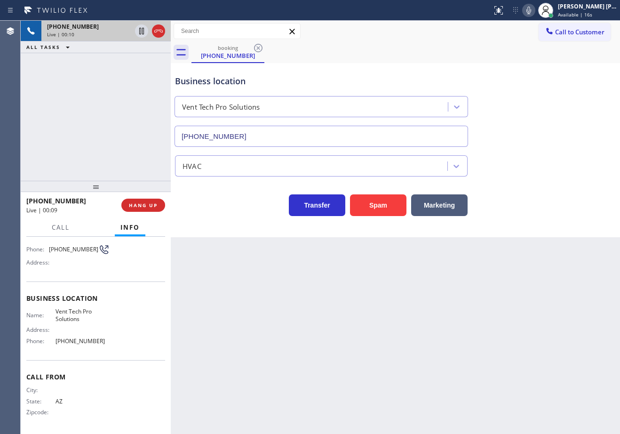
drag, startPoint x: 274, startPoint y: 279, endPoint x: 289, endPoint y: 333, distance: 56.7
click at [273, 279] on div "Back to Dashboard Change Sender ID Customers Technicians Select a contact Outbo…" at bounding box center [395, 227] width 449 height 413
click at [98, 117] on div "[PHONE_NUMBER] Live | 00:15 ALL TASKS ALL TASKS ACTIVE TASKS TASKS IN WRAP UP" at bounding box center [96, 101] width 150 height 160
click at [113, 144] on div "[PHONE_NUMBER] Live | 00:16 ALL TASKS ALL TASKS ACTIVE TASKS TASKS IN WRAP UP" at bounding box center [96, 101] width 150 height 160
click at [142, 200] on button "HANG UP" at bounding box center [143, 204] width 44 height 13
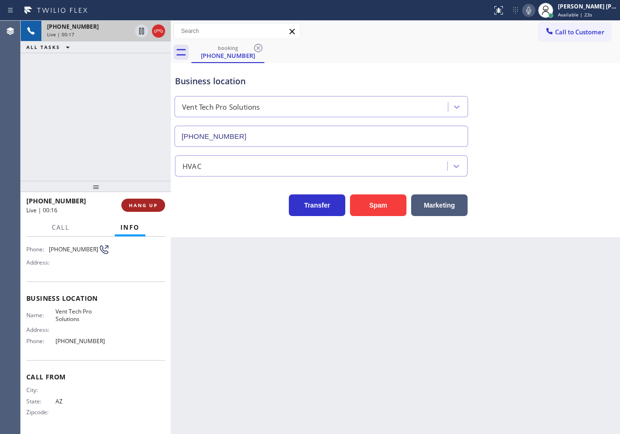
click at [142, 200] on button "HANG UP" at bounding box center [143, 204] width 44 height 13
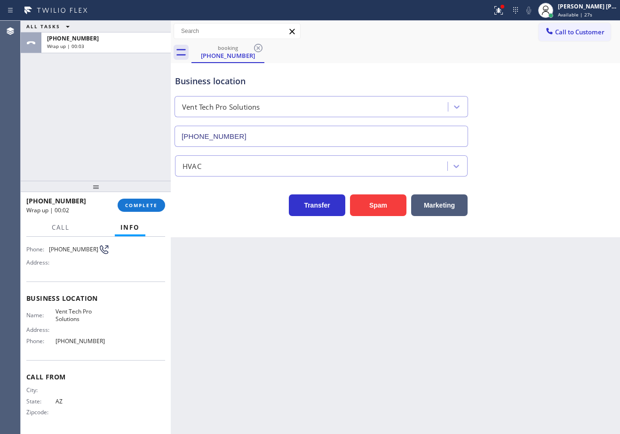
click at [373, 63] on div "Business location Vent Tech Pro Solutions [PHONE_NUMBER]" at bounding box center [395, 104] width 444 height 85
click at [93, 97] on div "ALL TASKS ALL TASKS ACTIVE TASKS TASKS IN WRAP UP [PHONE_NUMBER] Wrap up | 00:04" at bounding box center [96, 101] width 150 height 160
click at [138, 207] on span "COMPLETE" at bounding box center [141, 205] width 32 height 7
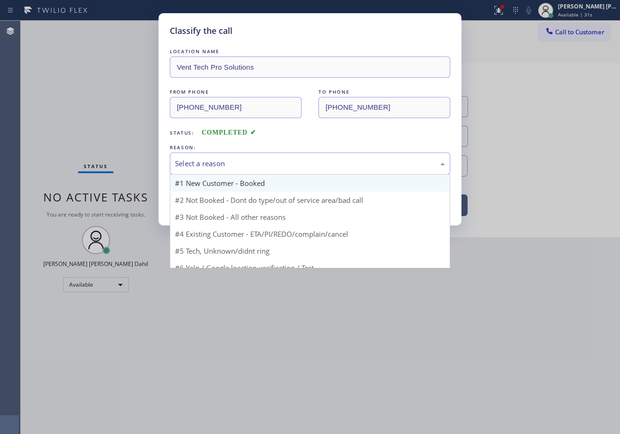
drag, startPoint x: 230, startPoint y: 170, endPoint x: 241, endPoint y: 177, distance: 12.7
click at [232, 170] on div "Select a reason" at bounding box center [310, 163] width 280 height 22
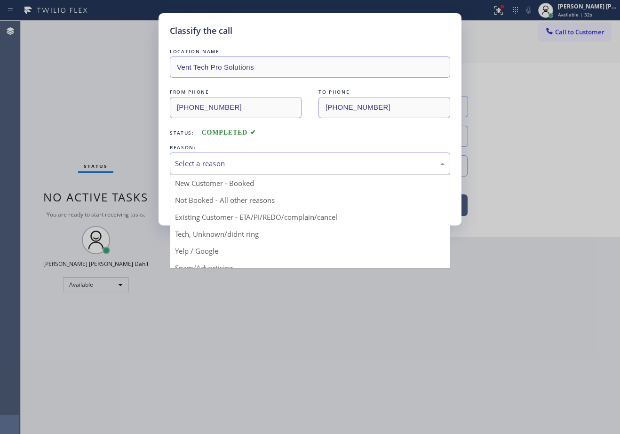
drag, startPoint x: 254, startPoint y: 240, endPoint x: 212, endPoint y: 203, distance: 56.3
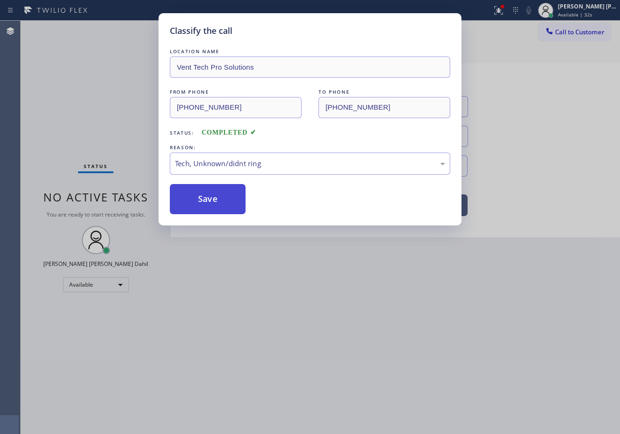
click at [206, 199] on button "Save" at bounding box center [208, 199] width 76 height 30
click at [205, 198] on button "Save" at bounding box center [208, 199] width 76 height 30
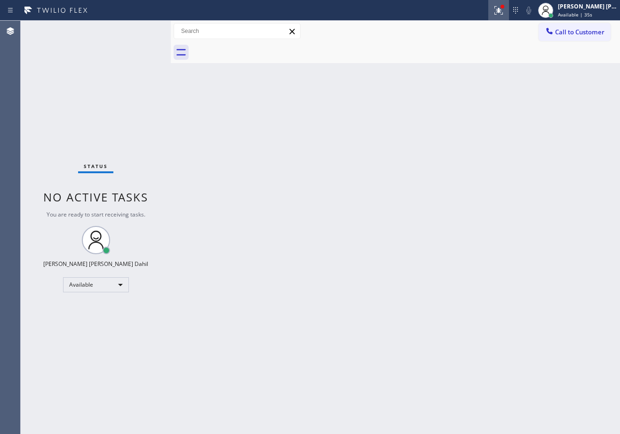
click at [504, 13] on icon at bounding box center [498, 10] width 11 height 11
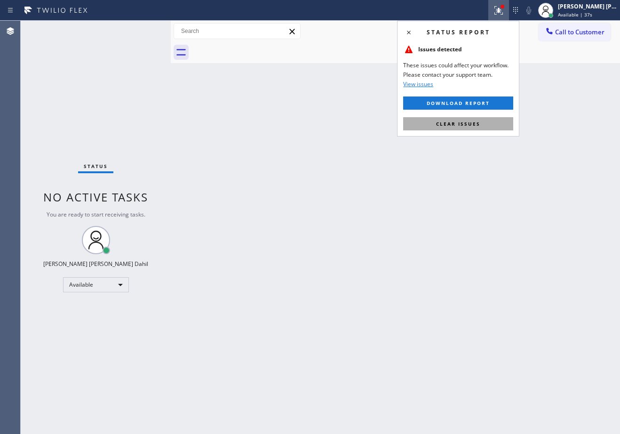
click at [456, 125] on span "Clear issues" at bounding box center [458, 123] width 44 height 7
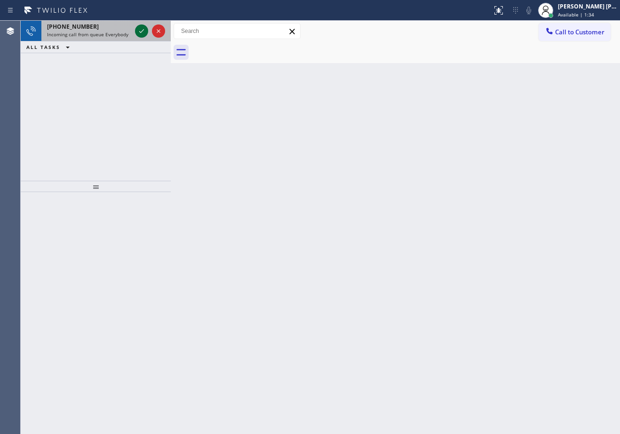
click at [115, 24] on div "[PHONE_NUMBER]" at bounding box center [89, 27] width 84 height 8
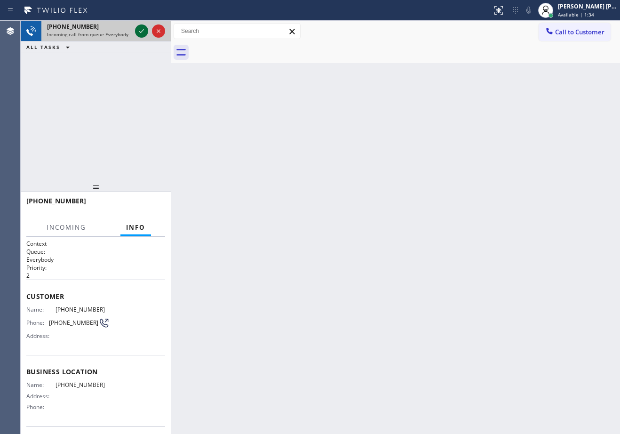
click at [141, 30] on icon at bounding box center [141, 30] width 11 height 11
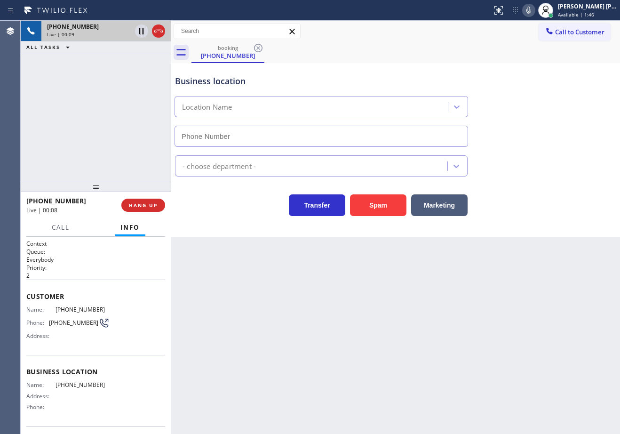
click at [108, 145] on div "[PHONE_NUMBER] Live | 00:09 ALL TASKS ALL TASKS ACTIVE TASKS TASKS IN WRAP UP" at bounding box center [96, 101] width 150 height 160
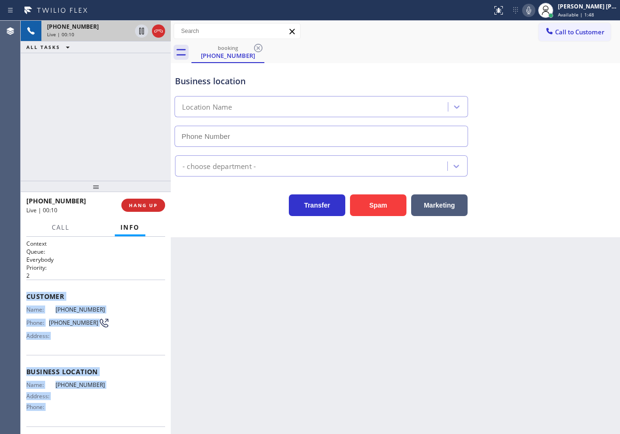
scroll to position [66, 0]
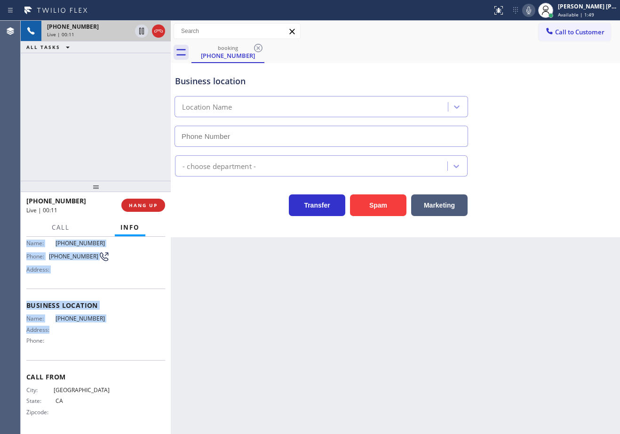
drag, startPoint x: 26, startPoint y: 295, endPoint x: 112, endPoint y: 327, distance: 92.0
click at [112, 327] on div "Context Queue: Everybody Priority: 2 Customer Name: [PHONE_NUMBER] Phone: [PHON…" at bounding box center [96, 335] width 150 height 197
copy div "Customer Name: [PHONE_NUMBER] Phone: [PHONE_NUMBER] Address: Business location …"
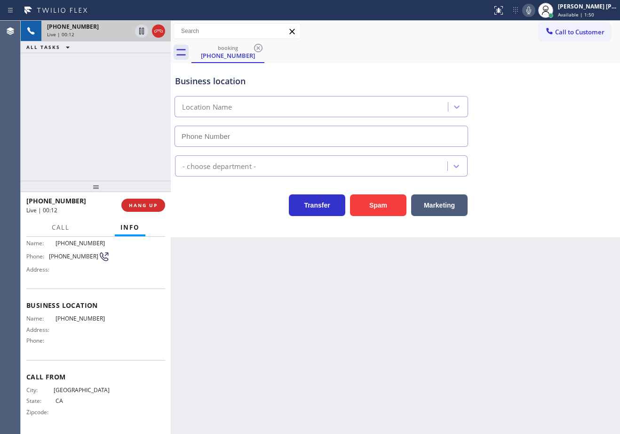
drag, startPoint x: 259, startPoint y: 342, endPoint x: 201, endPoint y: 344, distance: 57.9
click at [259, 342] on div "Back to Dashboard Change Sender ID Customers Technicians Select a contact Outbo…" at bounding box center [395, 227] width 449 height 413
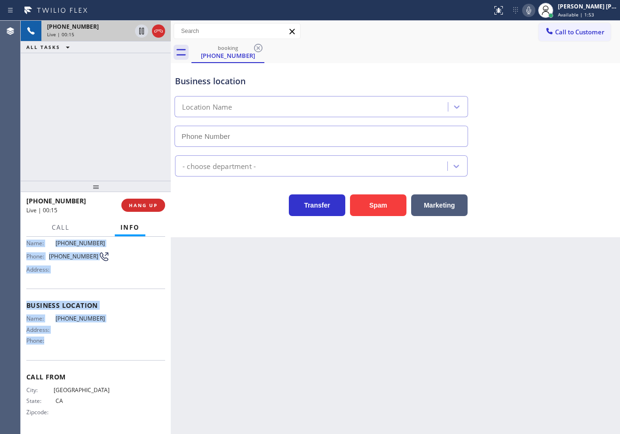
drag, startPoint x: 25, startPoint y: 293, endPoint x: 90, endPoint y: 342, distance: 80.9
click at [90, 342] on div "Context Queue: Everybody Priority: 2 Customer Name: [PHONE_NUMBER] Phone: [PHON…" at bounding box center [96, 335] width 150 height 197
copy div "Customer Name: [PHONE_NUMBER] Phone: [PHONE_NUMBER] Address: Business location …"
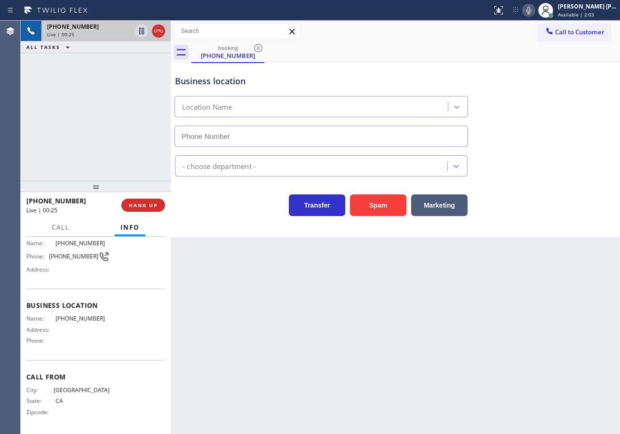
click at [474, 59] on div "booking [PHONE_NUMBER]" at bounding box center [405, 52] width 428 height 21
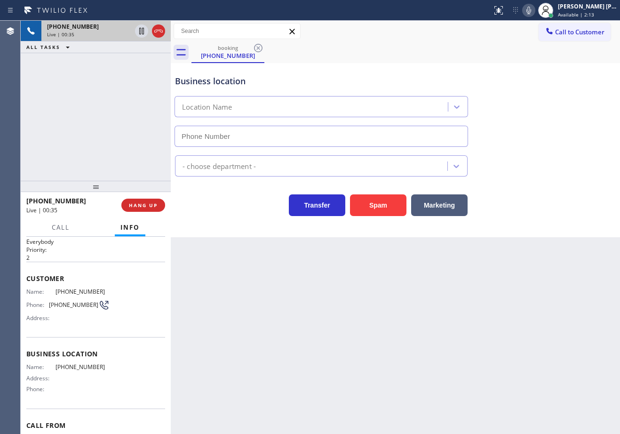
scroll to position [0, 0]
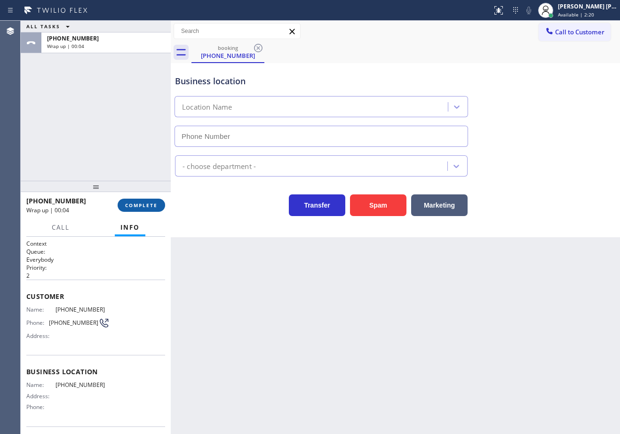
click at [150, 199] on button "COMPLETE" at bounding box center [141, 204] width 47 height 13
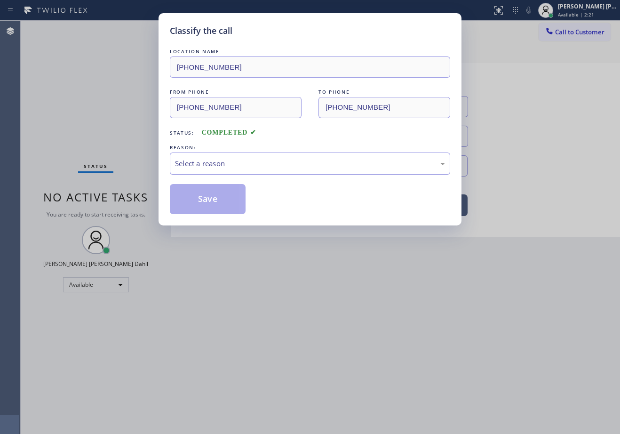
click at [187, 167] on div "Select a reason" at bounding box center [310, 163] width 270 height 11
click at [216, 199] on button "Save" at bounding box center [208, 199] width 76 height 30
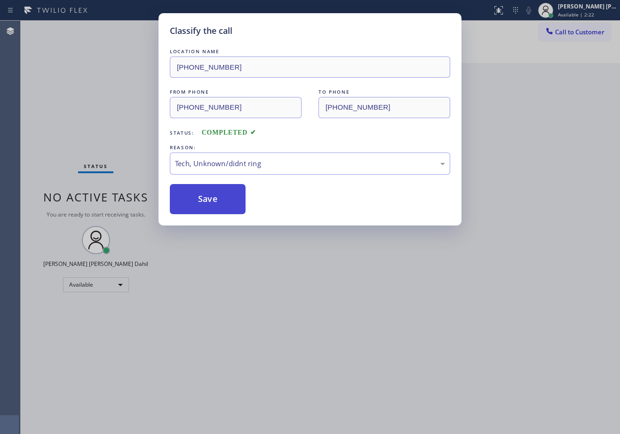
click at [216, 199] on button "Save" at bounding box center [208, 199] width 76 height 30
drag, startPoint x: 344, startPoint y: 312, endPoint x: 618, endPoint y: 391, distance: 285.3
click at [383, 317] on div "Classify the call LOCATION NAME [PHONE_NUMBER] FROM PHONE [PHONE_NUMBER] TO PHO…" at bounding box center [310, 217] width 620 height 434
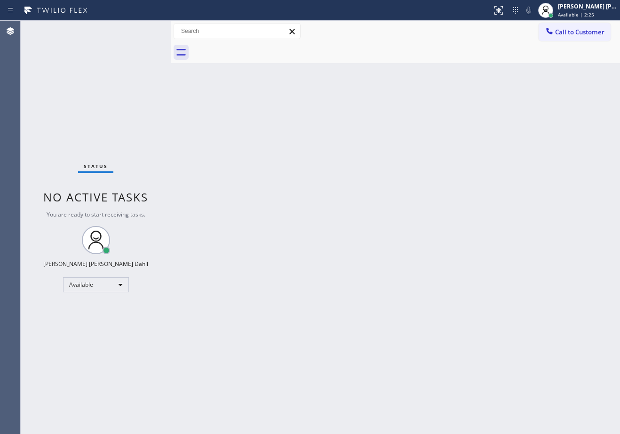
click at [453, 52] on div at bounding box center [405, 52] width 428 height 21
click at [463, 214] on div "Back to Dashboard Change Sender ID Customers Technicians Select a contact Outbo…" at bounding box center [395, 227] width 449 height 413
click at [507, 303] on div "Back to Dashboard Change Sender ID Customers Technicians Select a contact Outbo…" at bounding box center [395, 227] width 449 height 413
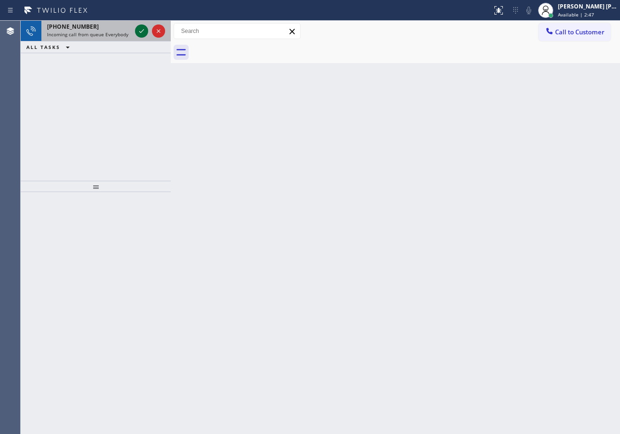
click at [142, 31] on icon at bounding box center [141, 31] width 5 height 4
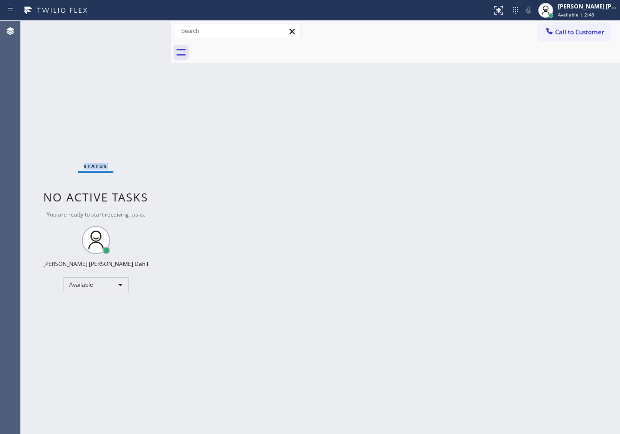
click at [142, 31] on div "Status No active tasks You are ready to start receiving tasks. [PERSON_NAME] [P…" at bounding box center [96, 227] width 150 height 413
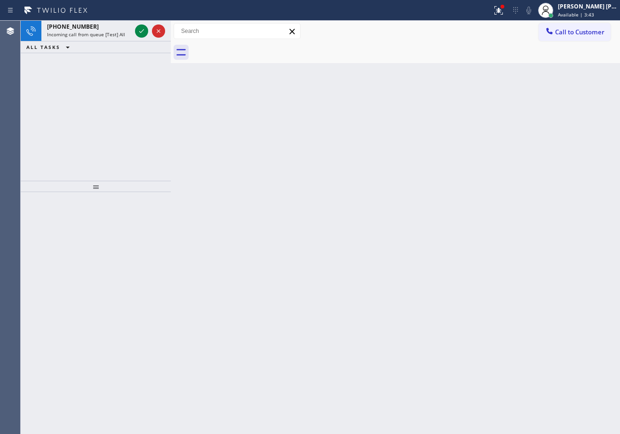
click at [142, 31] on icon at bounding box center [141, 31] width 5 height 4
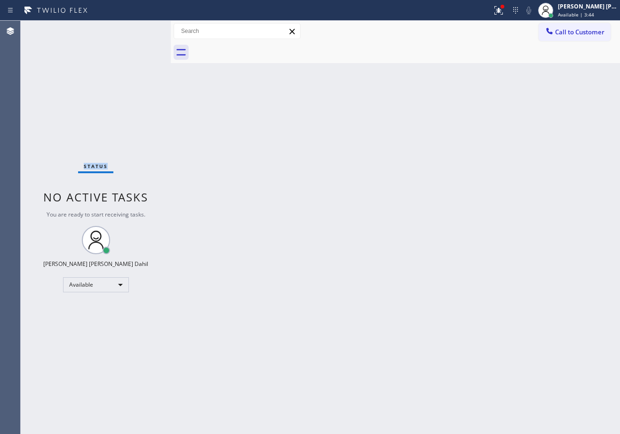
click at [142, 31] on div "Status No active tasks You are ready to start receiving tasks. [PERSON_NAME] [P…" at bounding box center [96, 227] width 150 height 413
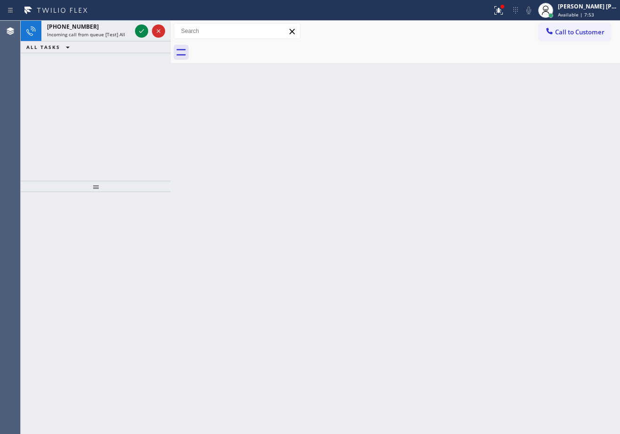
click at [142, 31] on icon at bounding box center [141, 31] width 5 height 4
click at [128, 29] on div "[PHONE_NUMBER]" at bounding box center [89, 27] width 84 height 8
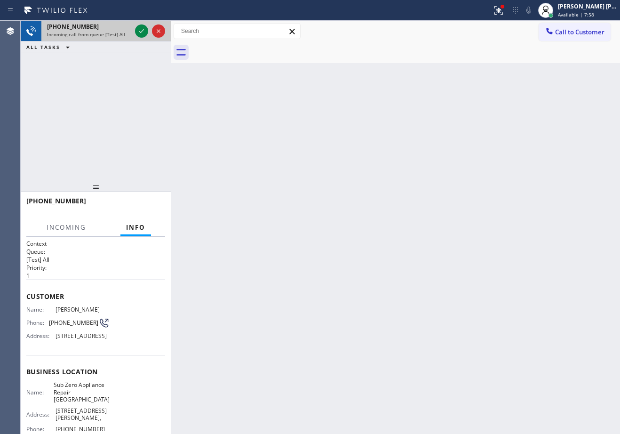
click at [128, 29] on div "[PHONE_NUMBER]" at bounding box center [89, 27] width 84 height 8
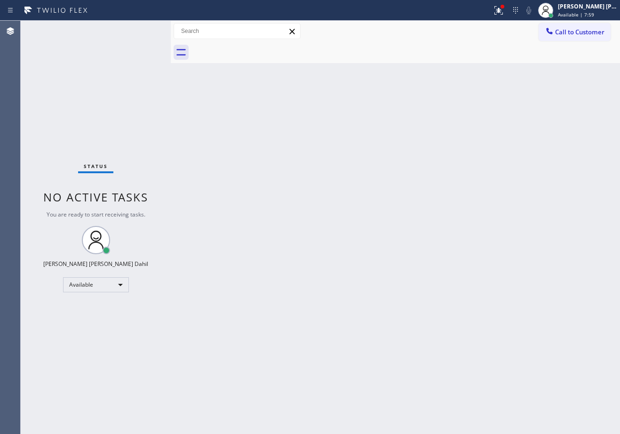
click at [128, 29] on div "Status No active tasks You are ready to start receiving tasks. [PERSON_NAME] [P…" at bounding box center [96, 227] width 150 height 413
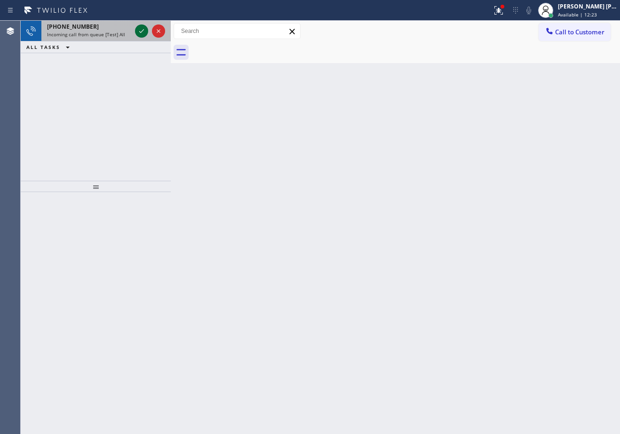
click at [142, 31] on icon at bounding box center [141, 31] width 5 height 4
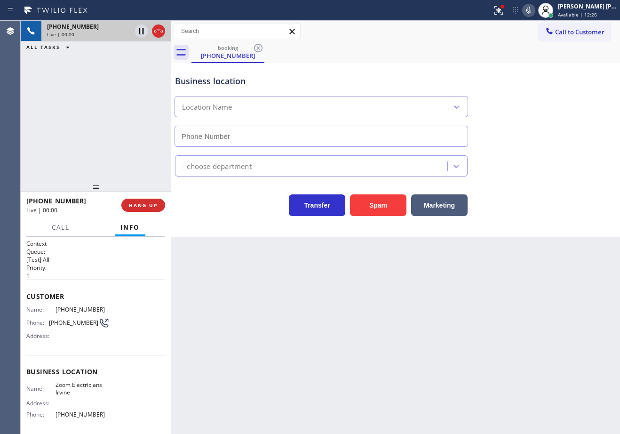
type input "[PHONE_NUMBER]"
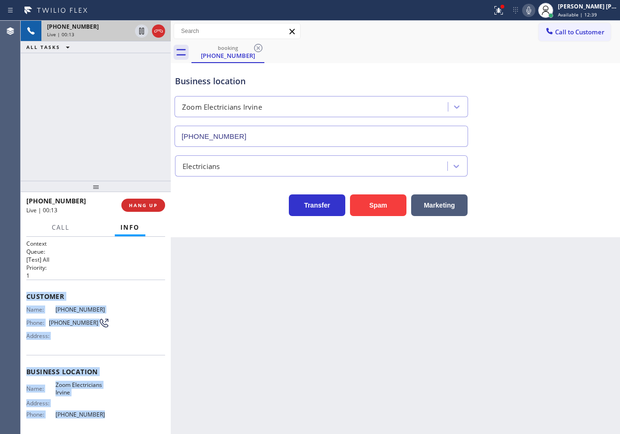
scroll to position [73, 0]
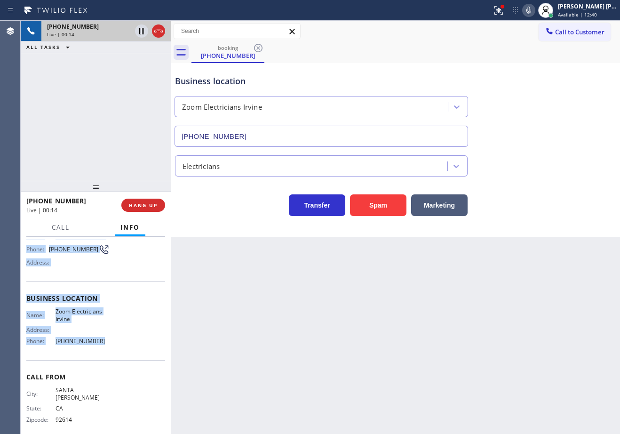
drag, startPoint x: 119, startPoint y: 452, endPoint x: 132, endPoint y: 343, distance: 110.4
click at [132, 343] on div "Context Queue: [Test] All Priority: 1 Customer Name: [PHONE_NUMBER] Phone: [PHO…" at bounding box center [96, 335] width 150 height 197
copy div "Customer Name: [PHONE_NUMBER] Phone: [PHONE_NUMBER] Address: Business location …"
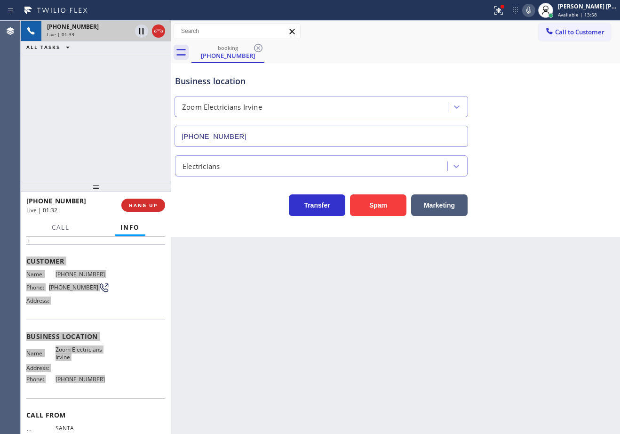
scroll to position [0, 0]
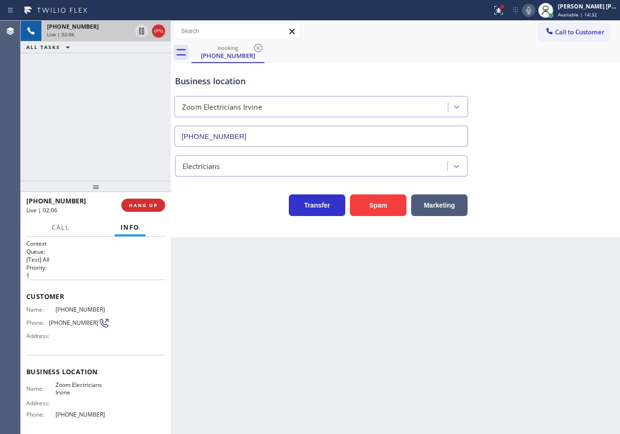
drag, startPoint x: 461, startPoint y: 69, endPoint x: 504, endPoint y: 76, distance: 43.4
click at [458, 72] on div "Business location Zoom Electricians [GEOGRAPHIC_DATA] [PHONE_NUMBER]" at bounding box center [321, 105] width 296 height 81
click at [504, 11] on icon at bounding box center [498, 10] width 11 height 11
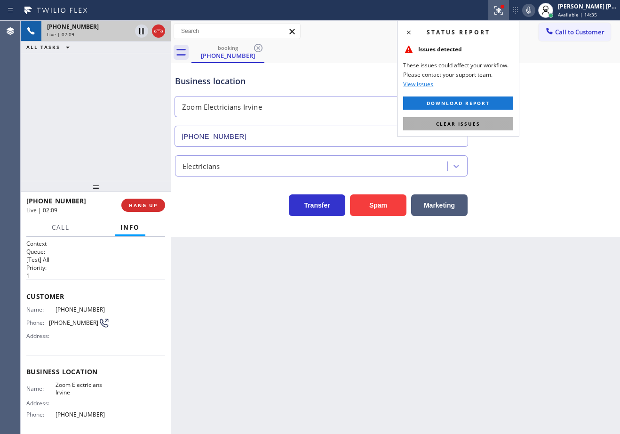
click at [487, 121] on button "Clear issues" at bounding box center [458, 123] width 110 height 13
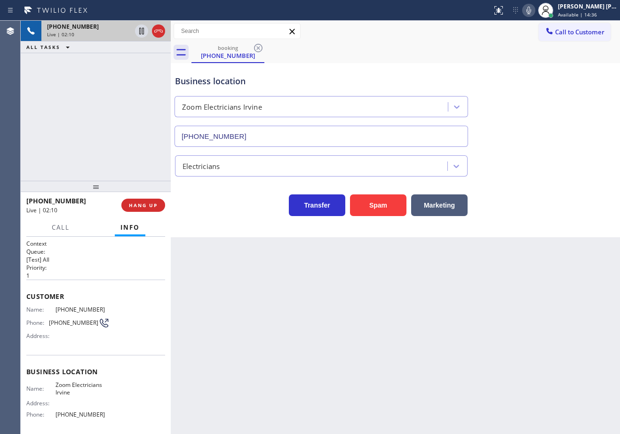
click at [534, 11] on icon at bounding box center [528, 10] width 11 height 11
click at [534, 12] on icon at bounding box center [528, 10] width 11 height 11
click at [585, 176] on div "Transfer Spam Marketing" at bounding box center [395, 196] width 444 height 40
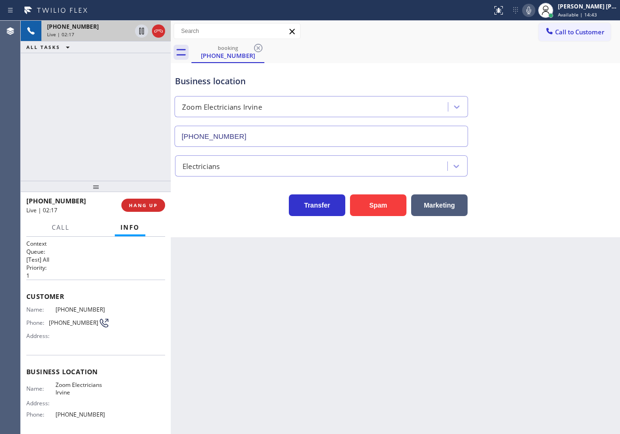
drag, startPoint x: 545, startPoint y: 99, endPoint x: 548, endPoint y: 107, distance: 9.1
click at [548, 107] on div "Business location Zoom Electricians [GEOGRAPHIC_DATA] [PHONE_NUMBER]" at bounding box center [395, 104] width 444 height 85
click at [547, 107] on div "Business location Zoom Electricians [GEOGRAPHIC_DATA] [PHONE_NUMBER]" at bounding box center [395, 104] width 444 height 85
click at [534, 13] on icon at bounding box center [528, 10] width 11 height 11
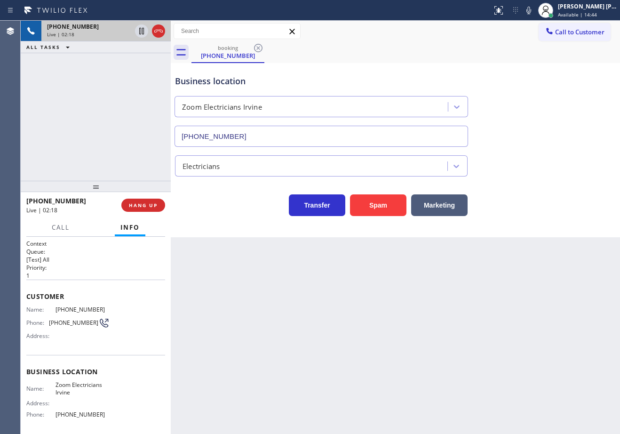
click at [542, 55] on div "booking [PHONE_NUMBER]" at bounding box center [405, 52] width 428 height 21
drag, startPoint x: 131, startPoint y: 79, endPoint x: 129, endPoint y: 54, distance: 25.9
click at [131, 65] on div "[PHONE_NUMBER] Live | 02:19 ALL TASKS ALL TASKS ACTIVE TASKS TASKS IN WRAP UP" at bounding box center [96, 101] width 150 height 160
click at [141, 24] on button at bounding box center [141, 30] width 13 height 13
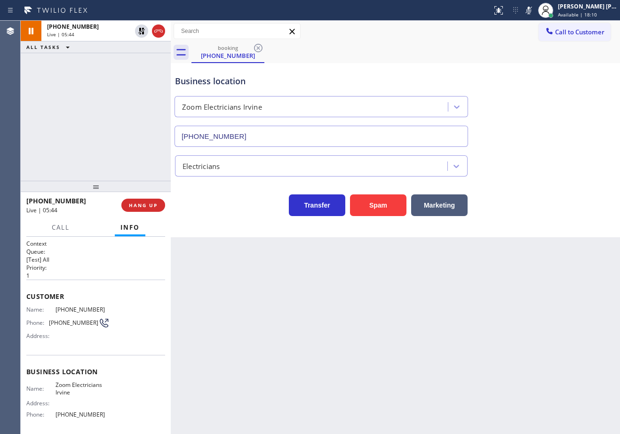
click at [534, 12] on icon at bounding box center [528, 10] width 11 height 11
click at [140, 31] on icon at bounding box center [141, 31] width 7 height 7
click at [139, 62] on div "[PHONE_NUMBER] Live | 05:46 ALL TASKS ALL TASKS ACTIVE TASKS TASKS IN WRAP UP" at bounding box center [96, 101] width 150 height 160
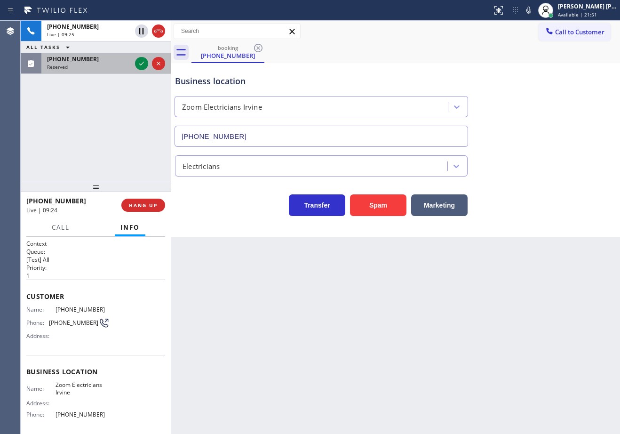
click at [99, 65] on div "Reserved" at bounding box center [89, 66] width 84 height 7
click at [102, 65] on div "Reserved" at bounding box center [89, 66] width 84 height 7
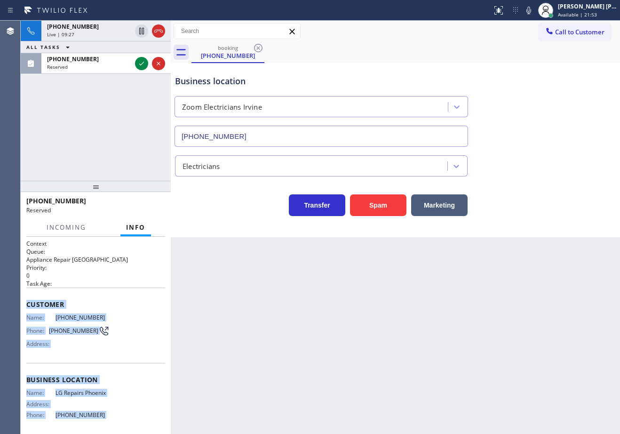
scroll to position [74, 0]
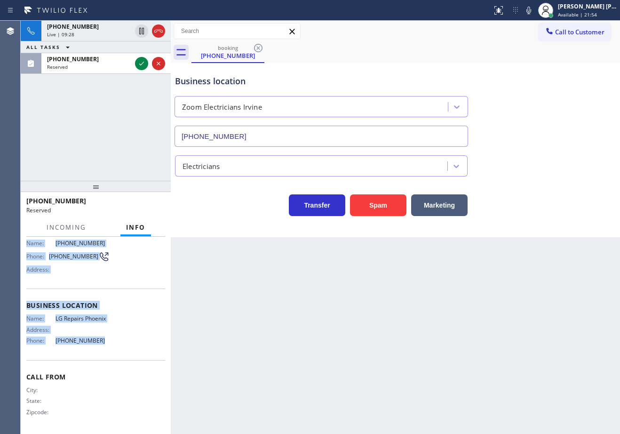
drag, startPoint x: 26, startPoint y: 303, endPoint x: 113, endPoint y: 348, distance: 97.8
click at [113, 350] on div "Context Queue: Appliance Repair High End Priority: 0 Task Age: Customer Name: […" at bounding box center [96, 335] width 150 height 197
click at [138, 60] on icon at bounding box center [141, 63] width 11 height 11
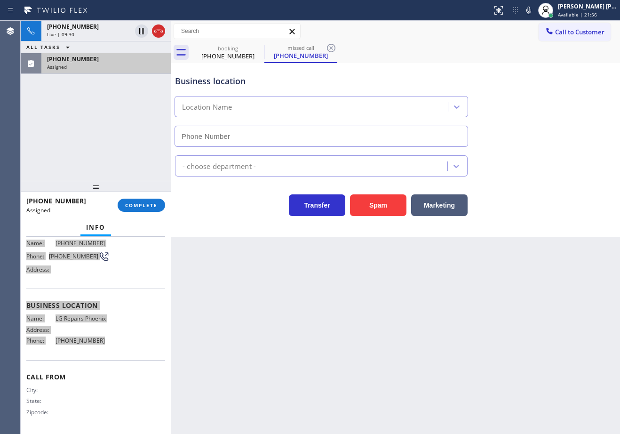
type input "[PHONE_NUMBER]"
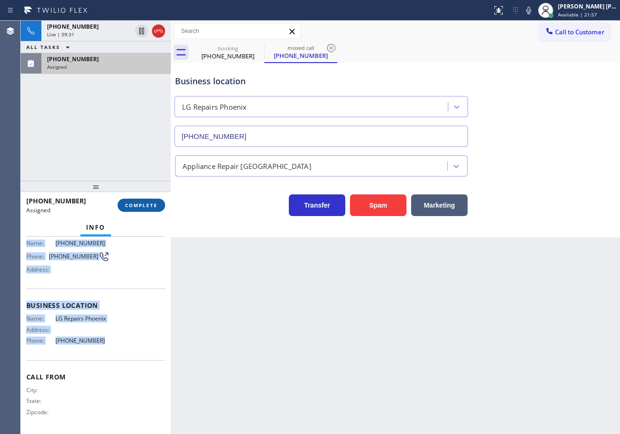
click at [153, 209] on button "COMPLETE" at bounding box center [141, 204] width 47 height 13
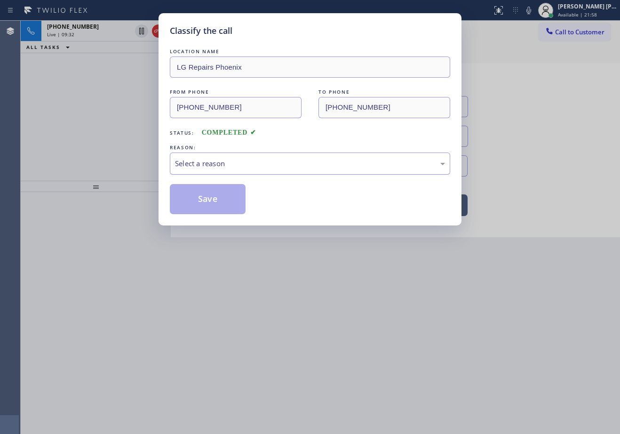
click at [241, 167] on div "Select a reason" at bounding box center [310, 163] width 270 height 11
drag, startPoint x: 200, startPoint y: 204, endPoint x: 198, endPoint y: 196, distance: 7.8
click at [200, 203] on button "Save" at bounding box center [208, 199] width 76 height 30
click at [198, 197] on button "Save" at bounding box center [208, 199] width 76 height 30
drag, startPoint x: 198, startPoint y: 196, endPoint x: 269, endPoint y: 240, distance: 83.2
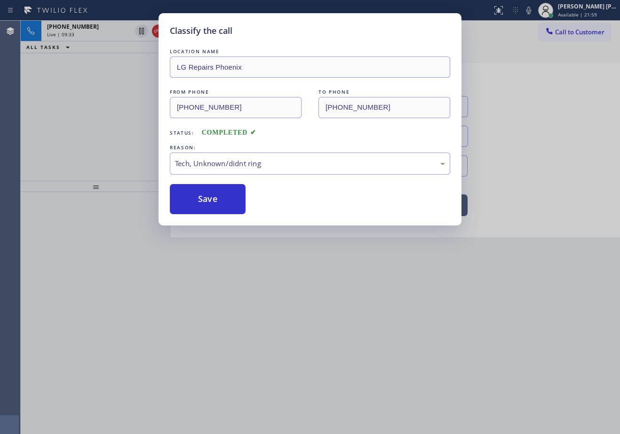
click at [201, 198] on button "Save" at bounding box center [208, 199] width 76 height 30
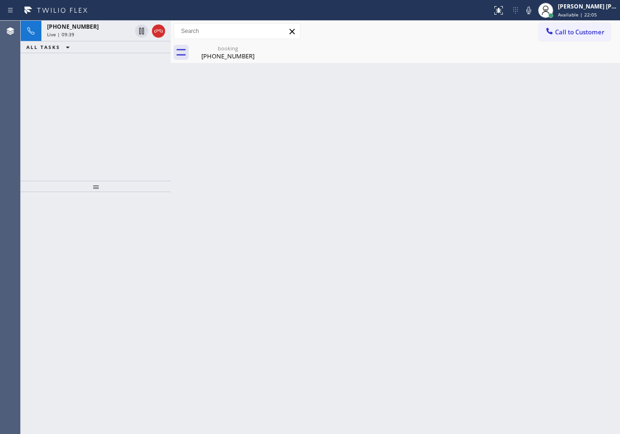
drag, startPoint x: 212, startPoint y: 53, endPoint x: 190, endPoint y: 49, distance: 22.0
click at [213, 53] on div "[PHONE_NUMBER]" at bounding box center [227, 56] width 71 height 8
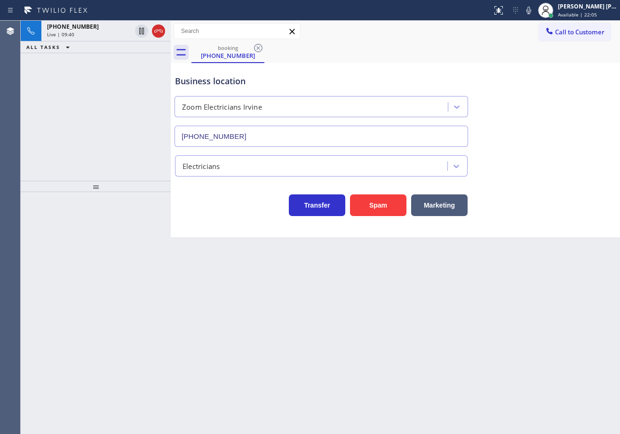
drag, startPoint x: 113, startPoint y: 37, endPoint x: 598, endPoint y: 155, distance: 499.5
click at [113, 36] on div "Live | 09:40" at bounding box center [89, 34] width 84 height 7
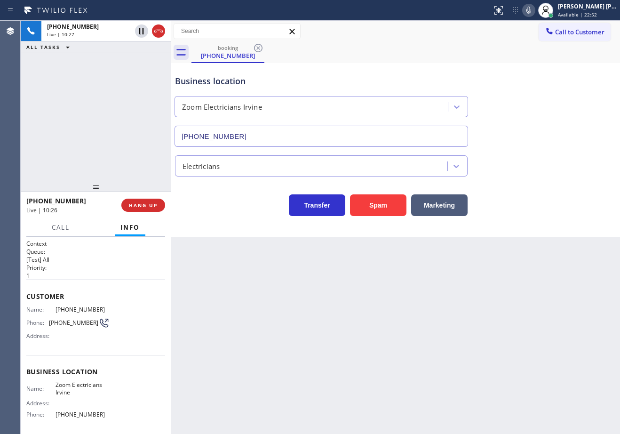
click at [534, 12] on icon at bounding box center [528, 10] width 11 height 11
click at [530, 46] on div "booking [PHONE_NUMBER]" at bounding box center [405, 52] width 428 height 21
drag, startPoint x: 507, startPoint y: 178, endPoint x: 511, endPoint y: 142, distance: 36.9
click at [507, 182] on div "Business location Zoom Electricians [GEOGRAPHIC_DATA] [PHONE_NUMBER] Electricia…" at bounding box center [395, 140] width 444 height 150
click at [531, 8] on icon at bounding box center [528, 11] width 5 height 8
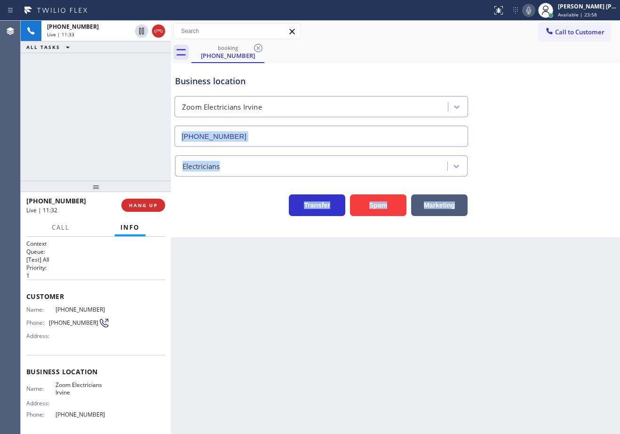
click at [545, 313] on div "Back to Dashboard Change Sender ID Customers Technicians Select a contact Outbo…" at bounding box center [395, 227] width 449 height 413
click at [534, 10] on icon at bounding box center [528, 10] width 11 height 11
click at [535, 49] on div "booking [PHONE_NUMBER]" at bounding box center [405, 52] width 428 height 21
drag, startPoint x: 138, startPoint y: 31, endPoint x: 136, endPoint y: 59, distance: 28.3
click at [139, 31] on icon at bounding box center [141, 30] width 11 height 11
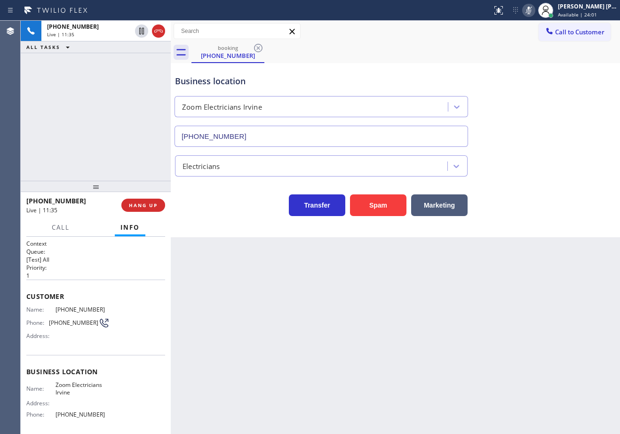
drag, startPoint x: 131, startPoint y: 82, endPoint x: 142, endPoint y: 76, distance: 12.8
click at [131, 83] on div "[PHONE_NUMBER] Live | 11:35 ALL TASKS ALL TASKS ACTIVE TASKS TASKS IN WRAP UP" at bounding box center [96, 101] width 150 height 160
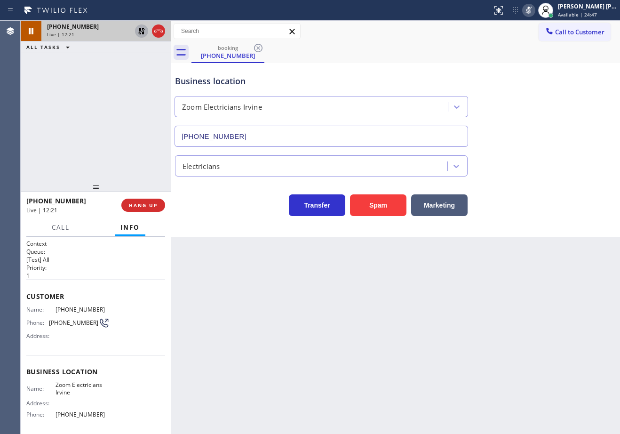
click at [138, 33] on icon at bounding box center [141, 30] width 11 height 11
click at [134, 75] on div "[PHONE_NUMBER] Live | 12:22 ALL TASKS ALL TASKS ACTIVE TASKS TASKS IN WRAP UP" at bounding box center [96, 101] width 150 height 160
click at [532, 12] on rect at bounding box center [528, 9] width 7 height 7
drag, startPoint x: 556, startPoint y: 78, endPoint x: 479, endPoint y: 264, distance: 201.4
click at [556, 80] on div "Business location Zoom Electricians [GEOGRAPHIC_DATA] [PHONE_NUMBER]" at bounding box center [395, 104] width 444 height 85
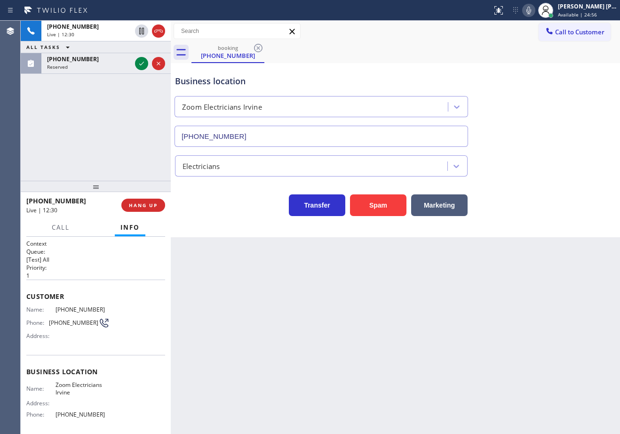
click at [535, 75] on div "Business location Zoom Electricians [GEOGRAPHIC_DATA] [PHONE_NUMBER]" at bounding box center [395, 104] width 444 height 85
click at [519, 72] on div "Business location Zoom Electricians [GEOGRAPHIC_DATA] [PHONE_NUMBER]" at bounding box center [395, 104] width 444 height 85
click at [525, 171] on div "Electricians" at bounding box center [395, 163] width 444 height 25
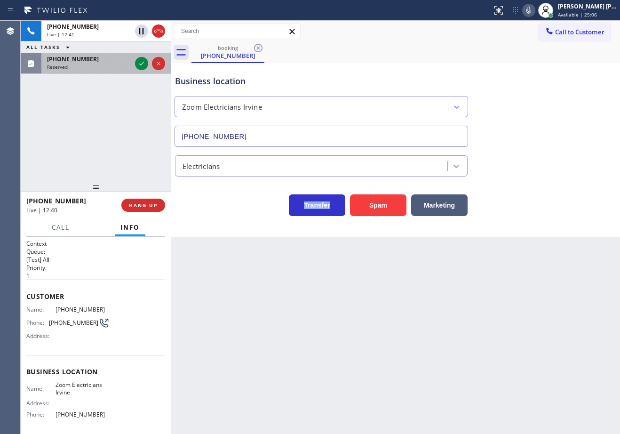
click at [112, 61] on div "[PHONE_NUMBER]" at bounding box center [89, 59] width 84 height 8
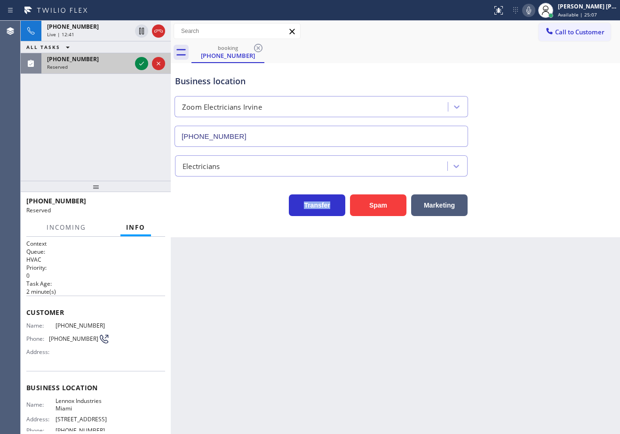
click at [112, 61] on div "[PHONE_NUMBER]" at bounding box center [89, 59] width 84 height 8
click at [135, 65] on div at bounding box center [141, 63] width 13 height 11
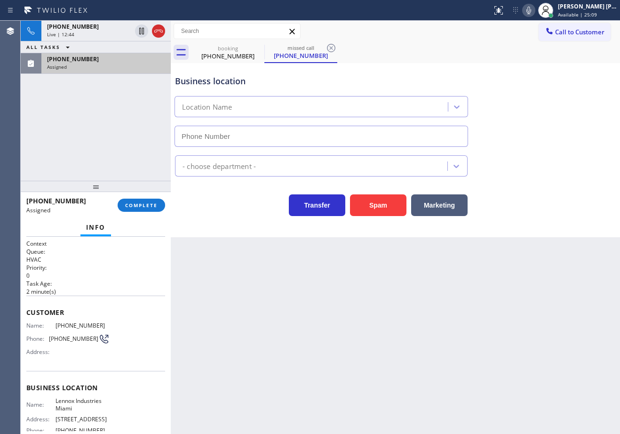
type input "[PHONE_NUMBER]"
drag, startPoint x: 127, startPoint y: 197, endPoint x: 128, endPoint y: 206, distance: 9.9
click at [128, 197] on div "[PHONE_NUMBER] Assigned COMPLETE" at bounding box center [95, 205] width 139 height 24
click at [128, 206] on span "COMPLETE" at bounding box center [141, 205] width 32 height 7
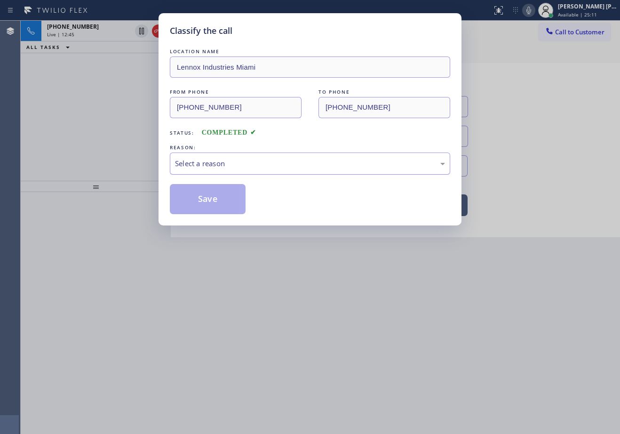
drag, startPoint x: 232, startPoint y: 162, endPoint x: 232, endPoint y: 170, distance: 8.0
click at [232, 164] on div "Select a reason" at bounding box center [310, 163] width 270 height 11
drag, startPoint x: 226, startPoint y: 234, endPoint x: 216, endPoint y: 200, distance: 35.1
click at [214, 196] on button "Save" at bounding box center [208, 199] width 76 height 30
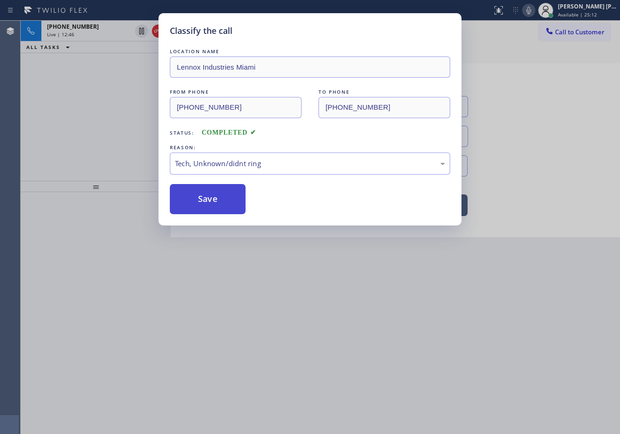
click at [214, 196] on button "Save" at bounding box center [208, 199] width 76 height 30
click at [135, 111] on div "Classify the call LOCATION NAME Lennox Industries Miami FROM PHONE [PHONE_NUMBE…" at bounding box center [310, 217] width 620 height 434
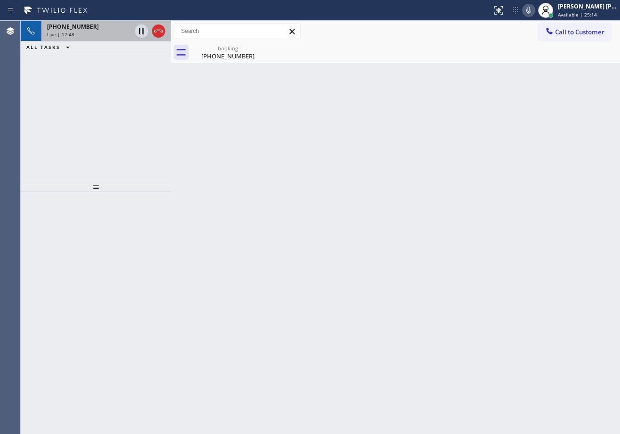
click at [110, 30] on div "[PHONE_NUMBER]" at bounding box center [89, 27] width 84 height 8
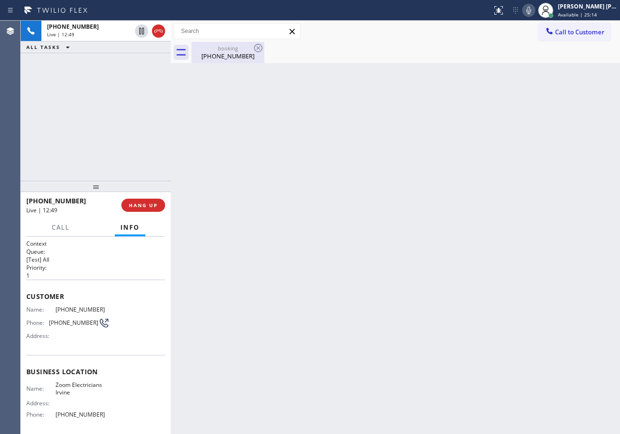
click at [213, 54] on div "[PHONE_NUMBER]" at bounding box center [227, 56] width 71 height 8
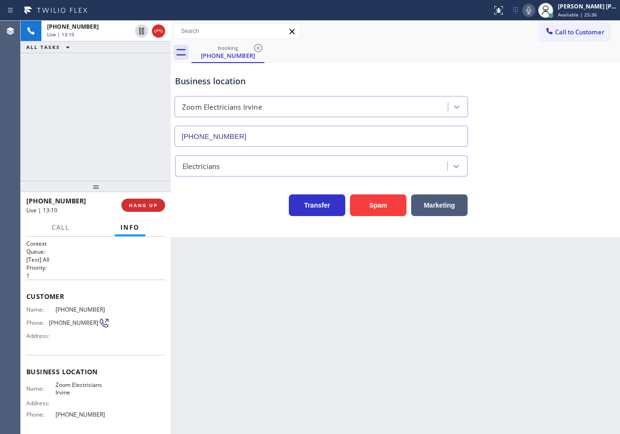
click at [576, 62] on div "Business location Zoom Electricians [GEOGRAPHIC_DATA] [PHONE_NUMBER]" at bounding box center [395, 104] width 444 height 85
click at [114, 72] on div "[PHONE_NUMBER] Live | 13:38 ALL TASKS ALL TASKS ACTIVE TASKS TASKS IN WRAP UP" at bounding box center [96, 101] width 150 height 160
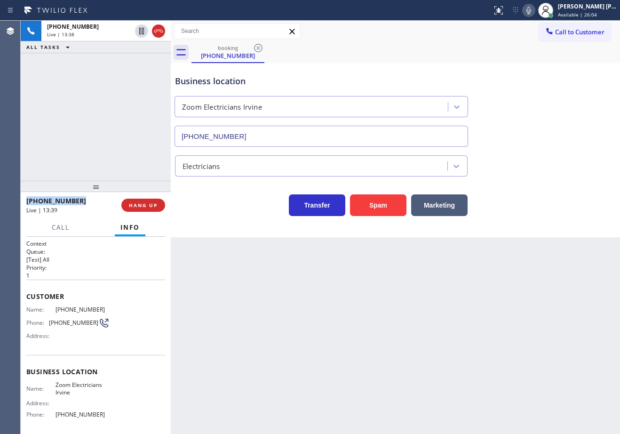
click at [114, 72] on div "[PHONE_NUMBER] Live | 13:38 ALL TASKS ALL TASKS ACTIVE TASKS TASKS IN WRAP UP" at bounding box center [96, 101] width 150 height 160
click at [114, 72] on div "[PHONE_NUMBER] Live | 13:39 ALL TASKS ALL TASKS ACTIVE TASKS TASKS IN WRAP UP" at bounding box center [96, 101] width 150 height 160
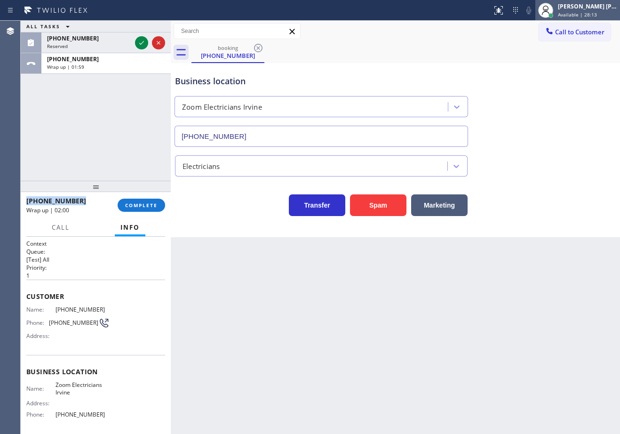
click at [585, 13] on span "Available | 28:13" at bounding box center [577, 14] width 39 height 7
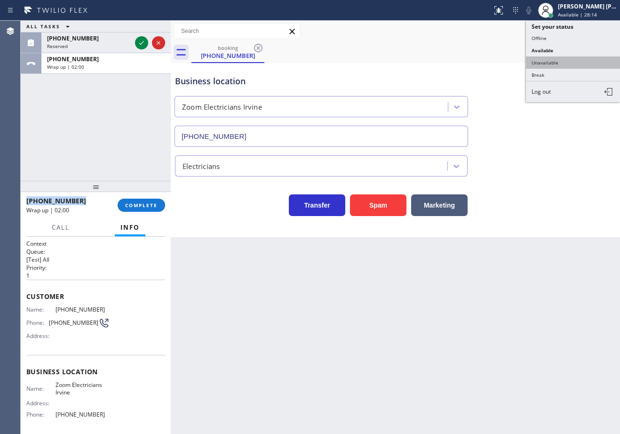
click at [551, 63] on button "Unavailable" at bounding box center [573, 62] width 94 height 12
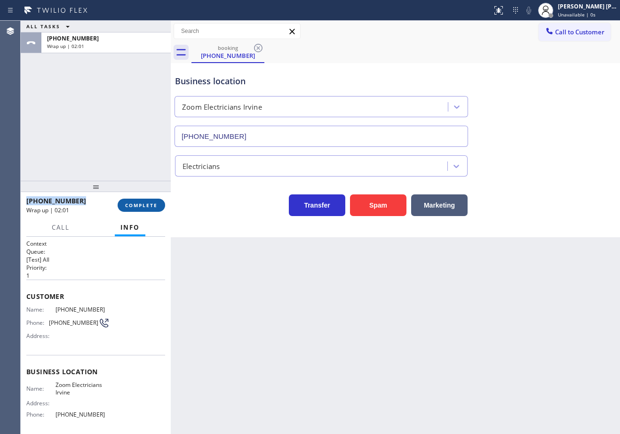
click at [143, 206] on span "COMPLETE" at bounding box center [141, 205] width 32 height 7
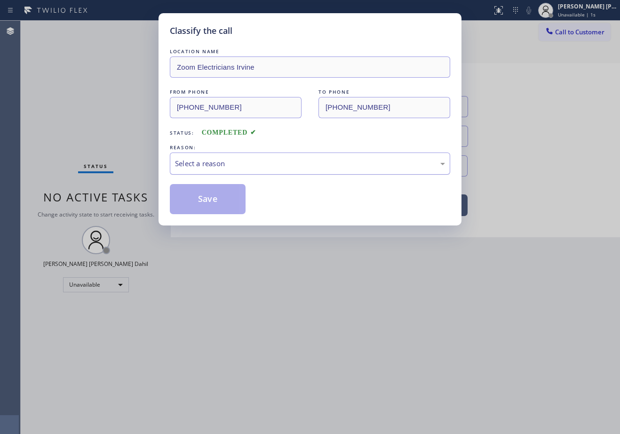
click at [209, 169] on div "Select a reason" at bounding box center [310, 163] width 280 height 22
click at [206, 205] on button "Save" at bounding box center [208, 199] width 76 height 30
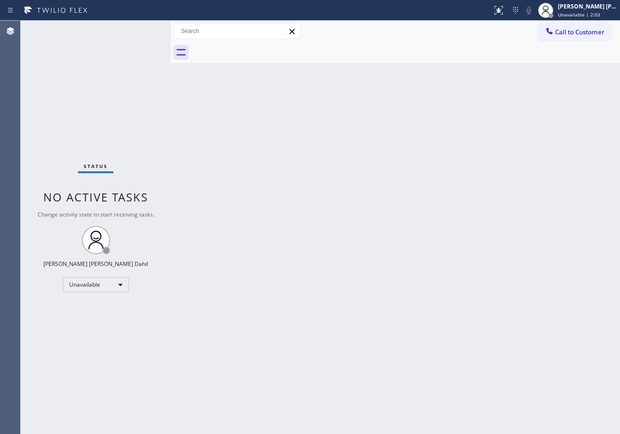
click at [577, 11] on span "Unavailable | 2:03" at bounding box center [579, 14] width 42 height 7
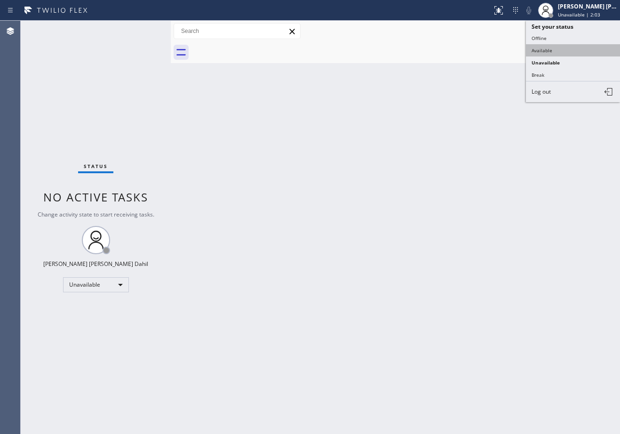
click at [564, 47] on button "Available" at bounding box center [573, 50] width 94 height 12
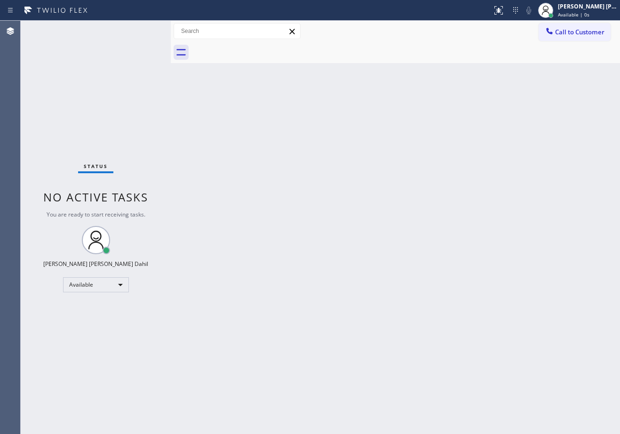
drag, startPoint x: 308, startPoint y: 260, endPoint x: 298, endPoint y: 247, distance: 16.1
click at [304, 255] on div "Back to Dashboard Change Sender ID Customers Technicians Select a contact Outbo…" at bounding box center [395, 227] width 449 height 413
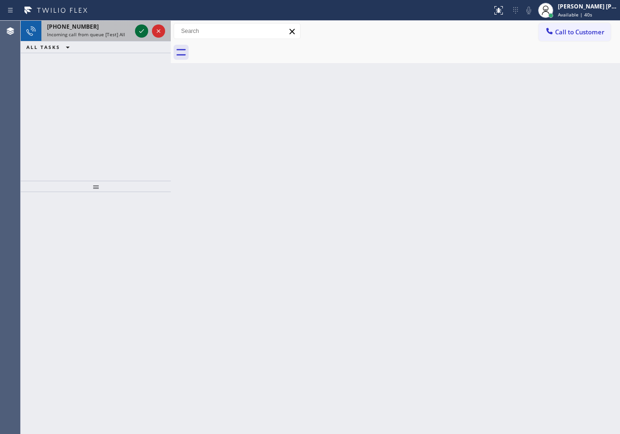
click at [135, 32] on div at bounding box center [150, 31] width 34 height 21
click at [137, 31] on icon at bounding box center [141, 30] width 11 height 11
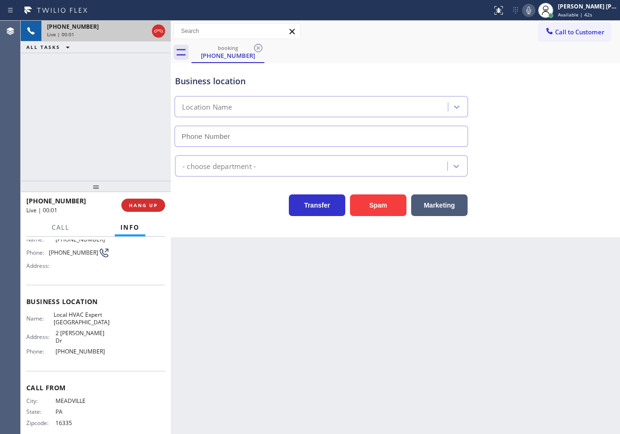
type input "[PHONE_NUMBER]"
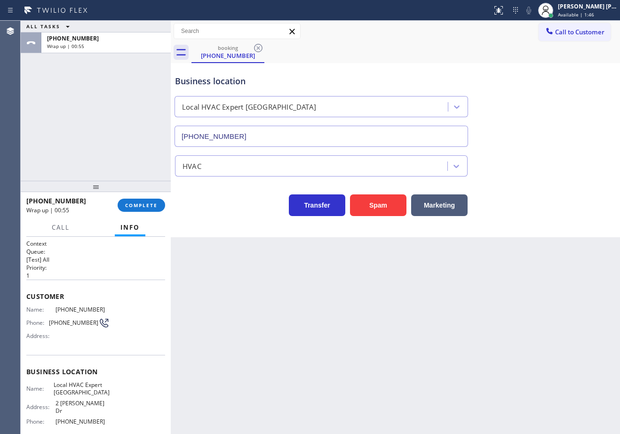
click at [155, 213] on div "[PHONE_NUMBER] Wrap up | 00:55 COMPLETE" at bounding box center [95, 205] width 139 height 24
click at [157, 211] on div "[PHONE_NUMBER] Wrap up | 00:55 COMPLETE" at bounding box center [95, 205] width 139 height 24
click at [157, 206] on span "COMPLETE" at bounding box center [141, 205] width 32 height 7
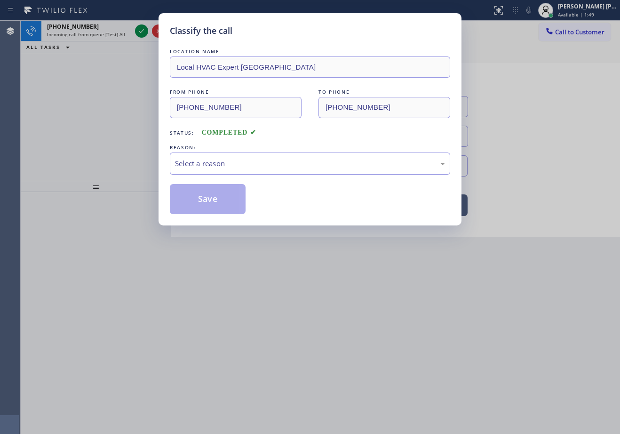
click at [226, 166] on div "Select a reason" at bounding box center [310, 163] width 270 height 11
click at [221, 199] on button "Save" at bounding box center [208, 199] width 76 height 30
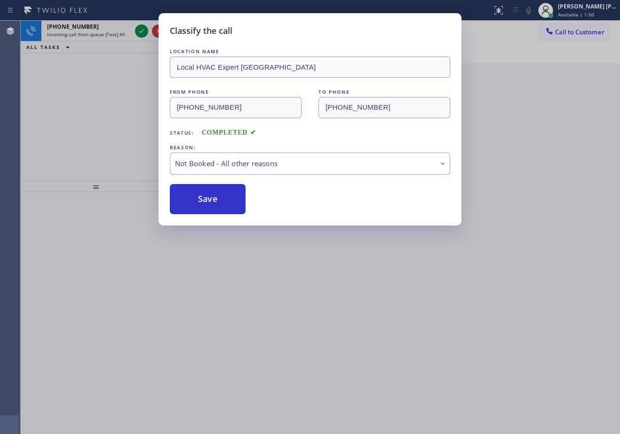
click at [137, 28] on div "Classify the call LOCATION NAME Local HVAC Expert Belmont FROM PHONE [PHONE_NUM…" at bounding box center [310, 217] width 620 height 434
click at [137, 28] on icon at bounding box center [141, 30] width 11 height 11
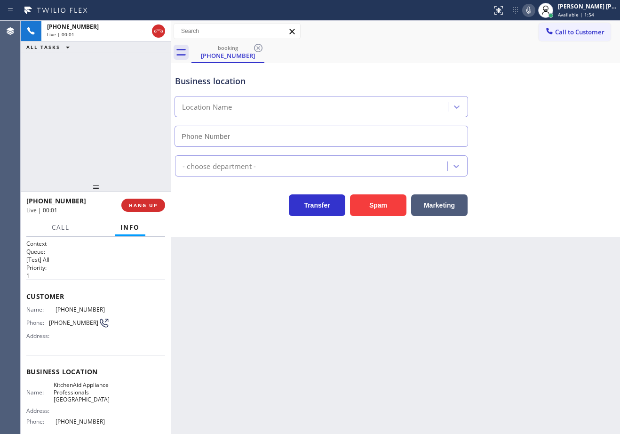
type input "[PHONE_NUMBER]"
click at [139, 202] on span "HANG UP" at bounding box center [143, 205] width 29 height 7
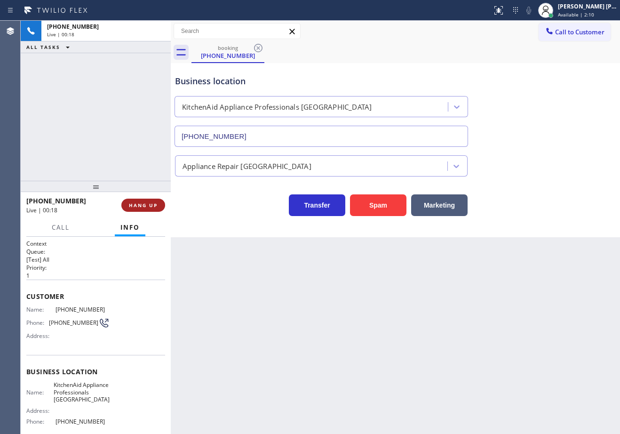
click at [139, 203] on span "HANG UP" at bounding box center [143, 205] width 29 height 7
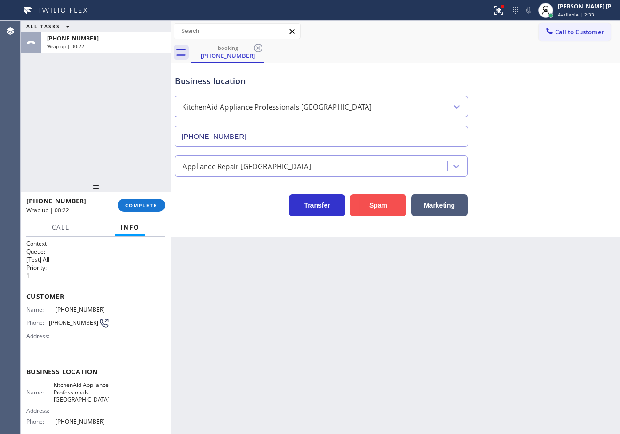
click at [382, 196] on div "Spam" at bounding box center [375, 203] width 61 height 26
click at [137, 208] on span "COMPLETE" at bounding box center [141, 205] width 32 height 7
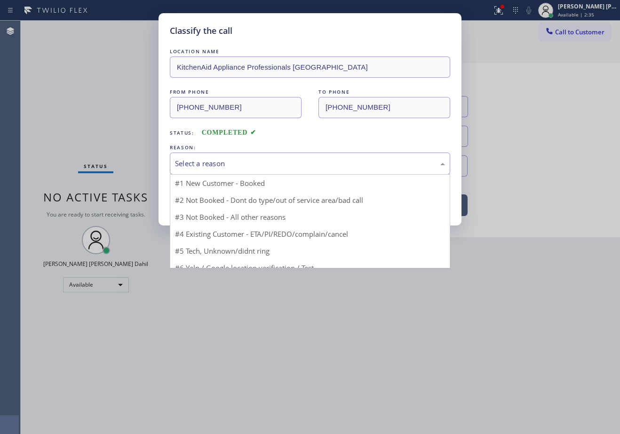
click at [222, 166] on div "Select a reason" at bounding box center [310, 163] width 270 height 11
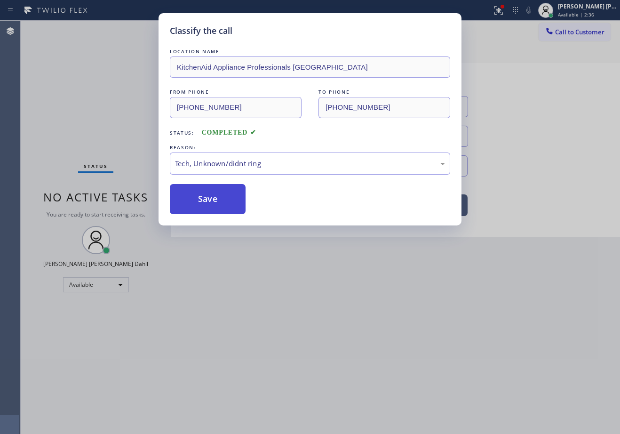
click at [203, 206] on button "Save" at bounding box center [208, 199] width 76 height 30
drag, startPoint x: 203, startPoint y: 206, endPoint x: 394, endPoint y: 369, distance: 250.8
click at [203, 205] on button "Save" at bounding box center [208, 199] width 76 height 30
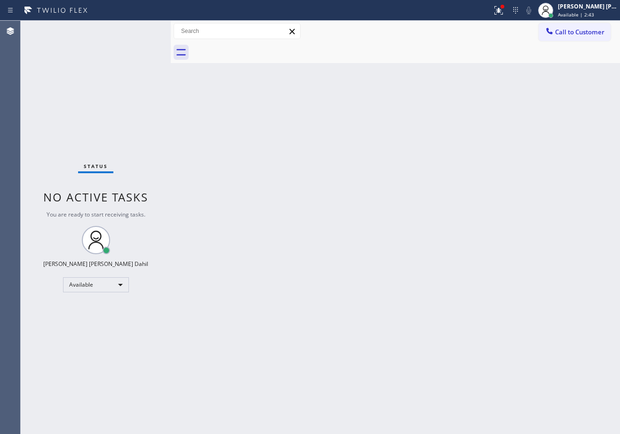
drag, startPoint x: 270, startPoint y: 307, endPoint x: 394, endPoint y: 175, distance: 181.3
click at [270, 307] on div "Back to Dashboard Change Sender ID Customers Technicians Select a contact Outbo…" at bounding box center [395, 227] width 449 height 413
click at [509, 11] on div at bounding box center [498, 10] width 21 height 11
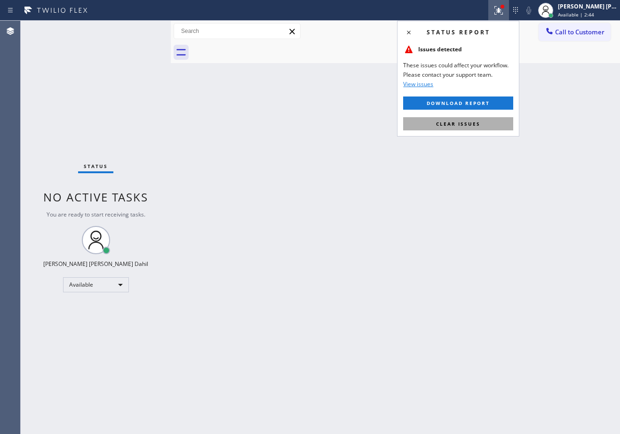
click at [482, 128] on button "Clear issues" at bounding box center [458, 123] width 110 height 13
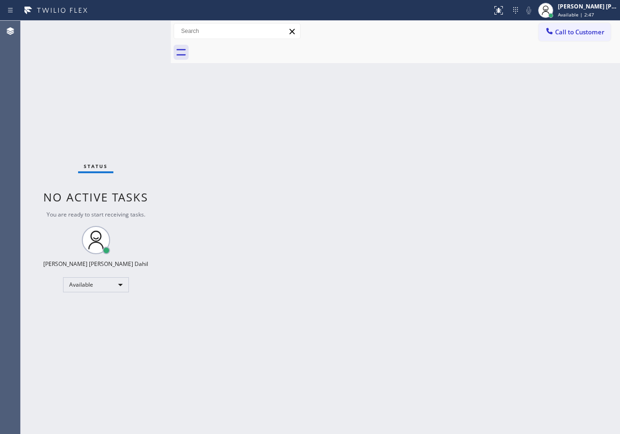
click at [482, 318] on div "Back to Dashboard Change Sender ID Customers Technicians Select a contact Outbo…" at bounding box center [395, 227] width 449 height 413
click at [265, 173] on div "Back to Dashboard Change Sender ID Customers Technicians Select a contact Outbo…" at bounding box center [395, 227] width 449 height 413
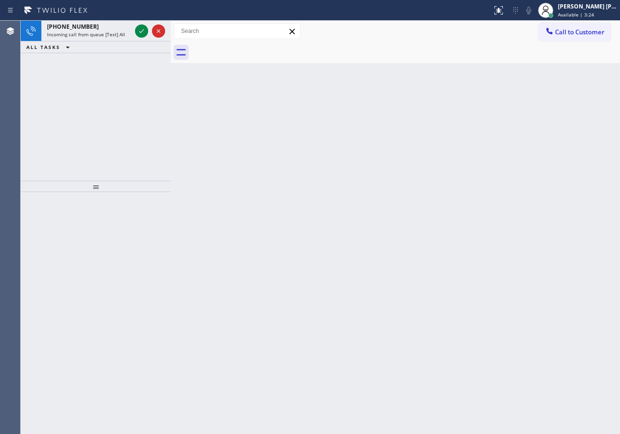
click at [382, 306] on div "Back to Dashboard Change Sender ID Customers Technicians Select a contact Outbo…" at bounding box center [395, 227] width 449 height 413
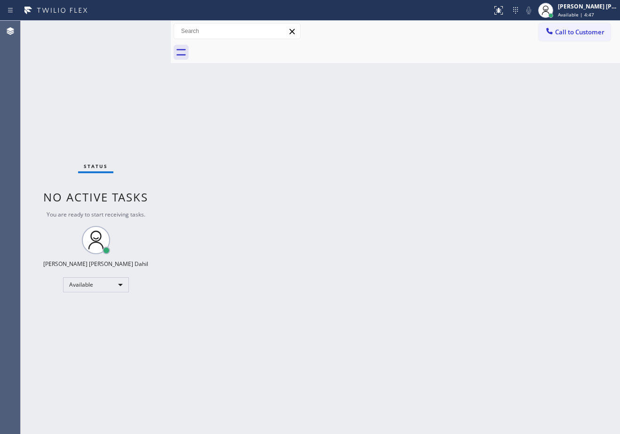
click at [142, 31] on div "Status No active tasks You are ready to start receiving tasks. [PERSON_NAME] [P…" at bounding box center [96, 227] width 150 height 413
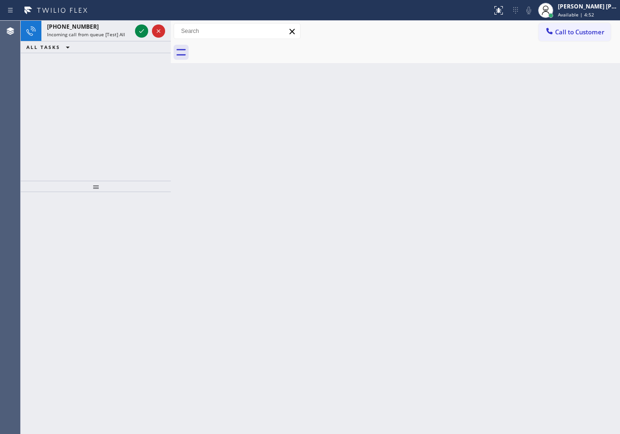
click at [142, 31] on icon at bounding box center [141, 31] width 5 height 4
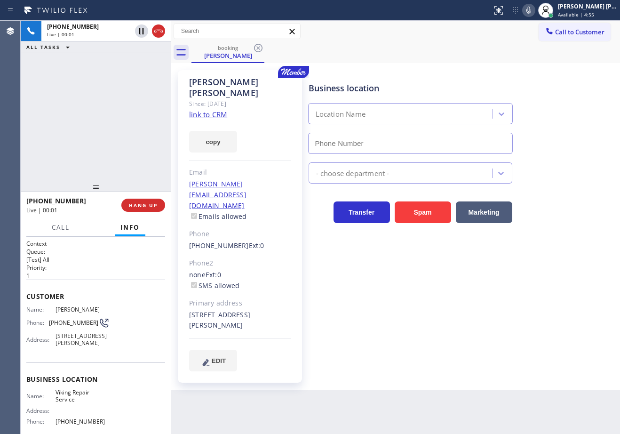
type input "[PHONE_NUMBER]"
click at [201, 110] on link "link to CRM" at bounding box center [208, 114] width 38 height 9
click at [588, 189] on div "Transfer Spam Marketing" at bounding box center [462, 203] width 311 height 40
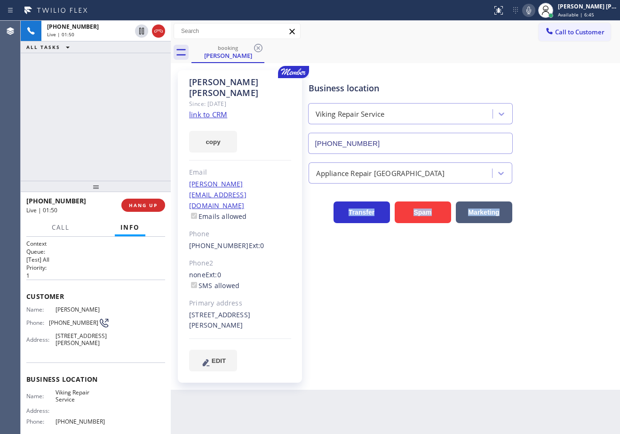
click at [588, 189] on div "Transfer Spam Marketing" at bounding box center [462, 203] width 311 height 40
click at [531, 14] on icon at bounding box center [528, 11] width 5 height 8
click at [142, 33] on icon at bounding box center [141, 30] width 11 height 11
click at [133, 86] on div "[PHONE_NUMBER] Live | 01:54 ALL TASKS ALL TASKS ACTIVE TASKS TASKS IN WRAP UP" at bounding box center [96, 101] width 150 height 160
click at [457, 347] on div "Business location Viking Repair Service [PHONE_NUMBER] Appliance Repair High En…" at bounding box center [462, 229] width 311 height 315
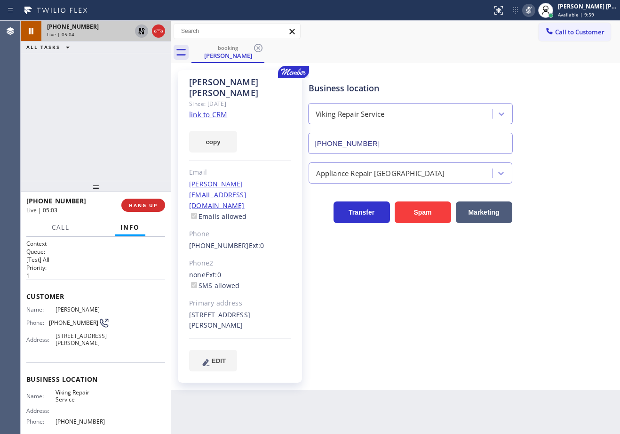
click at [141, 31] on icon at bounding box center [141, 30] width 11 height 11
click at [132, 56] on div "[PHONE_NUMBER] Live | 05:05 ALL TASKS ALL TASKS ACTIVE TASKS TASKS IN WRAP UP" at bounding box center [96, 101] width 150 height 160
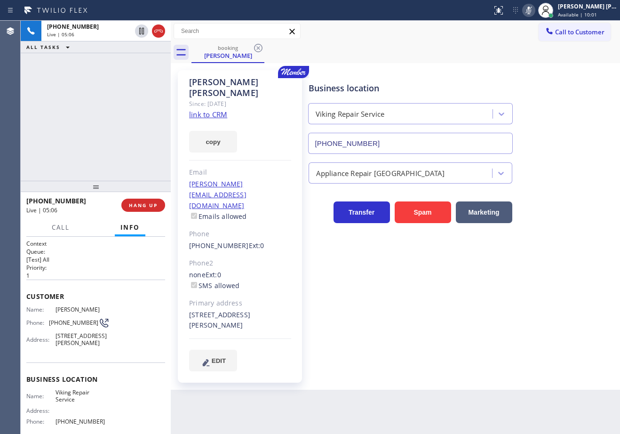
click at [534, 10] on icon at bounding box center [528, 10] width 11 height 11
click at [127, 63] on div "[PHONE_NUMBER] Live | 05:31 ALL TASKS ALL TASKS ACTIVE TASKS TASKS IN WRAP UP" at bounding box center [96, 101] width 150 height 160
drag, startPoint x: 540, startPoint y: 12, endPoint x: 536, endPoint y: 35, distance: 23.5
click at [534, 12] on icon at bounding box center [528, 10] width 11 height 11
drag, startPoint x: 535, startPoint y: 42, endPoint x: 485, endPoint y: 49, distance: 50.3
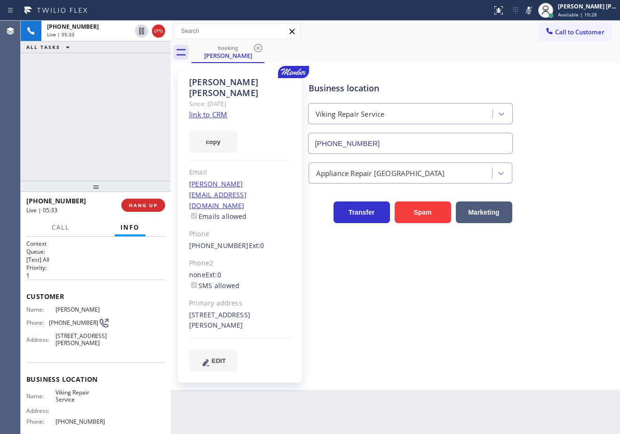
click at [535, 42] on div "Call to Customer Outbound call Location Search location Your caller id phone nu…" at bounding box center [395, 42] width 449 height 42
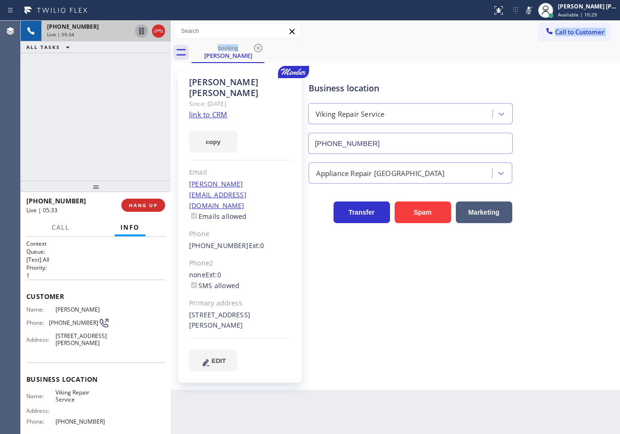
click at [138, 31] on icon at bounding box center [141, 30] width 11 height 11
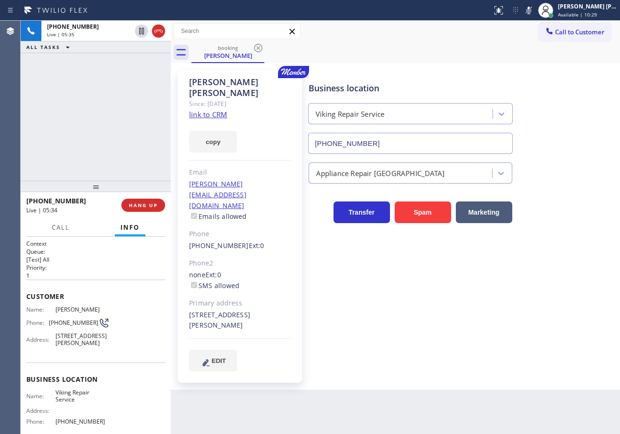
click at [138, 44] on div "ALL TASKS ALL TASKS ACTIVE TASKS TASKS IN WRAP UP" at bounding box center [96, 47] width 150 height 12
drag, startPoint x: 141, startPoint y: 32, endPoint x: 135, endPoint y: 47, distance: 15.9
click at [141, 32] on icon at bounding box center [141, 30] width 11 height 11
click at [128, 66] on div "[PHONE_NUMBER] Live | 07:52 ALL TASKS ALL TASKS ACTIVE TASKS TASKS IN WRAP UP" at bounding box center [96, 101] width 150 height 160
click at [534, 9] on icon at bounding box center [528, 10] width 11 height 11
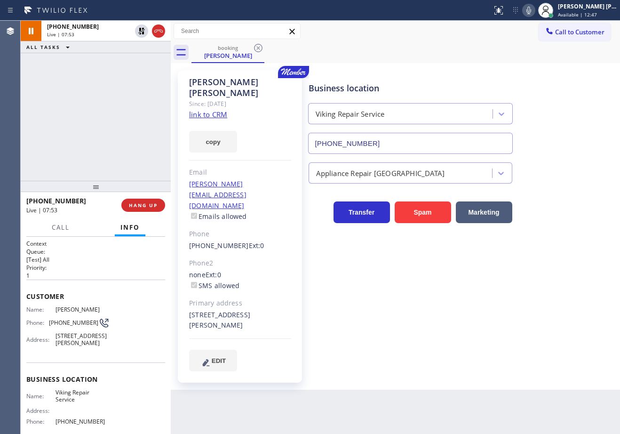
click at [550, 69] on div "Business location Viking Repair Service [PHONE_NUMBER]" at bounding box center [462, 111] width 311 height 85
click at [80, 140] on div "[PHONE_NUMBER] Live | 08:58 ALL TASKS ALL TASKS ACTIVE TASKS TASKS IN WRAP UP" at bounding box center [96, 101] width 150 height 160
click at [76, 134] on div "[PHONE_NUMBER] Live | 09:25 ALL TASKS ALL TASKS ACTIVE TASKS TASKS IN WRAP UP" at bounding box center [96, 101] width 150 height 160
click at [138, 134] on div "[PHONE_NUMBER] Live | 09:30 ALL TASKS ALL TASKS ACTIVE TASKS TASKS IN WRAP UP" at bounding box center [96, 101] width 150 height 160
click at [534, 8] on icon at bounding box center [528, 10] width 11 height 11
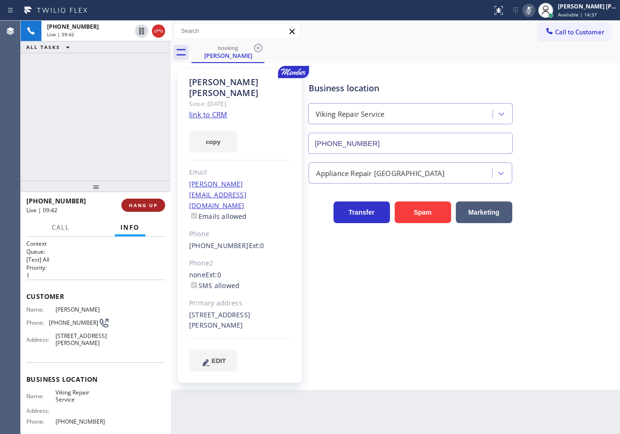
click at [147, 199] on button "HANG UP" at bounding box center [143, 204] width 44 height 13
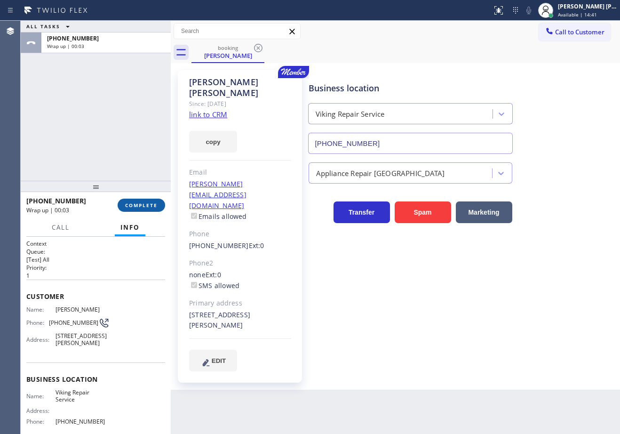
click at [151, 205] on span "COMPLETE" at bounding box center [141, 205] width 32 height 7
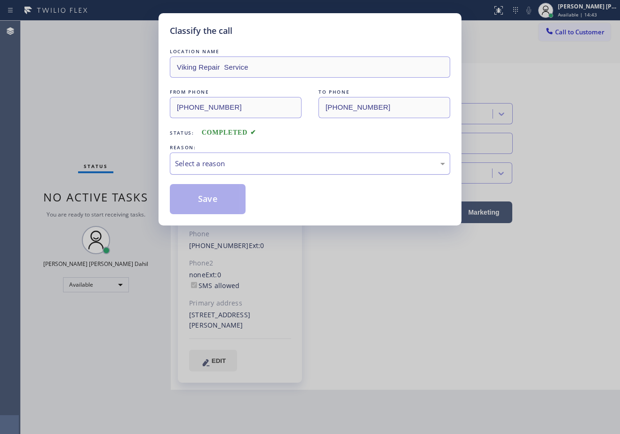
click at [205, 166] on div "Select a reason" at bounding box center [310, 163] width 270 height 11
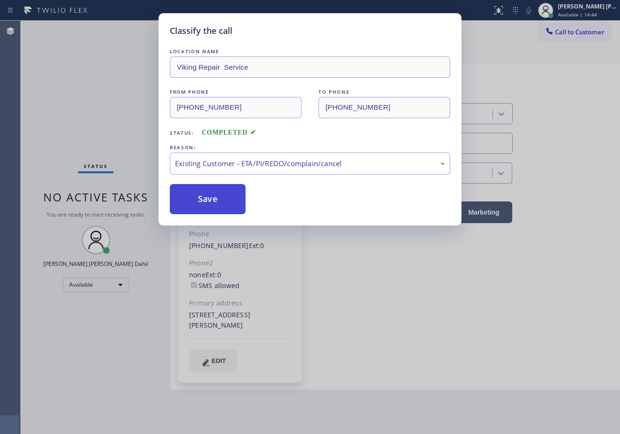
drag, startPoint x: 208, startPoint y: 197, endPoint x: 213, endPoint y: 198, distance: 5.3
click at [208, 196] on button "Save" at bounding box center [208, 199] width 76 height 30
click at [208, 195] on button "Save" at bounding box center [208, 199] width 76 height 30
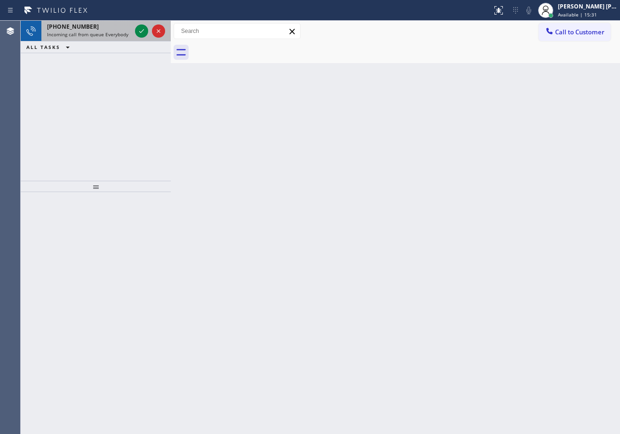
click at [115, 32] on span "Incoming call from queue Everybody" at bounding box center [87, 34] width 81 height 7
click at [119, 33] on span "Incoming call from queue Everybody" at bounding box center [87, 34] width 81 height 7
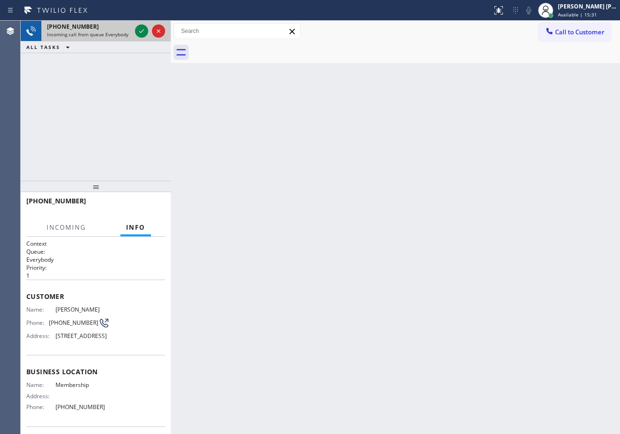
click at [119, 33] on span "Incoming call from queue Everybody" at bounding box center [87, 34] width 81 height 7
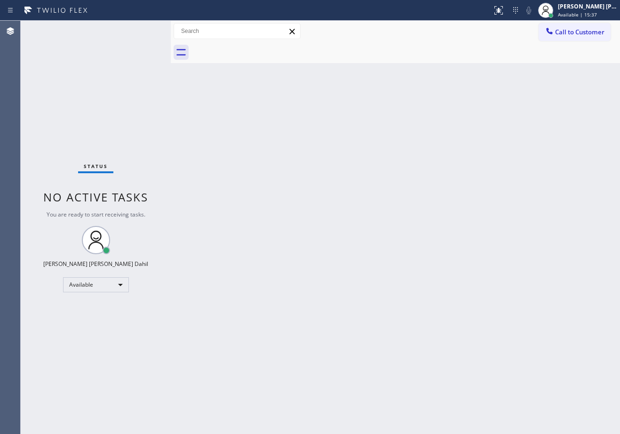
drag, startPoint x: 413, startPoint y: 49, endPoint x: 585, endPoint y: 169, distance: 209.0
click at [414, 49] on div at bounding box center [405, 52] width 428 height 21
click at [533, 346] on div "Back to Dashboard Change Sender ID Customers Technicians Select a contact Outbo…" at bounding box center [395, 227] width 449 height 413
click at [292, 51] on div at bounding box center [405, 52] width 428 height 21
drag, startPoint x: 390, startPoint y: 42, endPoint x: 394, endPoint y: 47, distance: 6.5
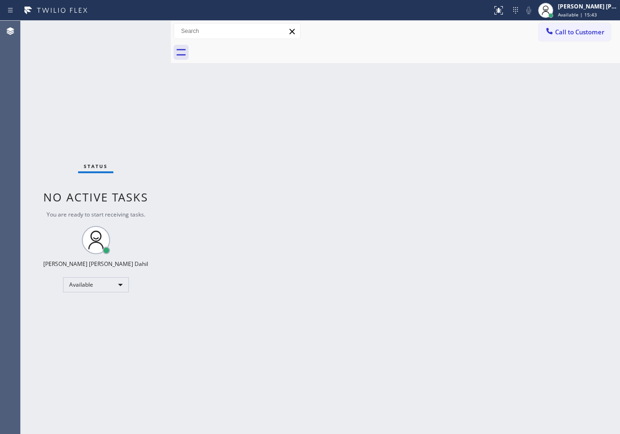
click at [391, 43] on div at bounding box center [405, 52] width 428 height 21
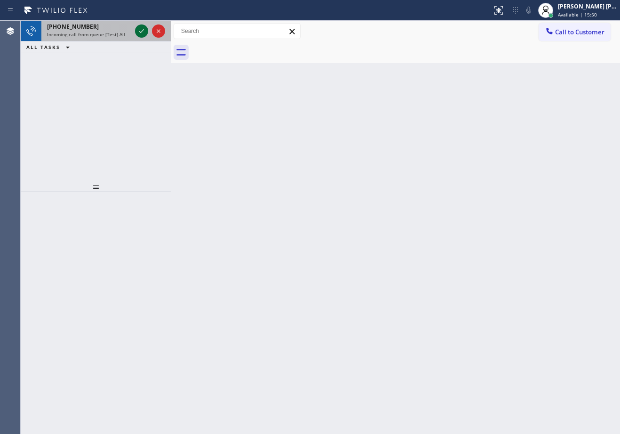
click at [142, 31] on icon at bounding box center [141, 31] width 5 height 4
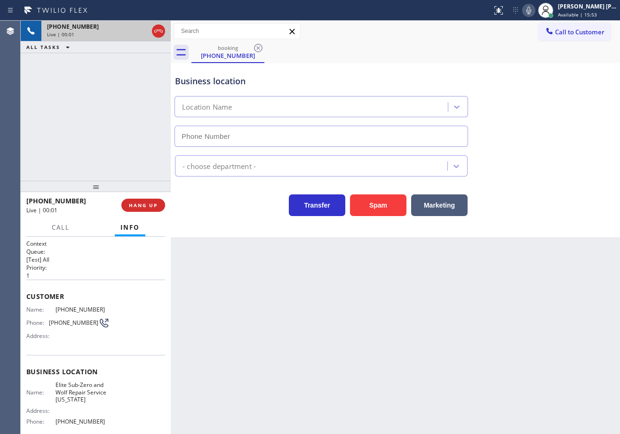
type input "[PHONE_NUMBER]"
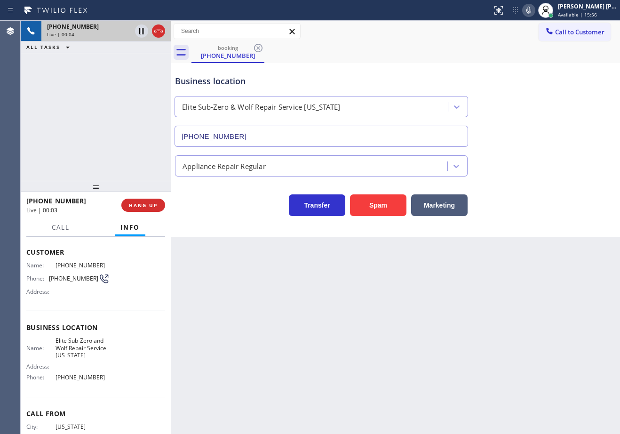
scroll to position [81, 0]
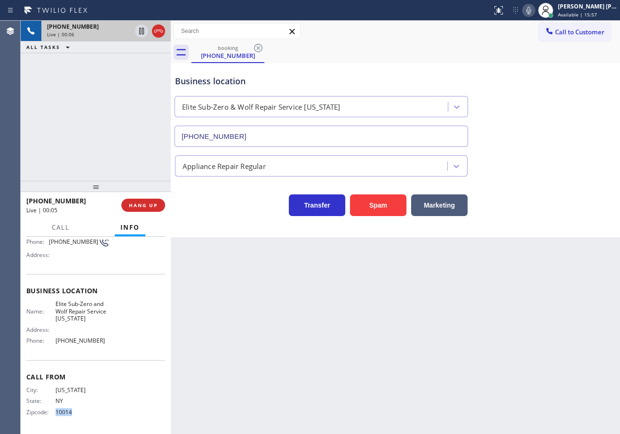
drag, startPoint x: 77, startPoint y: 411, endPoint x: 53, endPoint y: 416, distance: 24.9
click at [53, 416] on div "City: [US_STATE][GEOGRAPHIC_DATA]: [US_STATE] Zipcode: 10014" at bounding box center [67, 402] width 83 height 33
copy div "10014"
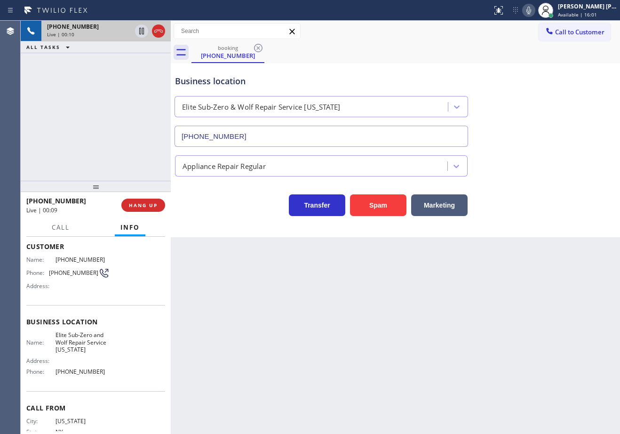
scroll to position [0, 0]
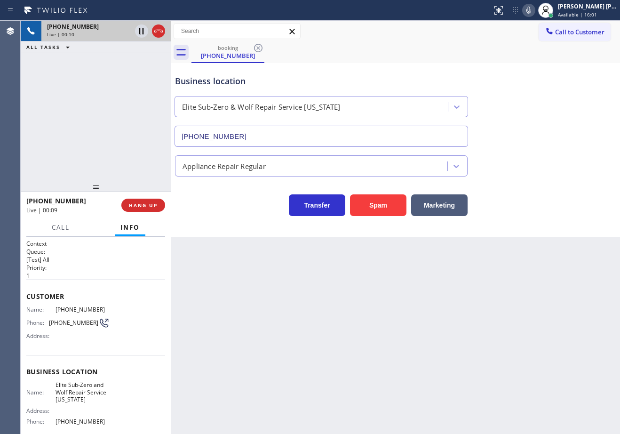
click at [222, 322] on div "Back to Dashboard Change Sender ID Customers Technicians Select a contact Outbo…" at bounding box center [395, 227] width 449 height 413
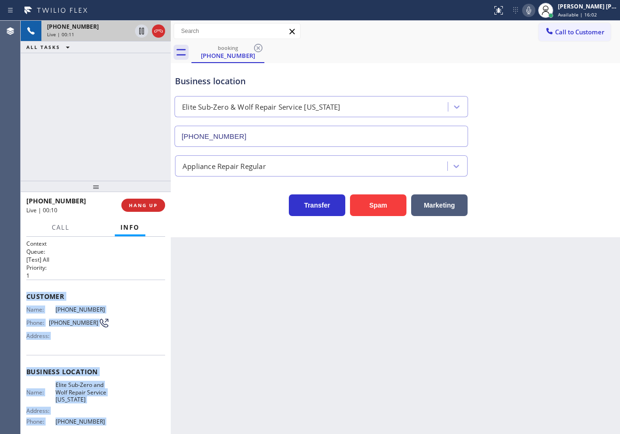
scroll to position [81, 0]
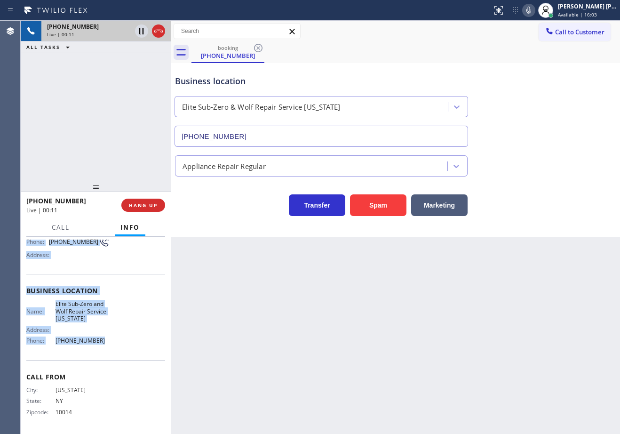
drag, startPoint x: 27, startPoint y: 295, endPoint x: 195, endPoint y: 322, distance: 169.5
click at [108, 345] on div "Context Queue: [Test] All Priority: 1 Customer Name: [PHONE_NUMBER] Phone: [PHO…" at bounding box center [96, 335] width 150 height 197
click at [133, 348] on div "Name: Elite Sub-Zero and Wolf Repair Service [US_STATE] Address: Phone: [PHONE_…" at bounding box center [95, 323] width 139 height 47
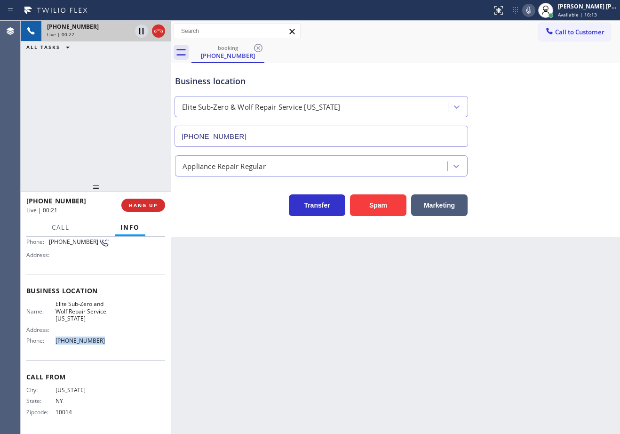
drag, startPoint x: 116, startPoint y: 344, endPoint x: 55, endPoint y: 318, distance: 67.0
click at [48, 347] on div "Name: Elite Sub-Zero and Wolf Repair Service [US_STATE] Address: Phone: [PHONE_…" at bounding box center [95, 323] width 139 height 47
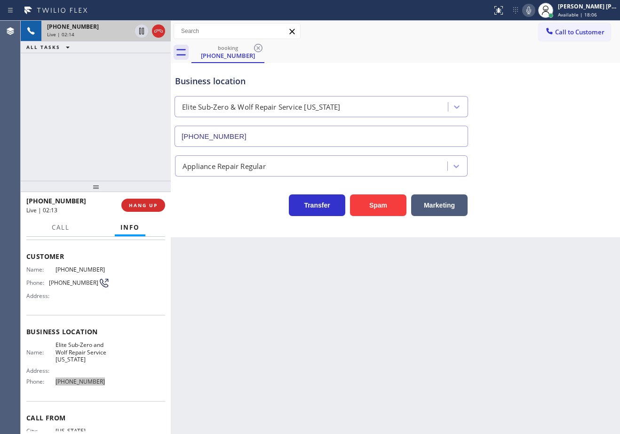
scroll to position [0, 0]
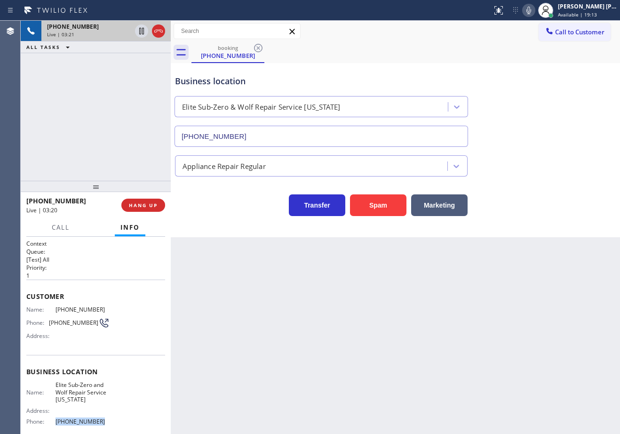
click at [544, 65] on div "Business location Elite Sub-Zero & Wolf Repair Service [US_STATE] [PHONE_NUMBER]" at bounding box center [395, 104] width 444 height 85
click at [531, 8] on icon at bounding box center [528, 11] width 5 height 8
click at [551, 71] on div "Business location Elite Sub-Zero & Wolf Repair Service [US_STATE] [PHONE_NUMBER]" at bounding box center [395, 104] width 444 height 85
click at [119, 68] on div "[PHONE_NUMBER] Live | 03:22 ALL TASKS ALL TASKS ACTIVE TASKS TASKS IN WRAP UP" at bounding box center [96, 101] width 150 height 160
click at [138, 34] on icon at bounding box center [141, 30] width 11 height 11
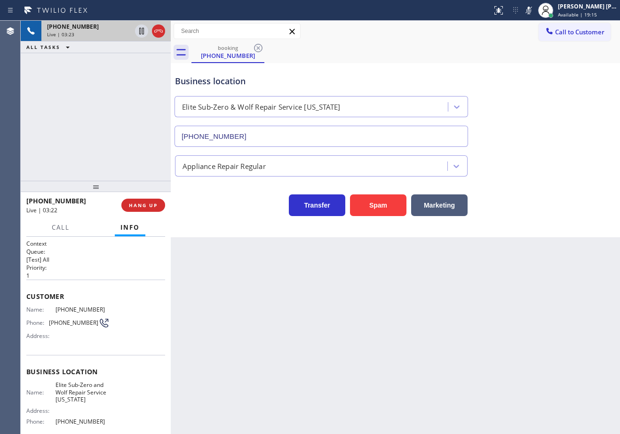
drag, startPoint x: 135, startPoint y: 64, endPoint x: 241, endPoint y: 82, distance: 107.2
click at [136, 65] on div "[PHONE_NUMBER] Live | 03:23 ALL TASKS ALL TASKS ACTIVE TASKS TASKS IN WRAP UP" at bounding box center [96, 101] width 150 height 160
drag, startPoint x: 137, startPoint y: 33, endPoint x: 160, endPoint y: 38, distance: 23.1
click at [139, 32] on icon at bounding box center [141, 30] width 11 height 11
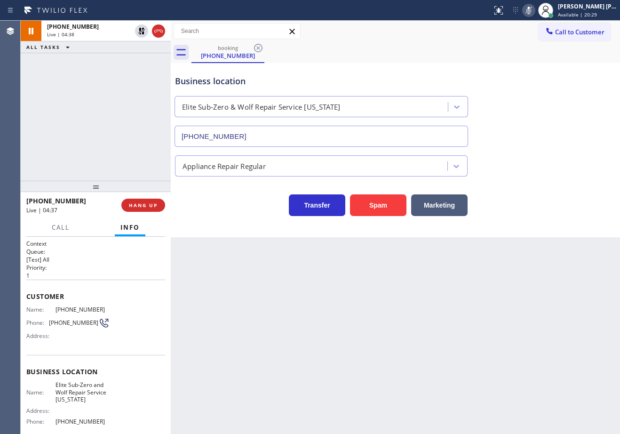
click at [532, 11] on g at bounding box center [528, 10] width 7 height 8
click at [582, 145] on div "Business location Elite Sub-Zero & Wolf Repair Service [US_STATE] [PHONE_NUMBER]" at bounding box center [395, 104] width 444 height 85
drag, startPoint x: 582, startPoint y: 145, endPoint x: 575, endPoint y: 146, distance: 7.1
click at [579, 146] on div "Business location Elite Sub-Zero & Wolf Repair Service [US_STATE] [PHONE_NUMBER]" at bounding box center [395, 104] width 444 height 85
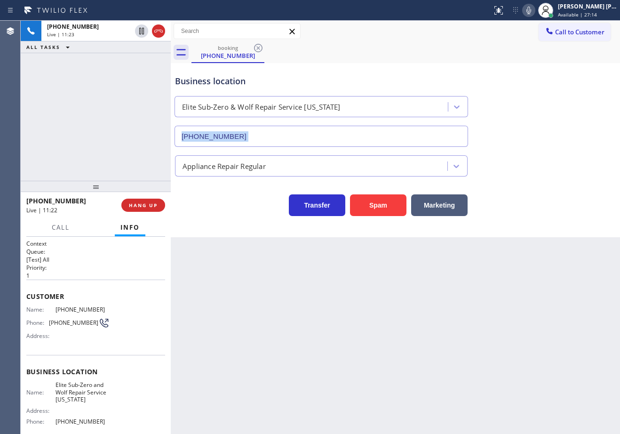
click at [575, 146] on div "Business location Elite Sub-Zero & Wolf Repair Service [US_STATE] [PHONE_NUMBER]" at bounding box center [395, 104] width 444 height 85
click at [580, 160] on div "Appliance Repair Regular" at bounding box center [395, 163] width 444 height 25
click at [579, 161] on div "Appliance Repair Regular" at bounding box center [395, 163] width 444 height 25
click at [578, 162] on div "Appliance Repair Regular" at bounding box center [395, 163] width 444 height 25
click at [577, 167] on div "Appliance Repair Regular" at bounding box center [395, 163] width 444 height 25
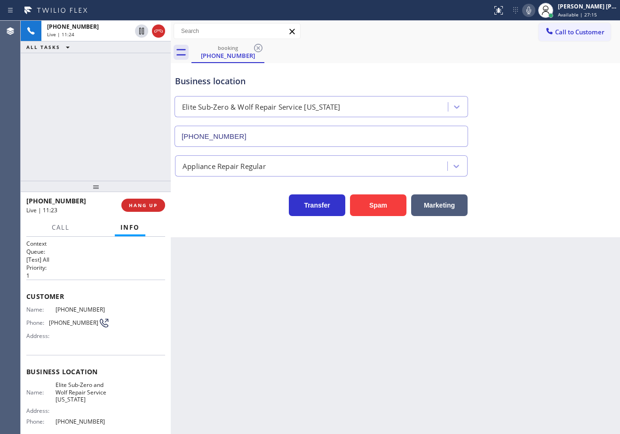
click at [574, 169] on div "Appliance Repair Regular" at bounding box center [395, 163] width 444 height 25
click at [534, 13] on icon at bounding box center [528, 10] width 11 height 11
click at [142, 33] on icon at bounding box center [141, 31] width 5 height 7
click at [134, 89] on div "[PHONE_NUMBER] Live | 11:27 ALL TASKS ALL TASKS ACTIVE TASKS TASKS IN WRAP UP" at bounding box center [96, 101] width 150 height 160
click at [381, 65] on div "Business location Elite Sub-Zero & Wolf Repair Service [US_STATE] [PHONE_NUMBER]" at bounding box center [395, 104] width 444 height 85
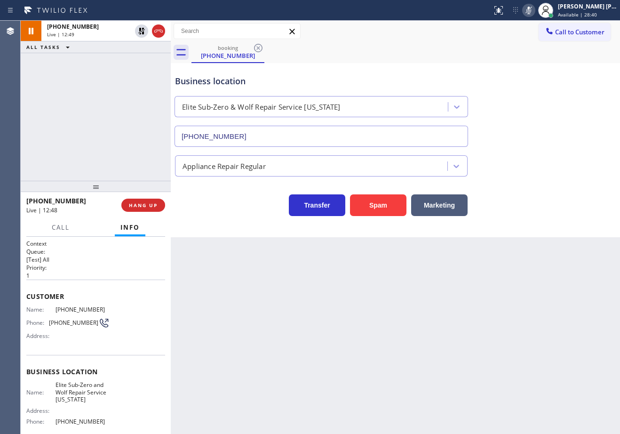
drag, startPoint x: 140, startPoint y: 31, endPoint x: 137, endPoint y: 68, distance: 37.3
click at [140, 34] on icon at bounding box center [141, 31] width 7 height 7
drag, startPoint x: 137, startPoint y: 68, endPoint x: 148, endPoint y: 64, distance: 11.5
click at [141, 67] on div "[PHONE_NUMBER] Live | 12:49 ALL TASKS ALL TASKS ACTIVE TASKS TASKS IN WRAP UP" at bounding box center [96, 101] width 150 height 160
click at [534, 12] on icon at bounding box center [528, 10] width 11 height 11
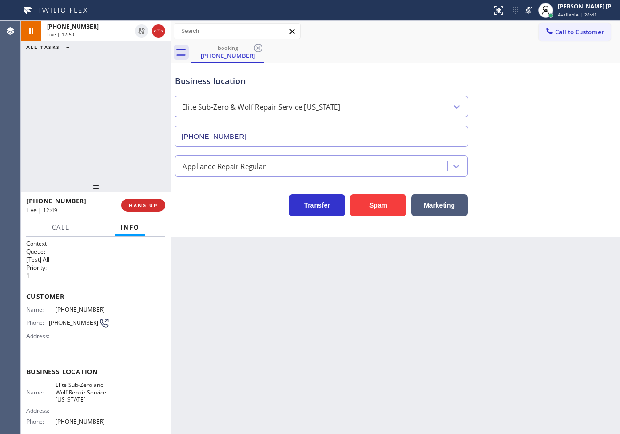
click at [560, 88] on div "Business location Elite Sub-Zero & Wolf Repair Service [US_STATE] [PHONE_NUMBER]" at bounding box center [395, 104] width 444 height 85
click at [603, 194] on div "Transfer Spam Marketing" at bounding box center [395, 201] width 444 height 30
click at [591, 65] on div "Business location Elite Sub-Zero & Wolf Repair Service [US_STATE] [PHONE_NUMBER]" at bounding box center [395, 104] width 444 height 85
click at [577, 179] on div "Transfer Spam Marketing" at bounding box center [395, 196] width 444 height 40
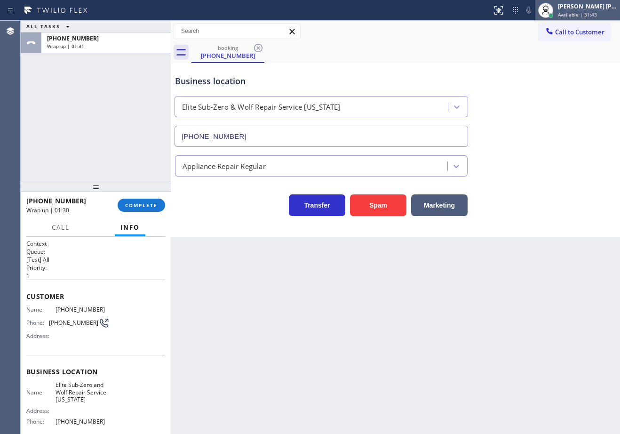
click at [588, 11] on span "Available | 31:43" at bounding box center [577, 14] width 39 height 7
click at [580, 8] on div "[PERSON_NAME] [PERSON_NAME] Dahil" at bounding box center [587, 6] width 59 height 8
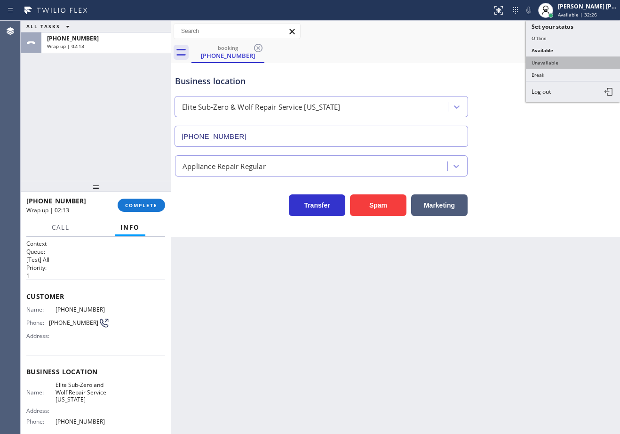
click at [553, 65] on button "Unavailable" at bounding box center [573, 62] width 94 height 12
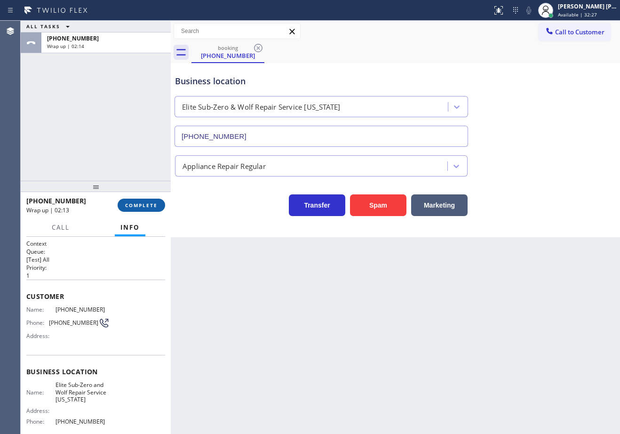
click at [135, 203] on span "COMPLETE" at bounding box center [141, 205] width 32 height 7
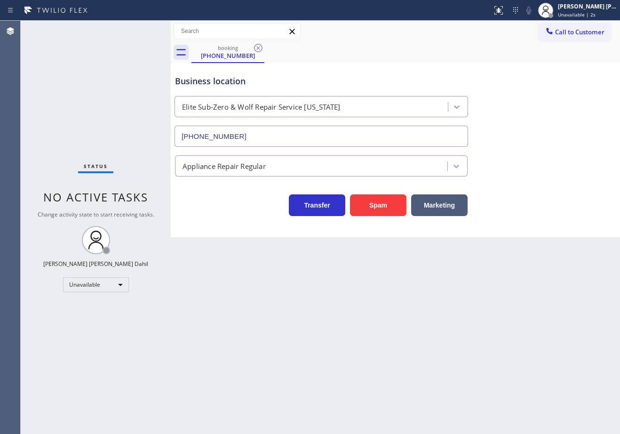
click at [147, 145] on div "Status No active tasks Change activity state to start receiving tasks. [PERSON_…" at bounding box center [96, 227] width 150 height 413
drag, startPoint x: 147, startPoint y: 145, endPoint x: 196, endPoint y: 76, distance: 84.4
click at [148, 144] on div "Status No active tasks Change activity state to start receiving tasks. [PERSON_…" at bounding box center [96, 227] width 150 height 413
drag, startPoint x: 261, startPoint y: 46, endPoint x: 521, endPoint y: 0, distance: 264.5
click at [260, 46] on icon at bounding box center [258, 47] width 11 height 11
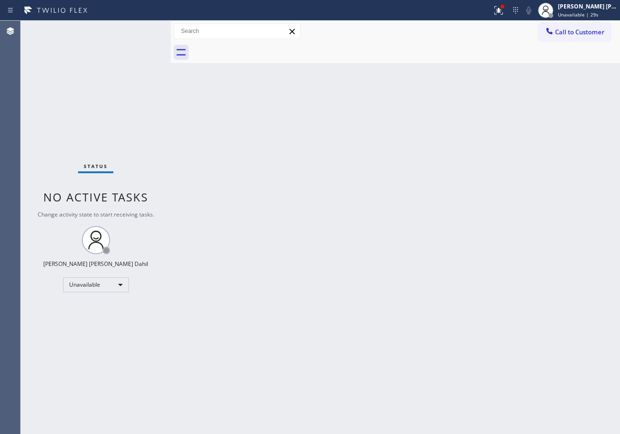
click at [504, 12] on icon at bounding box center [498, 10] width 11 height 11
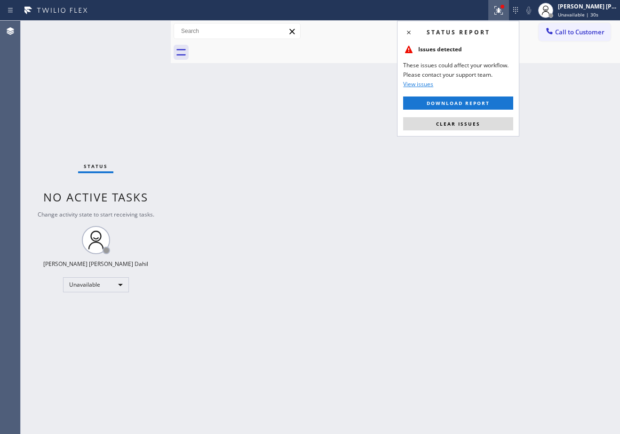
click at [481, 119] on button "Clear issues" at bounding box center [458, 123] width 110 height 13
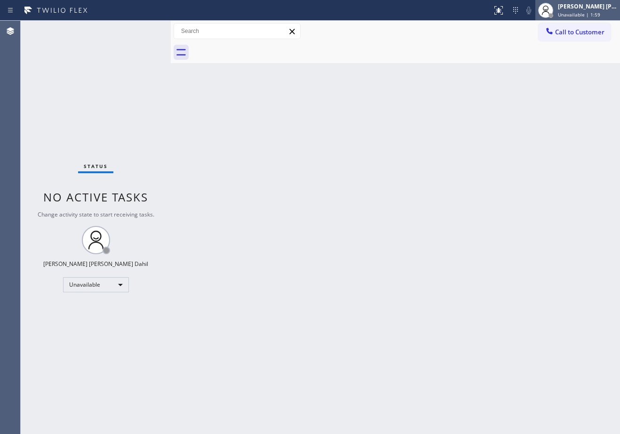
click at [591, 11] on span "Unavailable | 1:59" at bounding box center [579, 14] width 42 height 7
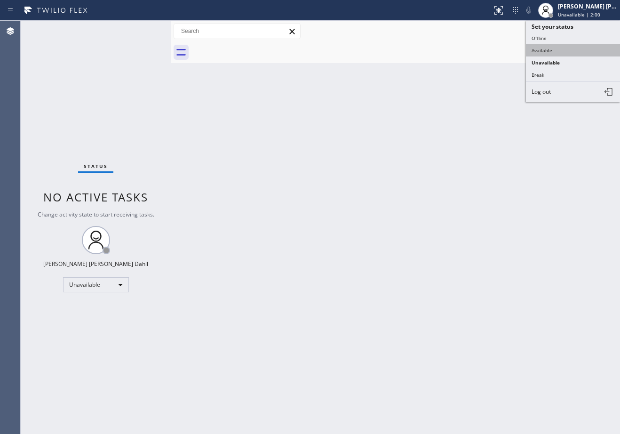
click at [561, 51] on button "Available" at bounding box center [573, 50] width 94 height 12
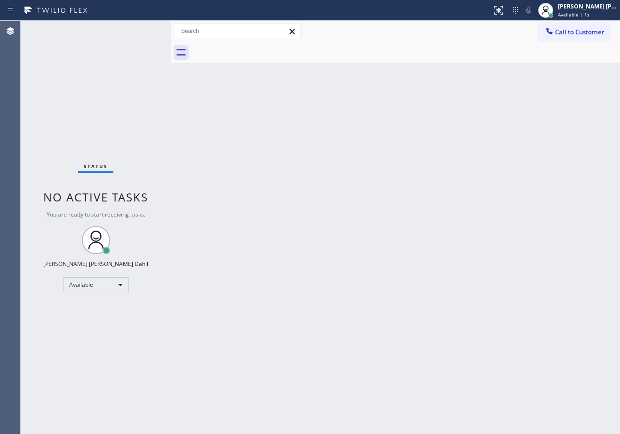
click at [300, 212] on div "Back to Dashboard Change Sender ID Customers Technicians Select a contact Outbo…" at bounding box center [395, 227] width 449 height 413
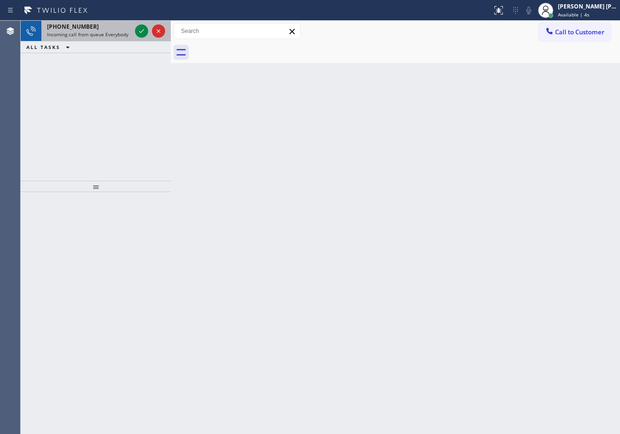
click at [112, 28] on div "[PHONE_NUMBER]" at bounding box center [89, 27] width 84 height 8
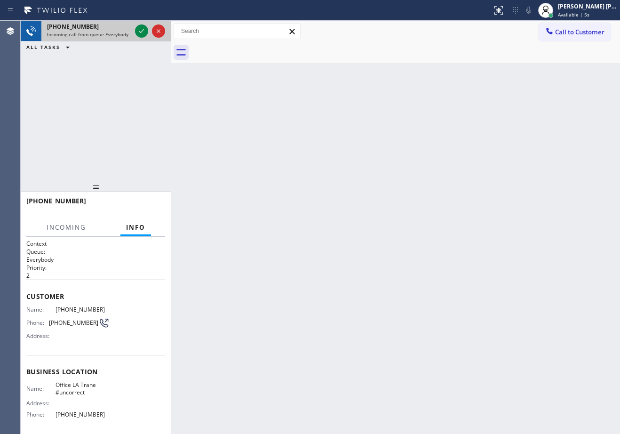
click at [112, 28] on div "[PHONE_NUMBER]" at bounding box center [89, 27] width 84 height 8
click at [140, 32] on icon at bounding box center [141, 31] width 5 height 4
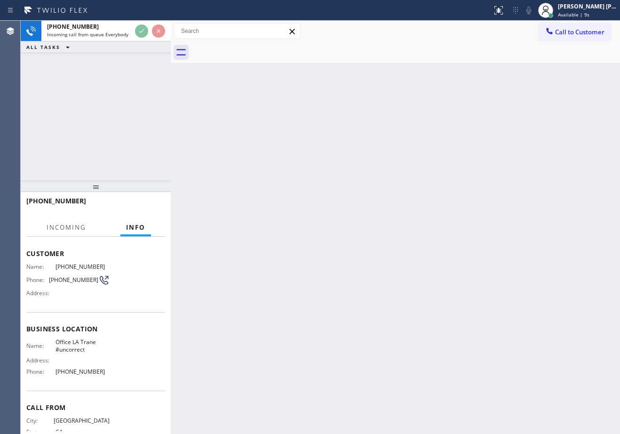
scroll to position [73, 0]
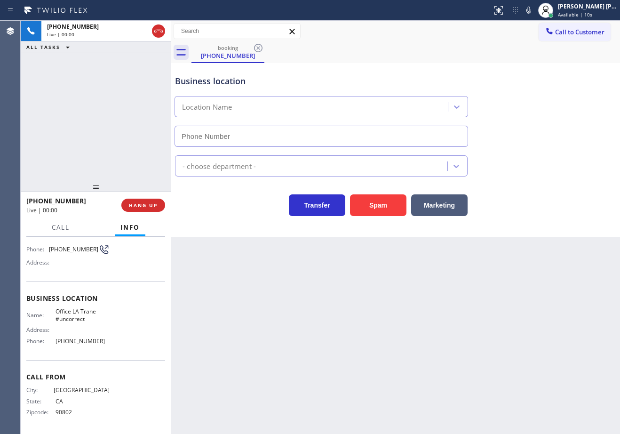
type input "[PHONE_NUMBER]"
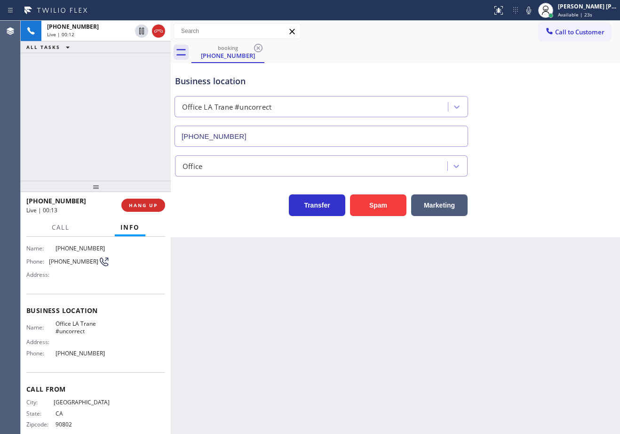
scroll to position [0, 0]
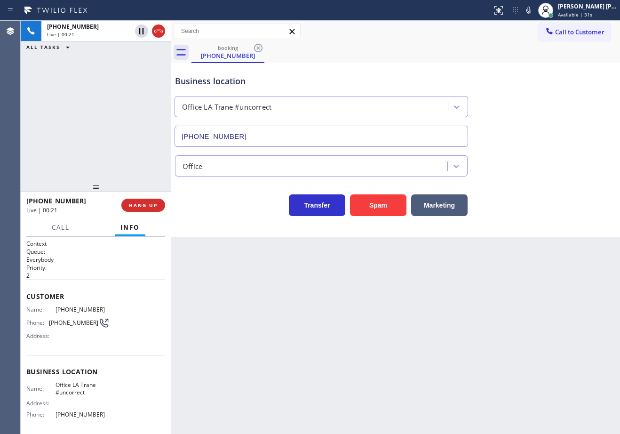
click at [237, 307] on div "Back to Dashboard Change Sender ID Customers Technicians Select a contact Outbo…" at bounding box center [395, 227] width 449 height 413
click at [107, 151] on div "[PHONE_NUMBER] Live | 00:49 ALL TASKS ALL TASKS ACTIVE TASKS TASKS IN WRAP UP" at bounding box center [96, 101] width 150 height 160
click at [102, 147] on div "[PHONE_NUMBER] Live | 00:51 ALL TASKS ALL TASKS ACTIVE TASKS TASKS IN WRAP UP" at bounding box center [96, 101] width 150 height 160
click at [148, 209] on button "HANG UP" at bounding box center [143, 204] width 44 height 13
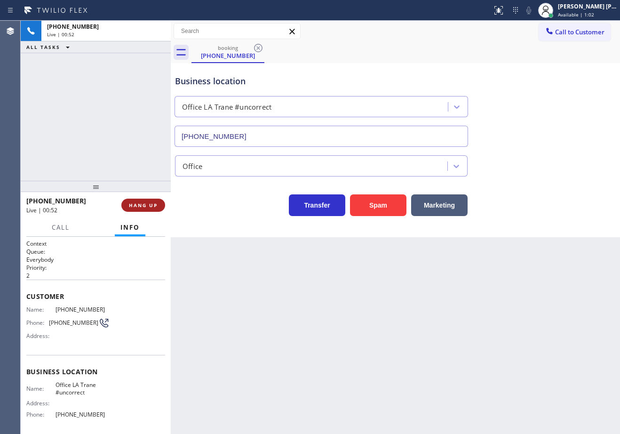
click at [148, 209] on button "HANG UP" at bounding box center [143, 204] width 44 height 13
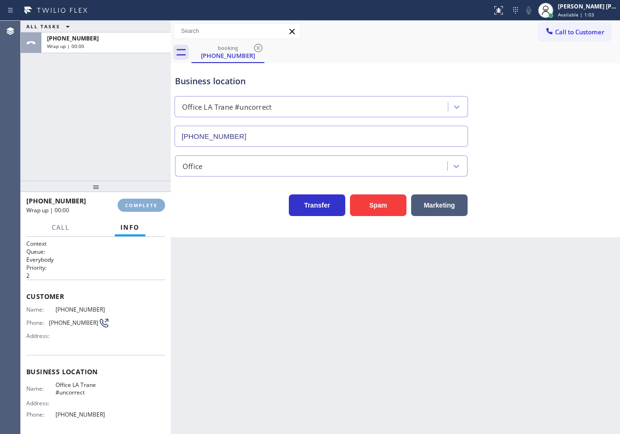
click at [148, 208] on button "COMPLETE" at bounding box center [141, 204] width 47 height 13
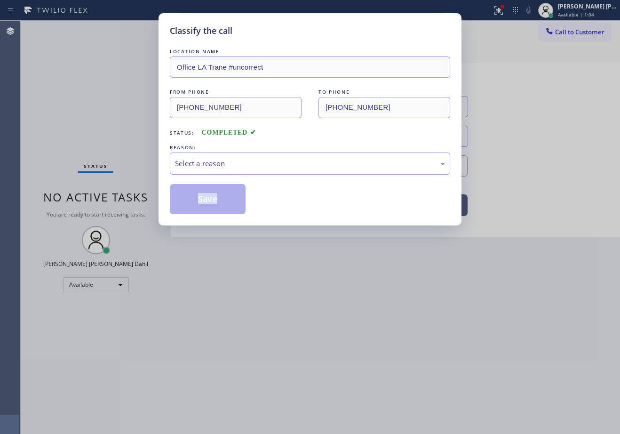
drag, startPoint x: 148, startPoint y: 205, endPoint x: 167, endPoint y: 198, distance: 19.9
click at [149, 204] on div "Classify the call LOCATION NAME Office LA Trane #uncorrect FROM PHONE [PHONE_NU…" at bounding box center [310, 217] width 620 height 434
click at [206, 167] on div "Select a reason" at bounding box center [310, 163] width 270 height 11
click at [204, 203] on button "Save" at bounding box center [208, 199] width 76 height 30
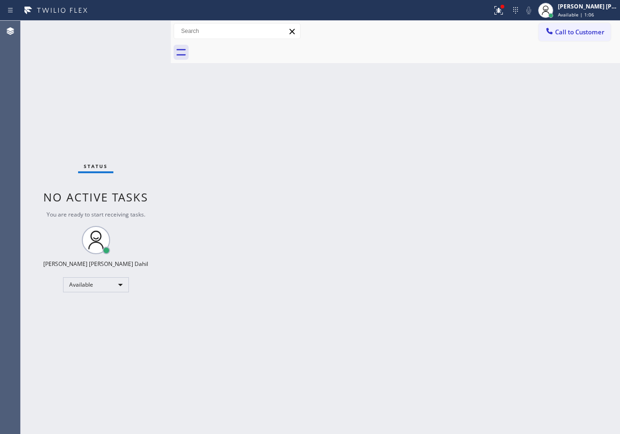
click at [275, 207] on div "Back to Dashboard Change Sender ID Customers Technicians Select a contact Outbo…" at bounding box center [395, 227] width 449 height 413
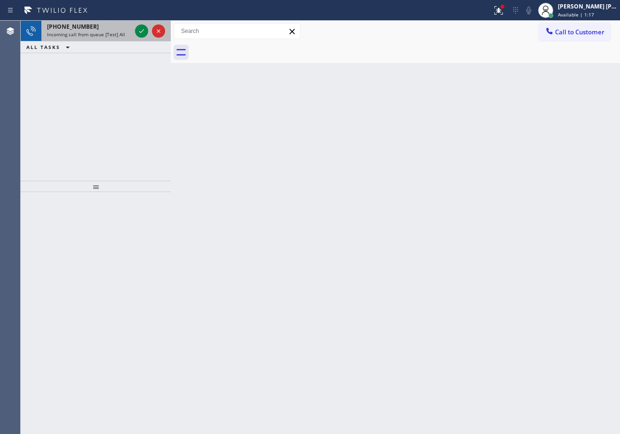
click at [123, 25] on div "[PHONE_NUMBER]" at bounding box center [89, 27] width 84 height 8
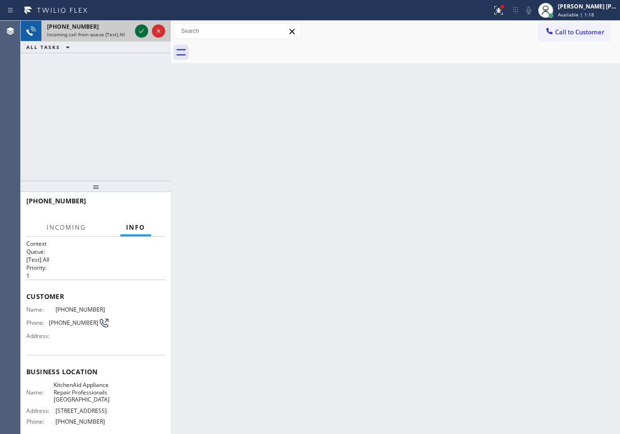
click at [145, 34] on icon at bounding box center [141, 30] width 11 height 11
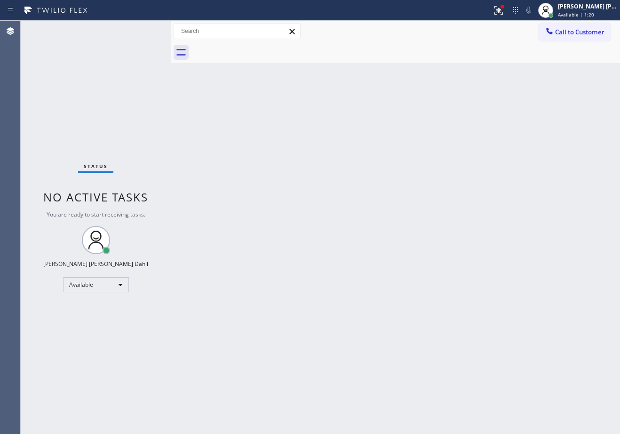
click at [500, 10] on icon at bounding box center [497, 9] width 6 height 7
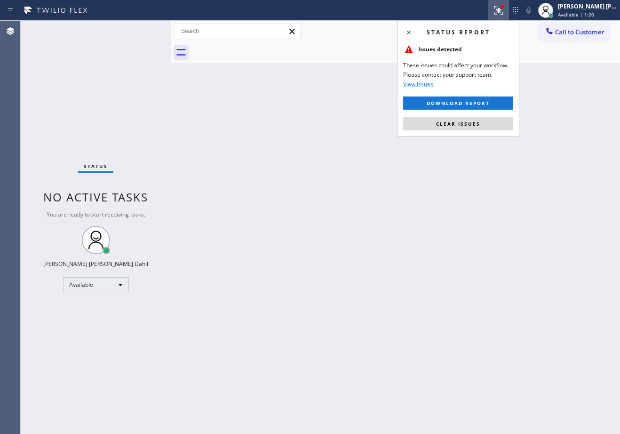
click at [467, 114] on div "Status report Issues detected These issues could affect your workflow. Please c…" at bounding box center [458, 79] width 122 height 116
click at [468, 121] on span "Clear issues" at bounding box center [458, 123] width 44 height 7
drag, startPoint x: 473, startPoint y: 160, endPoint x: 474, endPoint y: 168, distance: 8.6
click at [474, 168] on div "Back to Dashboard Change Sender ID Customers Technicians Select a contact Outbo…" at bounding box center [395, 227] width 449 height 413
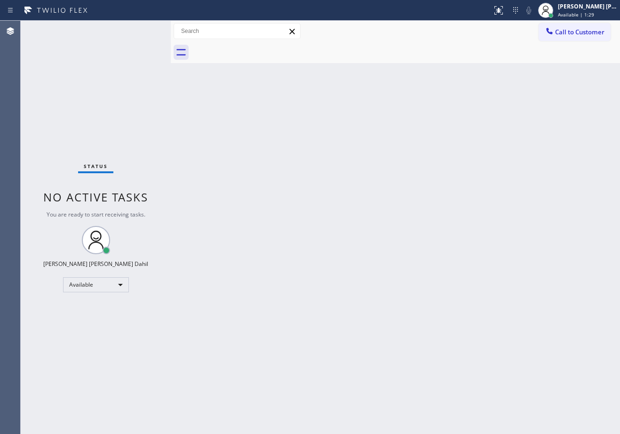
drag, startPoint x: 339, startPoint y: 201, endPoint x: 386, endPoint y: 258, distance: 73.2
click at [346, 213] on div "Back to Dashboard Change Sender ID Customers Technicians Select a contact Outbo…" at bounding box center [395, 227] width 449 height 413
click at [535, 368] on div "Back to Dashboard Change Sender ID Customers Technicians Select a contact Outbo…" at bounding box center [395, 227] width 449 height 413
drag, startPoint x: 246, startPoint y: 150, endPoint x: 240, endPoint y: 144, distance: 8.3
click at [241, 144] on div "Back to Dashboard Change Sender ID Customers Technicians Select a contact Outbo…" at bounding box center [395, 227] width 449 height 413
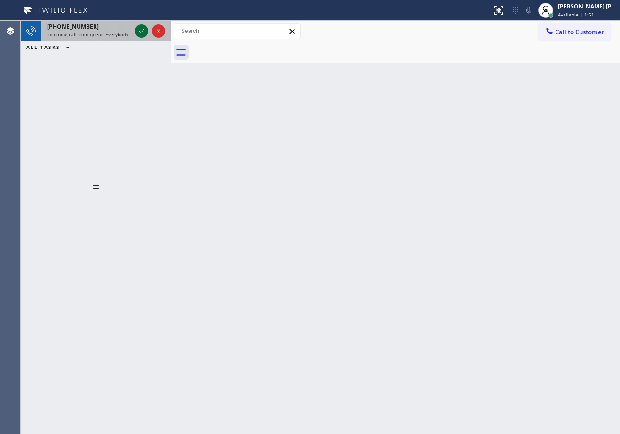
click at [142, 31] on icon at bounding box center [141, 31] width 5 height 4
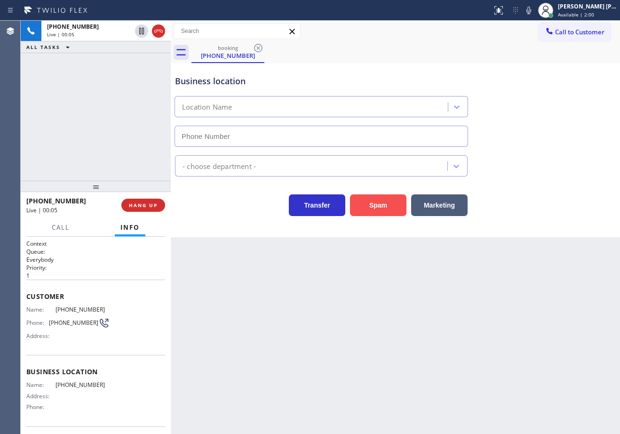
click at [390, 203] on button "Spam" at bounding box center [378, 205] width 56 height 22
click at [504, 13] on icon at bounding box center [498, 10] width 11 height 11
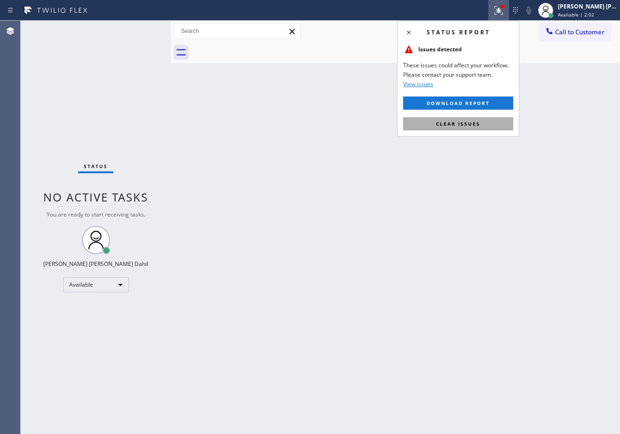
click at [503, 118] on div "Status report Issues detected These issues could affect your workflow. Please c…" at bounding box center [458, 79] width 122 height 116
click at [502, 119] on button "Clear issues" at bounding box center [458, 123] width 110 height 13
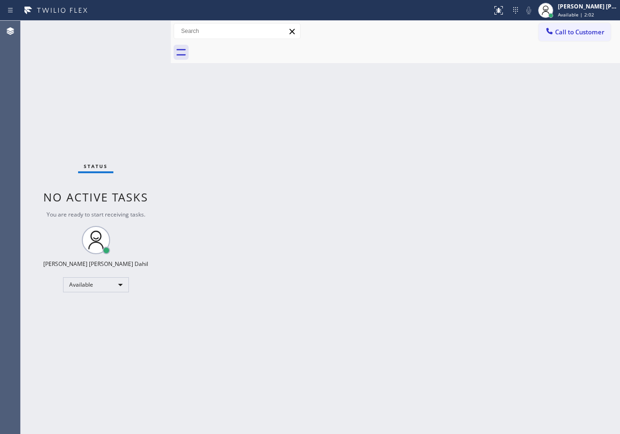
click at [520, 324] on div "Back to Dashboard Change Sender ID Customers Technicians Select a contact Outbo…" at bounding box center [395, 227] width 449 height 413
click at [137, 72] on div "Status No active tasks You are ready to start receiving tasks. [PERSON_NAME] [P…" at bounding box center [96, 227] width 150 height 413
click at [288, 80] on div "Back to Dashboard Change Sender ID Customers Technicians Select a contact Outbo…" at bounding box center [395, 227] width 449 height 413
click at [339, 181] on div "Back to Dashboard Change Sender ID Customers Technicians Select a contact Outbo…" at bounding box center [395, 227] width 449 height 413
click at [287, 69] on div "Back to Dashboard Change Sender ID Customers Technicians Select a contact Outbo…" at bounding box center [395, 227] width 449 height 413
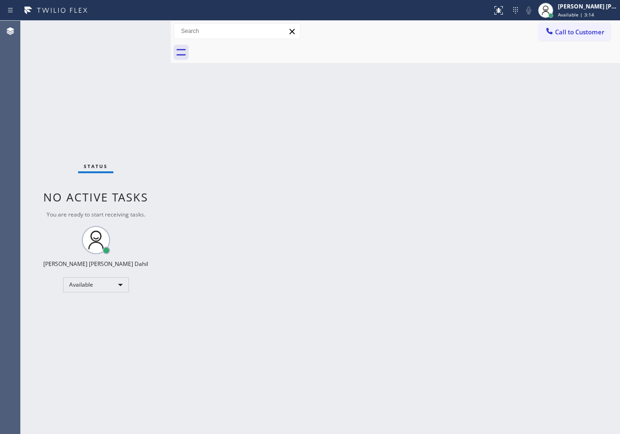
click at [308, 266] on div "Back to Dashboard Change Sender ID Customers Technicians Select a contact Outbo…" at bounding box center [395, 227] width 449 height 413
drag, startPoint x: 421, startPoint y: 334, endPoint x: 434, endPoint y: 338, distance: 12.7
click at [422, 334] on div "Back to Dashboard Change Sender ID Customers Technicians Select a contact Outbo…" at bounding box center [395, 227] width 449 height 413
drag, startPoint x: 248, startPoint y: 296, endPoint x: 265, endPoint y: 305, distance: 18.7
click at [265, 305] on div "Back to Dashboard Change Sender ID Customers Technicians Select a contact Outbo…" at bounding box center [395, 227] width 449 height 413
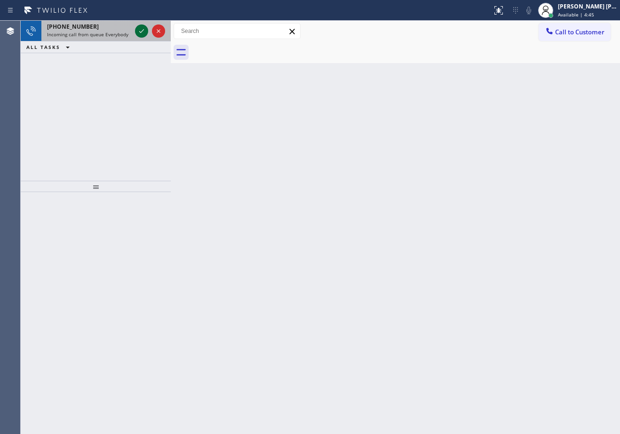
click at [142, 31] on icon at bounding box center [141, 31] width 5 height 4
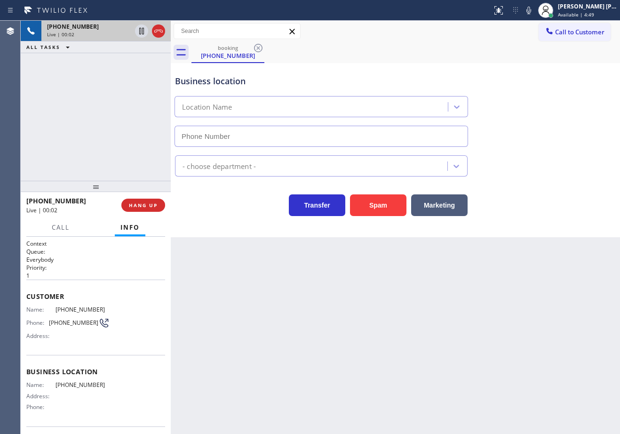
click at [83, 95] on div "+19096974839 Live | 00:02 ALL TASKS ALL TASKS ACTIVE TASKS TASKS IN WRAP UP" at bounding box center [96, 101] width 150 height 160
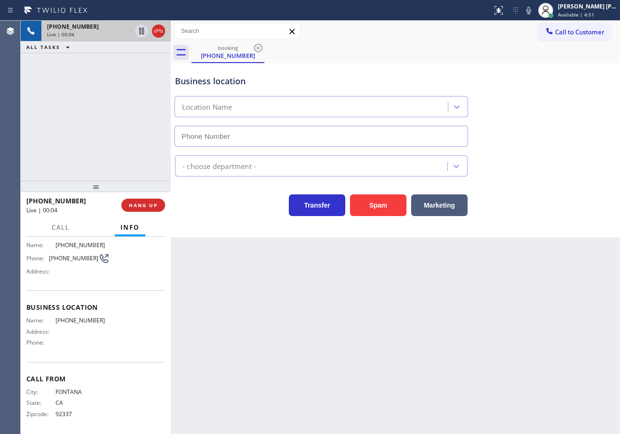
scroll to position [66, 0]
drag, startPoint x: 78, startPoint y: 415, endPoint x: 51, endPoint y: 415, distance: 26.8
click at [51, 415] on div "Zipcode: 92337" at bounding box center [67, 411] width 83 height 7
copy div "92337"
drag, startPoint x: 142, startPoint y: 76, endPoint x: 124, endPoint y: 70, distance: 18.9
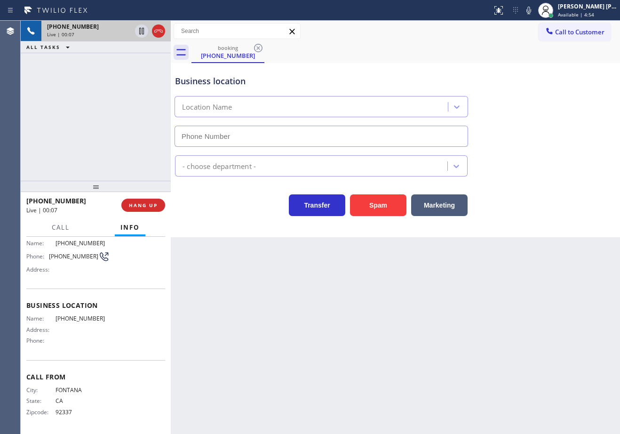
click at [139, 74] on div "+19096974839 Live | 00:07 ALL TASKS ALL TASKS ACTIVE TASKS TASKS IN WRAP UP" at bounding box center [96, 101] width 150 height 160
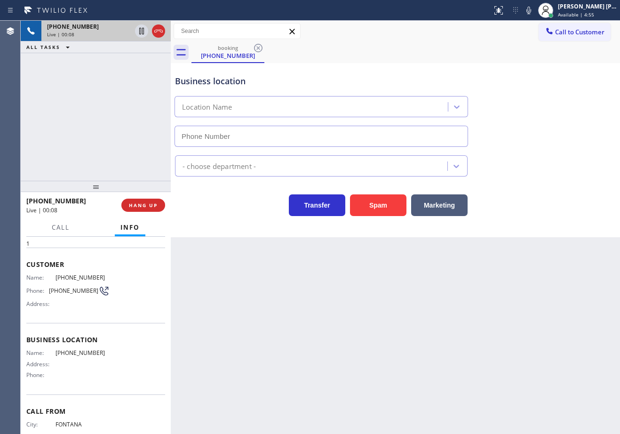
scroll to position [0, 0]
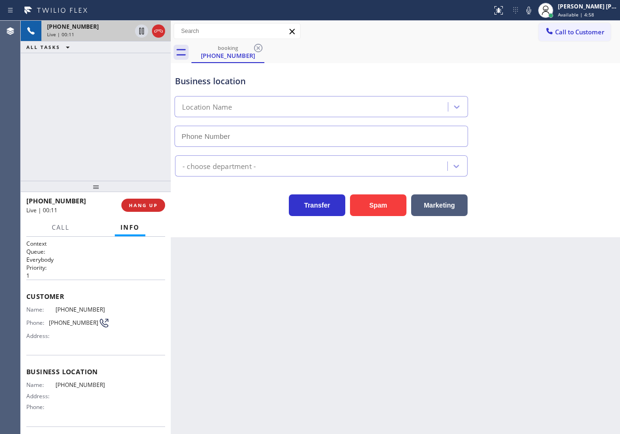
click at [115, 104] on div "+19096974839 Live | 00:11 ALL TASKS ALL TASKS ACTIVE TASKS TASKS IN WRAP UP" at bounding box center [96, 101] width 150 height 160
click at [505, 52] on div "booking (909) 697-4839" at bounding box center [405, 52] width 428 height 21
click at [135, 204] on span "HANG UP" at bounding box center [143, 205] width 29 height 7
click at [135, 206] on span "HANG UP" at bounding box center [143, 205] width 29 height 7
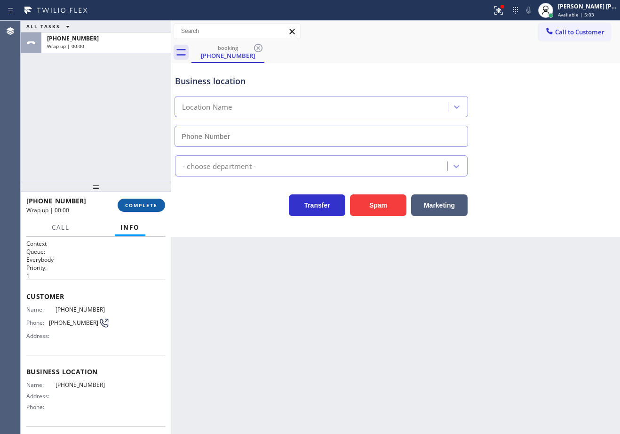
click at [135, 207] on span "COMPLETE" at bounding box center [141, 205] width 32 height 7
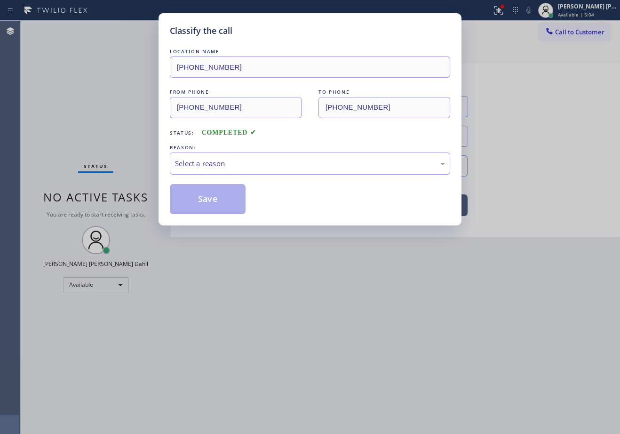
click at [200, 170] on div "Select a reason" at bounding box center [310, 163] width 280 height 22
click at [215, 213] on button "Save" at bounding box center [208, 199] width 76 height 30
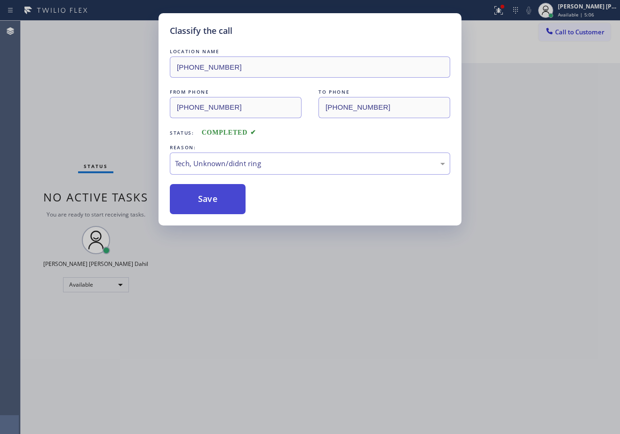
click at [215, 213] on button "Save" at bounding box center [208, 199] width 76 height 30
drag, startPoint x: 252, startPoint y: 254, endPoint x: 465, endPoint y: 419, distance: 270.1
click at [264, 261] on div "Classify the call LOCATION NAME (323) 310-4299 FROM PHONE (909) 697-4839 TO PHO…" at bounding box center [310, 217] width 620 height 434
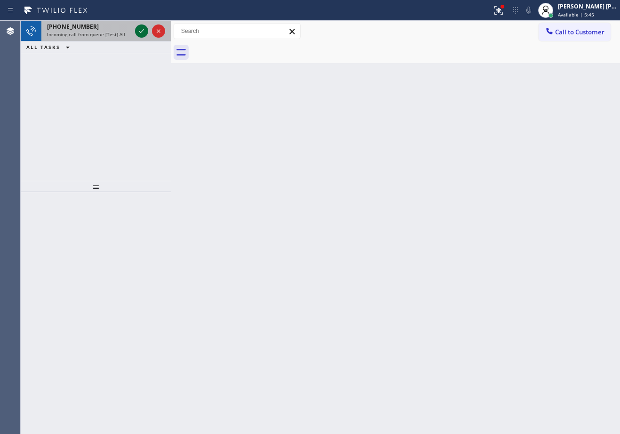
click at [142, 31] on icon at bounding box center [141, 31] width 5 height 4
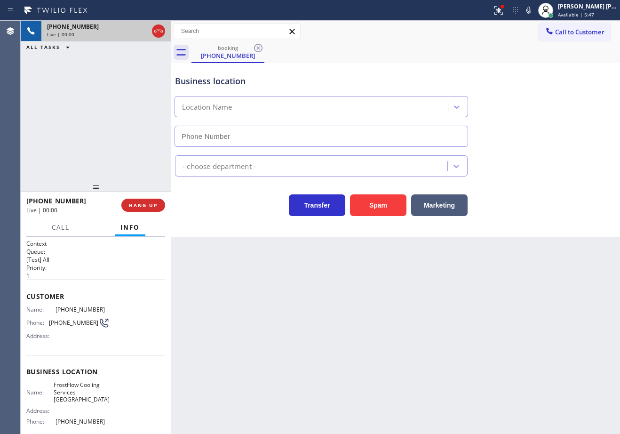
type input "(719) 350-3571"
click at [285, 302] on div "Back to Dashboard Change Sender ID Customers Technicians Select a contact Outbo…" at bounding box center [395, 227] width 449 height 413
click at [504, 13] on icon at bounding box center [498, 10] width 11 height 11
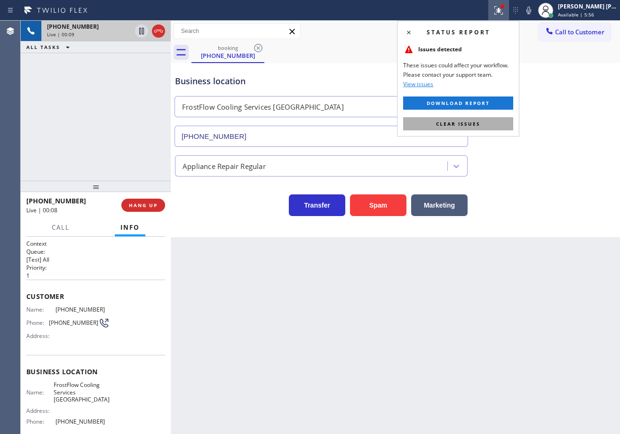
click at [490, 123] on button "Clear issues" at bounding box center [458, 123] width 110 height 13
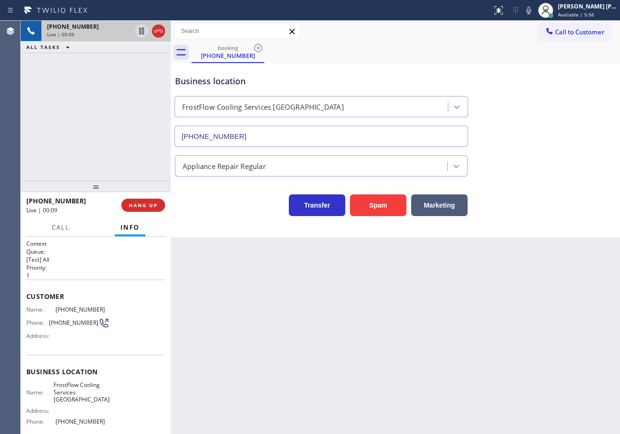
click at [543, 156] on div "Appliance Repair Regular" at bounding box center [395, 163] width 444 height 25
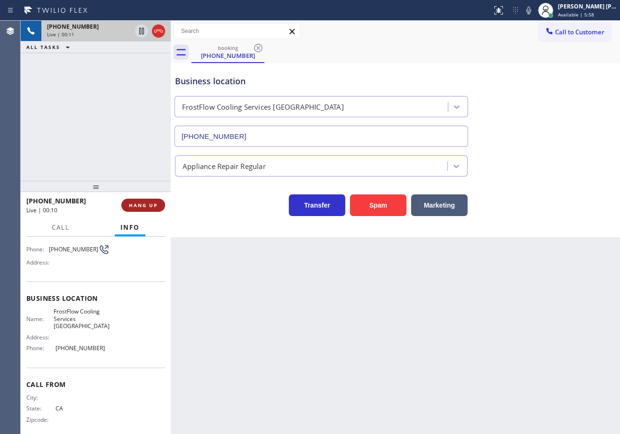
click at [133, 209] on button "HANG UP" at bounding box center [143, 204] width 44 height 13
click at [133, 210] on button "HANG UP" at bounding box center [143, 204] width 44 height 13
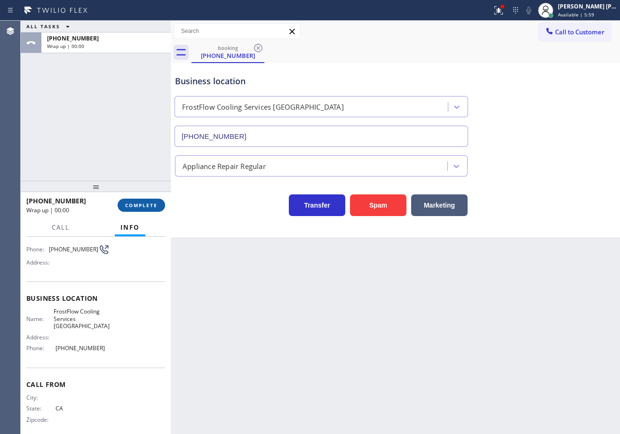
click at [151, 203] on span "COMPLETE" at bounding box center [141, 205] width 32 height 7
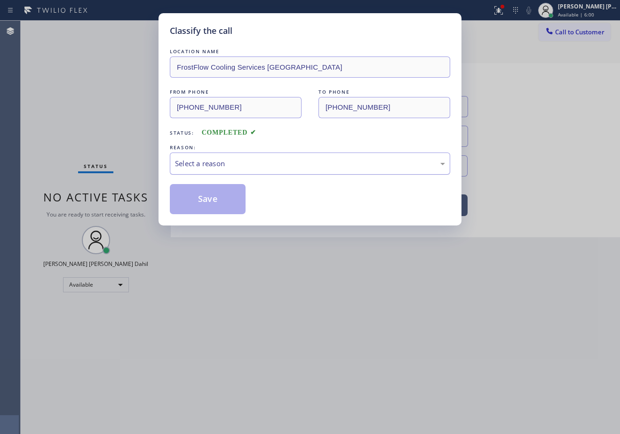
click at [205, 161] on div "Select a reason" at bounding box center [310, 163] width 270 height 11
click at [216, 198] on button "Save" at bounding box center [208, 199] width 76 height 30
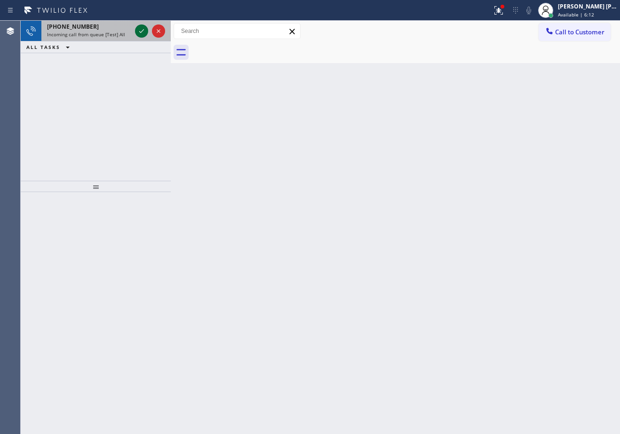
click at [142, 31] on icon at bounding box center [141, 31] width 5 height 4
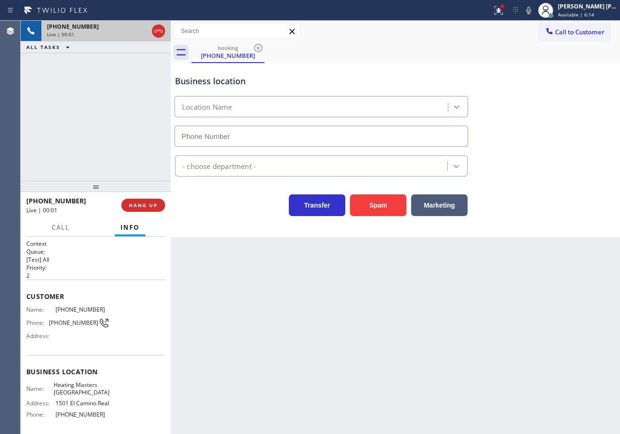
type input "(650) 727-1151"
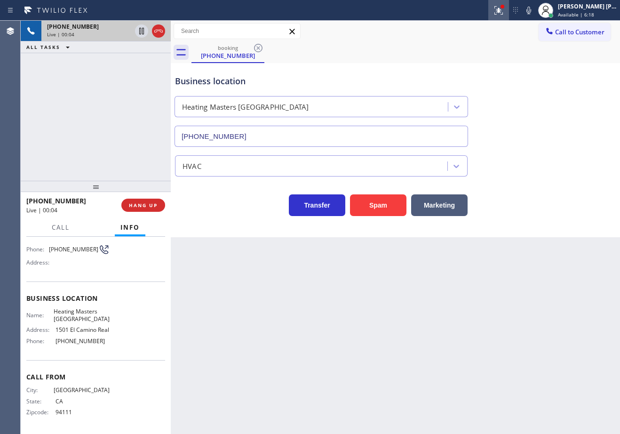
click at [504, 13] on icon at bounding box center [498, 10] width 11 height 11
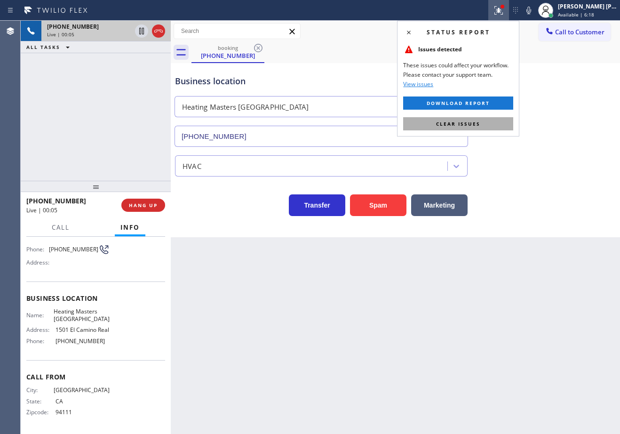
click at [496, 119] on button "Clear issues" at bounding box center [458, 123] width 110 height 13
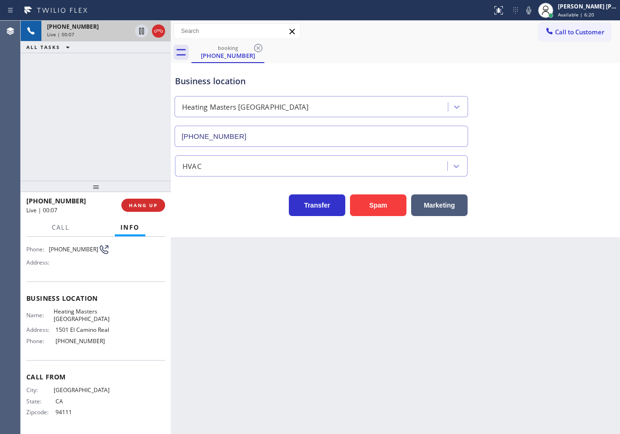
click at [503, 46] on div "booking (650) 204-7425" at bounding box center [405, 52] width 428 height 21
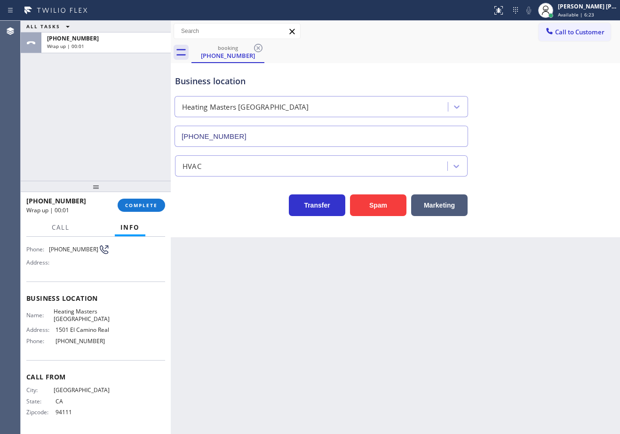
click at [124, 140] on div "ALL TASKS ALL TASKS ACTIVE TASKS TASKS IN WRAP UP +16502047425 Wrap up | 00:01" at bounding box center [96, 101] width 150 height 160
click at [134, 205] on span "COMPLETE" at bounding box center [141, 205] width 32 height 7
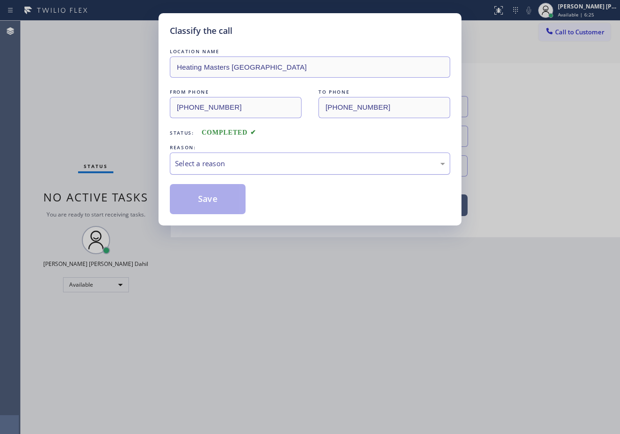
click at [205, 160] on div "Select a reason" at bounding box center [310, 163] width 270 height 11
click at [201, 212] on button "Save" at bounding box center [208, 199] width 76 height 30
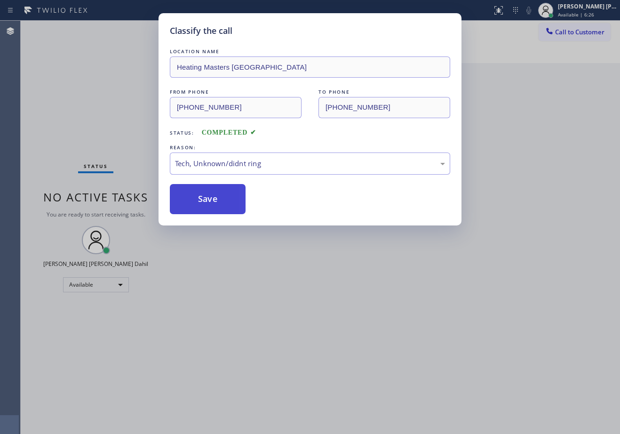
click at [202, 212] on button "Save" at bounding box center [208, 199] width 76 height 30
drag, startPoint x: 295, startPoint y: 292, endPoint x: 428, endPoint y: 330, distance: 138.6
click at [305, 294] on div "Classify the call LOCATION NAME Heating Masters San Francisco FROM PHONE (650) …" at bounding box center [310, 217] width 620 height 434
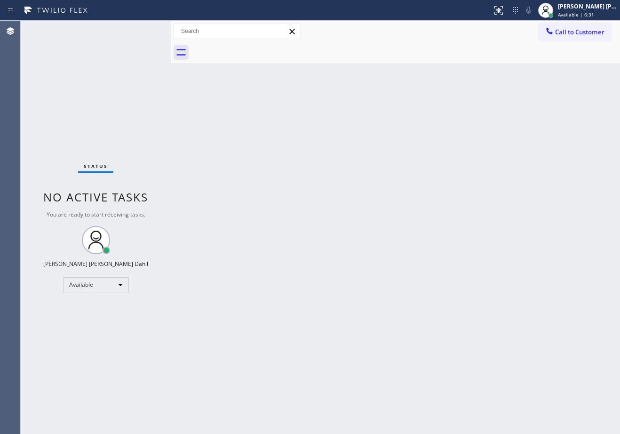
click at [330, 60] on div at bounding box center [405, 52] width 428 height 21
click at [142, 31] on div "Status No active tasks You are ready to start receiving tasks. [PERSON_NAME] [P…" at bounding box center [96, 227] width 150 height 413
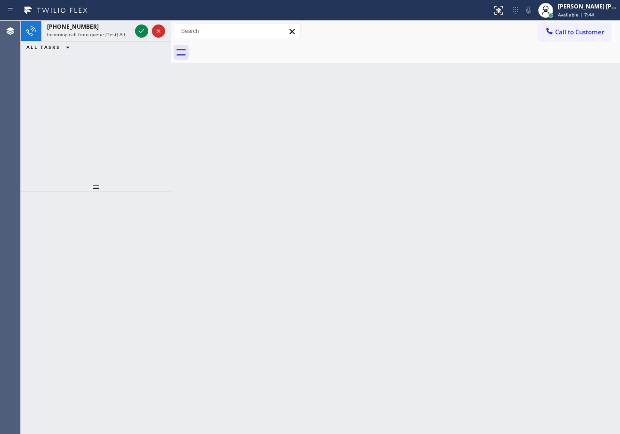
click at [142, 31] on icon at bounding box center [141, 31] width 5 height 4
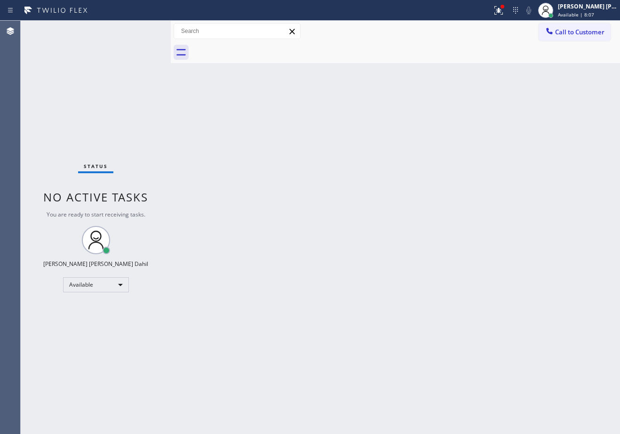
drag, startPoint x: 416, startPoint y: 204, endPoint x: 514, endPoint y: 395, distance: 214.9
click at [417, 220] on div "Back to Dashboard Change Sender ID Customers Technicians Select a contact Outbo…" at bounding box center [395, 227] width 449 height 413
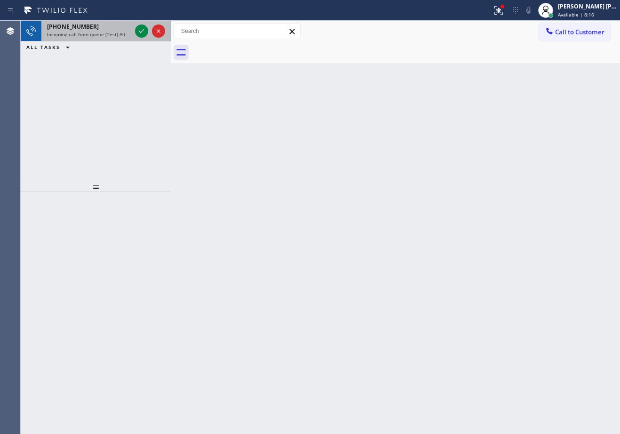
click at [103, 26] on div "[PHONE_NUMBER]" at bounding box center [89, 27] width 84 height 8
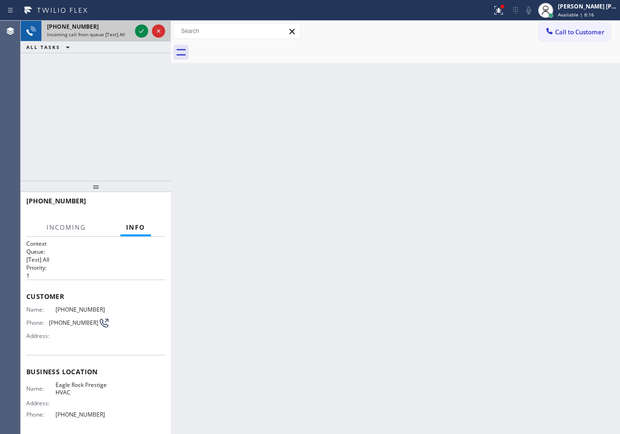
click at [103, 26] on div "[PHONE_NUMBER]" at bounding box center [89, 27] width 84 height 8
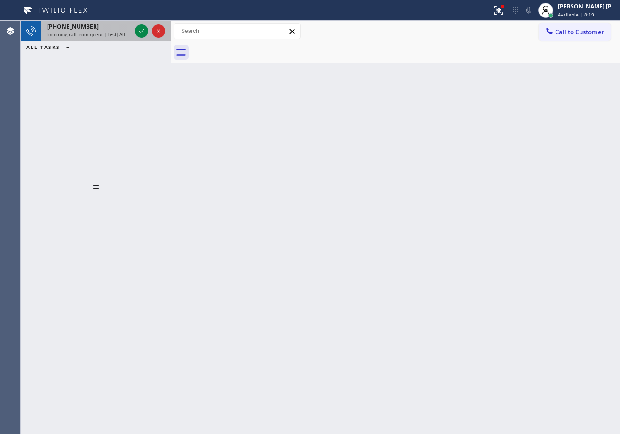
click at [123, 34] on div "Incoming call from queue [Test] All" at bounding box center [89, 34] width 84 height 7
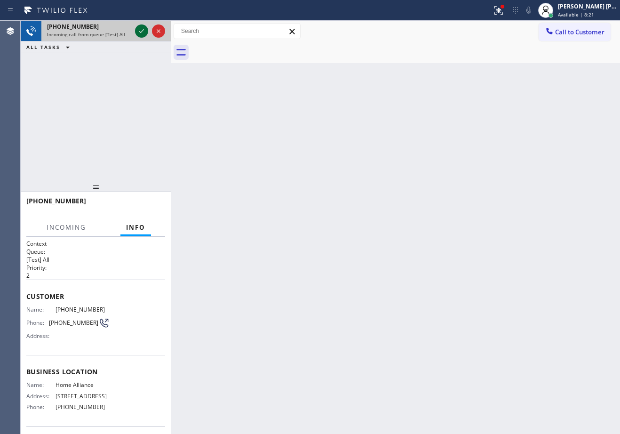
click at [143, 32] on icon at bounding box center [141, 30] width 11 height 11
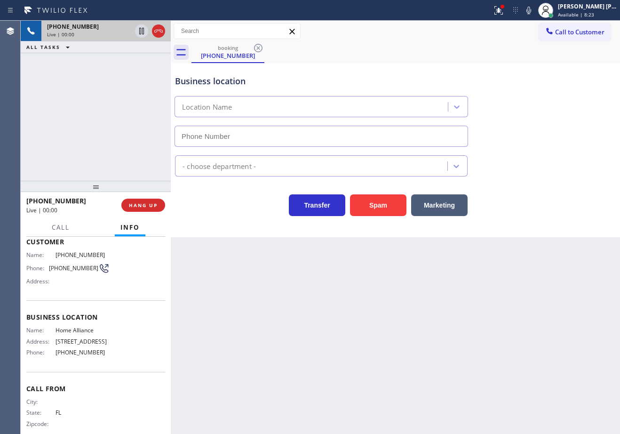
scroll to position [73, 0]
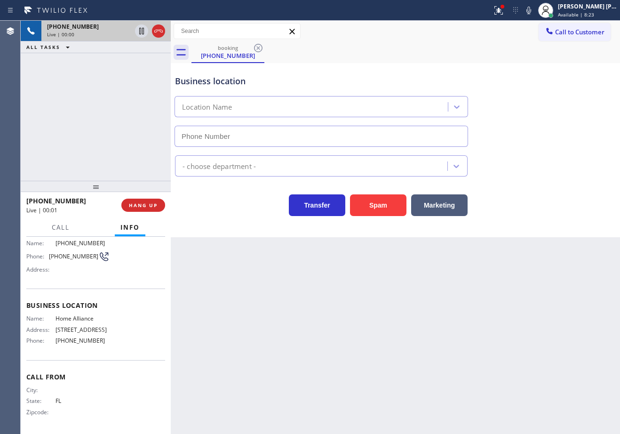
type input "[PHONE_NUMBER]"
click at [376, 311] on div "Back to Dashboard Change Sender ID Customers Technicians Select a contact Outbo…" at bounding box center [395, 227] width 449 height 413
click at [534, 8] on icon at bounding box center [528, 10] width 11 height 11
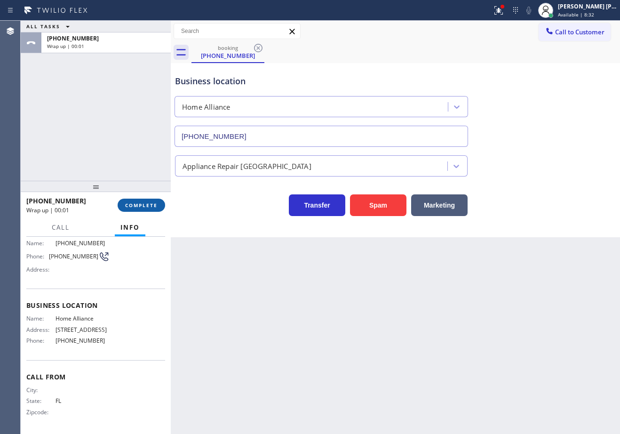
click at [139, 202] on button "COMPLETE" at bounding box center [141, 204] width 47 height 13
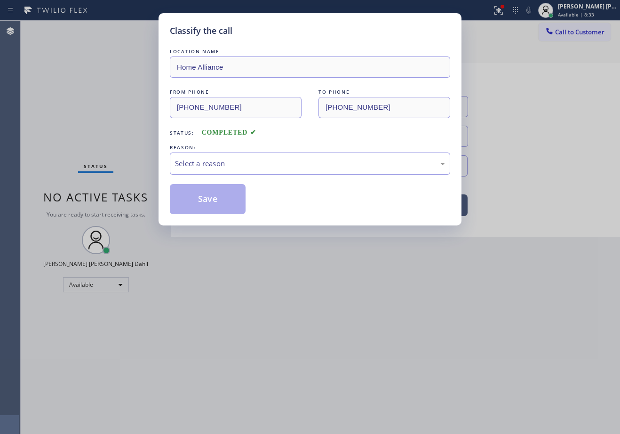
click at [212, 161] on div "Select a reason" at bounding box center [310, 163] width 270 height 11
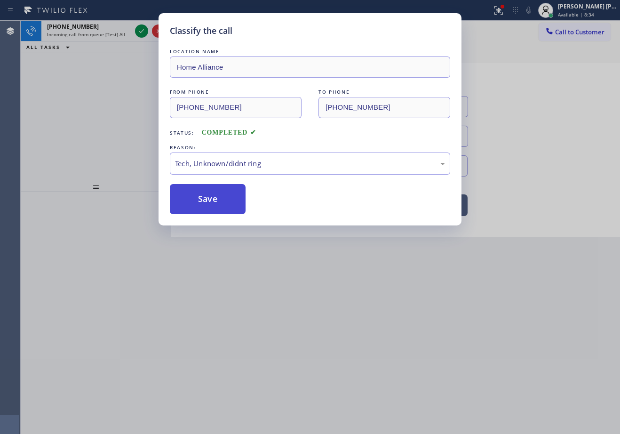
click at [223, 212] on button "Save" at bounding box center [208, 199] width 76 height 30
click at [223, 211] on button "Save" at bounding box center [208, 199] width 76 height 30
click at [222, 210] on button "Save" at bounding box center [208, 199] width 76 height 30
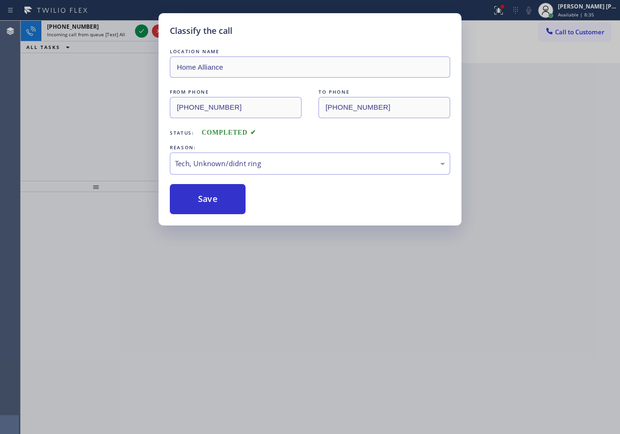
click at [142, 31] on div "Classify the call LOCATION NAME Home Alliance FROM PHONE (386) 434-4191 TO PHON…" at bounding box center [310, 217] width 620 height 434
click at [142, 31] on icon at bounding box center [141, 31] width 5 height 4
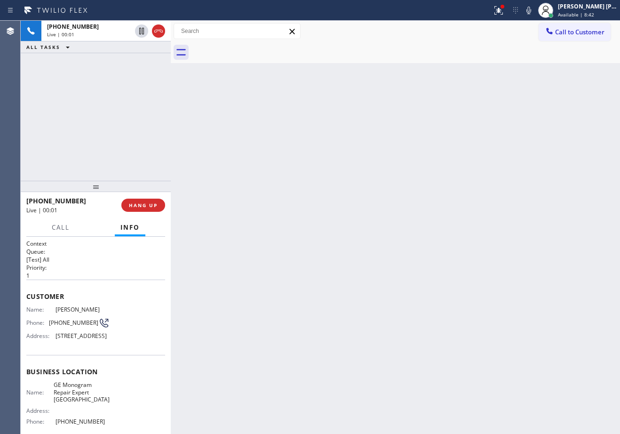
scroll to position [1, 0]
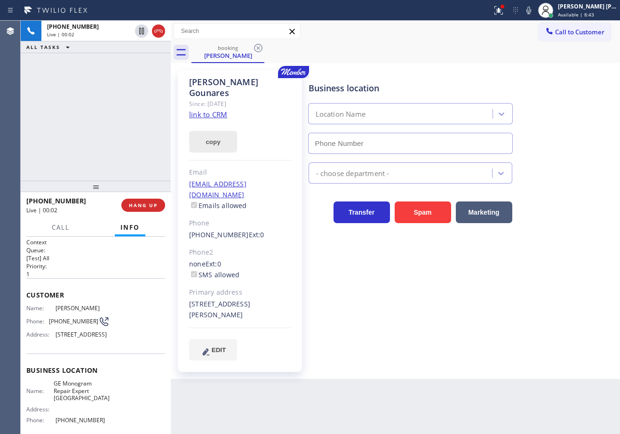
type input "(206) 203-6067"
click at [224, 110] on link "link to CRM" at bounding box center [208, 114] width 38 height 9
click at [504, 15] on icon at bounding box center [498, 10] width 11 height 11
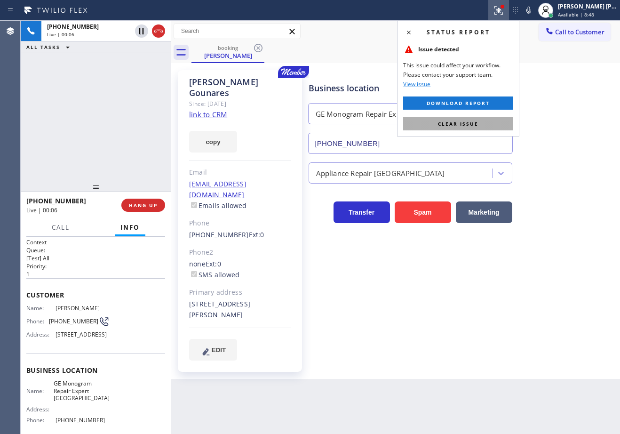
click at [491, 123] on button "Clear issue" at bounding box center [458, 123] width 110 height 13
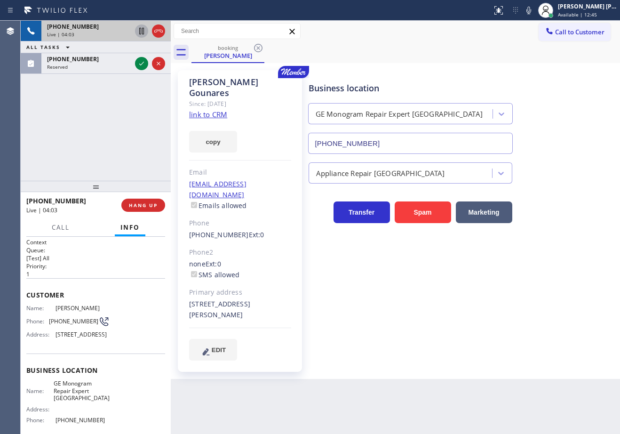
click at [140, 28] on icon at bounding box center [141, 31] width 5 height 7
click at [534, 13] on icon at bounding box center [528, 10] width 11 height 11
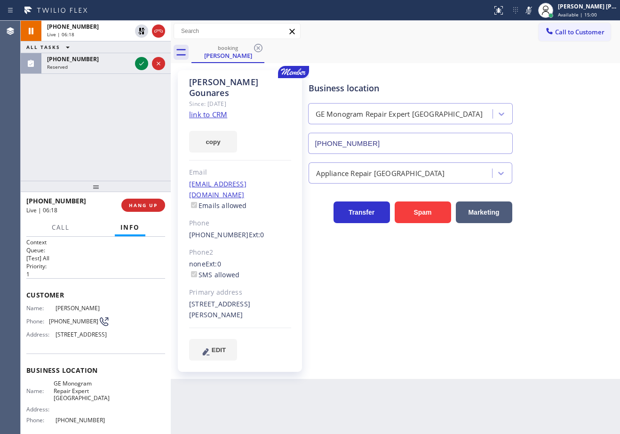
click at [83, 108] on div "+14259858490 Live | 06:18 ALL TASKS ALL TASKS ACTIVE TASKS TASKS IN WRAP UP (56…" at bounding box center [96, 101] width 150 height 160
click at [116, 61] on div "(562) 455-1666" at bounding box center [89, 59] width 84 height 8
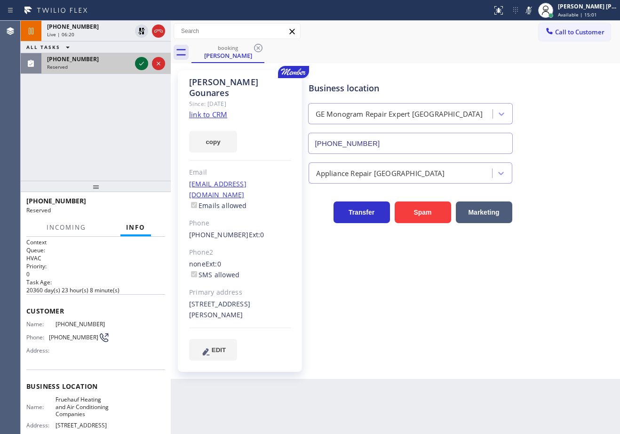
click at [138, 62] on icon at bounding box center [141, 63] width 11 height 11
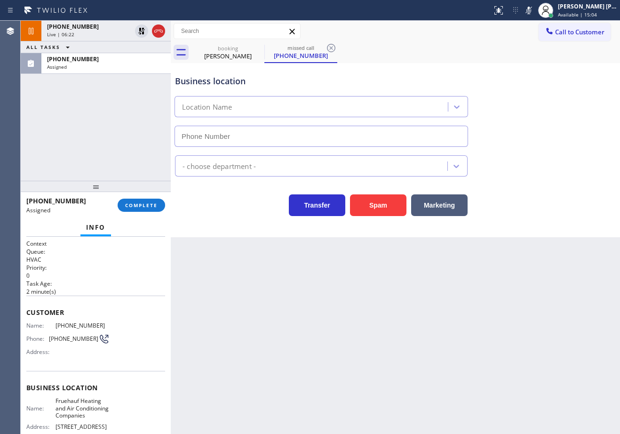
type input "(562) 454-0125"
click at [92, 69] on div "Assigned" at bounding box center [106, 66] width 118 height 7
type input "(562) 454-0125"
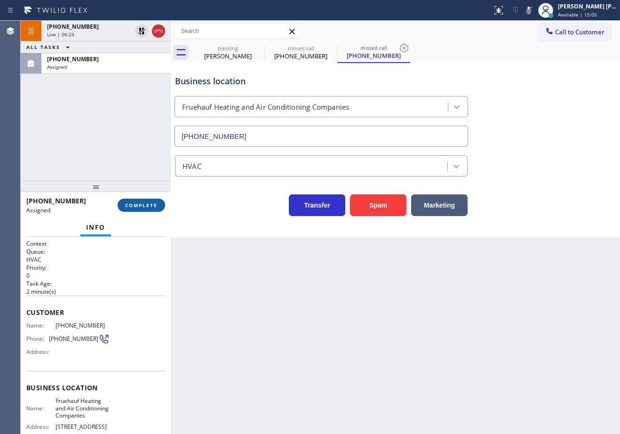
click at [128, 203] on span "COMPLETE" at bounding box center [141, 205] width 32 height 7
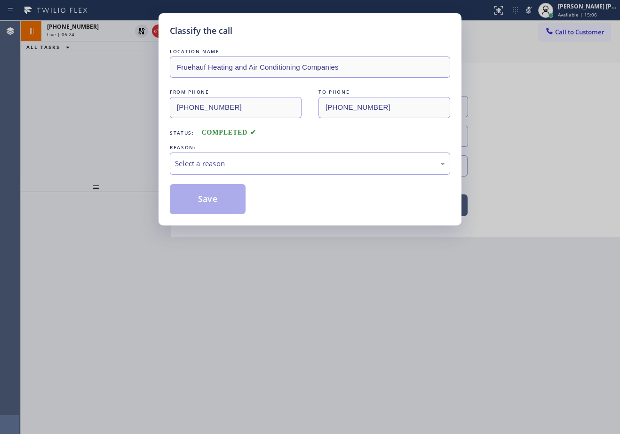
click at [198, 158] on div "Select a reason" at bounding box center [310, 163] width 270 height 11
click at [229, 206] on button "Save" at bounding box center [208, 199] width 76 height 30
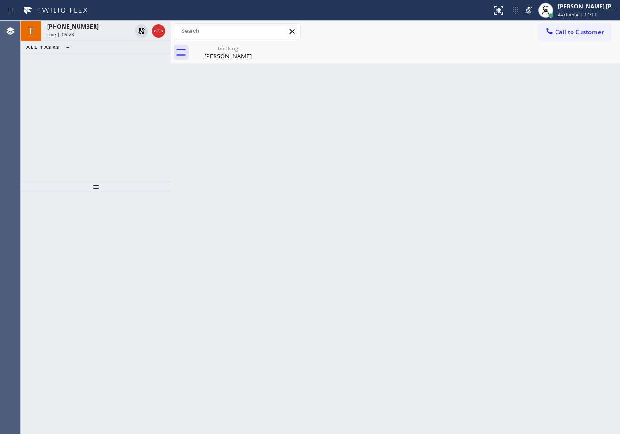
click at [248, 169] on div "Back to Dashboard Change Sender ID Customers Technicians Select a contact Outbo…" at bounding box center [395, 227] width 449 height 413
click at [212, 57] on div "Rimma Gounares" at bounding box center [227, 56] width 71 height 8
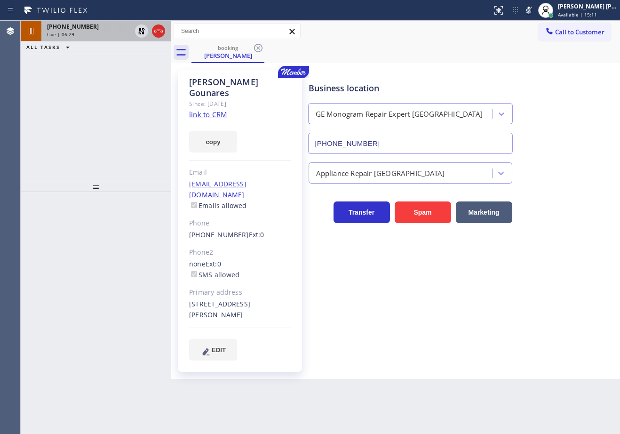
click at [108, 36] on div "Live | 06:29" at bounding box center [89, 34] width 84 height 7
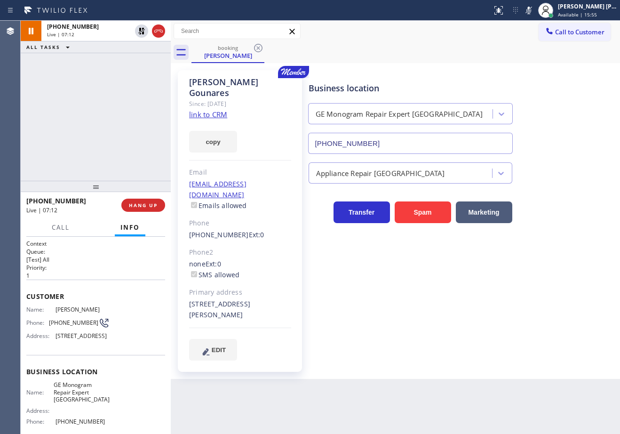
drag, startPoint x: 141, startPoint y: 31, endPoint x: 264, endPoint y: 9, distance: 125.5
click at [140, 32] on icon at bounding box center [141, 30] width 11 height 11
click at [534, 11] on icon at bounding box center [528, 10] width 11 height 11
click at [525, 38] on div "Call to Customer Outbound call Location Search location Your caller id phone nu…" at bounding box center [395, 31] width 449 height 16
click at [120, 79] on div "+14259858490 Live | 07:36 ALL TASKS ALL TASKS ACTIVE TASKS TASKS IN WRAP UP" at bounding box center [96, 101] width 150 height 160
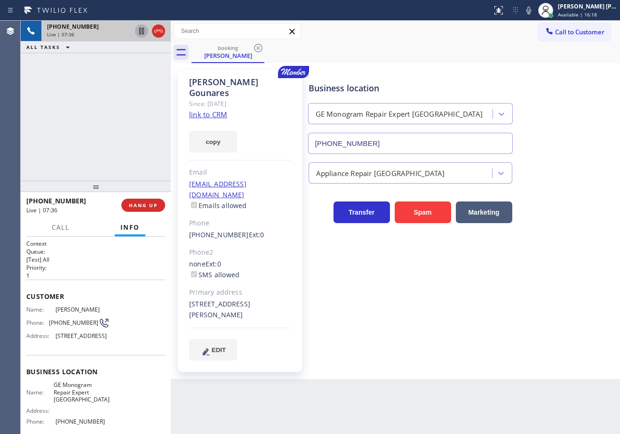
click at [138, 31] on icon at bounding box center [141, 30] width 11 height 11
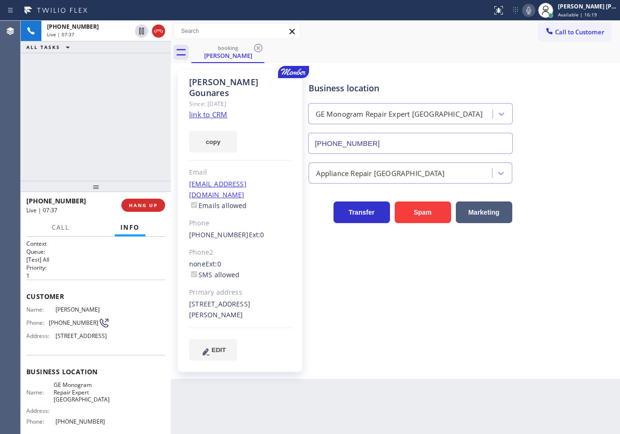
click at [534, 14] on icon at bounding box center [528, 10] width 11 height 11
click at [553, 337] on div "Business location GE Monogram Repair Expert Kirkland (206) 203-6067 Appliance R…" at bounding box center [462, 224] width 311 height 304
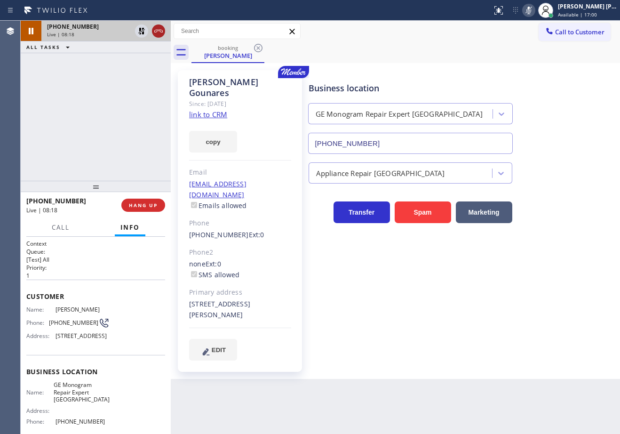
click at [140, 32] on icon at bounding box center [141, 30] width 11 height 11
click at [534, 10] on icon at bounding box center [528, 10] width 11 height 11
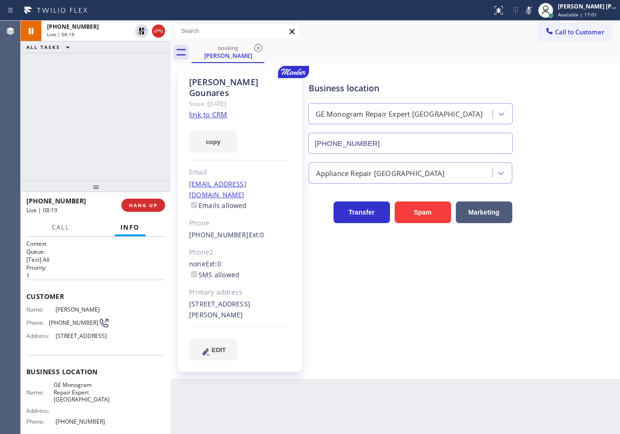
click at [560, 101] on div "Business location GE Monogram Repair Expert Kirkland (206) 203-6067" at bounding box center [462, 111] width 311 height 85
click at [142, 100] on div "+14259858490 Live | 09:26 ALL TASKS ALL TASKS ACTIVE TASKS TASKS IN WRAP UP" at bounding box center [96, 101] width 150 height 160
click at [553, 133] on div "Business location GE Monogram Repair Expert Kirkland (206) 203-6067" at bounding box center [462, 111] width 311 height 85
click at [555, 126] on div "Business location GE Monogram Repair Expert Kirkland (206) 203-6067" at bounding box center [462, 111] width 311 height 85
click at [534, 9] on icon at bounding box center [528, 10] width 11 height 11
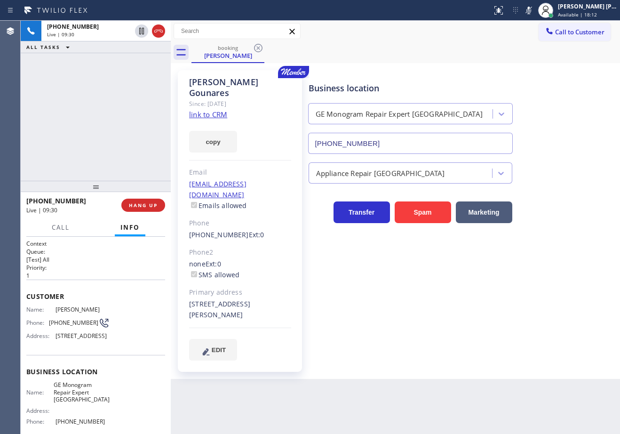
click at [563, 110] on div "Business location GE Monogram Repair Expert Kirkland (206) 203-6067" at bounding box center [462, 111] width 311 height 85
click at [140, 31] on icon at bounding box center [141, 31] width 5 height 7
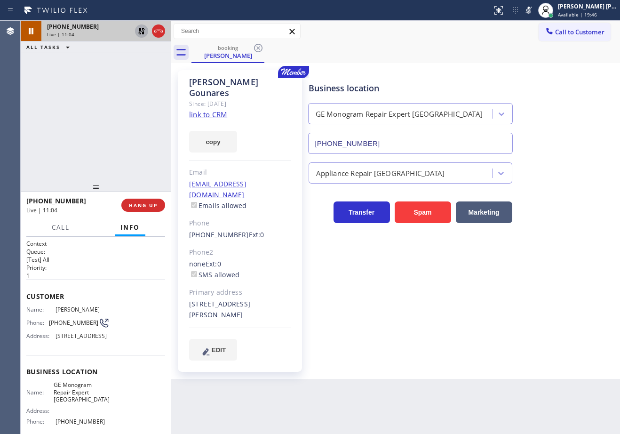
click at [142, 30] on icon at bounding box center [141, 30] width 11 height 11
click at [143, 73] on div "+14259858490 Live | 11:04 ALL TASKS ALL TASKS ACTIVE TASKS TASKS IN WRAP UP" at bounding box center [96, 101] width 150 height 160
click at [531, 14] on icon at bounding box center [528, 11] width 5 height 8
drag, startPoint x: 567, startPoint y: 119, endPoint x: 574, endPoint y: 153, distance: 34.0
click at [568, 124] on div "Business location GE Monogram Repair Expert Kirkland (206) 203-6067" at bounding box center [462, 111] width 311 height 85
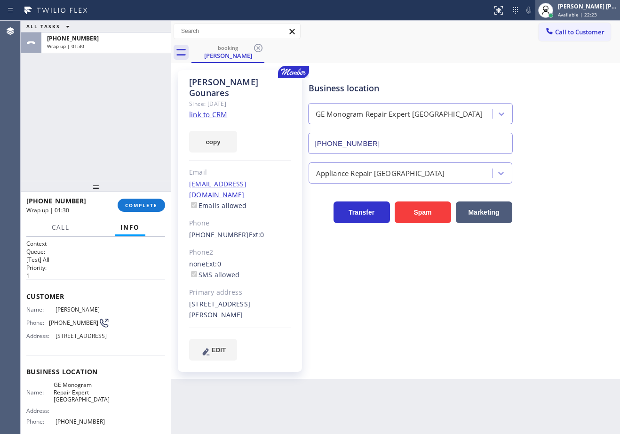
click at [590, 6] on div "[PERSON_NAME] [PERSON_NAME] Dahil" at bounding box center [587, 6] width 59 height 8
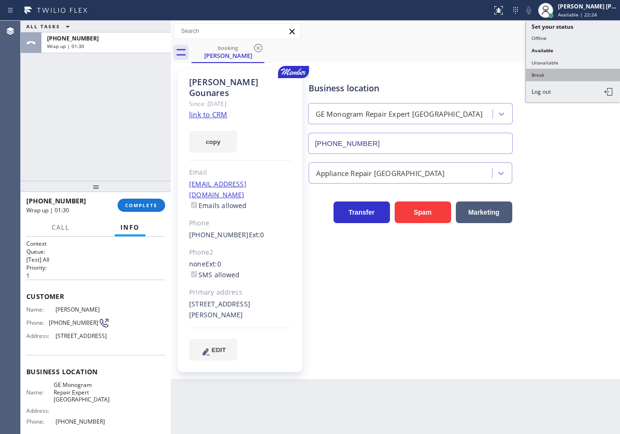
click at [556, 80] on button "Break" at bounding box center [573, 75] width 94 height 12
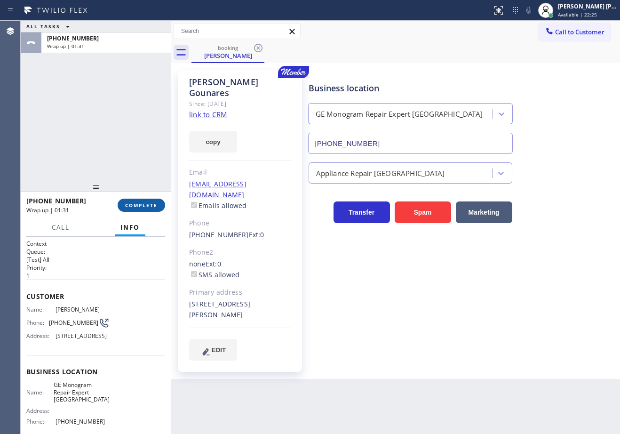
click at [159, 208] on button "COMPLETE" at bounding box center [141, 204] width 47 height 13
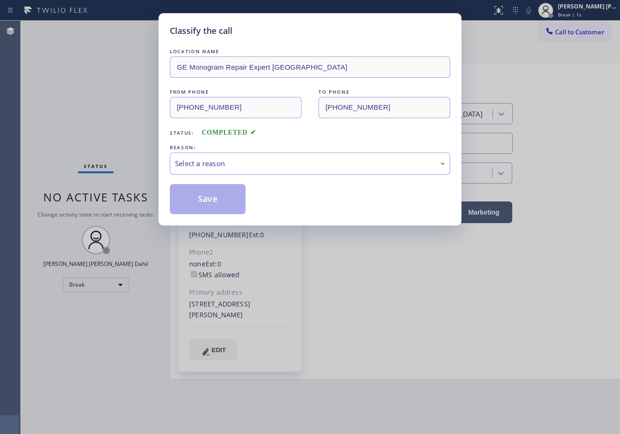
click at [196, 164] on div "Select a reason" at bounding box center [310, 163] width 270 height 11
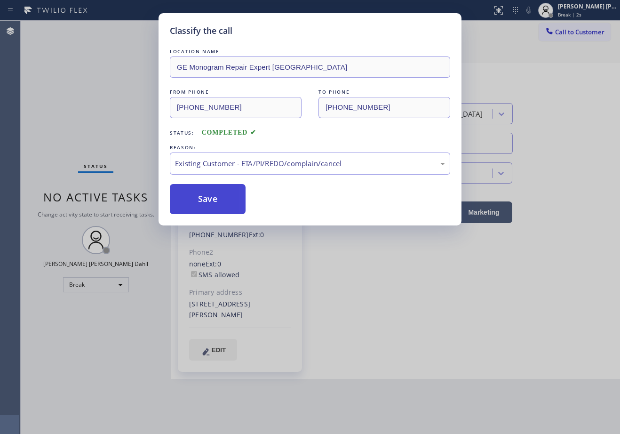
click at [207, 196] on button "Save" at bounding box center [208, 199] width 76 height 30
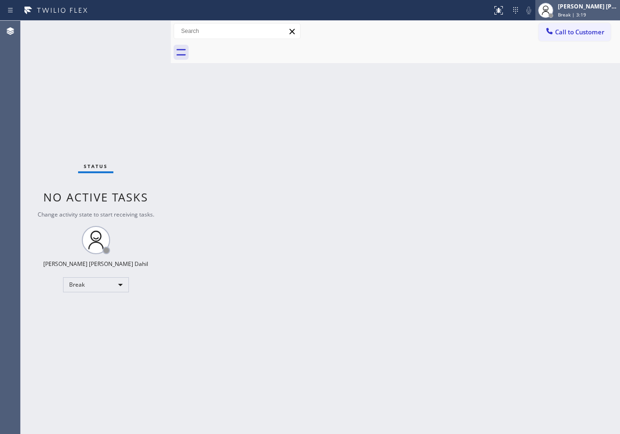
drag, startPoint x: 588, startPoint y: 11, endPoint x: 585, endPoint y: 15, distance: 5.4
click at [588, 11] on div "Joshua Jake Dahil Break | 3:19" at bounding box center [588, 10] width 64 height 16
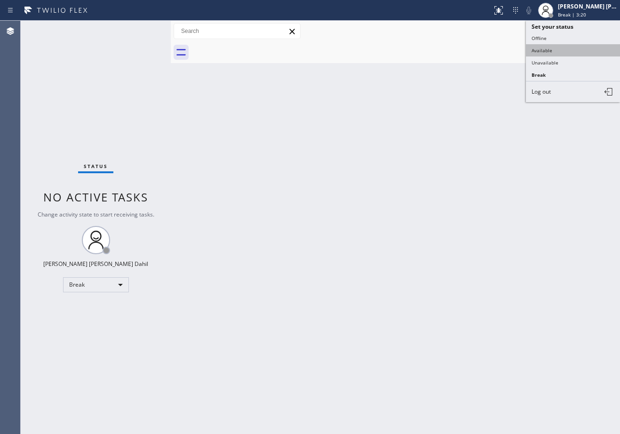
click at [563, 49] on button "Available" at bounding box center [573, 50] width 94 height 12
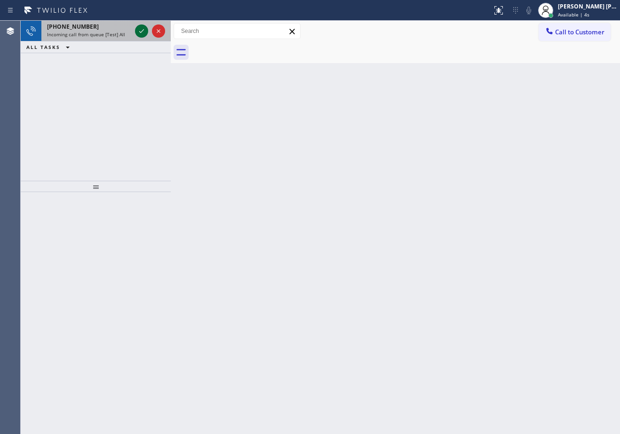
click at [142, 31] on icon at bounding box center [141, 31] width 5 height 4
click at [103, 23] on div "+15105209563" at bounding box center [89, 27] width 84 height 8
click at [103, 26] on div "+15105209563" at bounding box center [89, 27] width 84 height 8
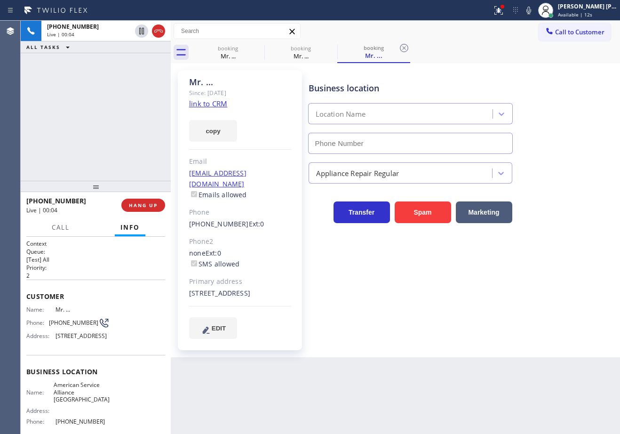
type input "(510) 361-0551"
click at [257, 47] on icon at bounding box center [258, 48] width 8 height 8
click at [0, 0] on icon at bounding box center [0, 0] width 0 height 0
click at [400, 47] on icon at bounding box center [404, 48] width 8 height 8
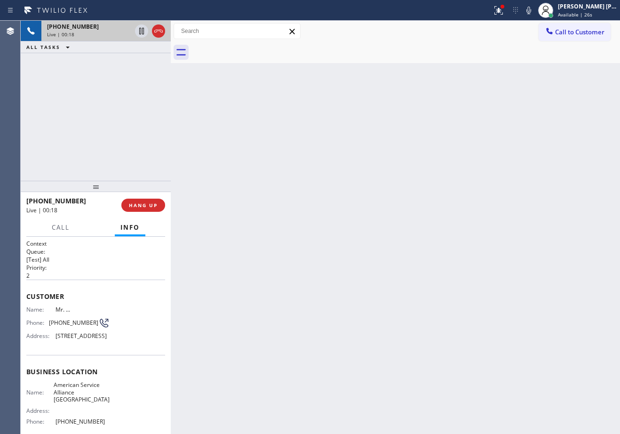
click at [117, 33] on div "Live | 00:18" at bounding box center [89, 34] width 84 height 7
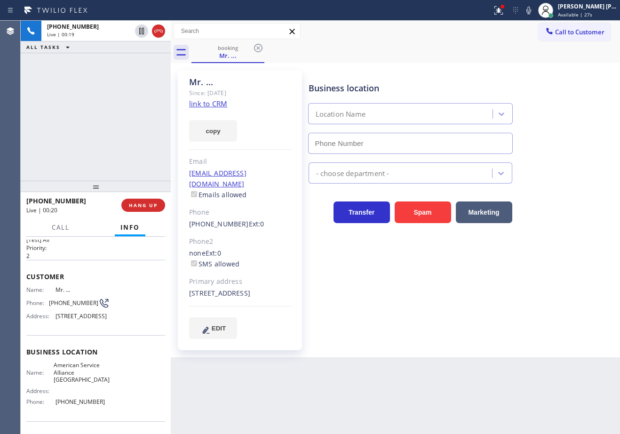
type input "(510) 361-0551"
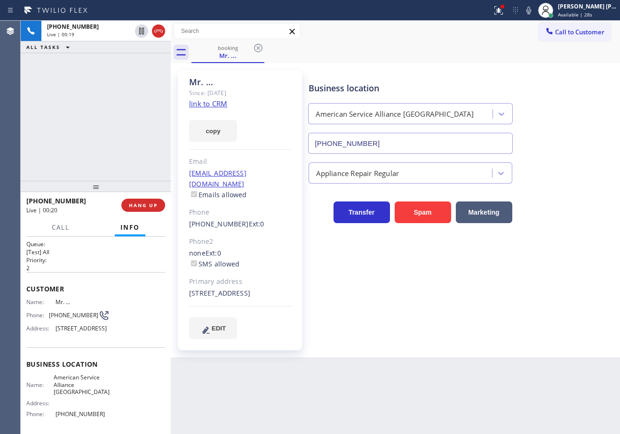
scroll to position [1, 0]
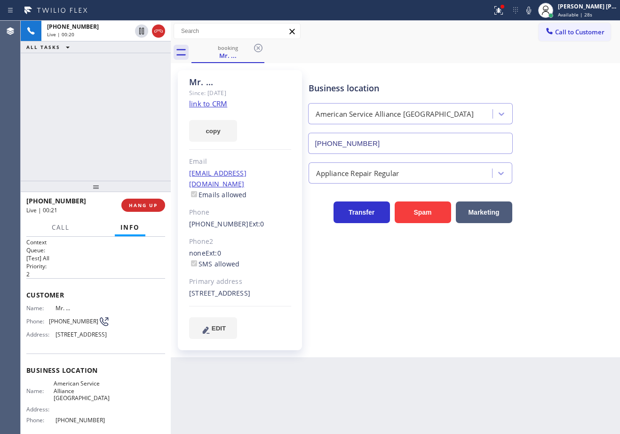
click at [211, 103] on link "link to CRM" at bounding box center [208, 103] width 38 height 9
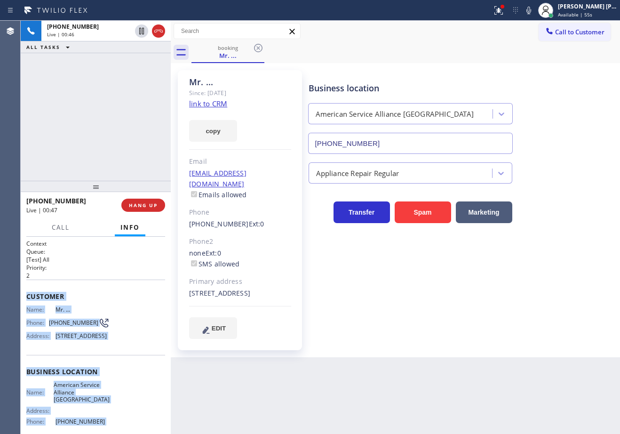
scroll to position [95, 0]
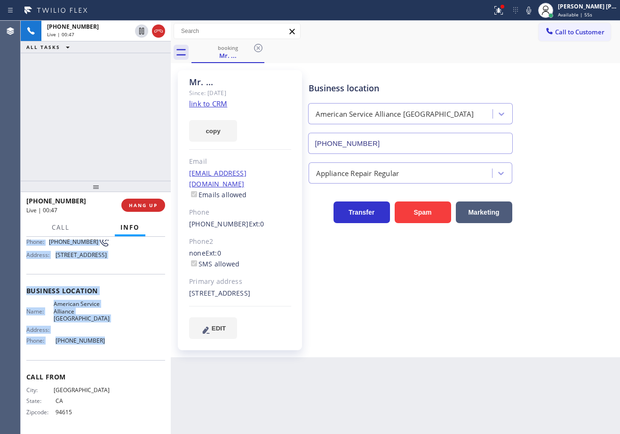
drag, startPoint x: 25, startPoint y: 293, endPoint x: 97, endPoint y: 345, distance: 88.9
click at [97, 345] on div "Context Queue: [Test] All Priority: 2 Customer Name: Mr. ... Phone: (510) 520-9…" at bounding box center [96, 335] width 150 height 197
copy div "Customer Name: Mr. ... Phone: (510) 520-9563 Address: 1376 Purdue St, San Leand…"
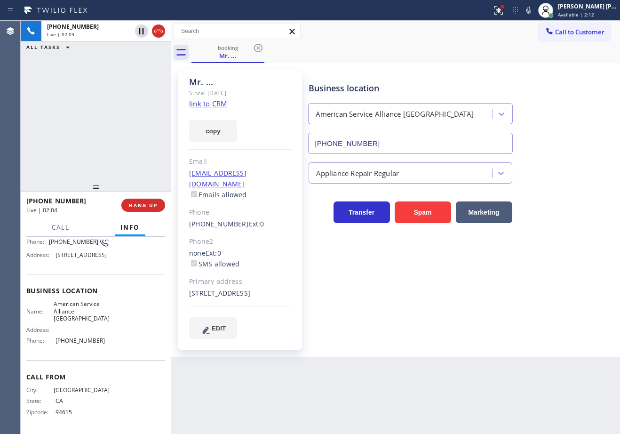
drag, startPoint x: 59, startPoint y: 84, endPoint x: 95, endPoint y: 74, distance: 36.6
click at [67, 83] on div "+15105209563 Live | 02:03 ALL TASKS ALL TASKS ACTIVE TASKS TASKS IN WRAP UP" at bounding box center [96, 101] width 150 height 160
click at [140, 32] on icon at bounding box center [141, 30] width 11 height 11
click at [155, 68] on div "+15105209563 Live | 02:05 ALL TASKS ALL TASKS ACTIVE TASKS TASKS IN WRAP UP" at bounding box center [96, 101] width 150 height 160
click at [531, 12] on icon at bounding box center [528, 11] width 5 height 8
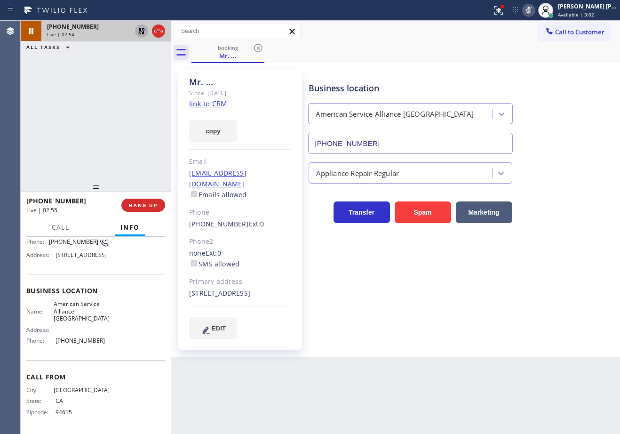
click at [145, 29] on icon at bounding box center [141, 30] width 11 height 11
click at [535, 16] on button at bounding box center [528, 10] width 13 height 13
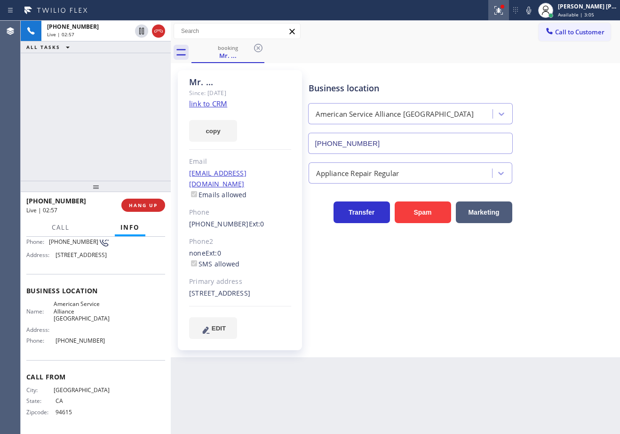
click at [504, 11] on icon at bounding box center [498, 10] width 11 height 11
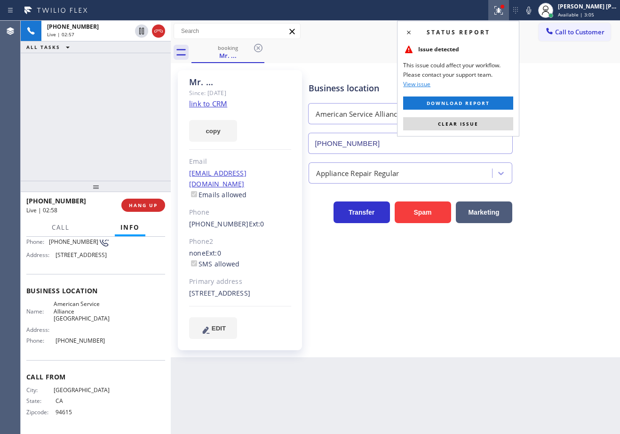
click at [490, 132] on div "Status report Issue detected This issue could affect your workflow. Please cont…" at bounding box center [458, 79] width 122 height 116
click at [494, 127] on button "Clear issue" at bounding box center [458, 123] width 110 height 13
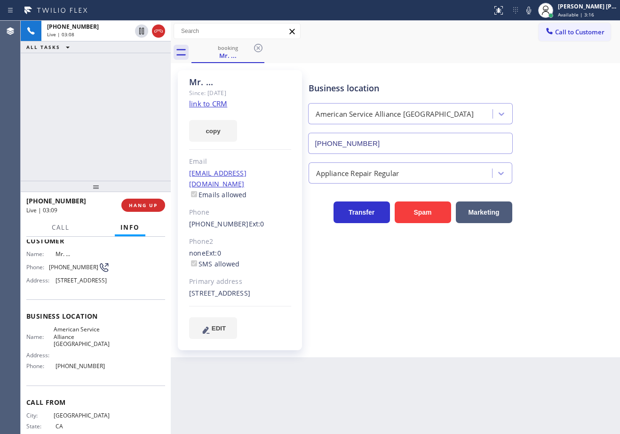
scroll to position [0, 0]
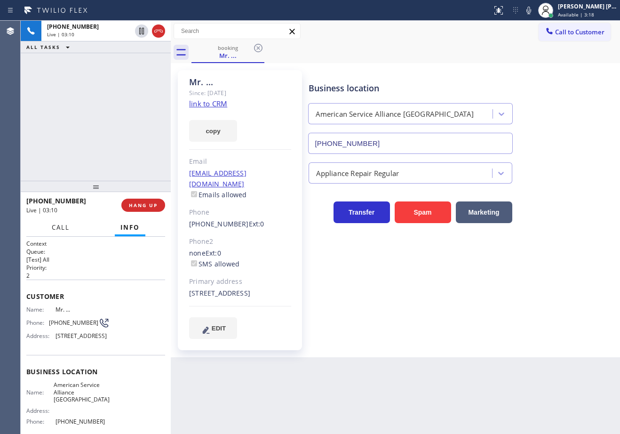
click at [62, 228] on span "Call" at bounding box center [61, 227] width 18 height 8
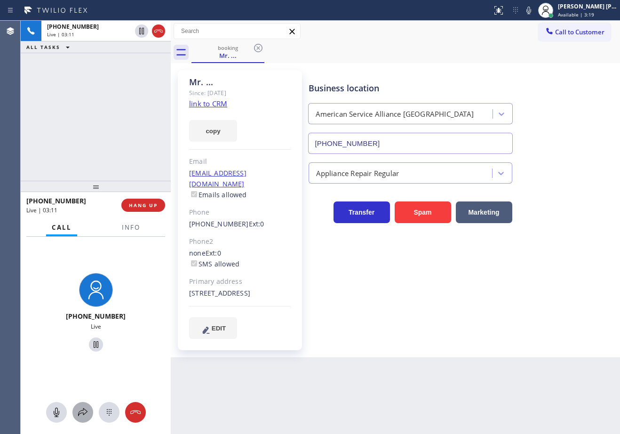
click at [86, 411] on icon at bounding box center [82, 411] width 11 height 11
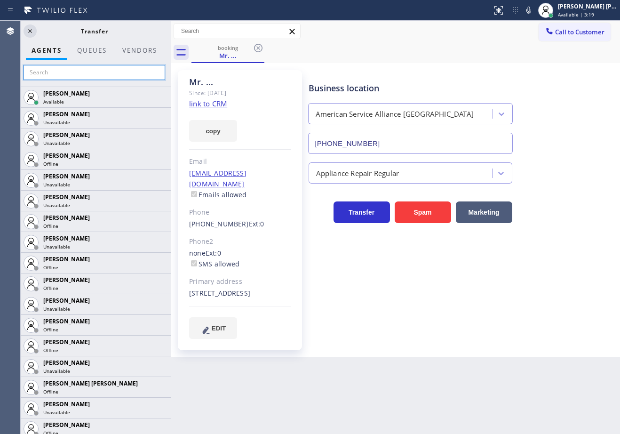
click at [124, 73] on input "text" at bounding box center [95, 72] width 142 height 15
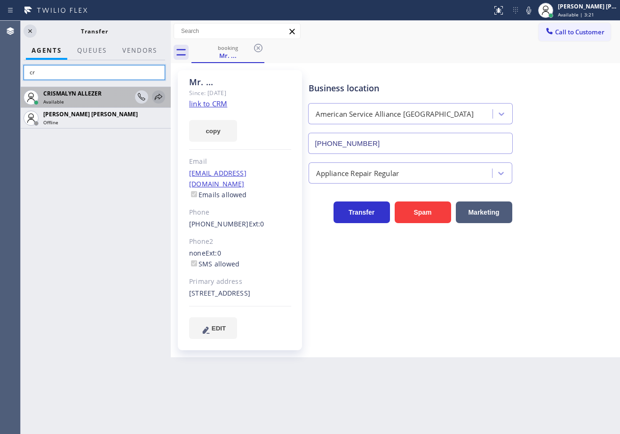
type input "cr"
click at [157, 96] on icon at bounding box center [159, 97] width 8 height 6
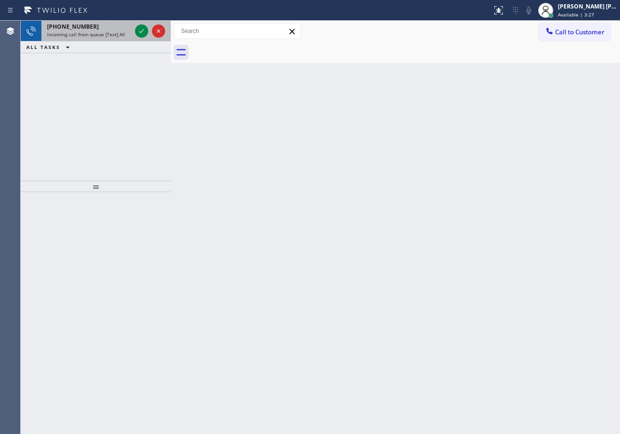
click at [119, 28] on div "+19255507637" at bounding box center [89, 27] width 84 height 8
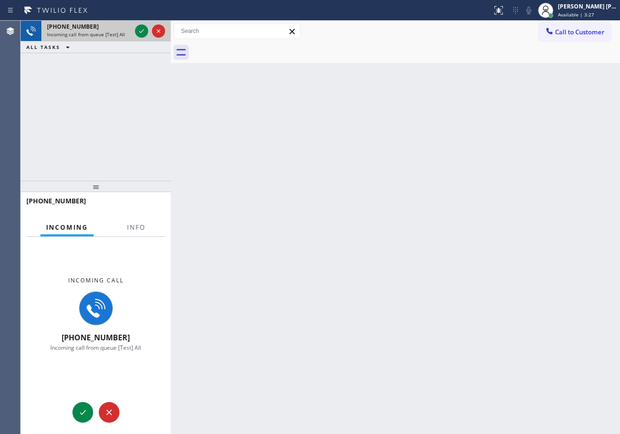
click at [119, 28] on div "+19255507637" at bounding box center [89, 27] width 84 height 8
click at [134, 229] on span "Info" at bounding box center [136, 227] width 18 height 8
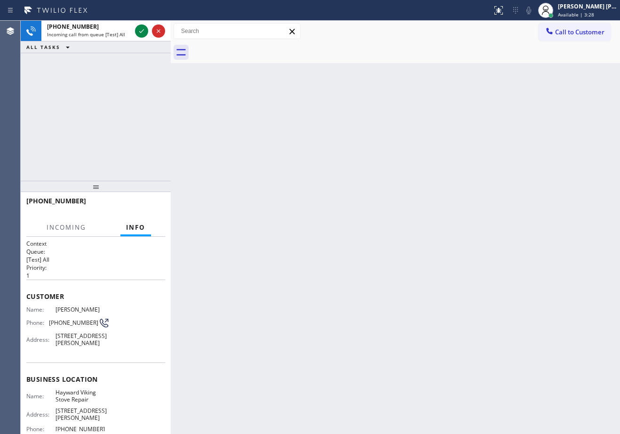
click at [134, 229] on span "Info" at bounding box center [135, 227] width 19 height 8
click at [138, 31] on icon at bounding box center [141, 30] width 11 height 11
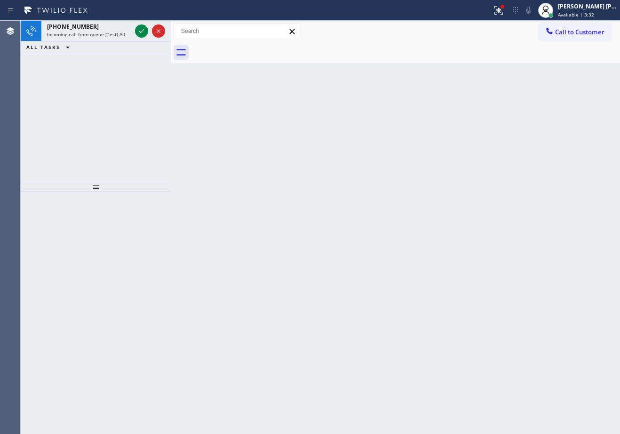
click at [138, 31] on icon at bounding box center [141, 30] width 11 height 11
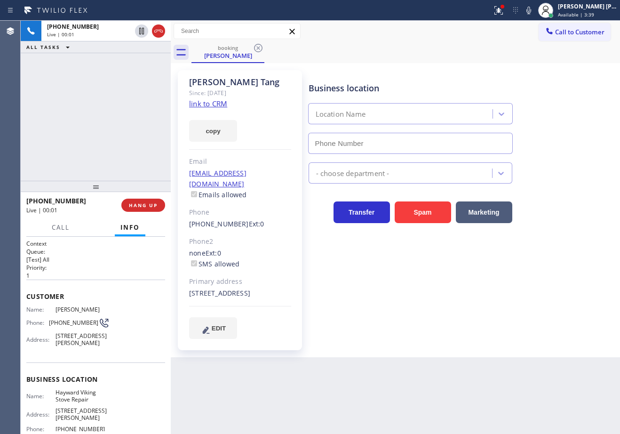
type input "(510) 319-0237"
click at [504, 12] on icon at bounding box center [498, 10] width 11 height 11
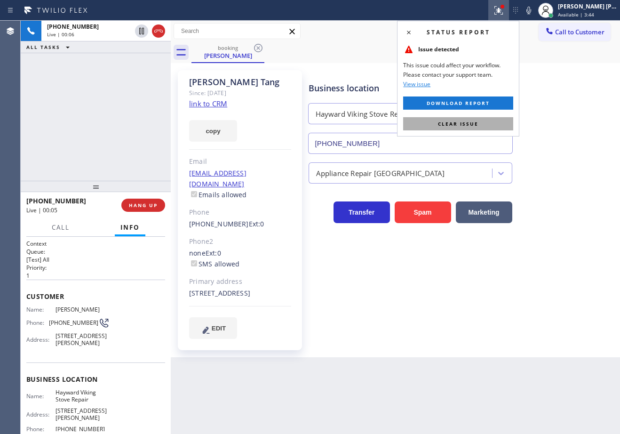
click at [466, 121] on span "Clear issue" at bounding box center [458, 123] width 40 height 7
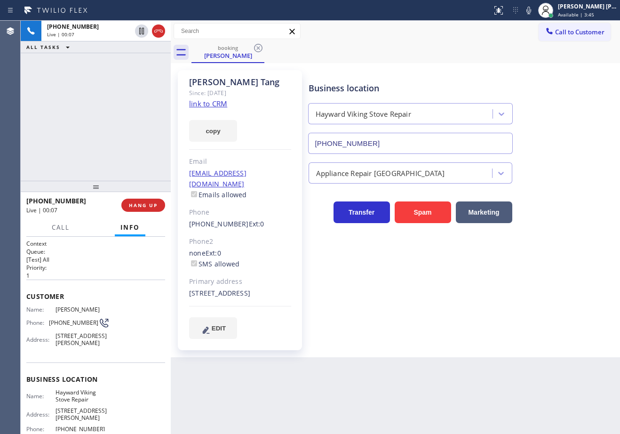
click at [221, 103] on link "link to CRM" at bounding box center [208, 103] width 38 height 9
click at [113, 111] on div "+19255507637 Live | 04:13 ALL TASKS ALL TASKS ACTIVE TASKS TASKS IN WRAP UP" at bounding box center [96, 101] width 150 height 160
click at [143, 204] on span "HANG UP" at bounding box center [143, 205] width 29 height 7
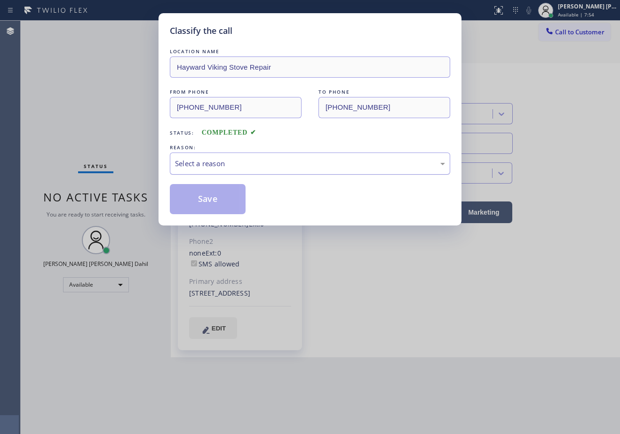
click at [248, 166] on div "Select a reason" at bounding box center [310, 163] width 270 height 11
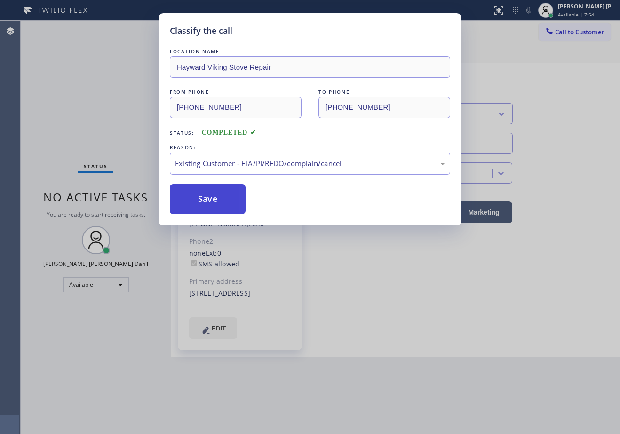
click at [205, 196] on button "Save" at bounding box center [208, 199] width 76 height 30
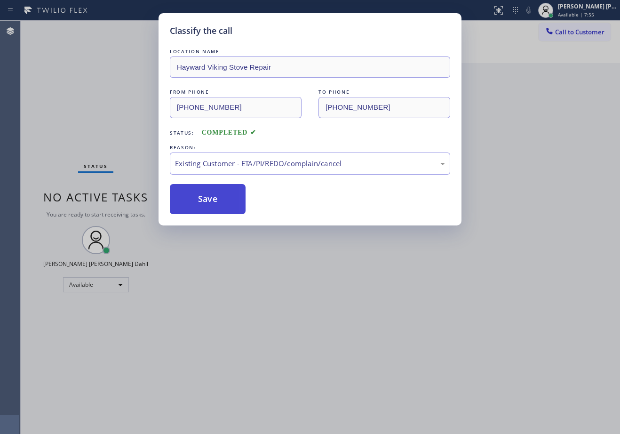
click at [204, 196] on button "Save" at bounding box center [208, 199] width 76 height 30
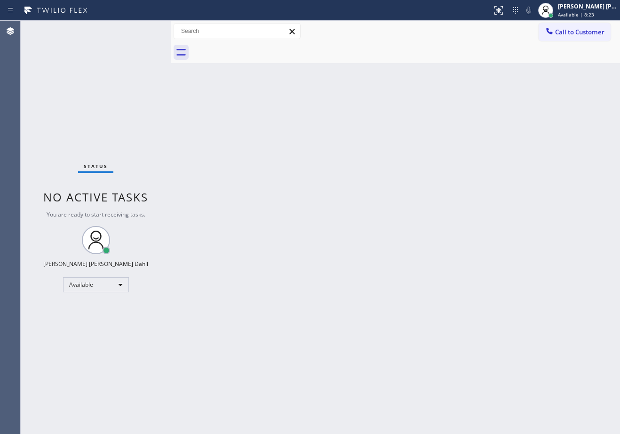
click at [142, 31] on div "Status No active tasks You are ready to start receiving tasks. [PERSON_NAME] [P…" at bounding box center [96, 227] width 150 height 413
click at [337, 145] on div "Back to Dashboard Change Sender ID Customers Technicians Select a contact Outbo…" at bounding box center [395, 227] width 449 height 413
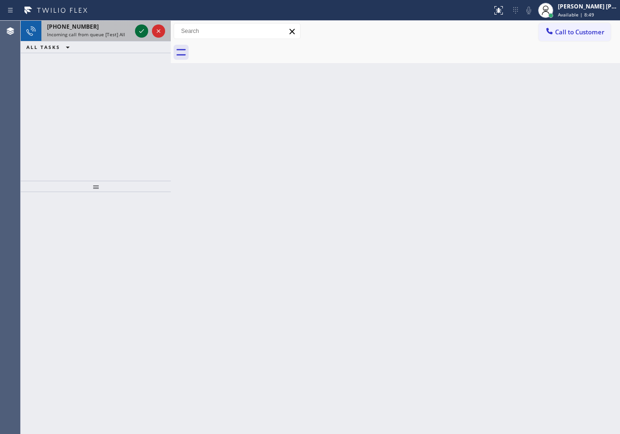
click at [142, 31] on icon at bounding box center [141, 31] width 5 height 4
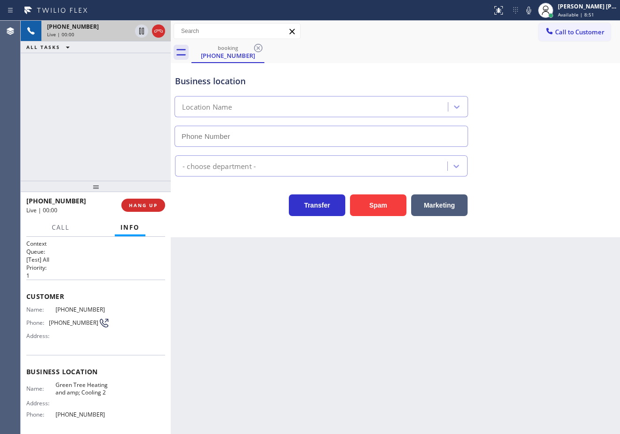
type input "(877) 580-1416"
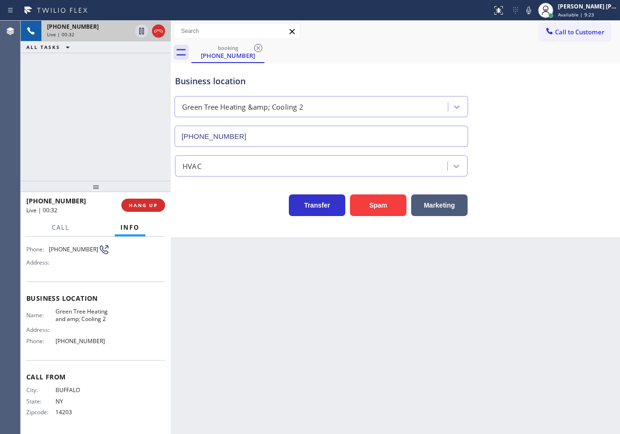
click at [123, 126] on div "+15854164164 Live | 00:32 ALL TASKS ALL TASKS ACTIVE TASKS TASKS IN WRAP UP" at bounding box center [96, 101] width 150 height 160
click at [455, 205] on button "Marketing" at bounding box center [439, 205] width 56 height 22
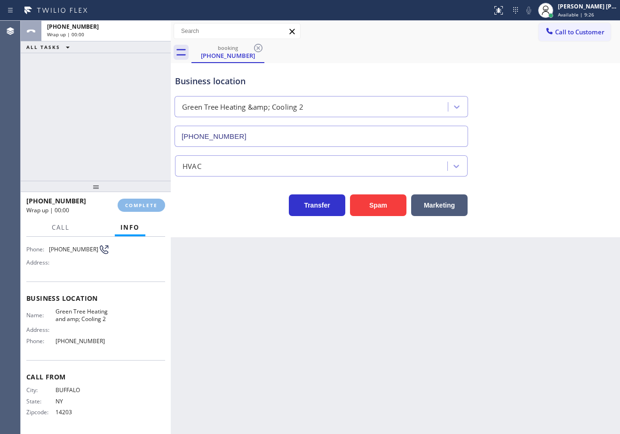
click at [504, 8] on icon at bounding box center [498, 10] width 11 height 11
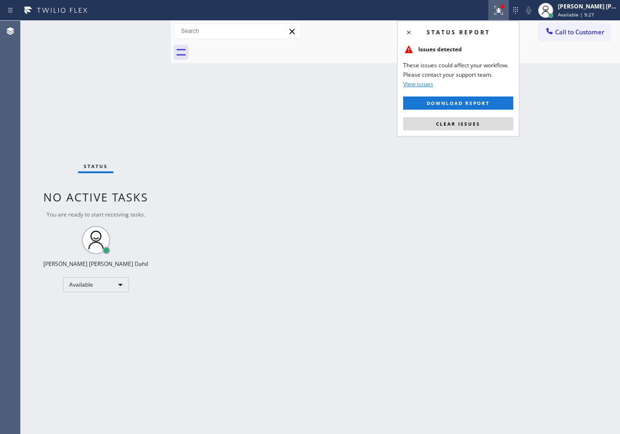
click at [487, 120] on button "Clear issues" at bounding box center [458, 123] width 110 height 13
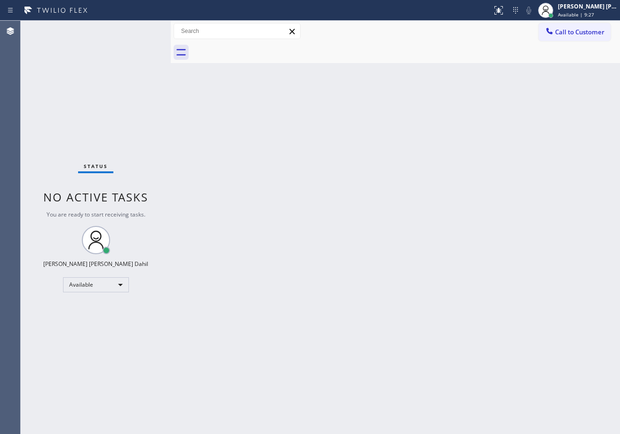
drag, startPoint x: 487, startPoint y: 120, endPoint x: 395, endPoint y: 180, distance: 110.2
click at [487, 125] on div "Back to Dashboard Change Sender ID Customers Technicians Select a contact Outbo…" at bounding box center [395, 227] width 449 height 413
click at [423, 249] on div "Back to Dashboard Change Sender ID Customers Technicians Select a contact Outbo…" at bounding box center [395, 227] width 449 height 413
click at [434, 47] on div at bounding box center [405, 52] width 428 height 21
drag, startPoint x: 462, startPoint y: 238, endPoint x: 498, endPoint y: 423, distance: 188.9
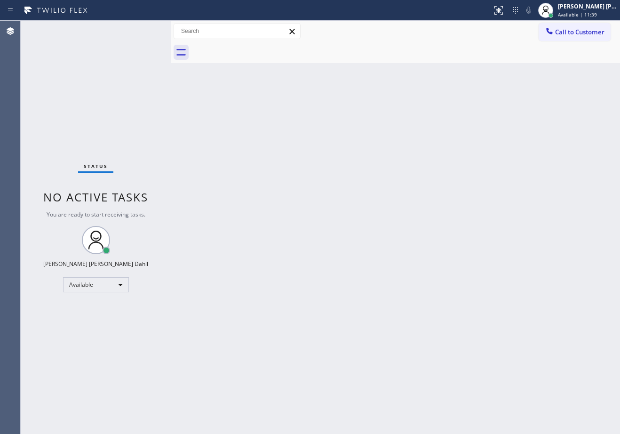
click at [462, 244] on div "Back to Dashboard Change Sender ID Customers Technicians Select a contact Outbo…" at bounding box center [395, 227] width 449 height 413
click at [123, 48] on div "Status No active tasks You are ready to start receiving tasks. [PERSON_NAME] [P…" at bounding box center [96, 227] width 150 height 413
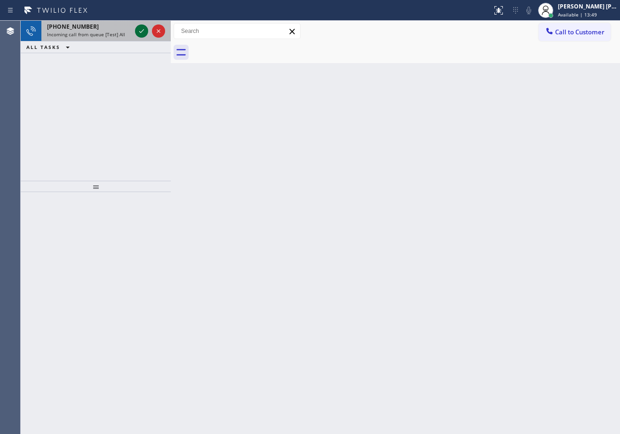
click at [142, 31] on icon at bounding box center [141, 31] width 5 height 4
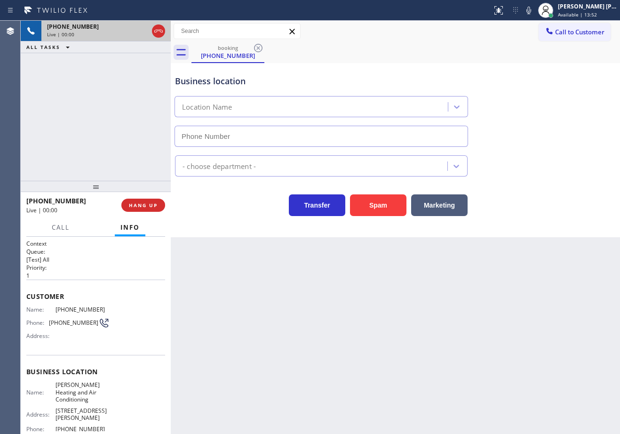
type input "(323) 215-1266"
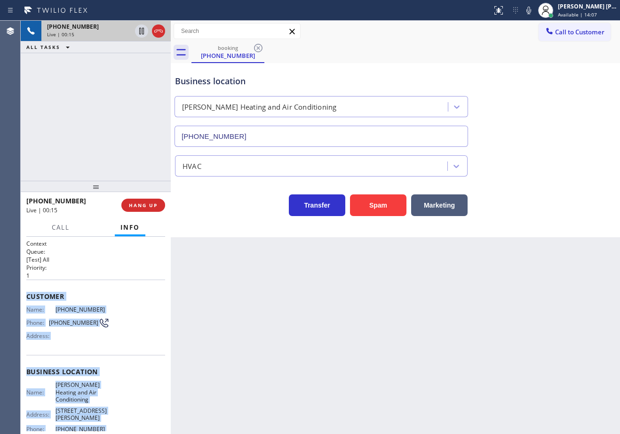
scroll to position [88, 0]
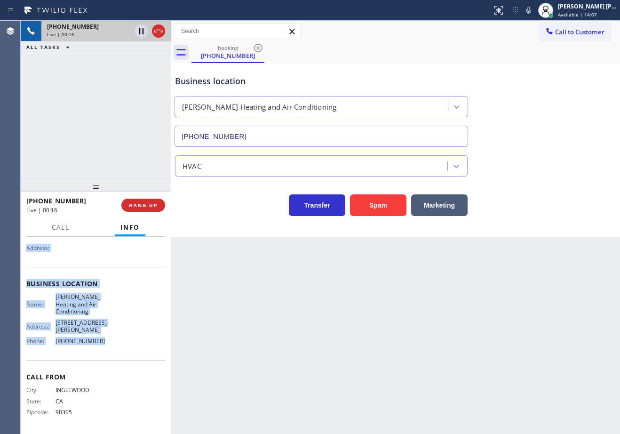
drag, startPoint x: 81, startPoint y: 366, endPoint x: 104, endPoint y: 353, distance: 26.3
click at [104, 353] on div "Context Queue: [Test] All Priority: 1 Customer Name: (310) 981-6626 Phone: (310…" at bounding box center [96, 335] width 150 height 197
copy div "Customer Name: (310) 981-6626 Phone: (310) 981-6626 Address: Business location …"
drag, startPoint x: 536, startPoint y: 11, endPoint x: 544, endPoint y: 89, distance: 78.5
click at [534, 11] on icon at bounding box center [528, 10] width 11 height 11
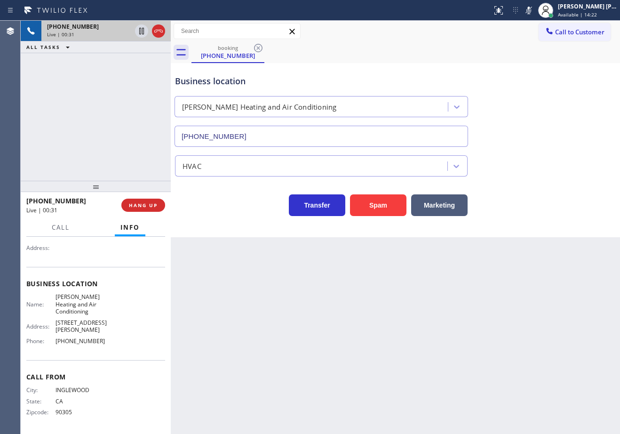
click at [561, 144] on div "Business location Crenshaw Heating and Air Conditioning (323) 215-1266" at bounding box center [395, 104] width 444 height 85
click at [534, 13] on icon at bounding box center [528, 10] width 11 height 11
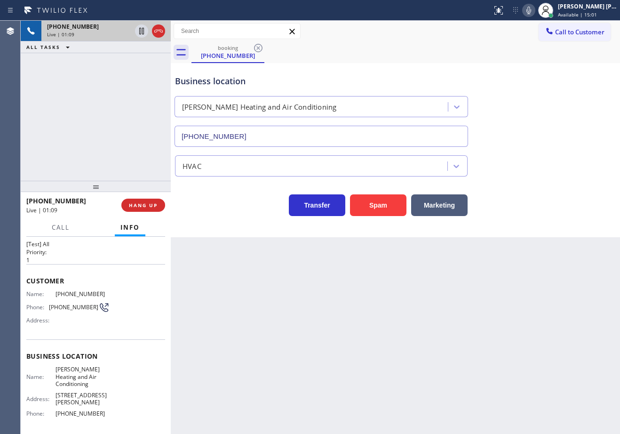
scroll to position [0, 0]
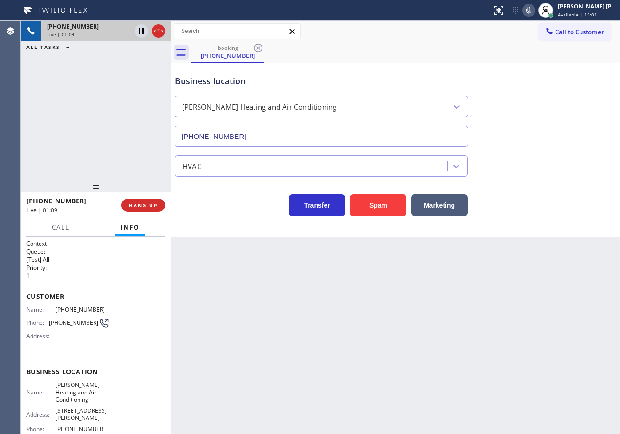
click at [308, 314] on div "Back to Dashboard Change Sender ID Customers Technicians Select a contact Outbo…" at bounding box center [395, 227] width 449 height 413
click at [514, 319] on div "Back to Dashboard Change Sender ID Customers Technicians Select a contact Outbo…" at bounding box center [395, 227] width 449 height 413
click at [113, 119] on div "+13109816626 Live | 04:57 ALL TASKS ALL TASKS ACTIVE TASKS TASKS IN WRAP UP (80…" at bounding box center [96, 101] width 150 height 160
click at [563, 147] on div "HVAC" at bounding box center [395, 162] width 444 height 30
click at [561, 138] on div "Business location Crenshaw Heating and Air Conditioning (323) 215-1266" at bounding box center [395, 104] width 444 height 85
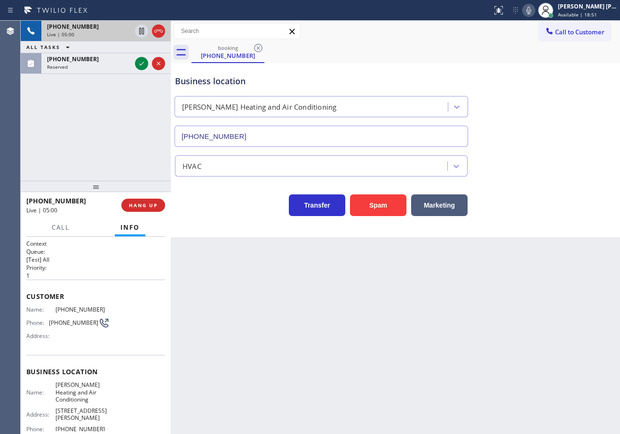
click at [531, 12] on icon at bounding box center [528, 11] width 5 height 8
click at [551, 66] on div "booking (310) 981-6626 Call to Customer Outbound call Location Search location …" at bounding box center [395, 129] width 449 height 216
drag, startPoint x: 111, startPoint y: 128, endPoint x: 124, endPoint y: 47, distance: 83.0
click at [113, 119] on div "+13109816626 Live | 05:01 ALL TASKS ALL TASKS ACTIVE TASKS TASKS IN WRAP UP (80…" at bounding box center [96, 101] width 150 height 160
click at [131, 38] on div "+13109816626 Live | 05:01" at bounding box center [87, 31] width 92 height 21
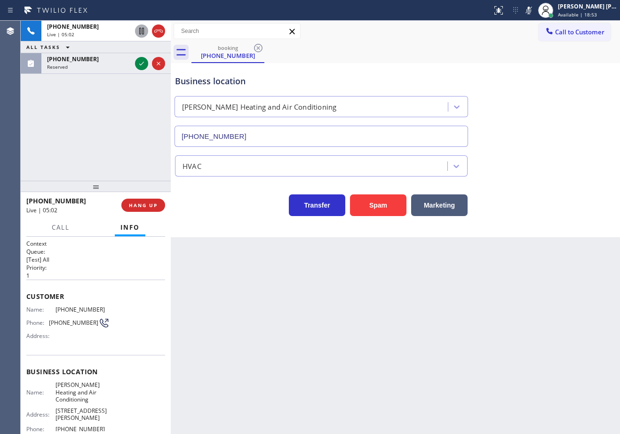
click at [142, 34] on icon at bounding box center [141, 30] width 11 height 11
click at [142, 31] on icon at bounding box center [141, 30] width 11 height 11
click at [534, 9] on icon at bounding box center [528, 10] width 11 height 11
click at [575, 103] on div "Business location Crenshaw Heating and Air Conditioning (323) 215-1266" at bounding box center [395, 104] width 444 height 85
click at [131, 144] on div "+13109816626 Live | 16:06 ALL TASKS ALL TASKS ACTIVE TASKS TASKS IN WRAP UP" at bounding box center [96, 101] width 150 height 160
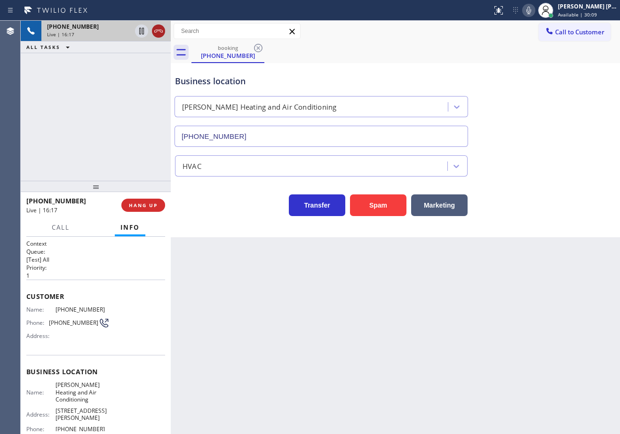
click at [162, 29] on icon at bounding box center [158, 30] width 11 height 11
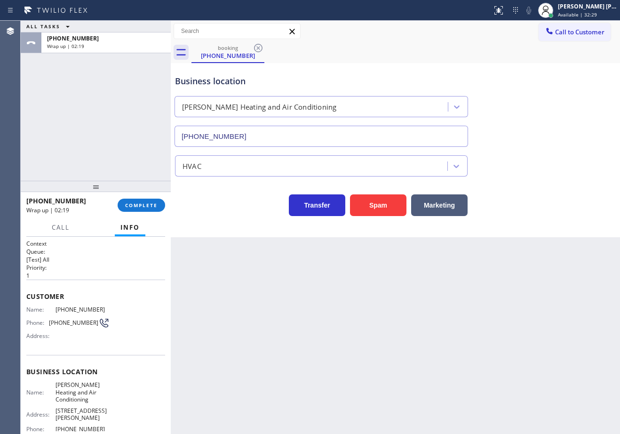
click at [576, 11] on span "Available | 32:29" at bounding box center [577, 14] width 39 height 7
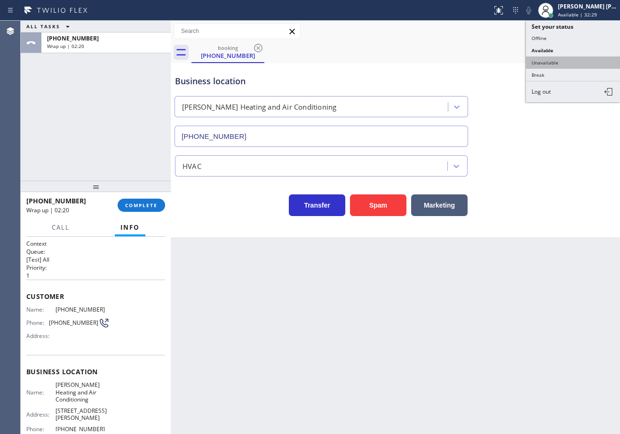
click at [568, 58] on button "Unavailable" at bounding box center [573, 62] width 94 height 12
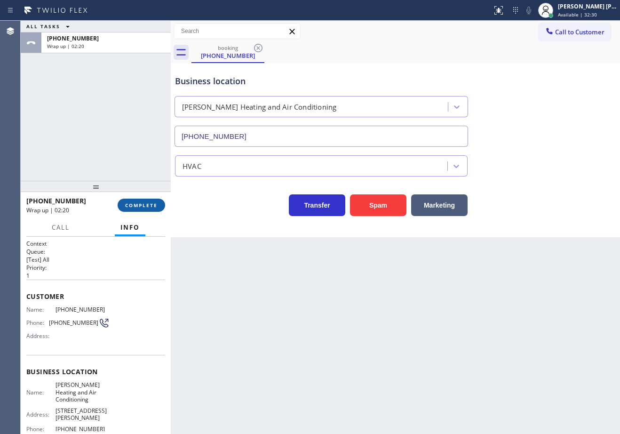
click at [135, 203] on span "COMPLETE" at bounding box center [141, 205] width 32 height 7
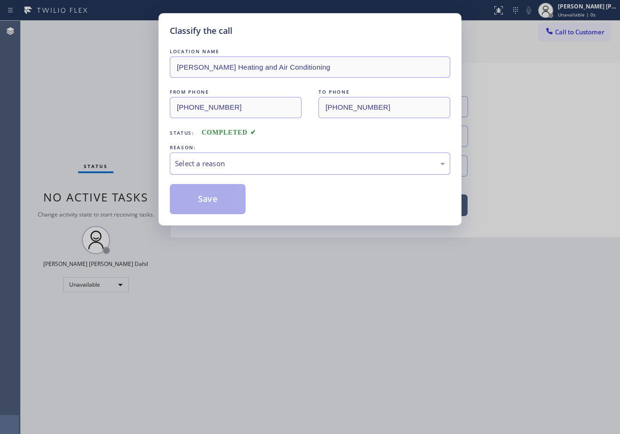
click at [214, 167] on div "Select a reason" at bounding box center [310, 163] width 270 height 11
drag, startPoint x: 217, startPoint y: 180, endPoint x: 219, endPoint y: 198, distance: 18.4
click at [218, 200] on button "Save" at bounding box center [208, 199] width 76 height 30
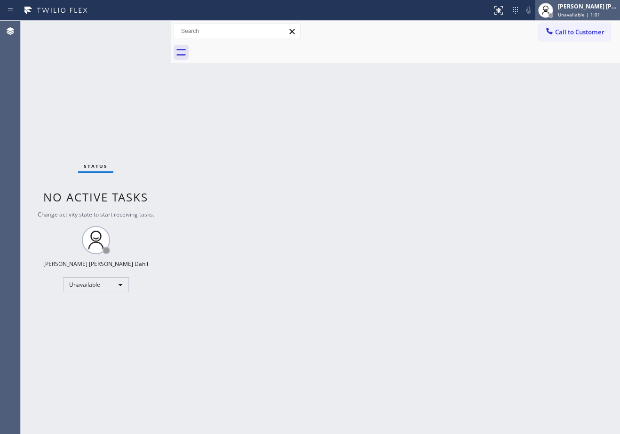
click at [591, 16] on span "Unavailable | 1:01" at bounding box center [579, 14] width 42 height 7
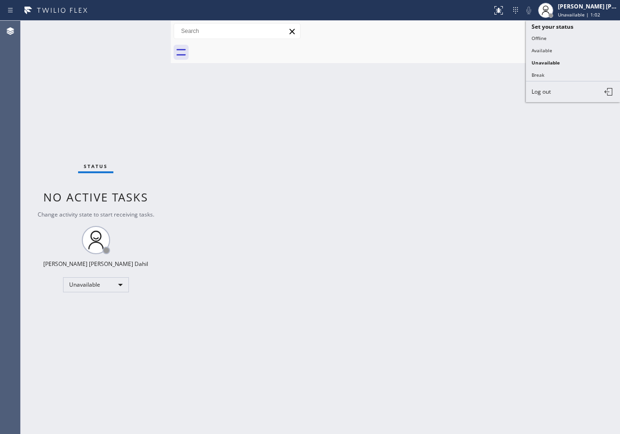
drag, startPoint x: 556, startPoint y: 50, endPoint x: 562, endPoint y: 97, distance: 46.9
click at [557, 50] on button "Available" at bounding box center [573, 50] width 94 height 12
click at [562, 95] on div "Back to Dashboard Change Sender ID Customers Technicians Select a contact Outbo…" at bounding box center [395, 227] width 449 height 413
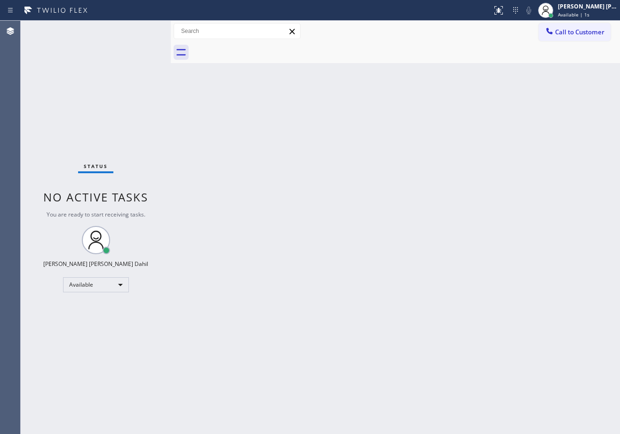
click at [347, 302] on div "Back to Dashboard Change Sender ID Customers Technicians Select a contact Outbo…" at bounding box center [395, 227] width 449 height 413
click at [380, 225] on div "Back to Dashboard Change Sender ID Customers Technicians Select a contact Outbo…" at bounding box center [395, 227] width 449 height 413
click at [351, 208] on div "Back to Dashboard Change Sender ID Customers Technicians Select a contact Outbo…" at bounding box center [395, 227] width 449 height 413
click at [407, 63] on div "Back to Dashboard Change Sender ID Customers Technicians Select a contact Outbo…" at bounding box center [395, 227] width 449 height 413
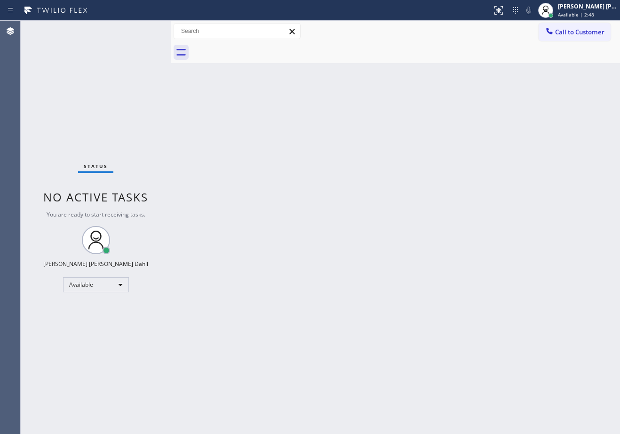
drag, startPoint x: 420, startPoint y: 110, endPoint x: 488, endPoint y: 171, distance: 91.5
click at [430, 119] on div "Back to Dashboard Change Sender ID Customers Technicians Select a contact Outbo…" at bounding box center [395, 227] width 449 height 413
drag, startPoint x: 314, startPoint y: 274, endPoint x: 438, endPoint y: 419, distance: 190.1
click at [318, 278] on div "Back to Dashboard Change Sender ID Customers Technicians Select a contact Outbo…" at bounding box center [395, 227] width 449 height 413
click at [188, 153] on div "Back to Dashboard Change Sender ID Customers Technicians Select a contact Outbo…" at bounding box center [395, 227] width 449 height 413
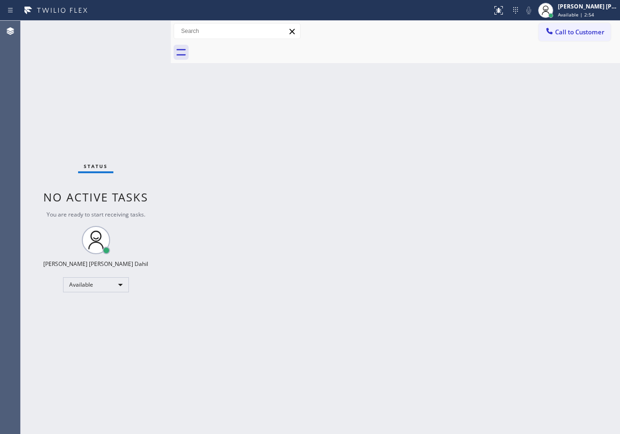
drag, startPoint x: 371, startPoint y: 212, endPoint x: 373, endPoint y: 218, distance: 6.3
click at [372, 215] on div "Back to Dashboard Change Sender ID Customers Technicians Select a contact Outbo…" at bounding box center [395, 227] width 449 height 413
click at [221, 98] on div "Back to Dashboard Change Sender ID Customers Technicians Select a contact Outbo…" at bounding box center [395, 227] width 449 height 413
drag, startPoint x: 420, startPoint y: 162, endPoint x: 496, endPoint y: 196, distance: 82.7
click at [422, 161] on div "Back to Dashboard Change Sender ID Customers Technicians Select a contact Outbo…" at bounding box center [395, 227] width 449 height 413
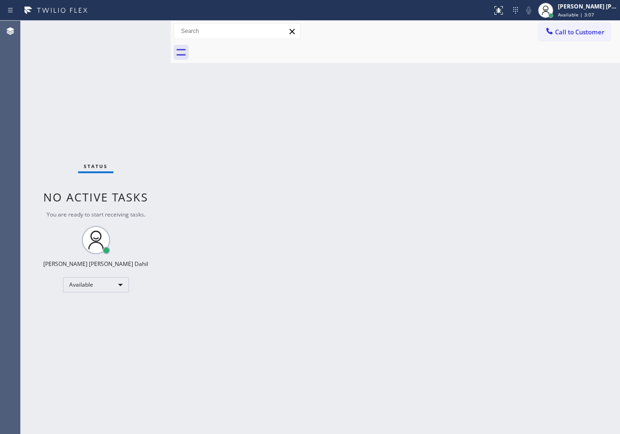
click at [224, 65] on div "Back to Dashboard Change Sender ID Customers Technicians Select a contact Outbo…" at bounding box center [395, 227] width 449 height 413
click at [363, 214] on div "Back to Dashboard Change Sender ID Customers Technicians Select a contact Outbo…" at bounding box center [395, 227] width 449 height 413
click at [368, 213] on div "Back to Dashboard Change Sender ID Customers Technicians Select a contact Outbo…" at bounding box center [395, 227] width 449 height 413
click at [200, 74] on div "Back to Dashboard Change Sender ID Customers Technicians Select a contact Outbo…" at bounding box center [395, 227] width 449 height 413
drag, startPoint x: 308, startPoint y: 198, endPoint x: 553, endPoint y: 389, distance: 310.2
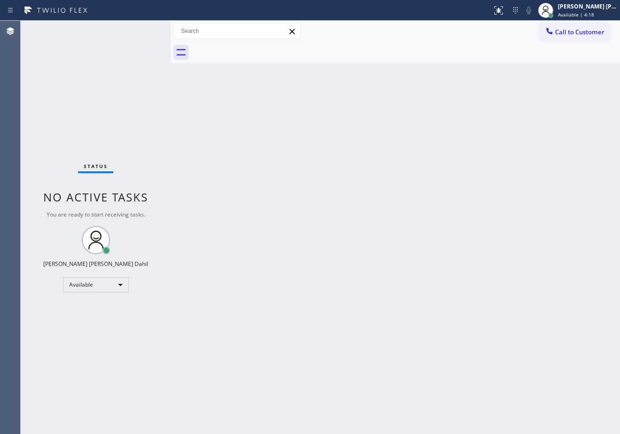
click at [337, 218] on div "Back to Dashboard Change Sender ID Customers Technicians Select a contact Outbo…" at bounding box center [395, 227] width 449 height 413
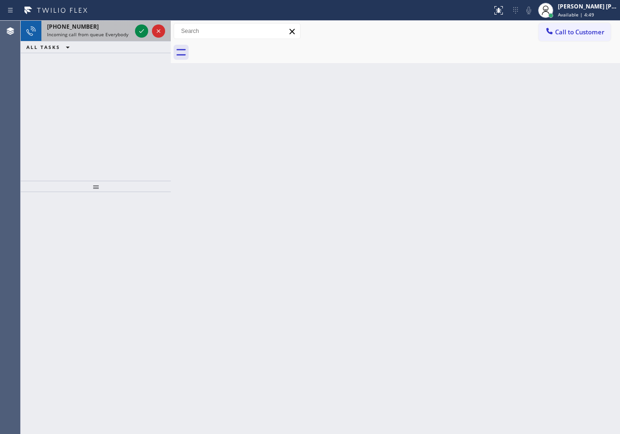
click at [105, 32] on span "Incoming call from queue Everybody" at bounding box center [87, 34] width 81 height 7
click at [105, 33] on span "Incoming call from queue Everybody" at bounding box center [87, 34] width 81 height 7
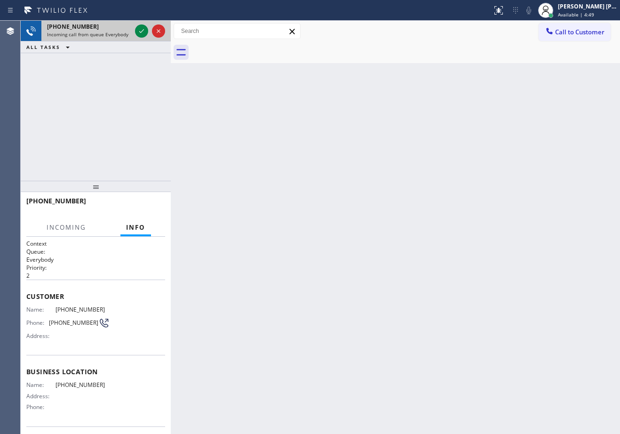
click at [106, 33] on span "Incoming call from queue Everybody" at bounding box center [87, 34] width 81 height 7
click at [106, 34] on span "Incoming call from queue Everybody" at bounding box center [87, 34] width 81 height 7
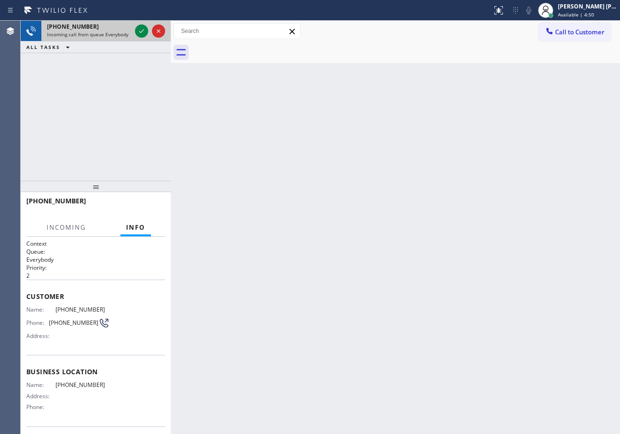
click at [106, 34] on span "Incoming call from queue Everybody" at bounding box center [87, 34] width 81 height 7
click at [107, 34] on span "Incoming call from queue Everybody" at bounding box center [87, 34] width 81 height 7
click at [106, 34] on span "Incoming call from queue Everybody" at bounding box center [87, 34] width 81 height 7
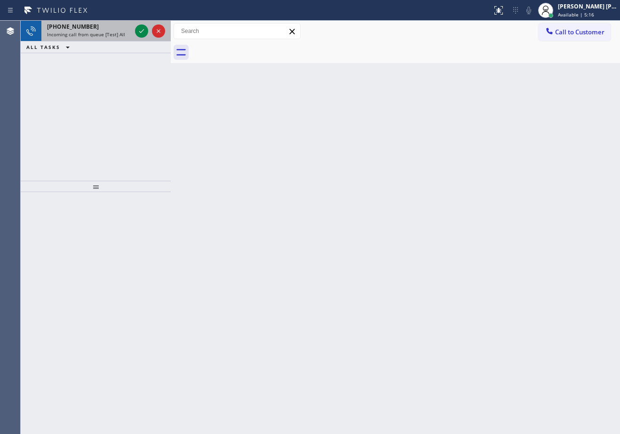
click at [116, 33] on span "Incoming call from queue [Test] All" at bounding box center [86, 34] width 78 height 7
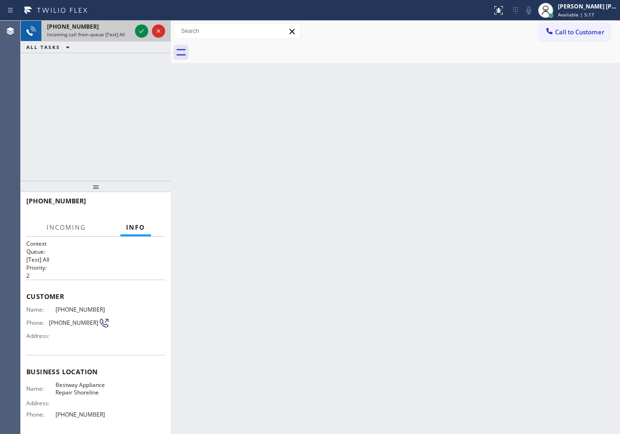
click at [118, 35] on span "Incoming call from queue [Test] All" at bounding box center [86, 34] width 78 height 7
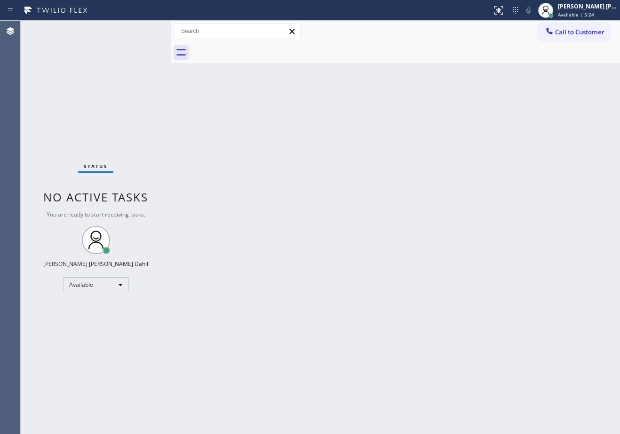
click at [351, 198] on div "Back to Dashboard Change Sender ID Customers Technicians Select a contact Outbo…" at bounding box center [395, 227] width 449 height 413
click at [352, 198] on div "Back to Dashboard Change Sender ID Customers Technicians Select a contact Outbo…" at bounding box center [395, 227] width 449 height 413
click at [347, 198] on div "Back to Dashboard Change Sender ID Customers Technicians Select a contact Outbo…" at bounding box center [395, 227] width 449 height 413
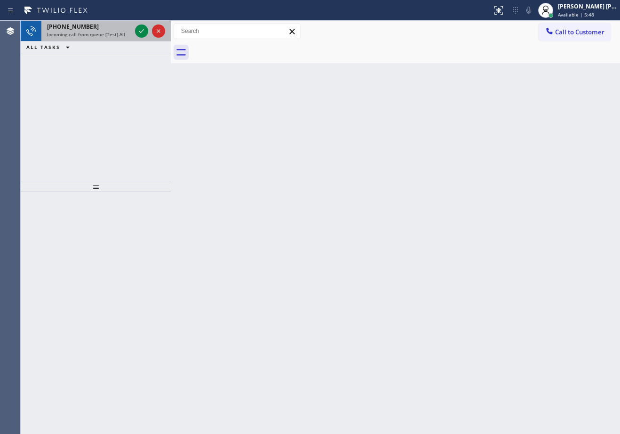
click at [121, 24] on div "+13109802636" at bounding box center [89, 27] width 84 height 8
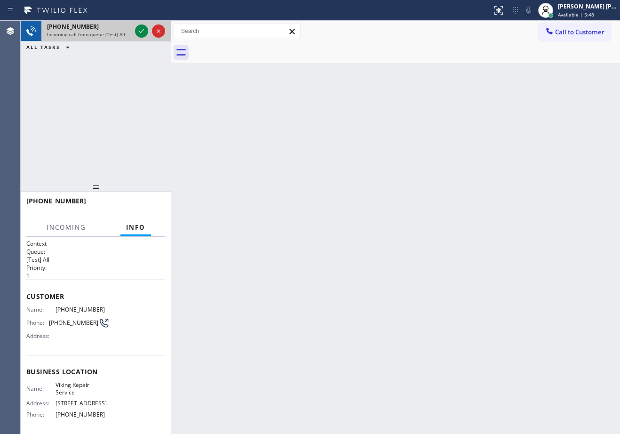
click at [121, 24] on div "+13109802636" at bounding box center [89, 27] width 84 height 8
click at [122, 24] on div "+13109802636" at bounding box center [89, 27] width 84 height 8
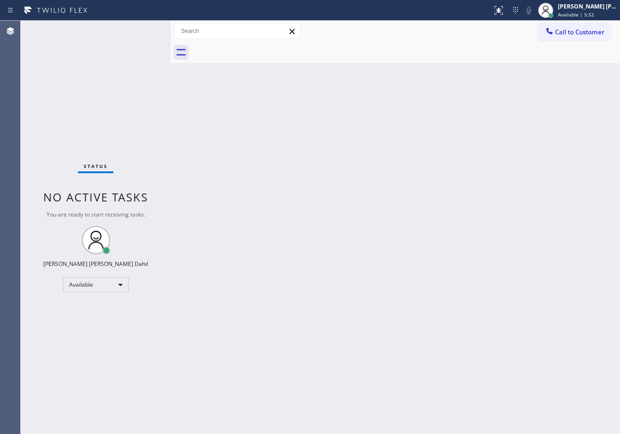
click at [126, 32] on div "Status No active tasks You are ready to start receiving tasks. [PERSON_NAME] [P…" at bounding box center [96, 227] width 150 height 413
drag, startPoint x: 126, startPoint y: 32, endPoint x: 577, endPoint y: 370, distance: 563.3
click at [130, 34] on div "Status No active tasks You are ready to start receiving tasks. [PERSON_NAME] [P…" at bounding box center [96, 227] width 150 height 413
click at [491, 310] on div "Back to Dashboard Change Sender ID Customers Technicians Select a contact Outbo…" at bounding box center [395, 227] width 449 height 413
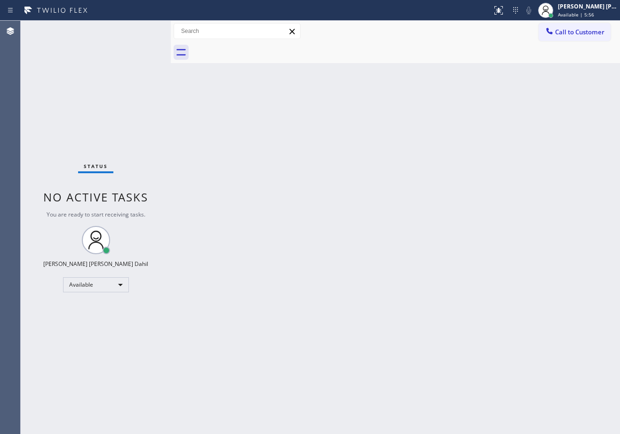
click at [485, 228] on div "Back to Dashboard Change Sender ID Customers Technicians Select a contact Outbo…" at bounding box center [395, 227] width 449 height 413
drag, startPoint x: 325, startPoint y: 160, endPoint x: 331, endPoint y: 172, distance: 13.0
click at [330, 171] on div "Back to Dashboard Change Sender ID Customers Technicians Select a contact Outbo…" at bounding box center [395, 227] width 449 height 413
drag, startPoint x: 340, startPoint y: 183, endPoint x: 359, endPoint y: 205, distance: 29.0
click at [346, 193] on div "Back to Dashboard Change Sender ID Customers Technicians Select a contact Outbo…" at bounding box center [395, 227] width 449 height 413
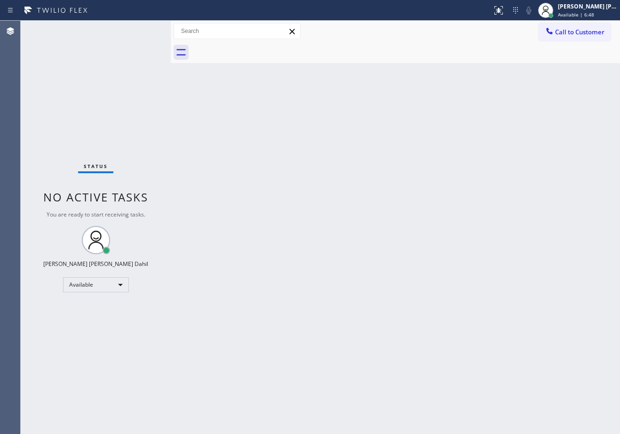
drag, startPoint x: 481, startPoint y: 43, endPoint x: 498, endPoint y: 119, distance: 77.1
click at [481, 43] on div at bounding box center [405, 52] width 428 height 21
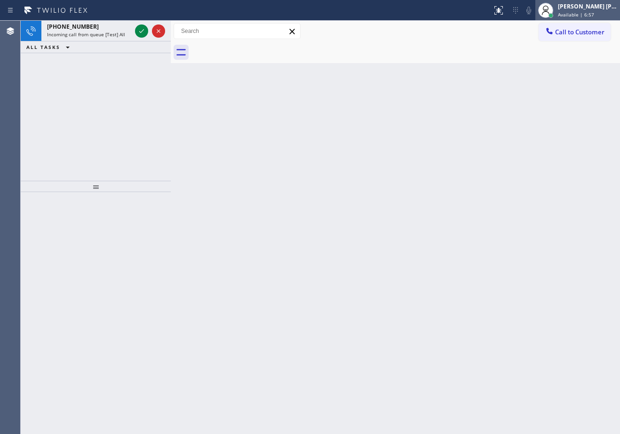
click at [583, 15] on span "Available | 6:57" at bounding box center [576, 14] width 36 height 7
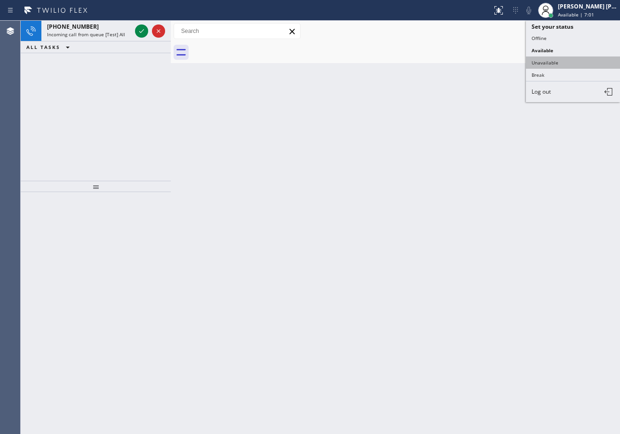
click at [552, 62] on button "Unavailable" at bounding box center [573, 62] width 94 height 12
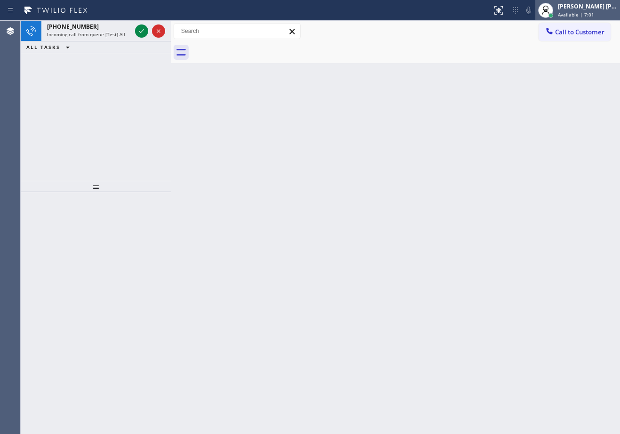
click at [578, 8] on div "[PERSON_NAME] [PERSON_NAME] Dahil" at bounding box center [587, 6] width 59 height 8
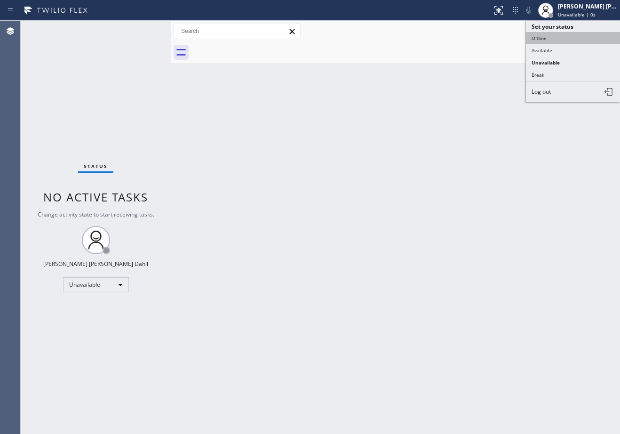
drag, startPoint x: 560, startPoint y: 40, endPoint x: 563, endPoint y: 29, distance: 11.2
click at [560, 39] on button "Offline" at bounding box center [573, 38] width 94 height 12
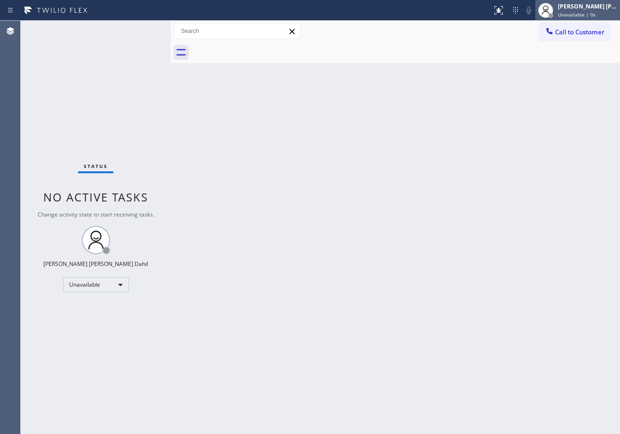
click at [577, 9] on div "[PERSON_NAME] [PERSON_NAME] Dahil" at bounding box center [587, 6] width 59 height 8
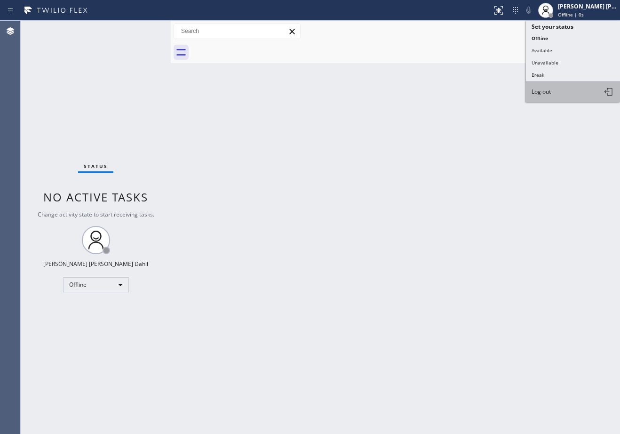
click at [547, 95] on button "Log out" at bounding box center [573, 91] width 94 height 21
